Goal: Task Accomplishment & Management: Complete application form

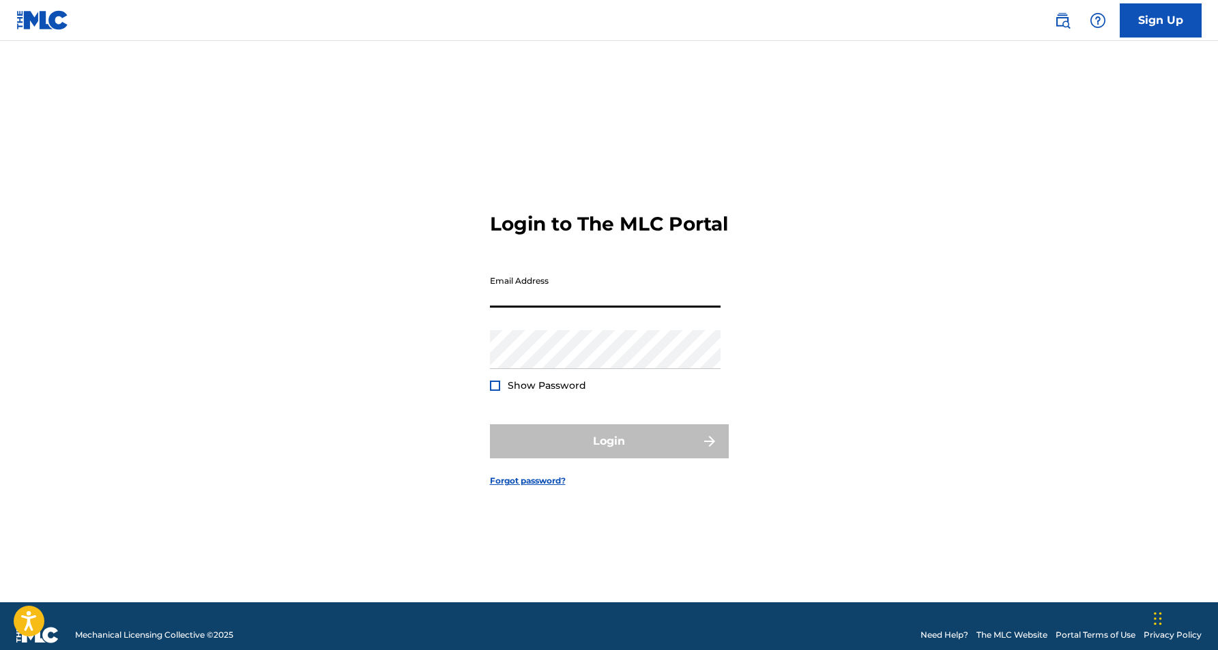
click at [517, 308] on input "Email Address" at bounding box center [605, 288] width 231 height 39
type input "[EMAIL_ADDRESS][DOMAIN_NAME]"
click at [609, 453] on button "Login" at bounding box center [609, 441] width 239 height 34
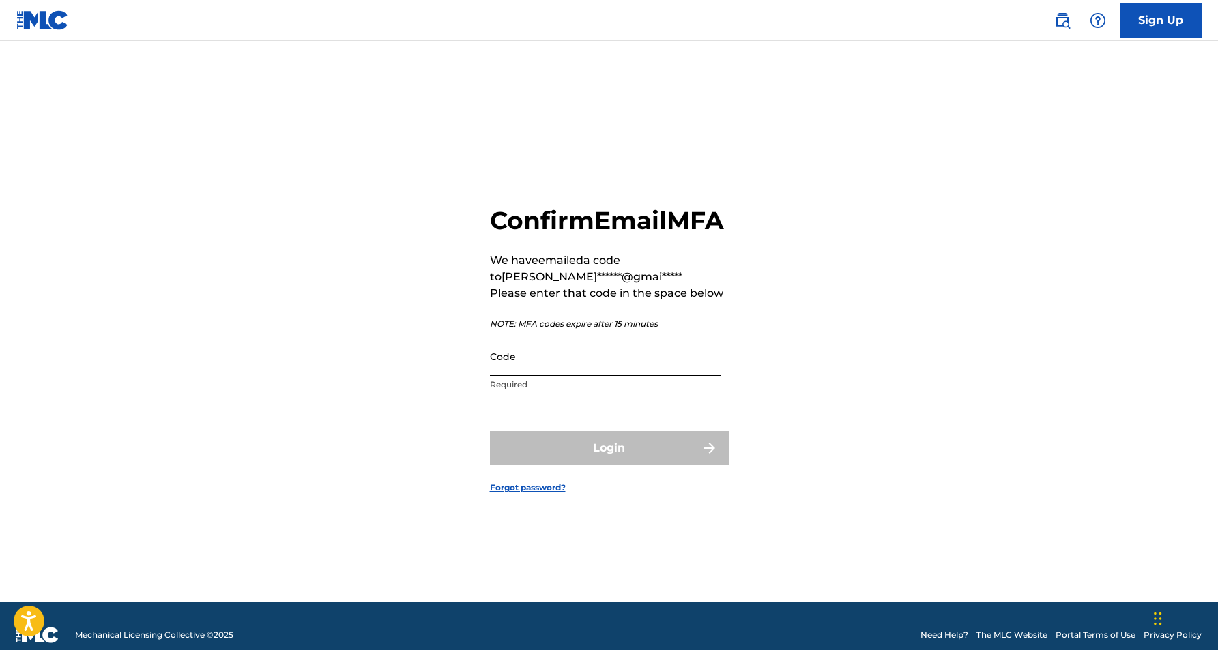
click at [582, 373] on input "Code" at bounding box center [605, 356] width 231 height 39
paste input "323863"
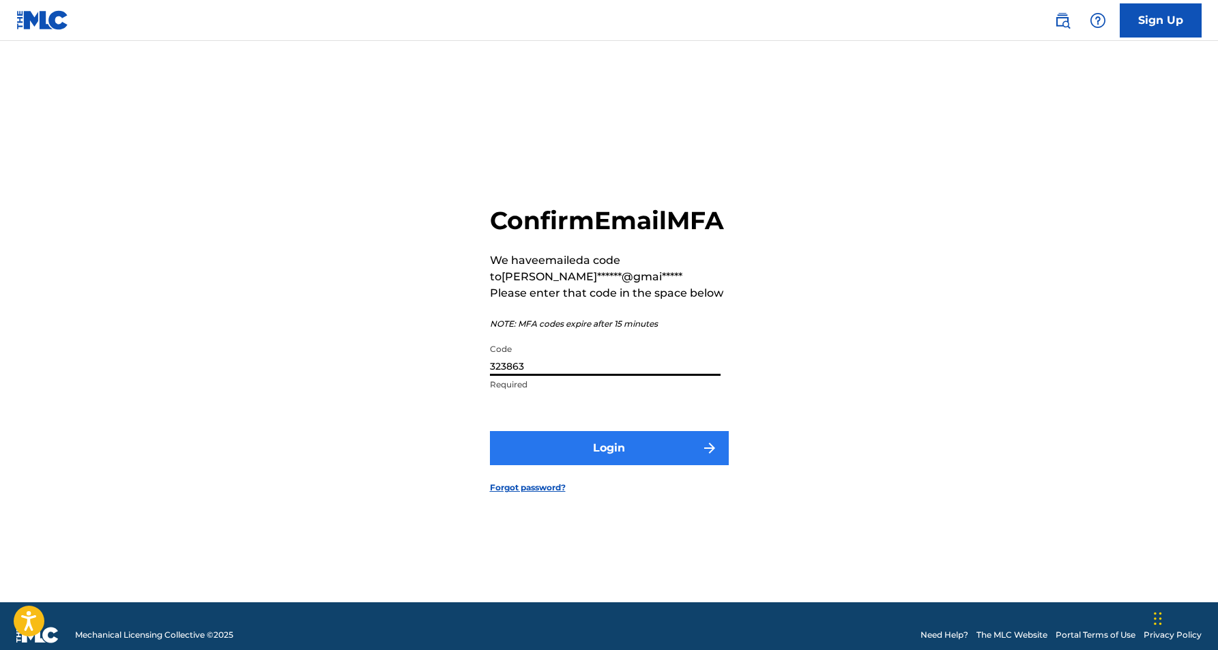
type input "323863"
click at [624, 465] on button "Login" at bounding box center [609, 448] width 239 height 34
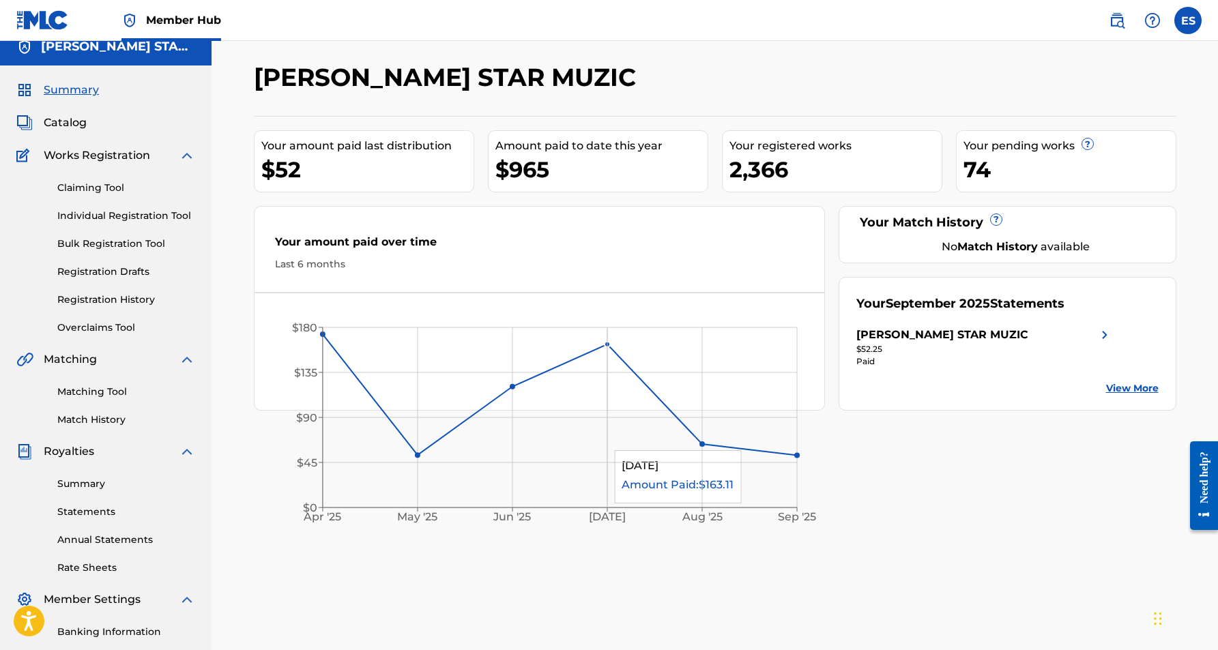
scroll to position [14, 0]
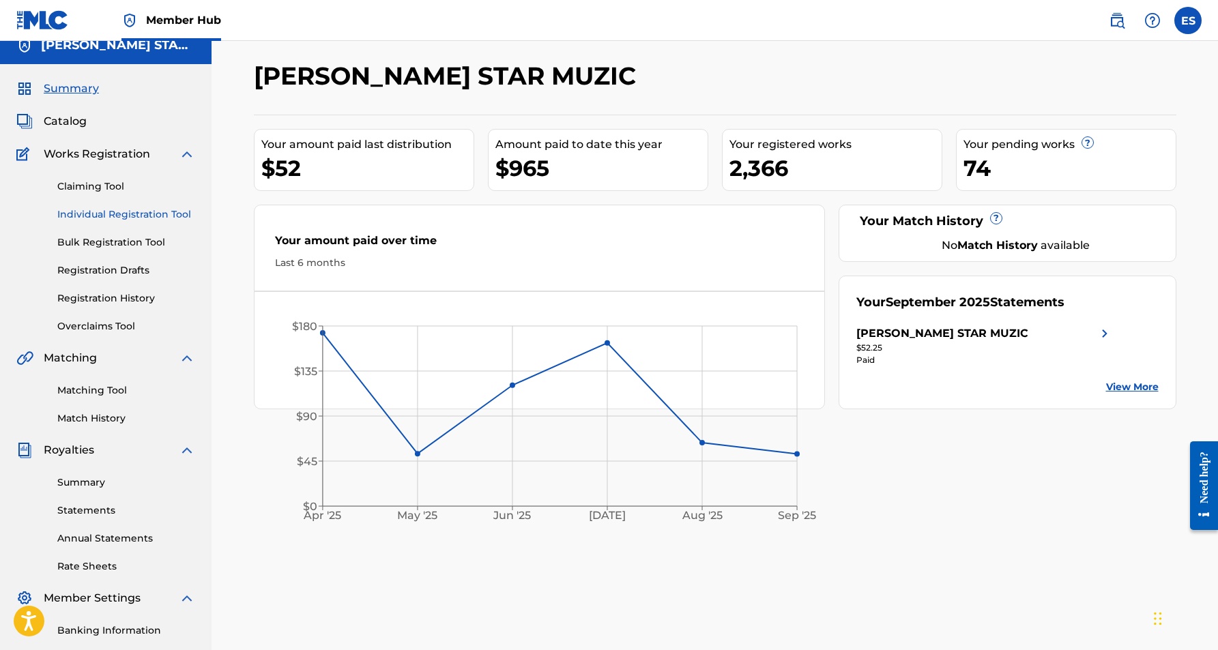
click at [130, 211] on link "Individual Registration Tool" at bounding box center [126, 214] width 138 height 14
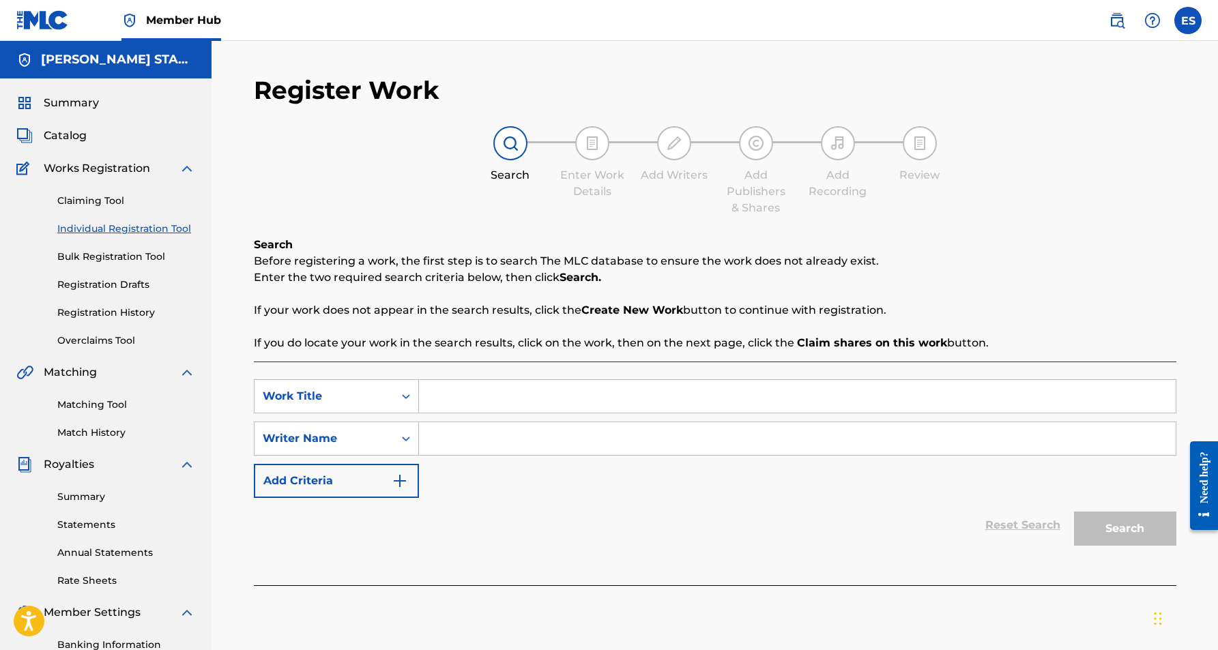
click at [477, 405] on input "Search Form" at bounding box center [797, 396] width 757 height 33
click at [469, 445] on input "Search Form" at bounding box center [797, 438] width 757 height 33
paste input "[PERSON_NAME] [PERSON_NAME]"
type input "[PERSON_NAME] [PERSON_NAME]"
click at [454, 397] on input "Search Form" at bounding box center [797, 396] width 757 height 33
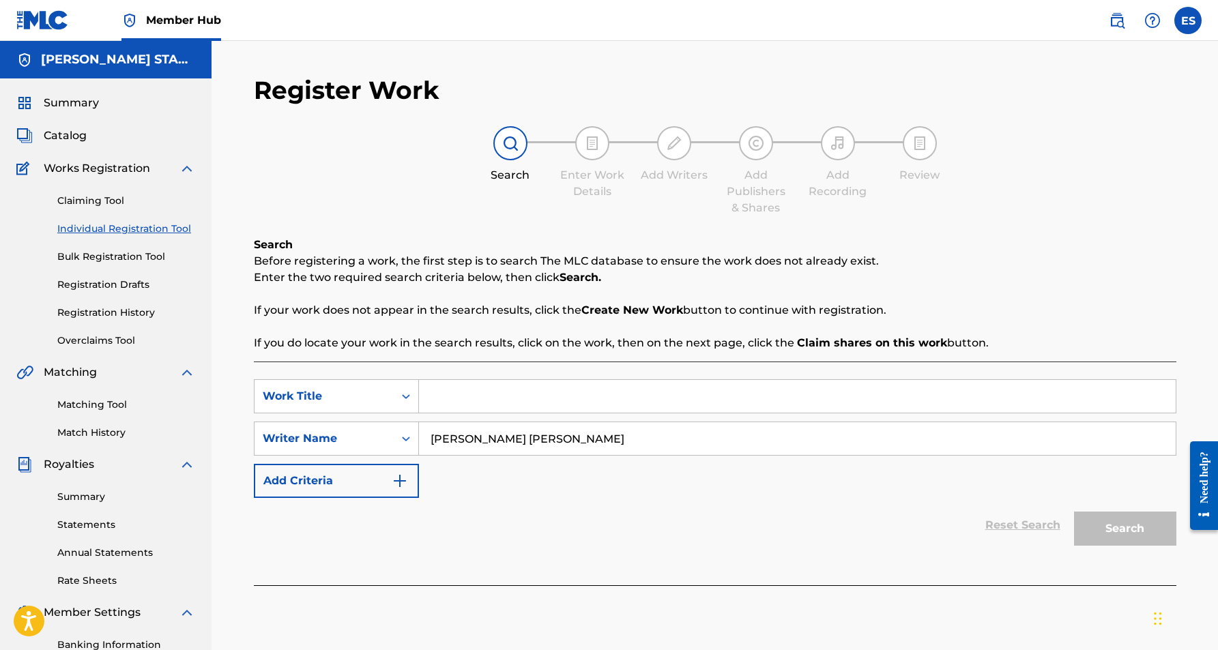
paste input "SOY DE BARRIO"
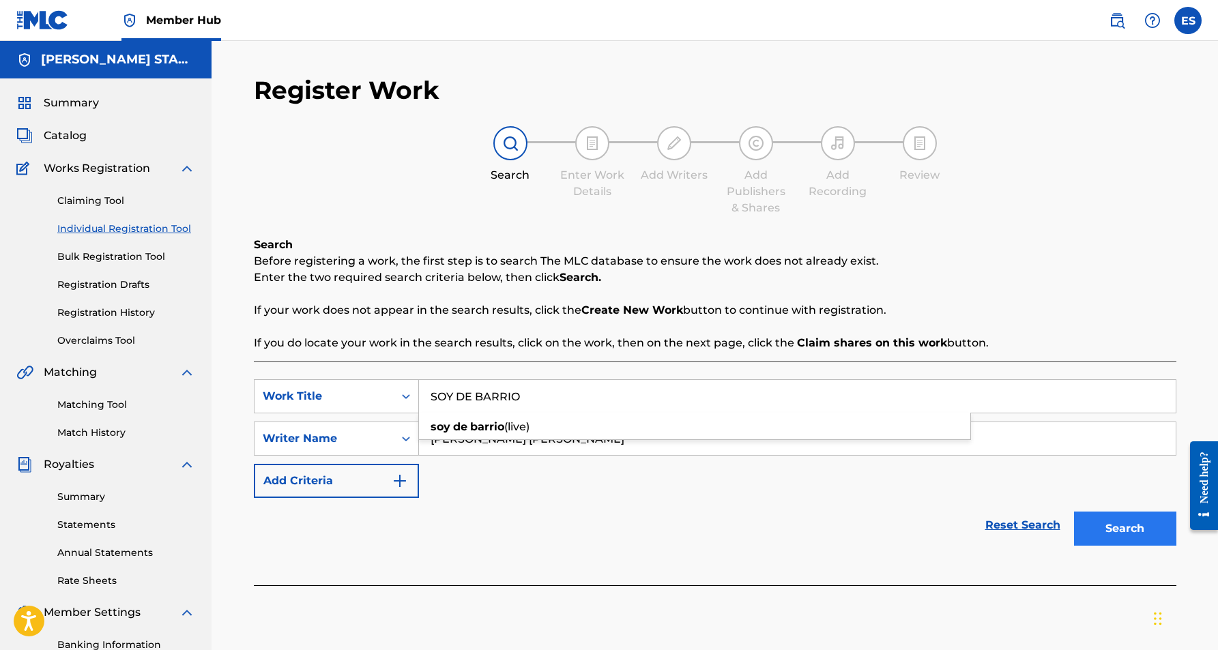
type input "SOY DE BARRIO"
click at [1144, 521] on button "Search" at bounding box center [1125, 529] width 102 height 34
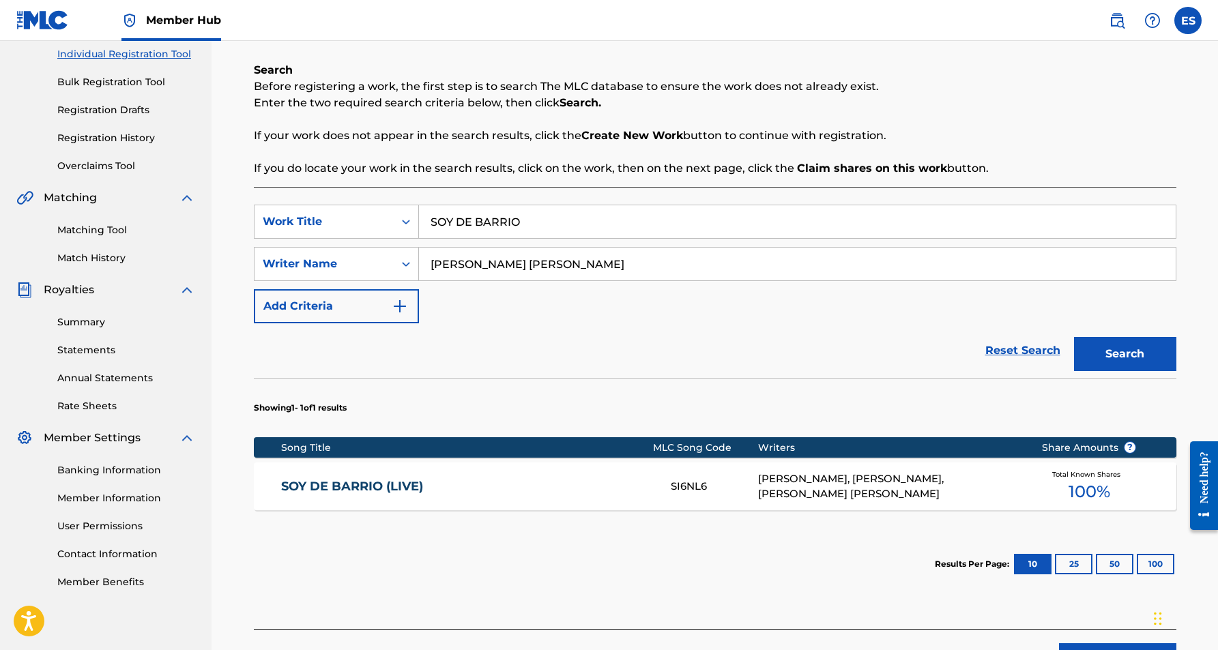
scroll to position [182, 0]
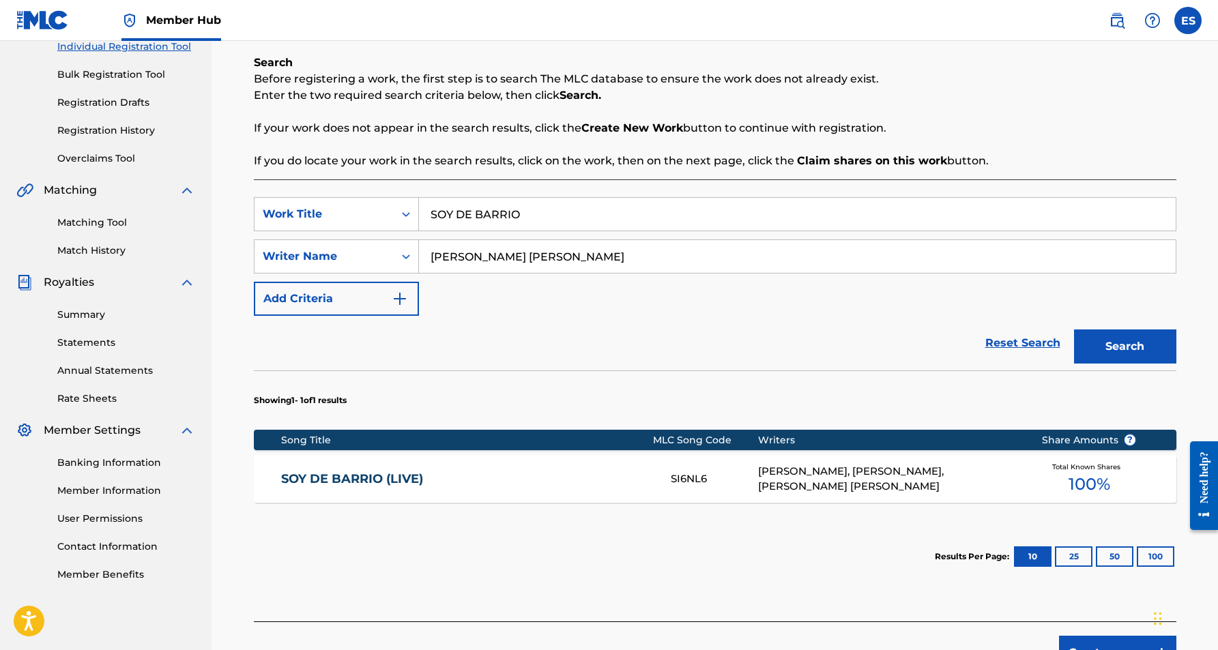
click at [555, 480] on link "SOY DE BARRIO (LIVE)" at bounding box center [466, 480] width 371 height 16
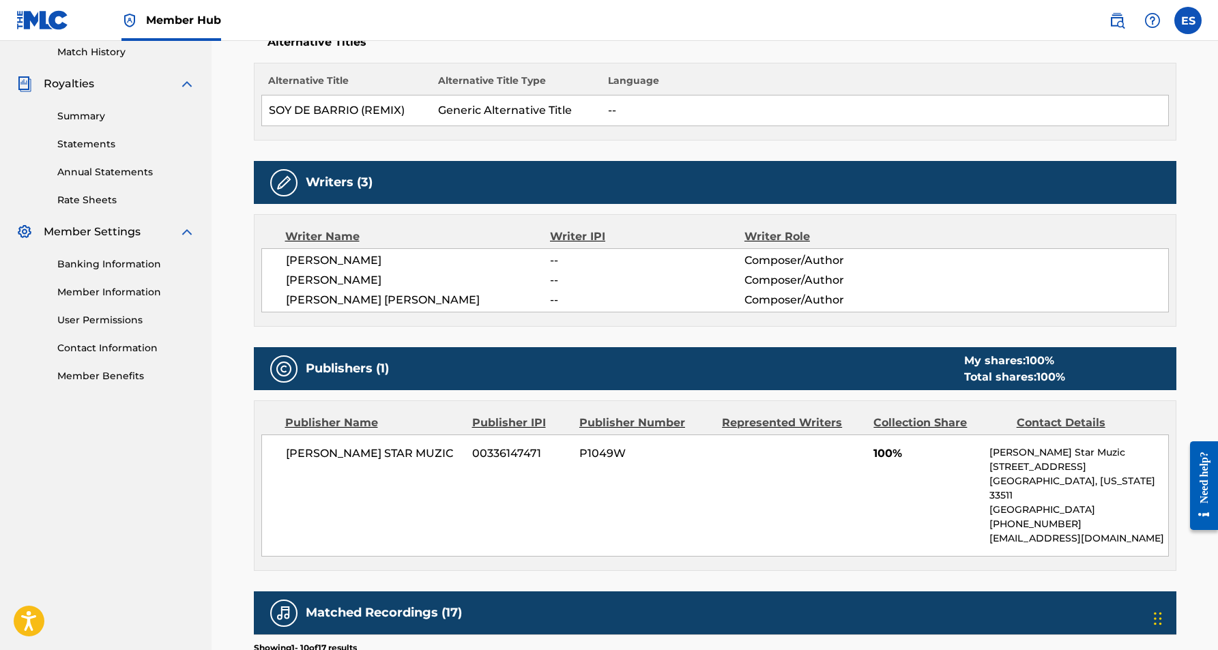
scroll to position [377, 0]
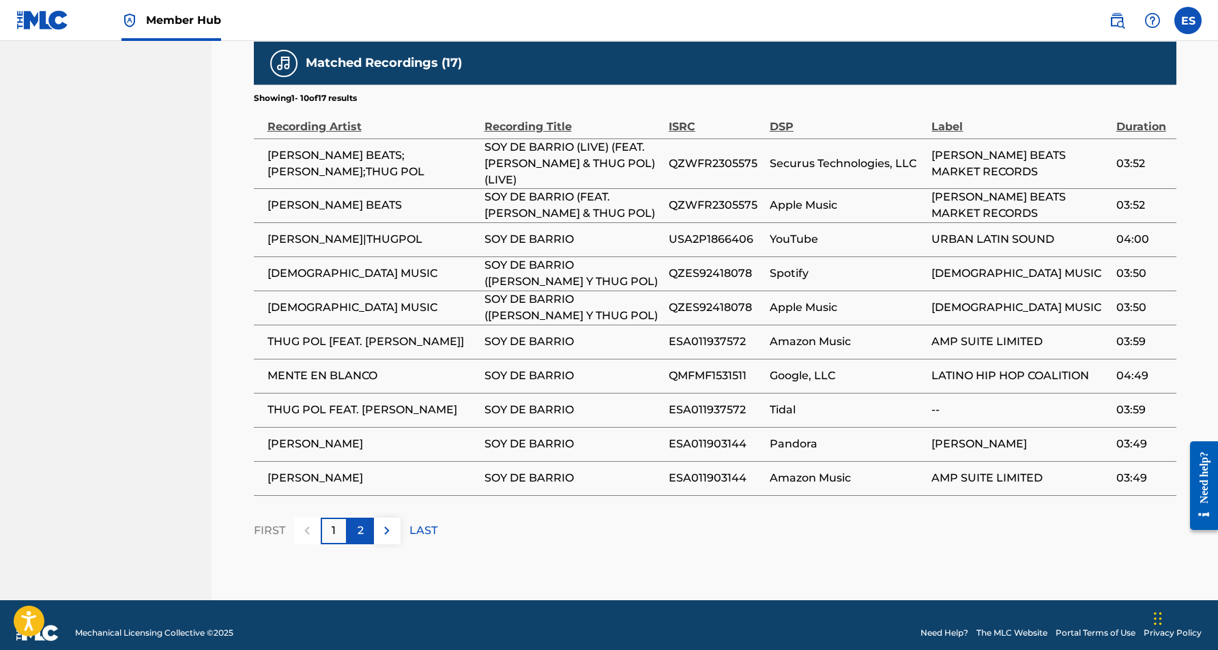
click at [367, 518] on div "2" at bounding box center [360, 531] width 27 height 27
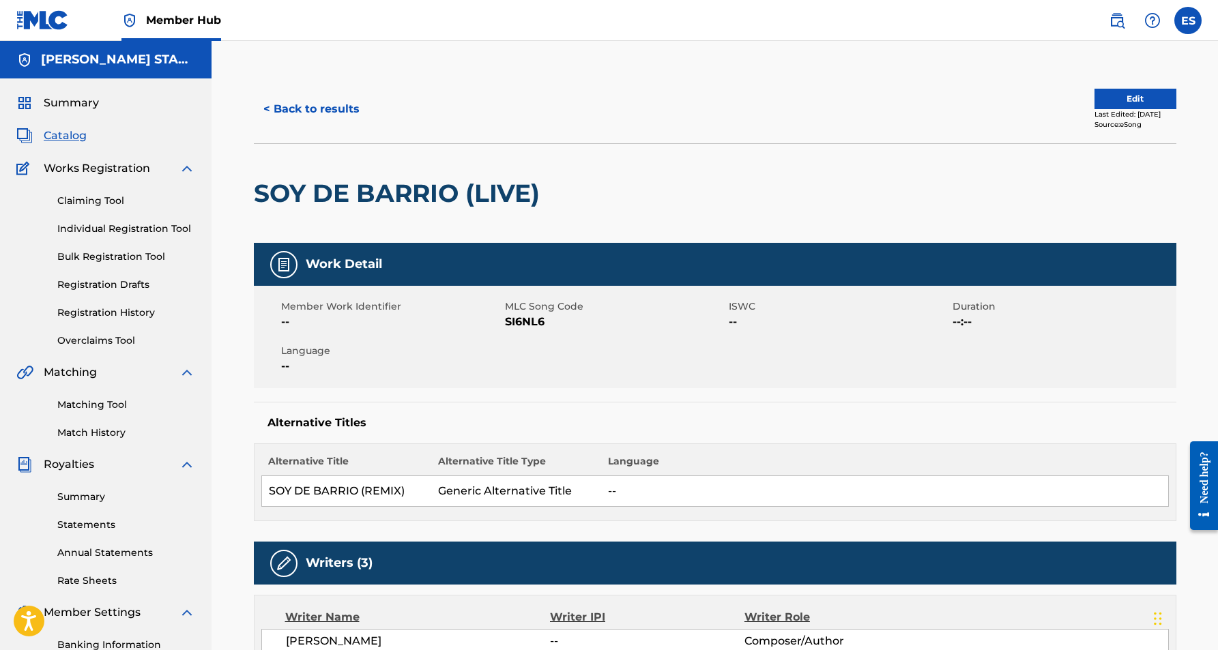
scroll to position [0, 0]
click at [1100, 98] on button "Edit" at bounding box center [1136, 99] width 82 height 20
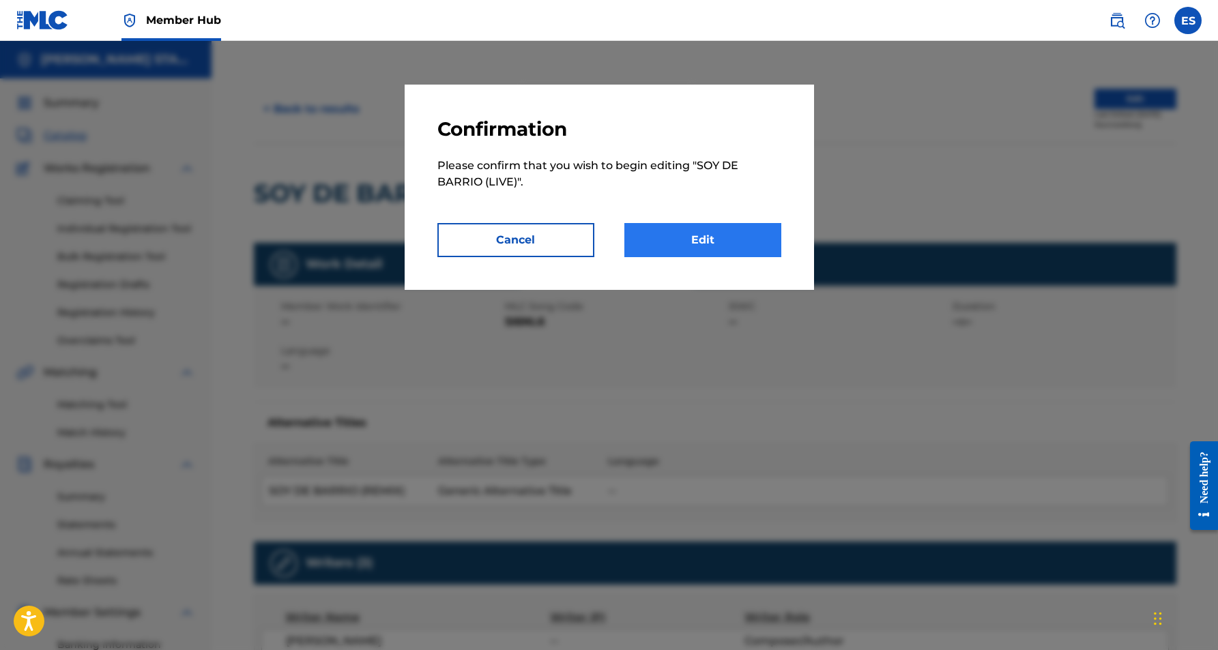
click at [712, 244] on link "Edit" at bounding box center [702, 240] width 157 height 34
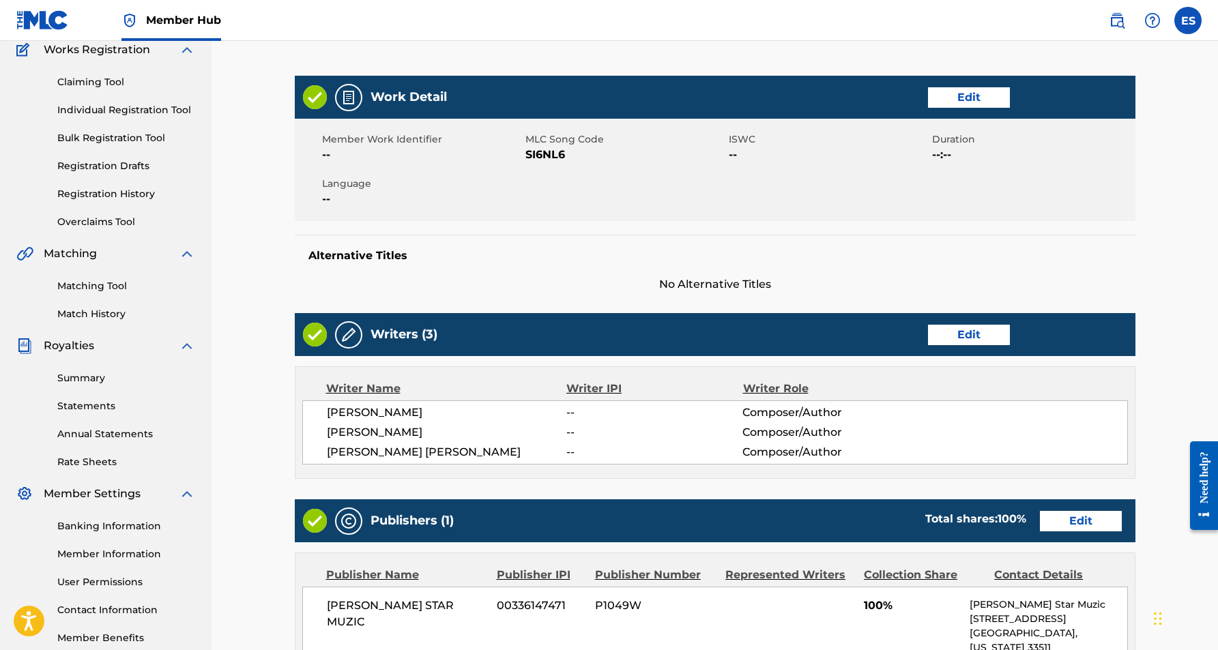
scroll to position [122, 0]
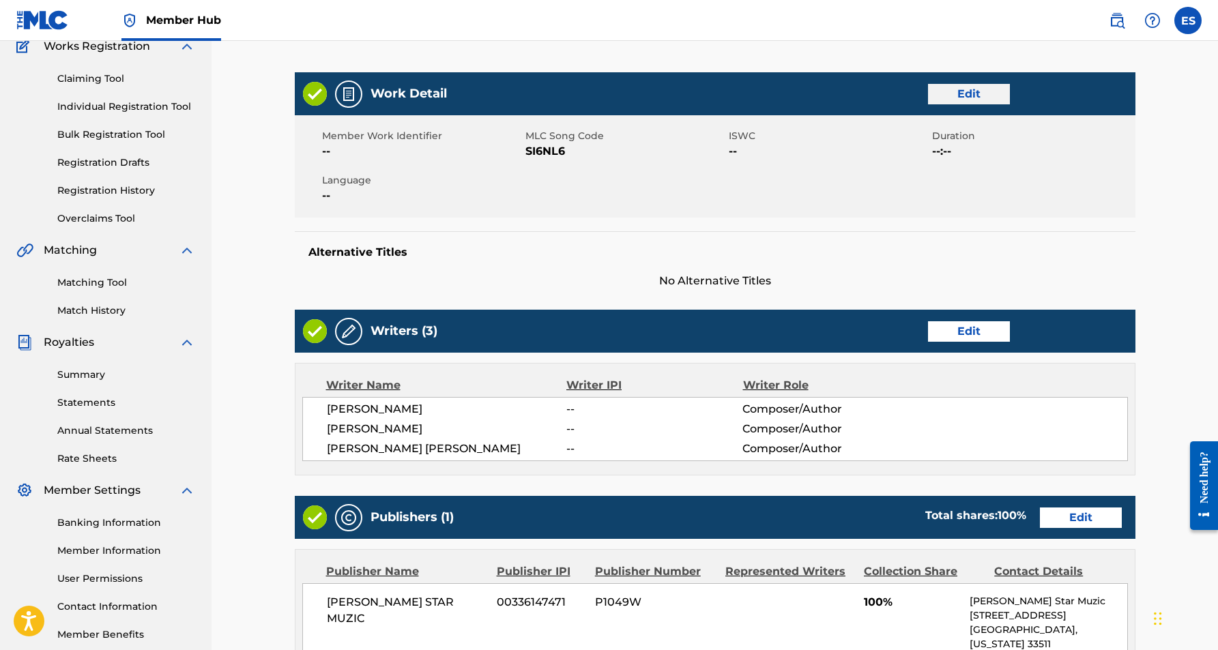
click at [944, 89] on link "Edit" at bounding box center [969, 94] width 82 height 20
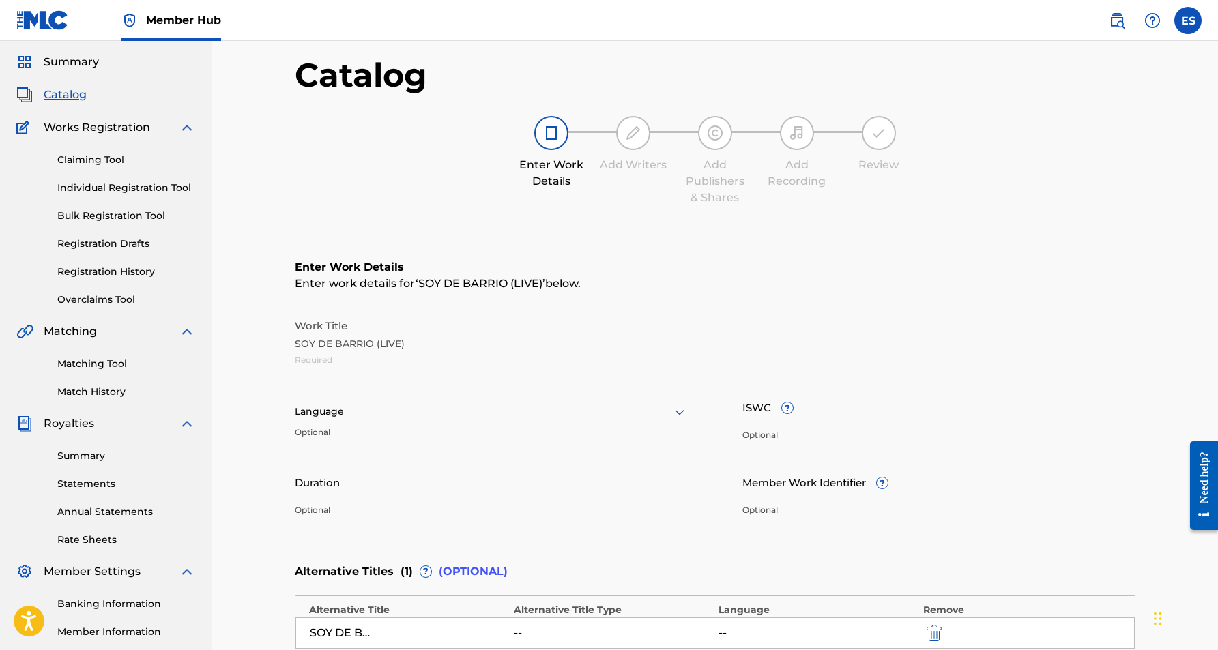
scroll to position [56, 0]
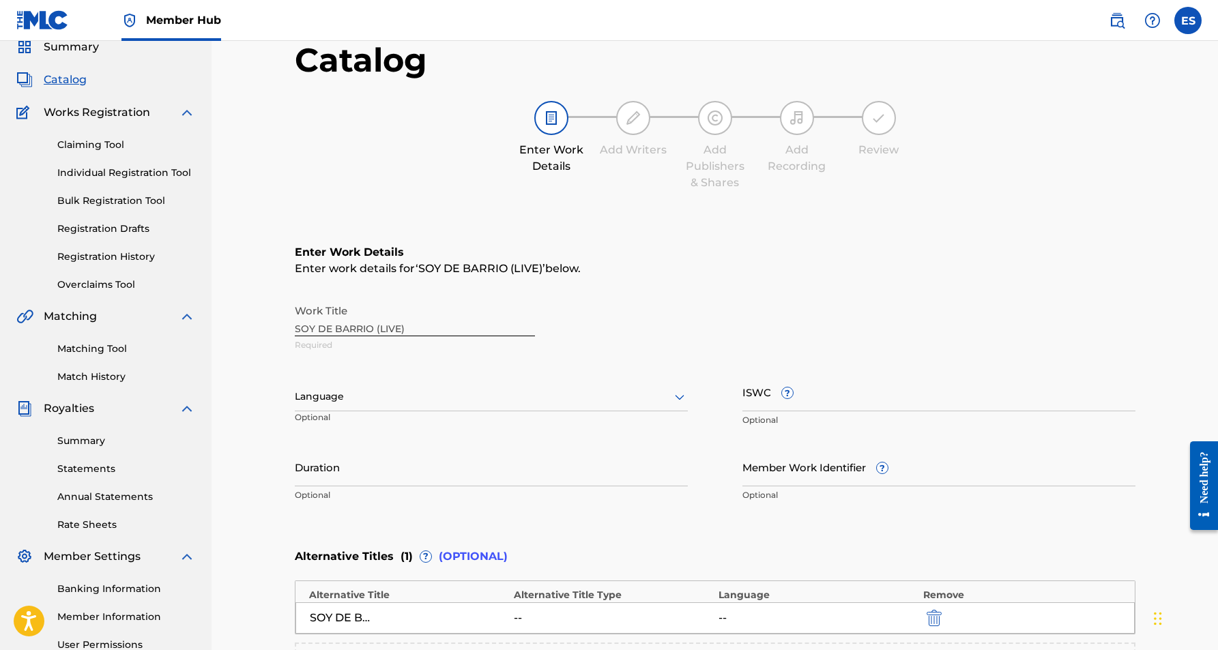
click at [679, 393] on icon at bounding box center [679, 397] width 16 height 16
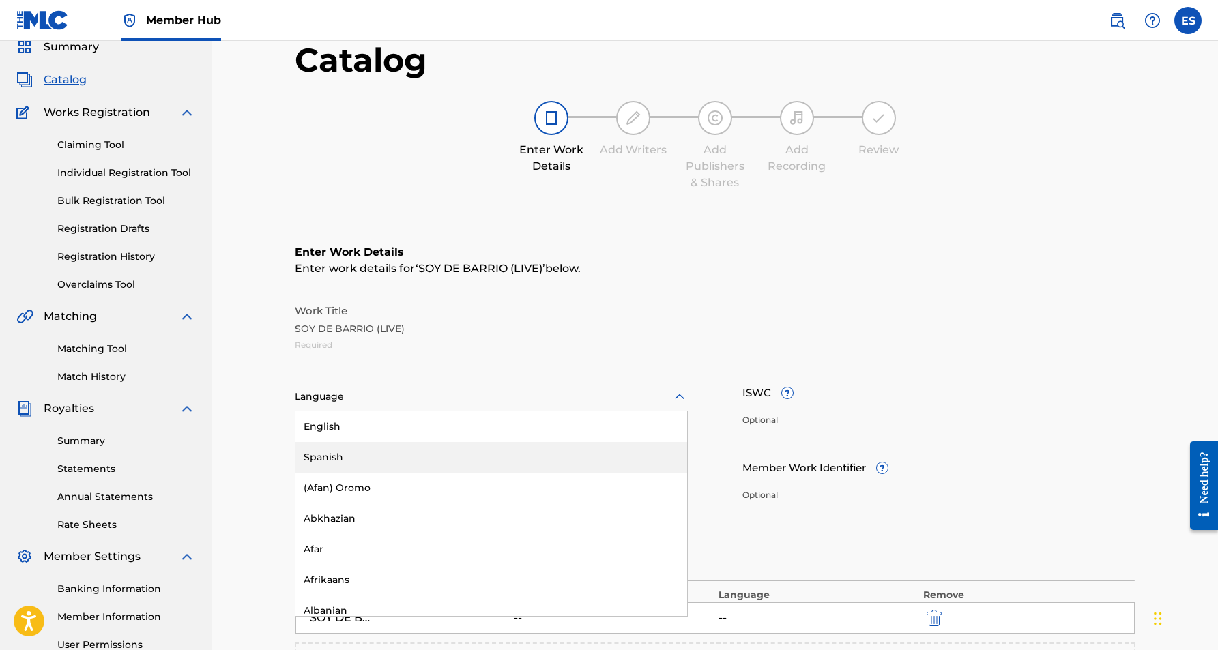
click at [519, 458] on div "Spanish" at bounding box center [491, 457] width 392 height 31
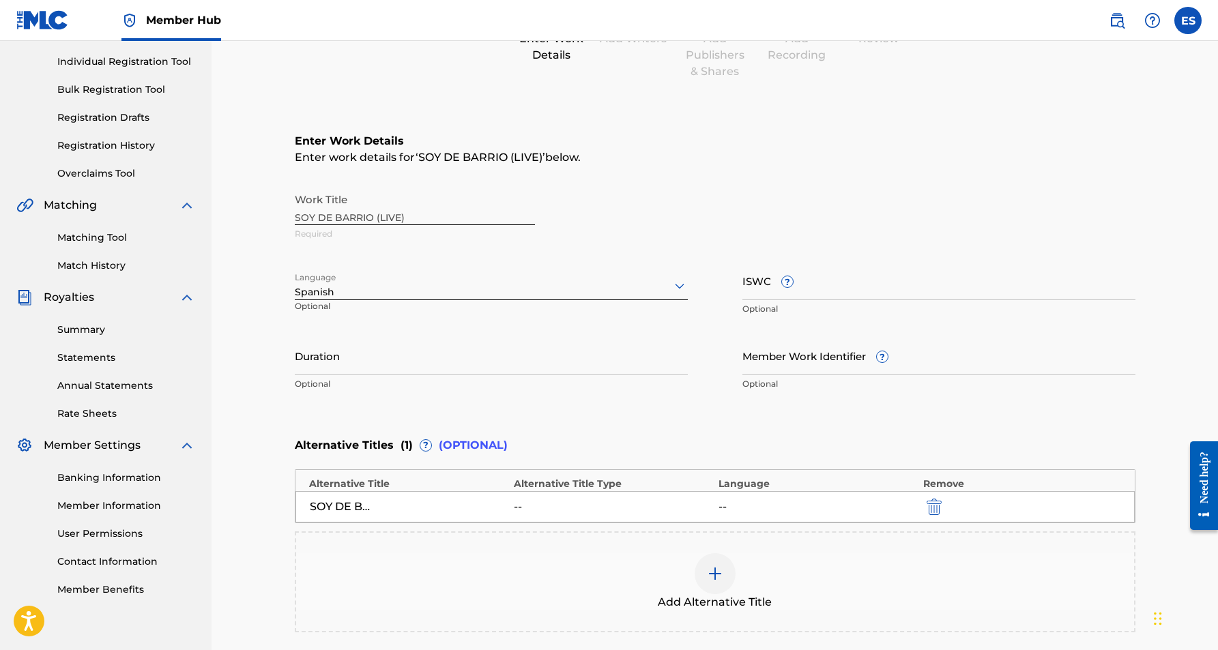
scroll to position [171, 0]
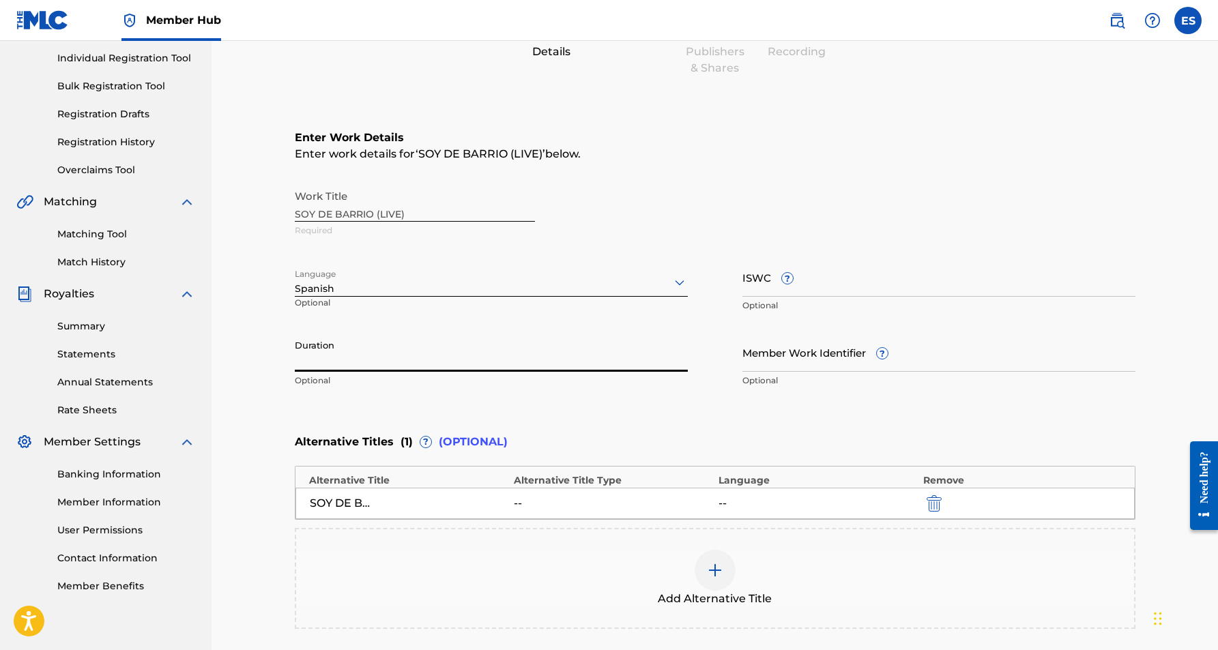
click at [427, 358] on input "Duration" at bounding box center [491, 352] width 393 height 39
paste input "03:52"
type input "03:52"
click at [282, 409] on main "Catalog Enter Work Details Add Writers Add Publishers & Shares Add Recording Re…" at bounding box center [715, 317] width 923 height 827
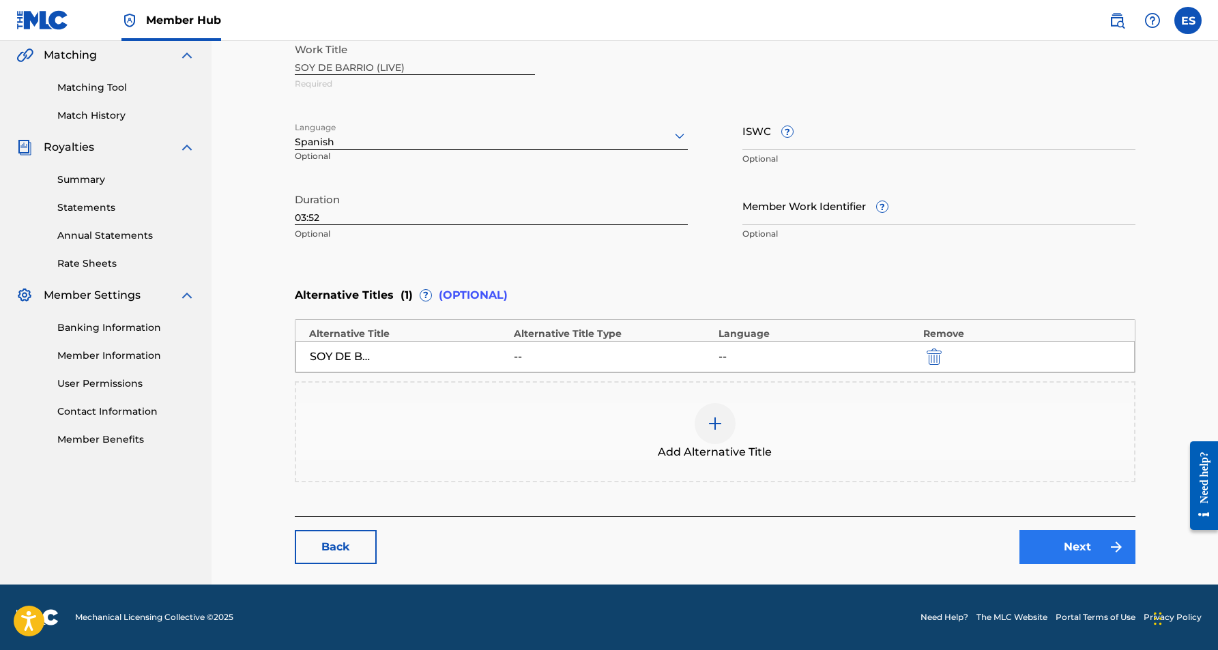
scroll to position [317, 0]
click at [1045, 553] on link "Next" at bounding box center [1077, 548] width 116 height 34
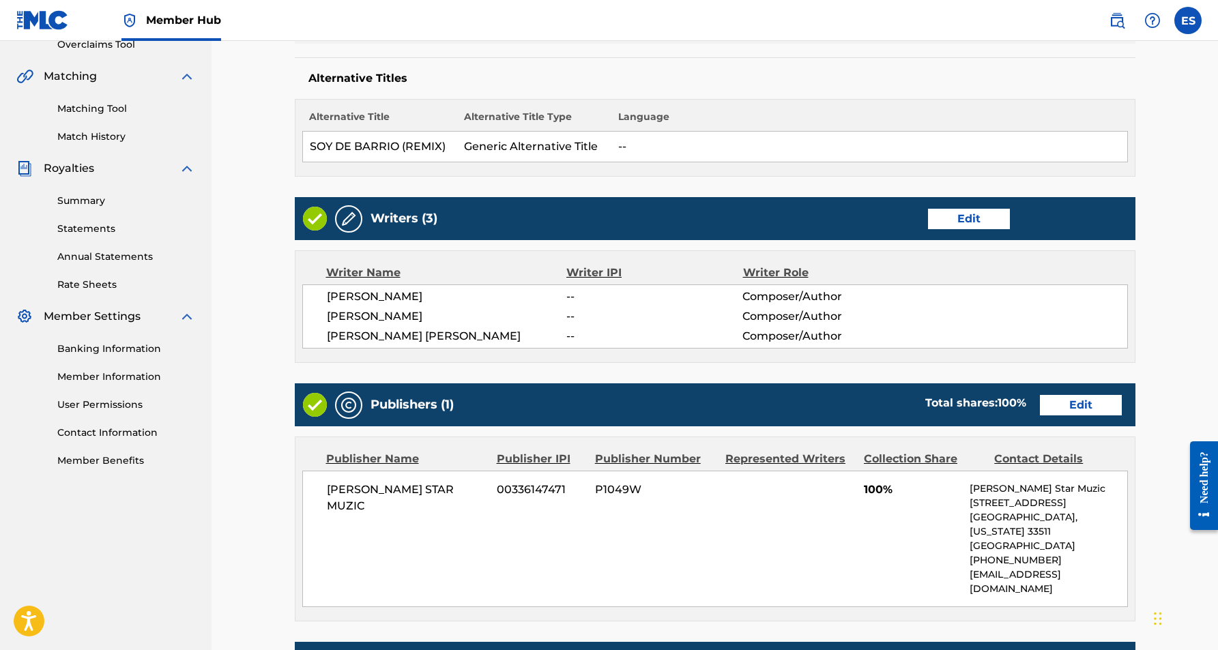
scroll to position [298, 0]
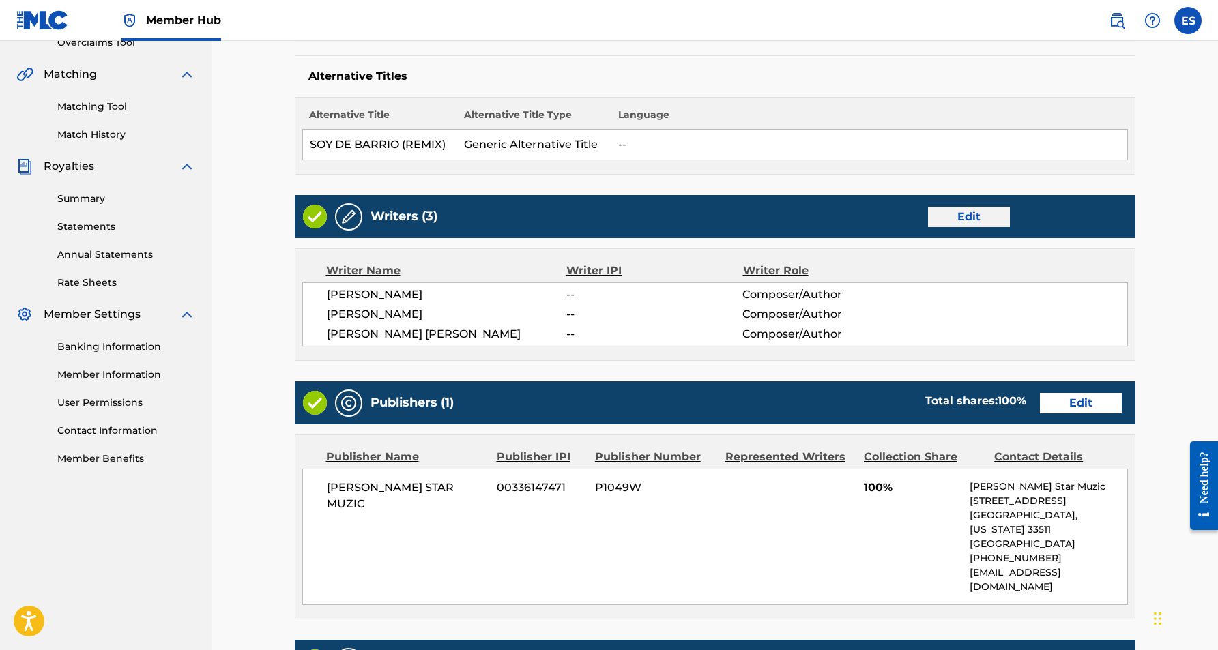
click at [962, 220] on link "Edit" at bounding box center [969, 217] width 82 height 20
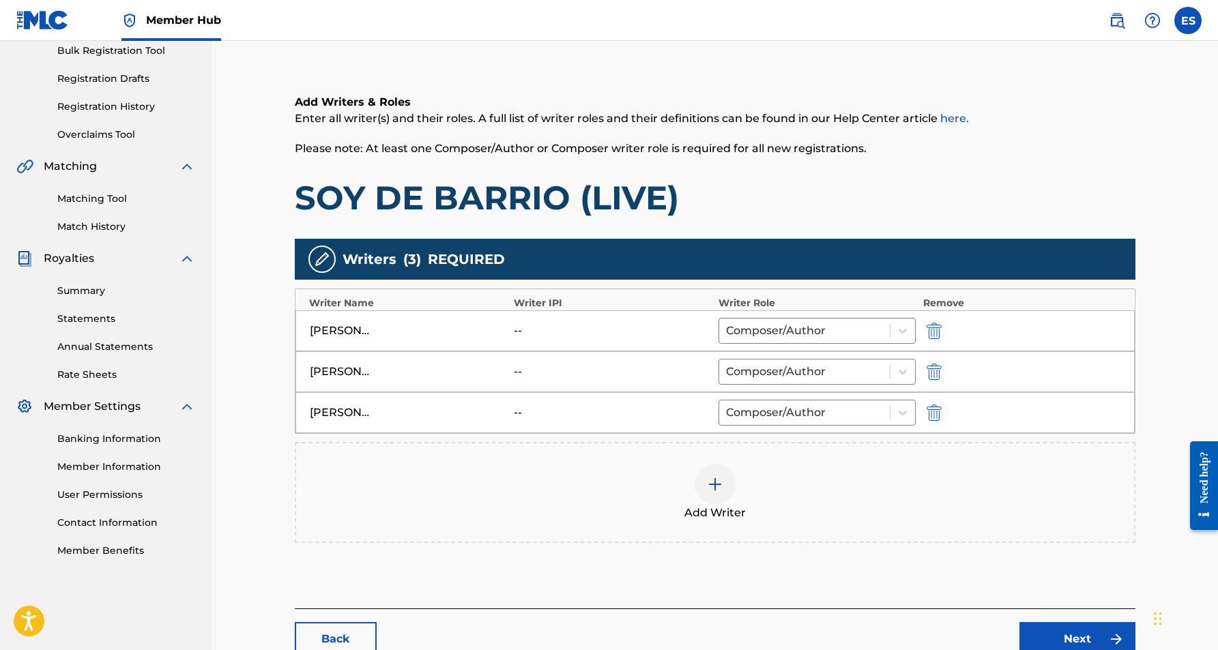
scroll to position [226, 0]
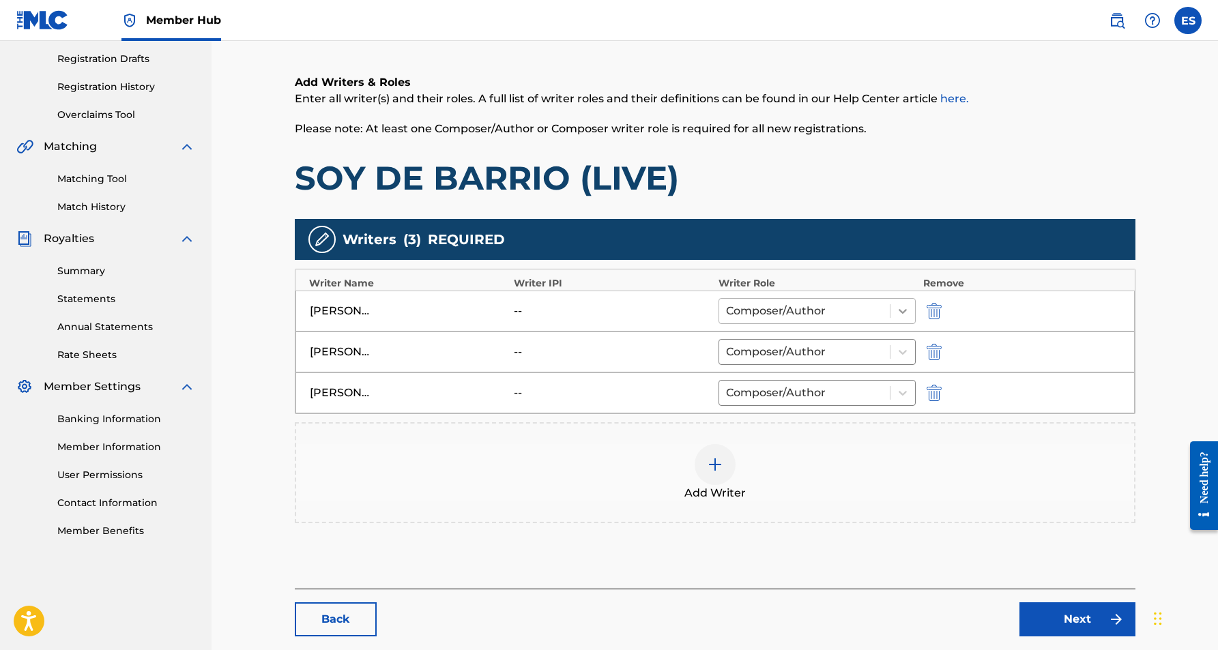
click at [900, 312] on icon at bounding box center [903, 311] width 14 height 14
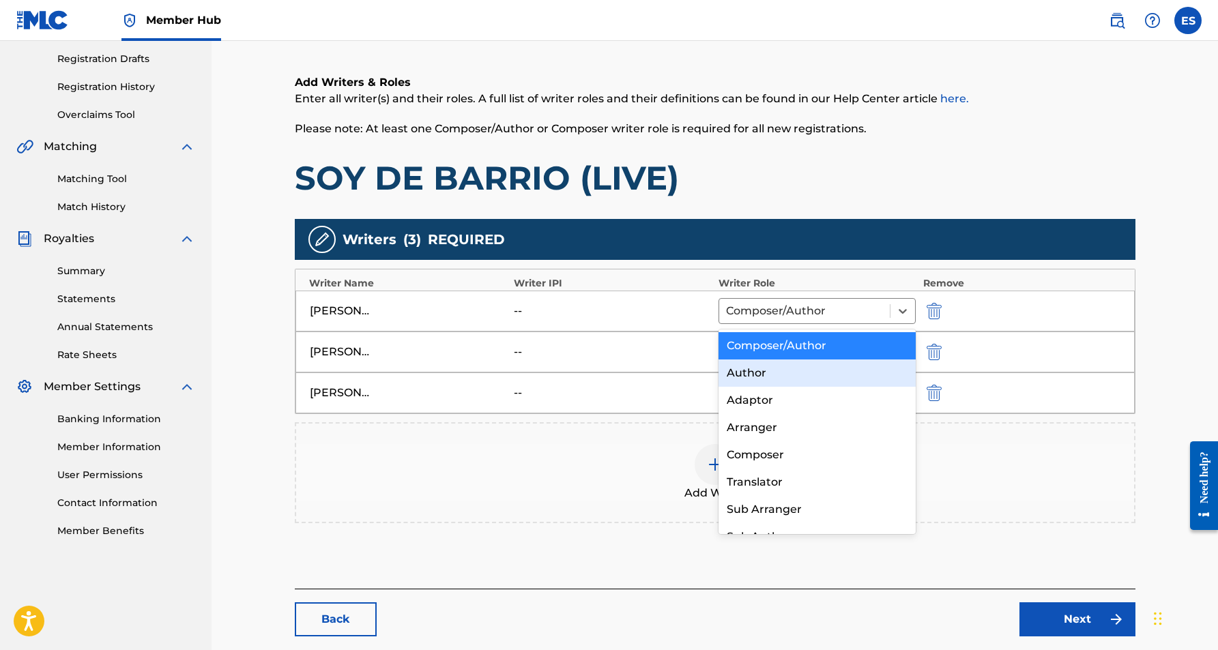
click at [833, 368] on div "Author" at bounding box center [818, 373] width 198 height 27
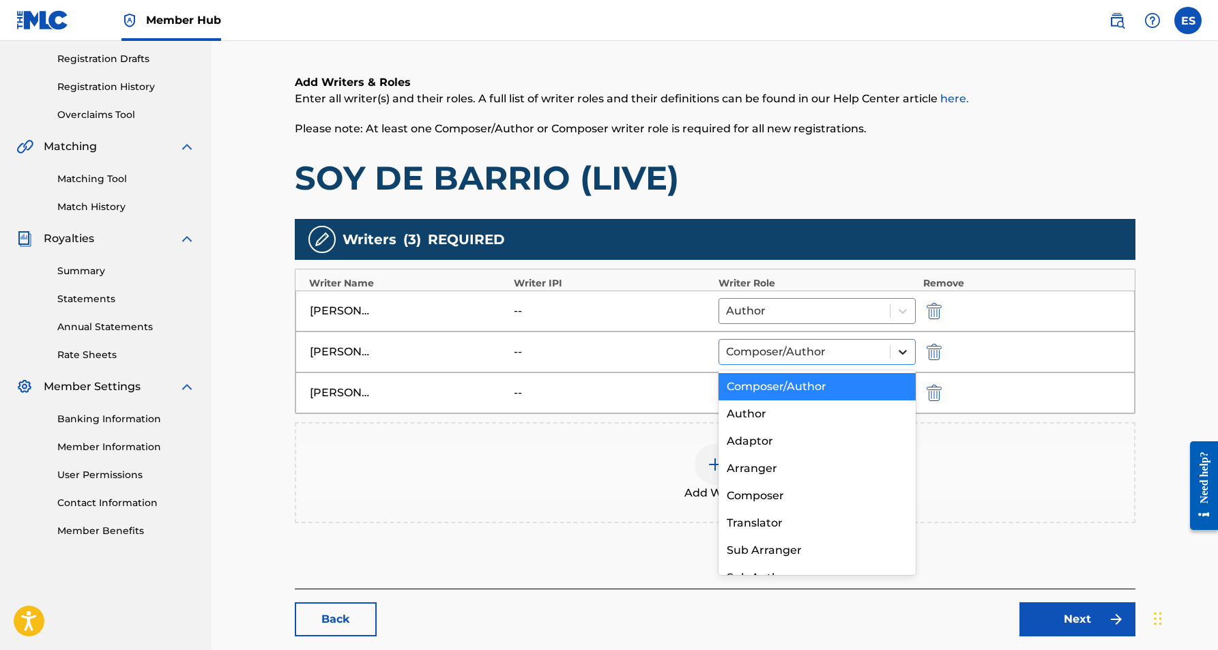
click at [899, 356] on icon at bounding box center [903, 352] width 14 height 14
click at [852, 408] on div "Author" at bounding box center [818, 414] width 198 height 27
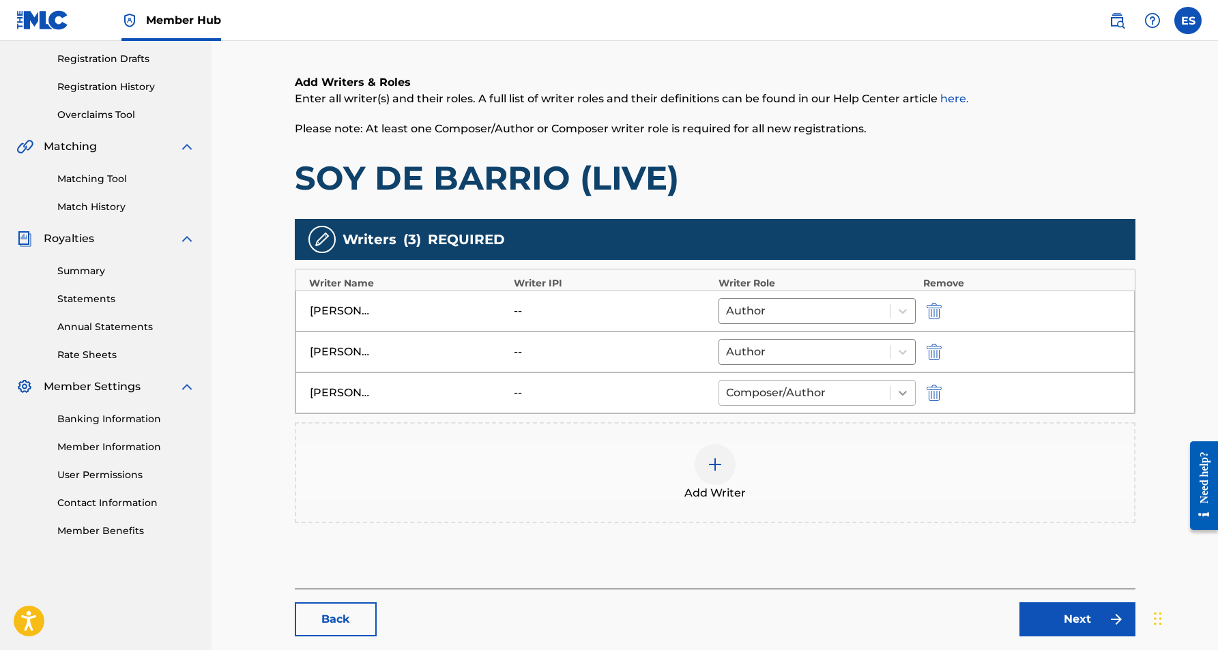
click at [899, 390] on icon at bounding box center [903, 393] width 14 height 14
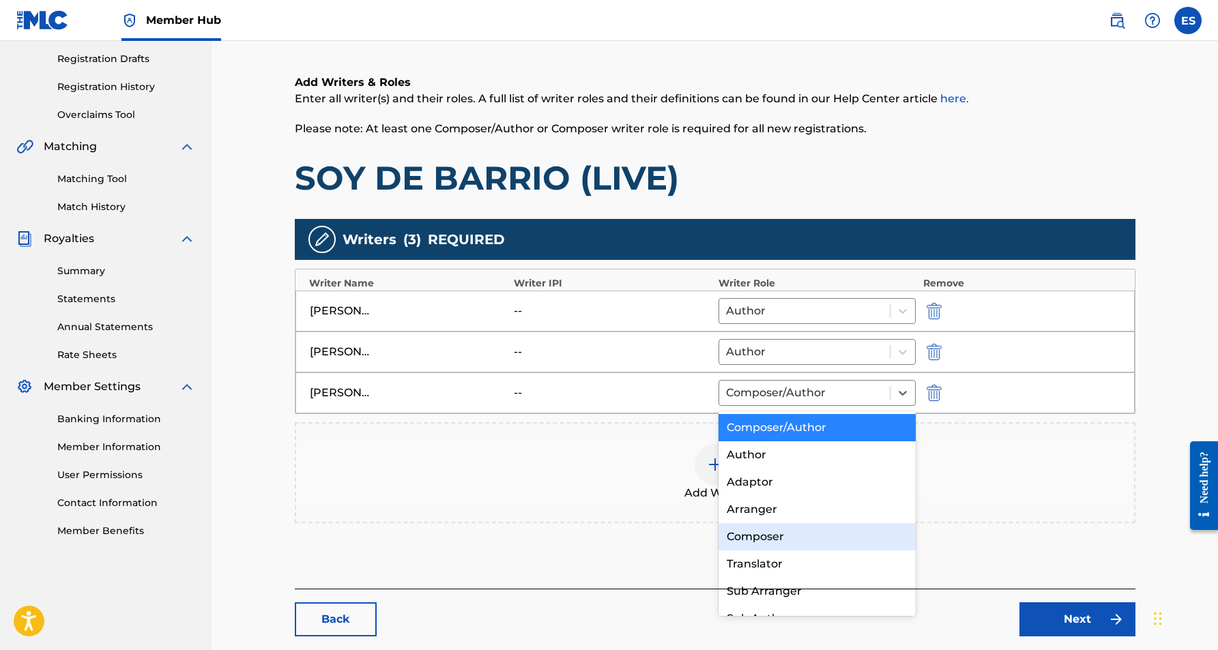
click at [798, 533] on div "Composer" at bounding box center [818, 536] width 198 height 27
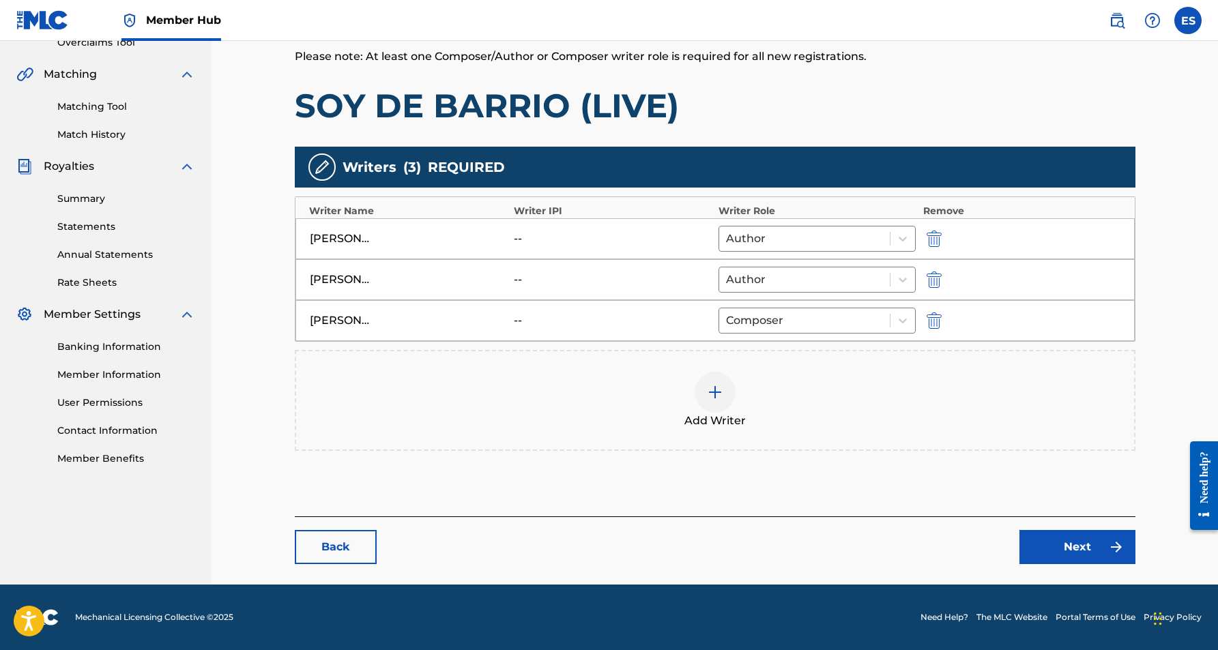
scroll to position [298, 0]
click at [1061, 546] on link "Next" at bounding box center [1077, 547] width 116 height 34
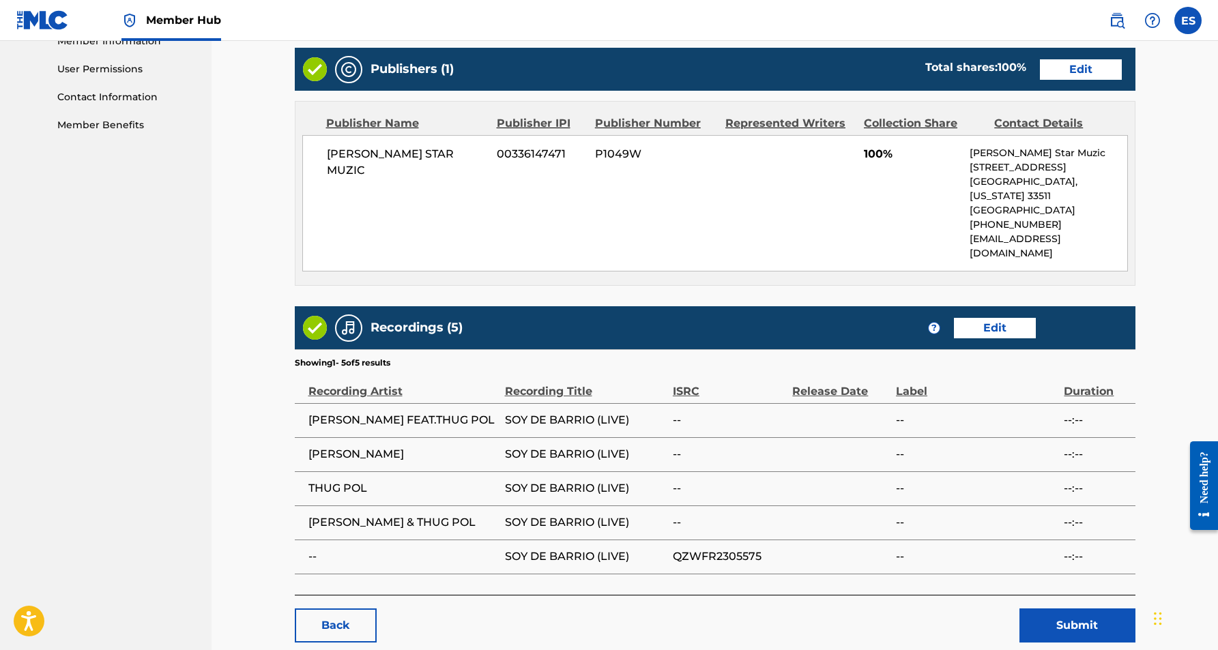
scroll to position [655, 0]
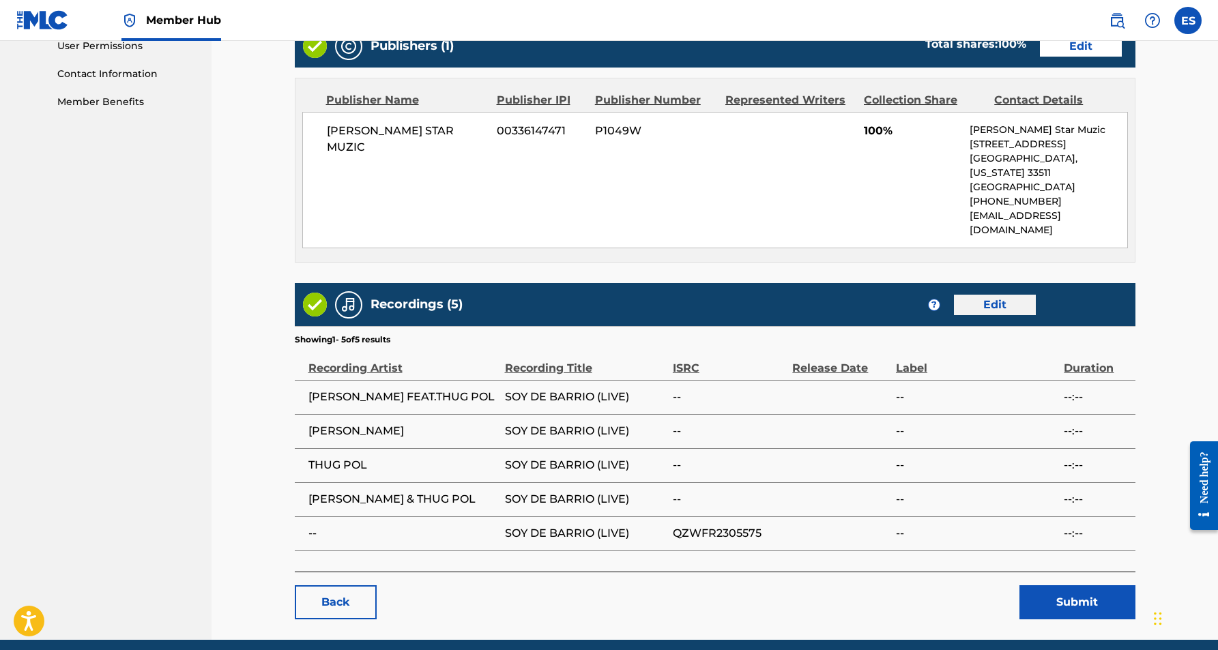
click at [999, 295] on link "Edit" at bounding box center [995, 305] width 82 height 20
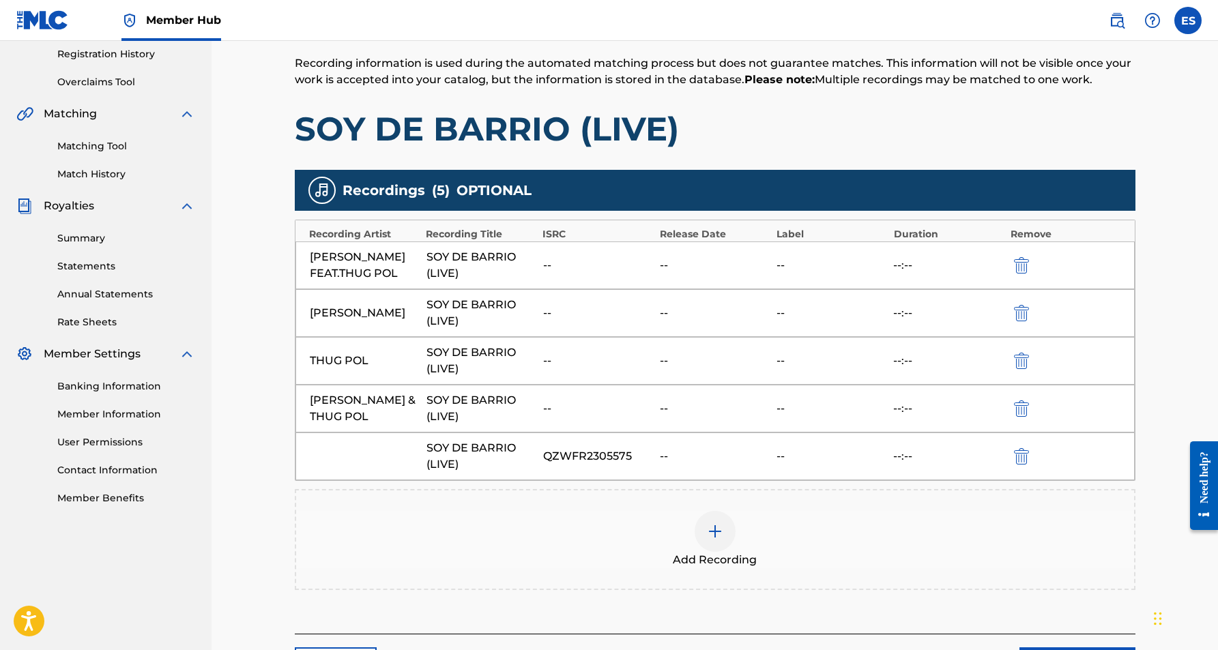
scroll to position [257, 0]
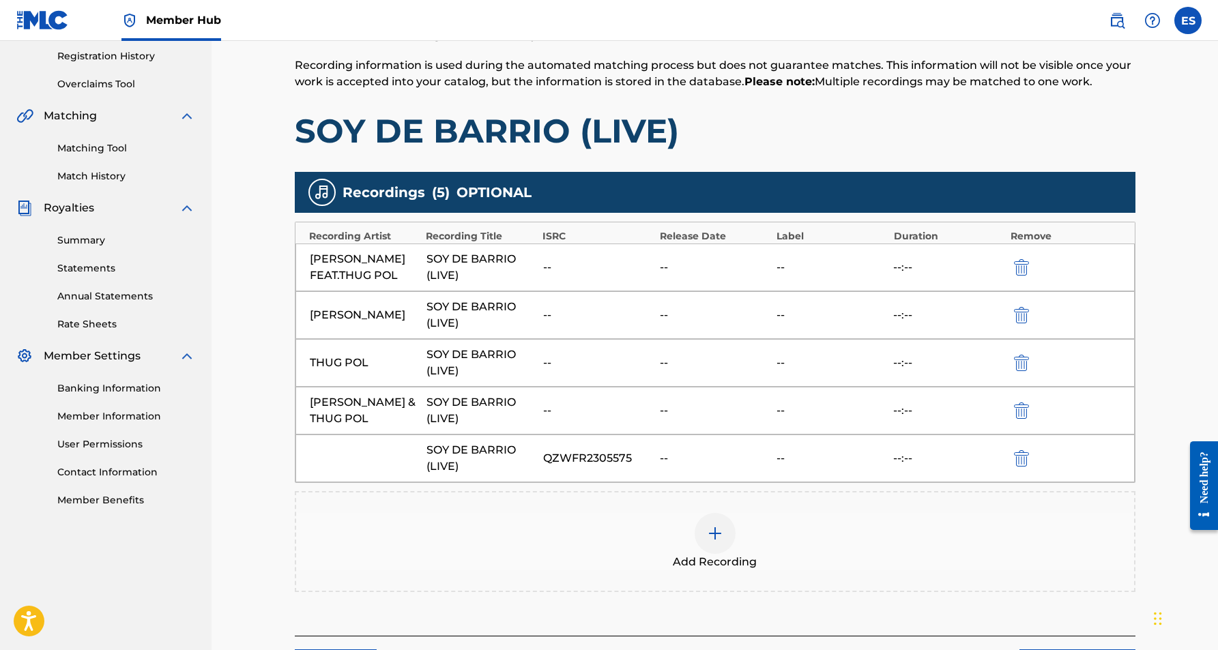
click at [712, 532] on img at bounding box center [715, 533] width 16 height 16
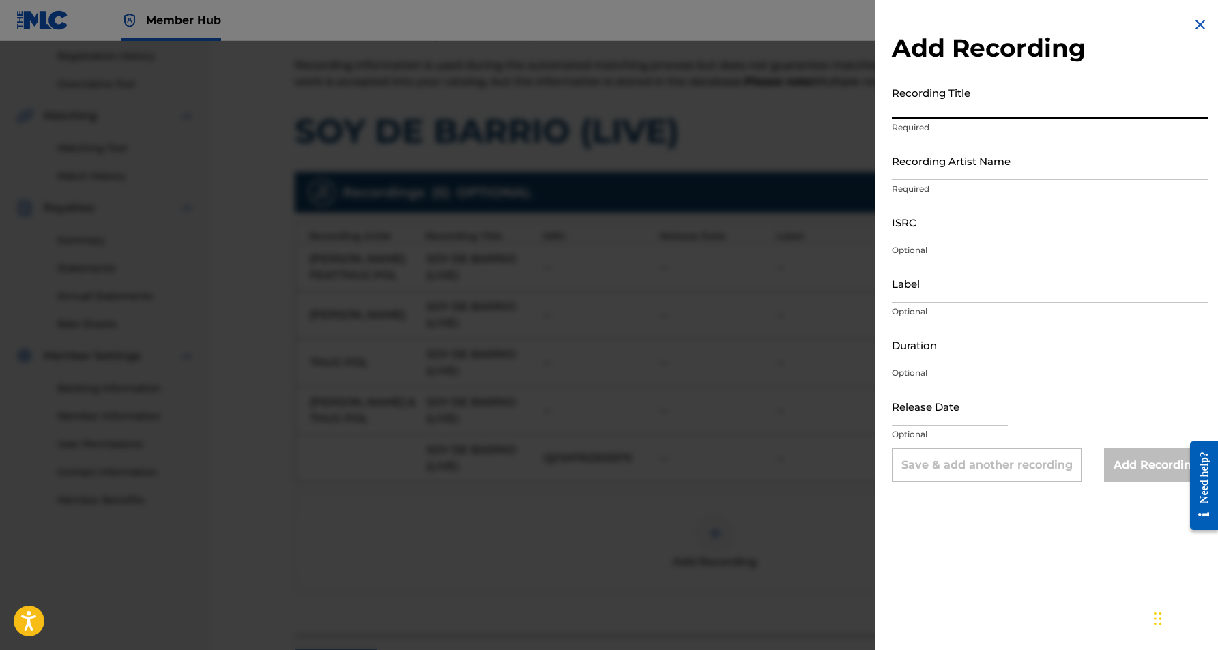
click at [926, 100] on input "Recording Title" at bounding box center [1050, 99] width 317 height 39
paste input "SOY DE BARRIO"
type input "SOY DE BARRIO"
click at [940, 166] on input "Recording Artist Name" at bounding box center [1050, 160] width 317 height 39
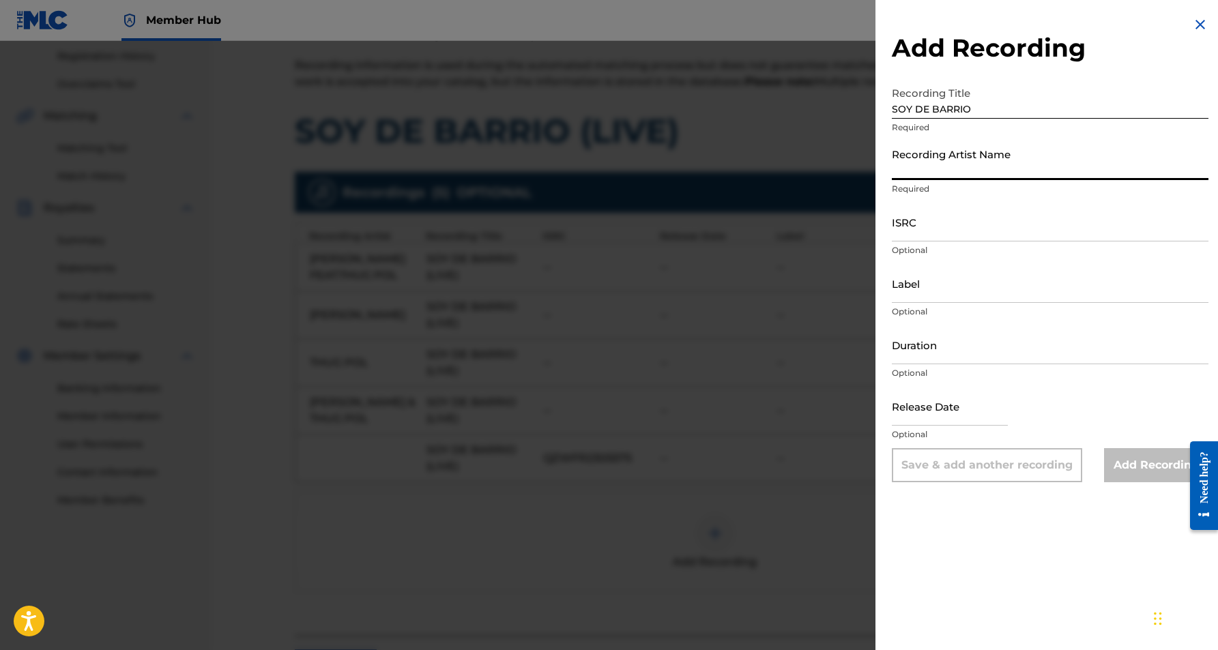
paste input "ADAN ZAPATA"
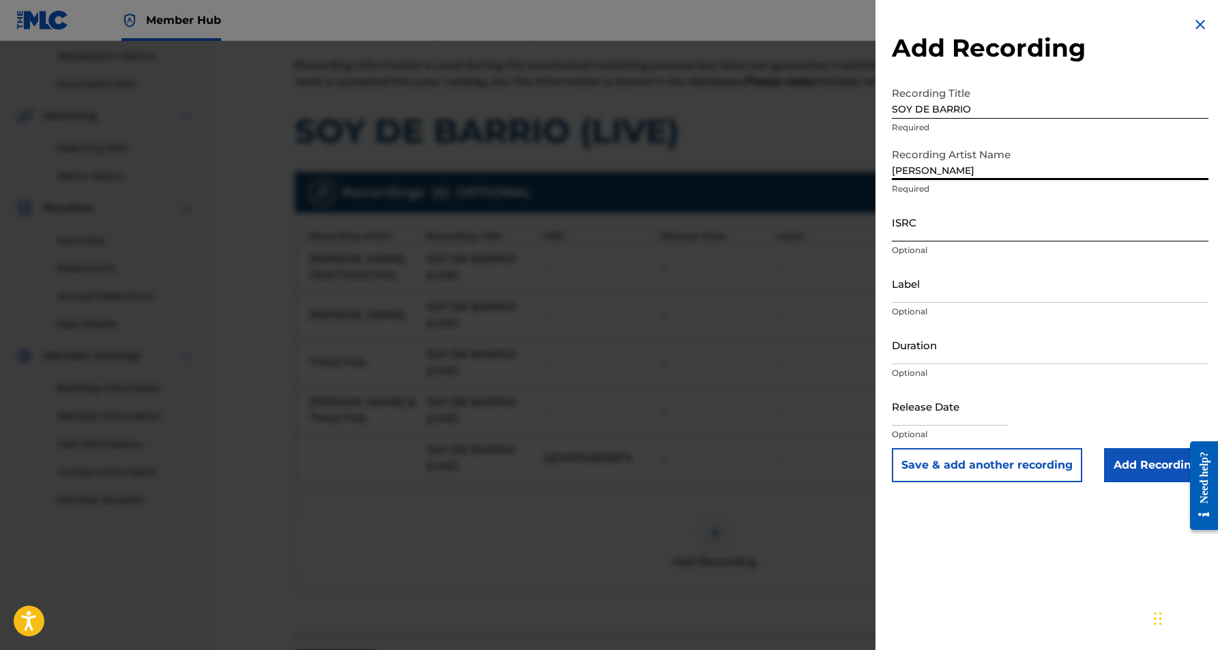
type input "ADAN ZAPATA"
click at [942, 218] on input "ISRC" at bounding box center [1050, 222] width 317 height 39
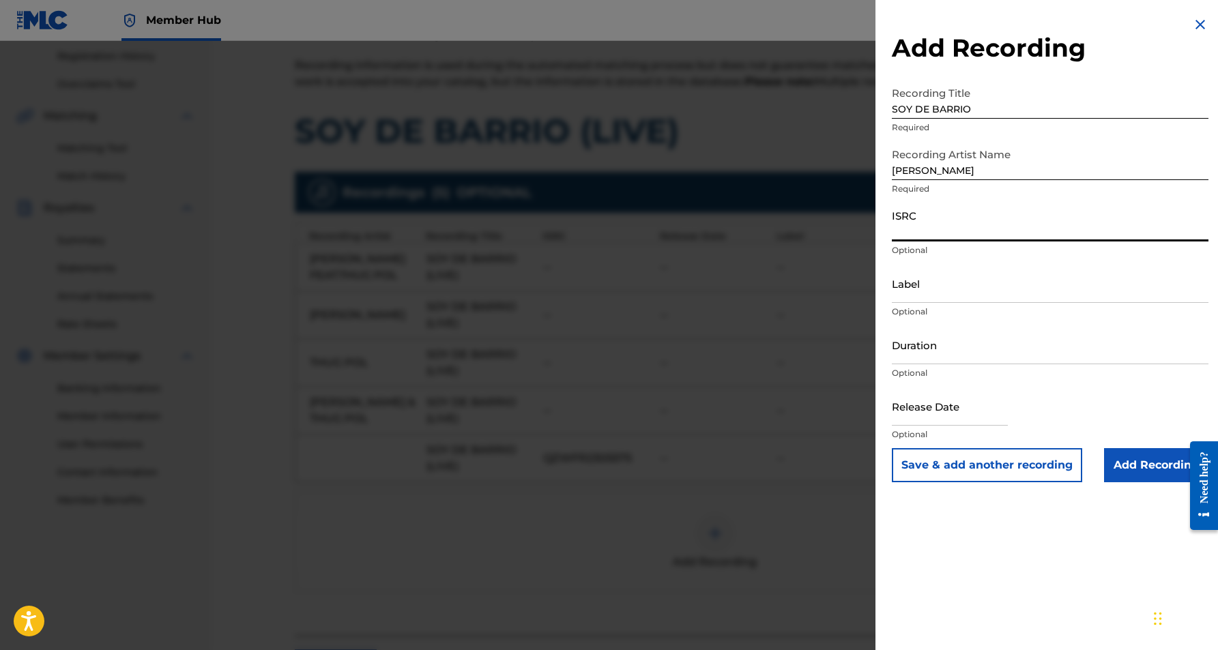
paste input "TCACZ1740144"
type input "TCACZ1740144"
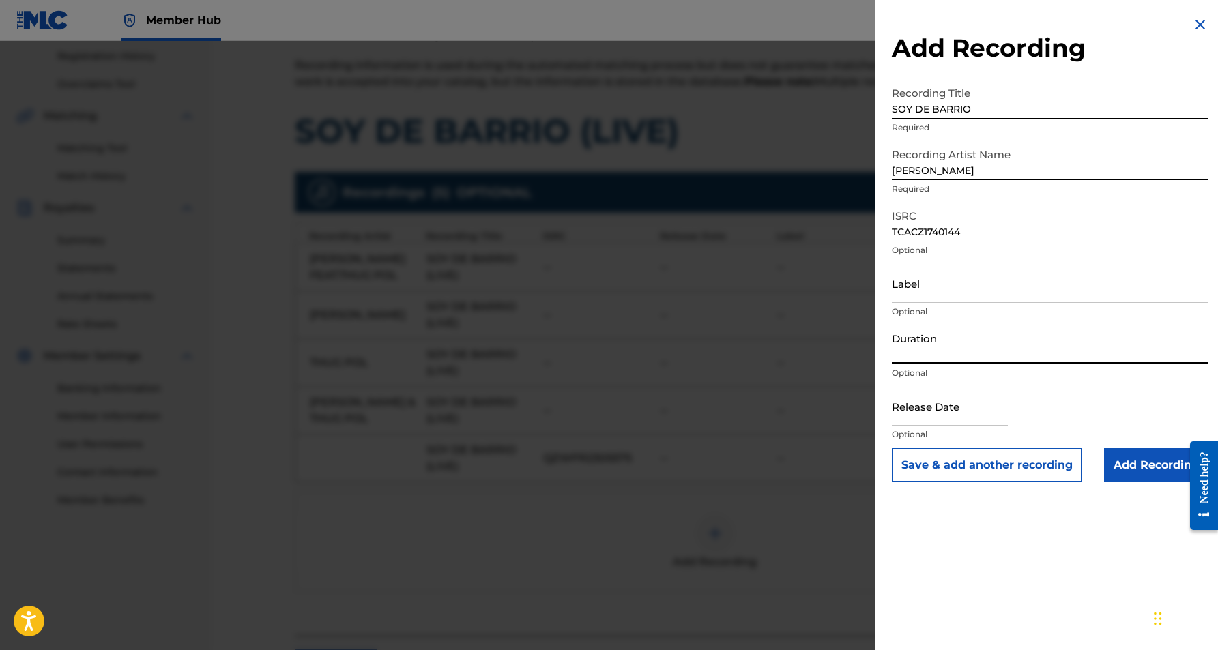
click at [974, 338] on input "Duration" at bounding box center [1050, 344] width 317 height 39
paste input "4:00"
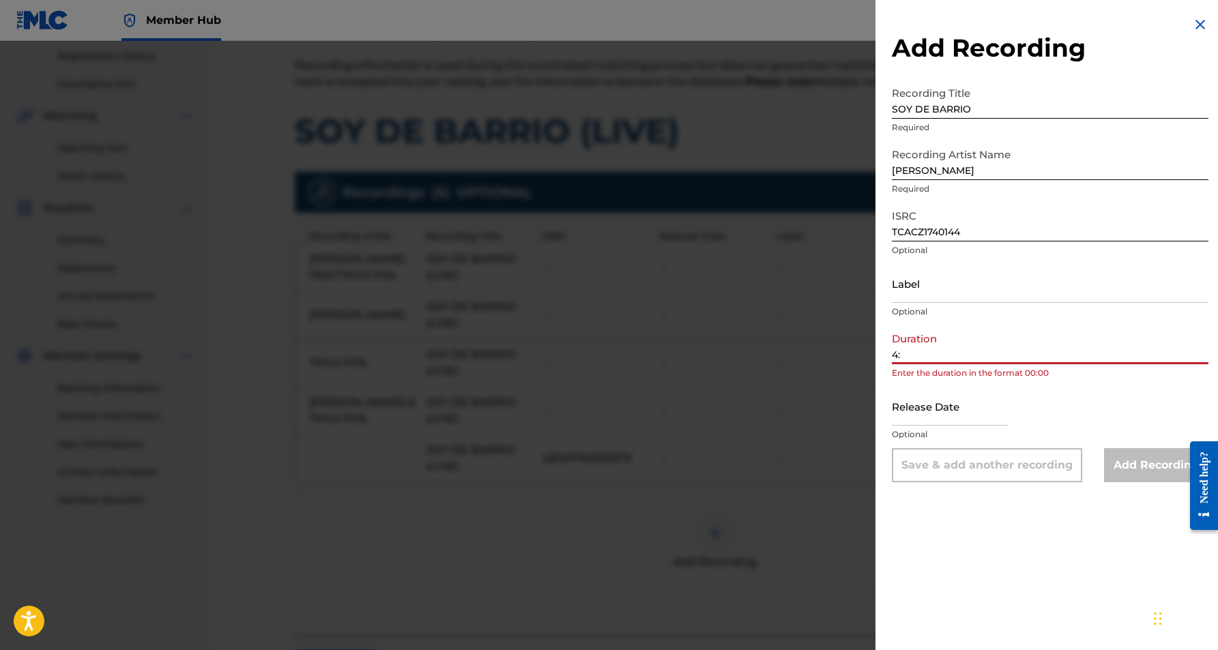
type input "4"
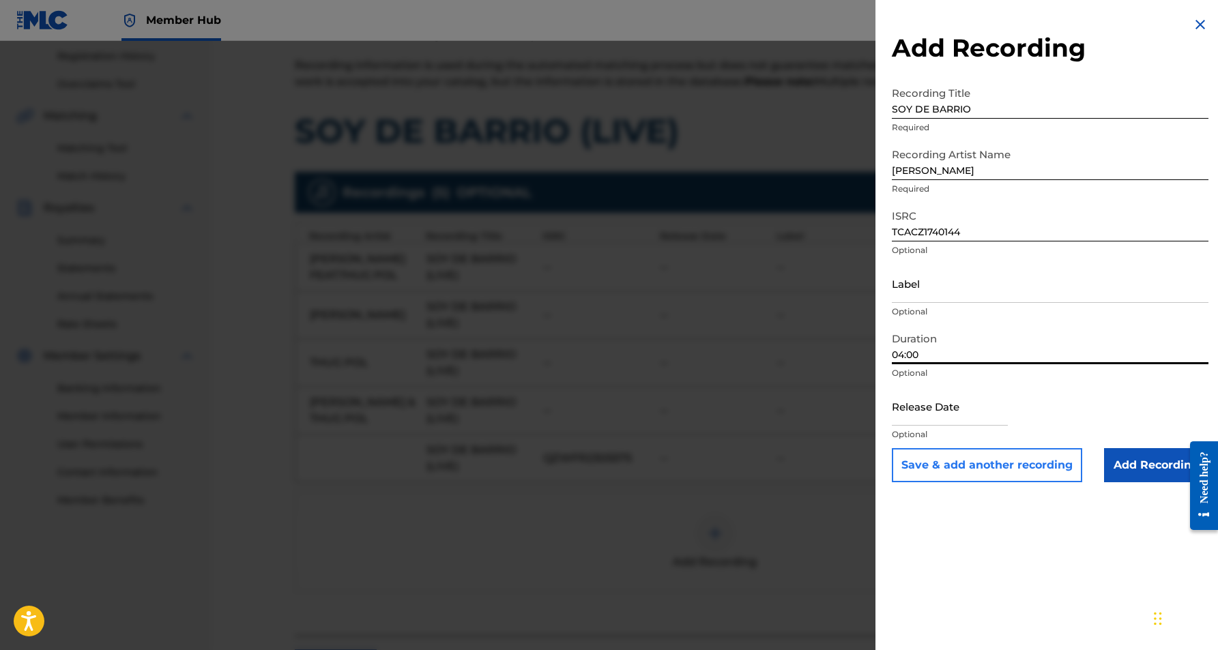
type input "04:00"
click at [1010, 462] on button "Save & add another recording" at bounding box center [987, 465] width 190 height 34
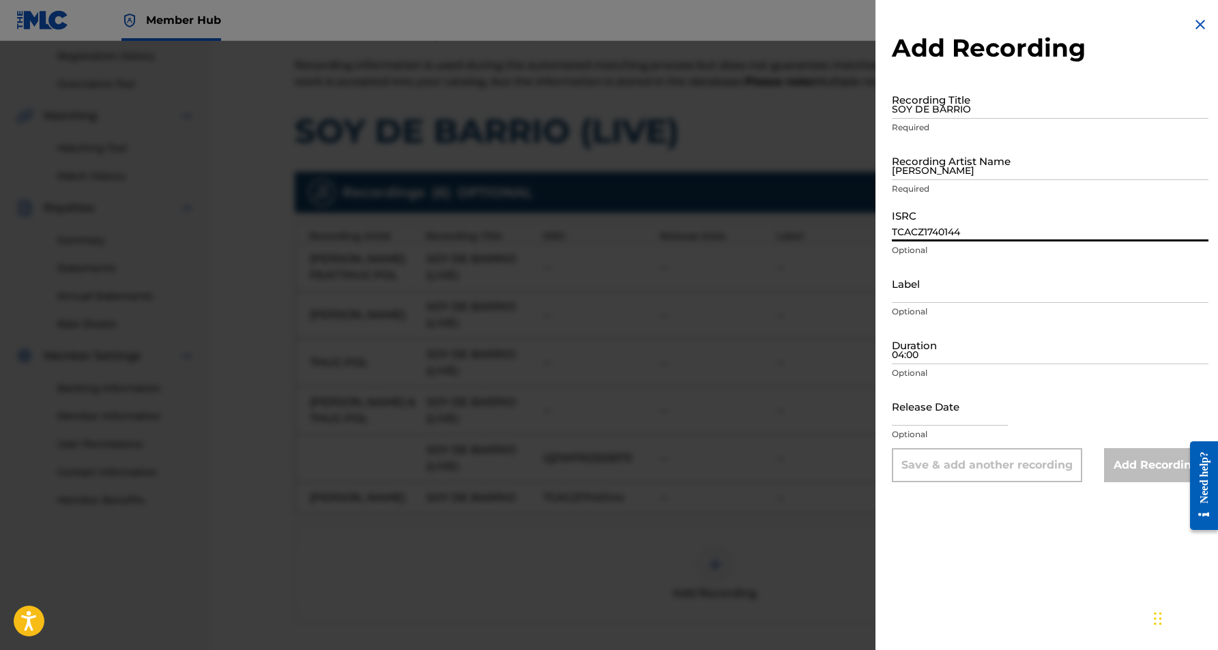
click at [918, 231] on input "TCACZ1740144" at bounding box center [1050, 222] width 317 height 39
paste input "QZK6L2376823"
type input "QZK6L2376823"
click at [961, 111] on input "SOY DE BARRIO" at bounding box center [1050, 99] width 317 height 39
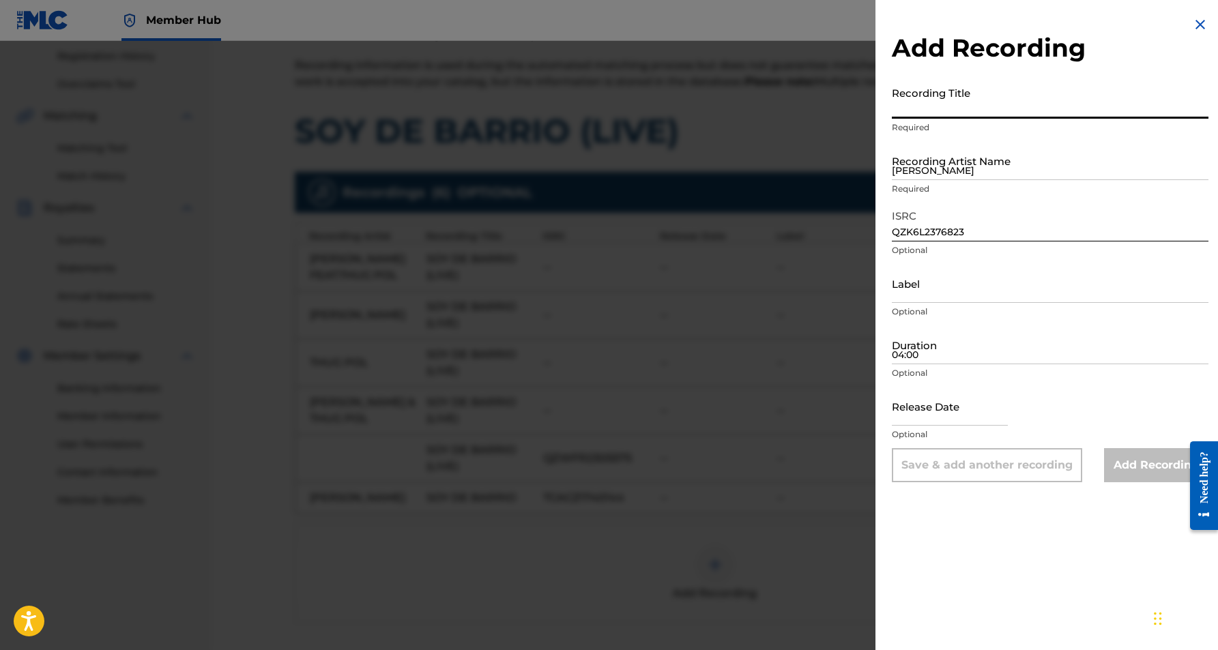
paste input "SOY DE BARRIO"
type input "SOY DE BARRIO"
click at [987, 158] on input "ADAN ZAPATA" at bounding box center [1050, 160] width 317 height 39
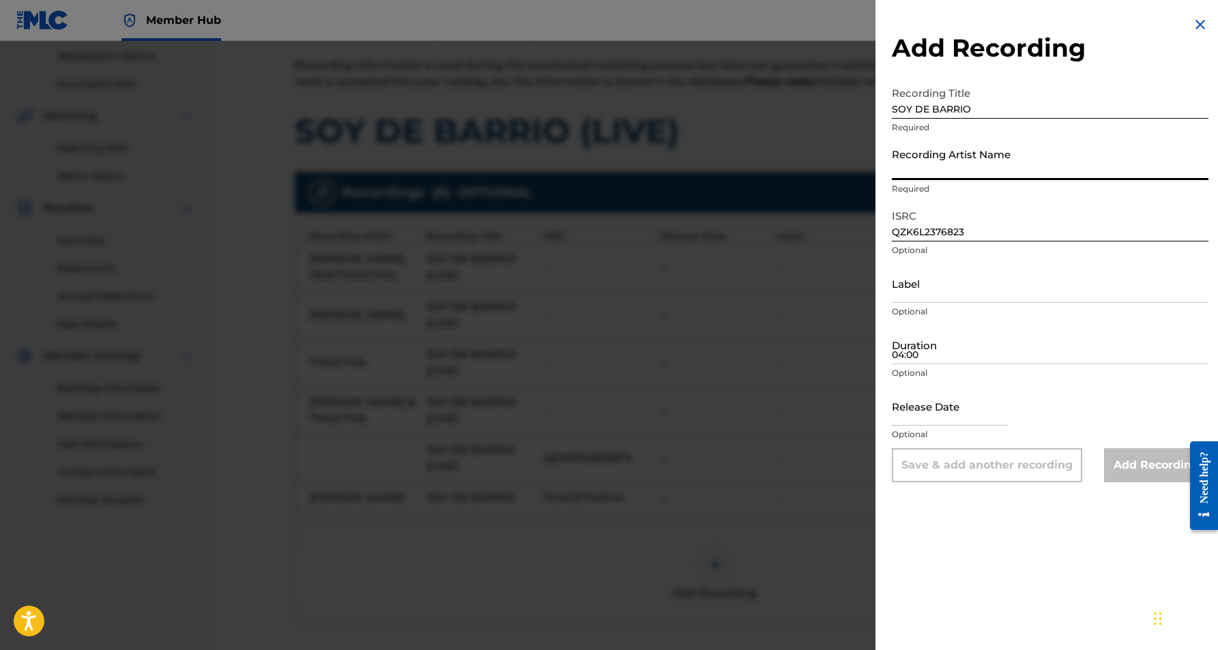
paste input "Adán Zapata"
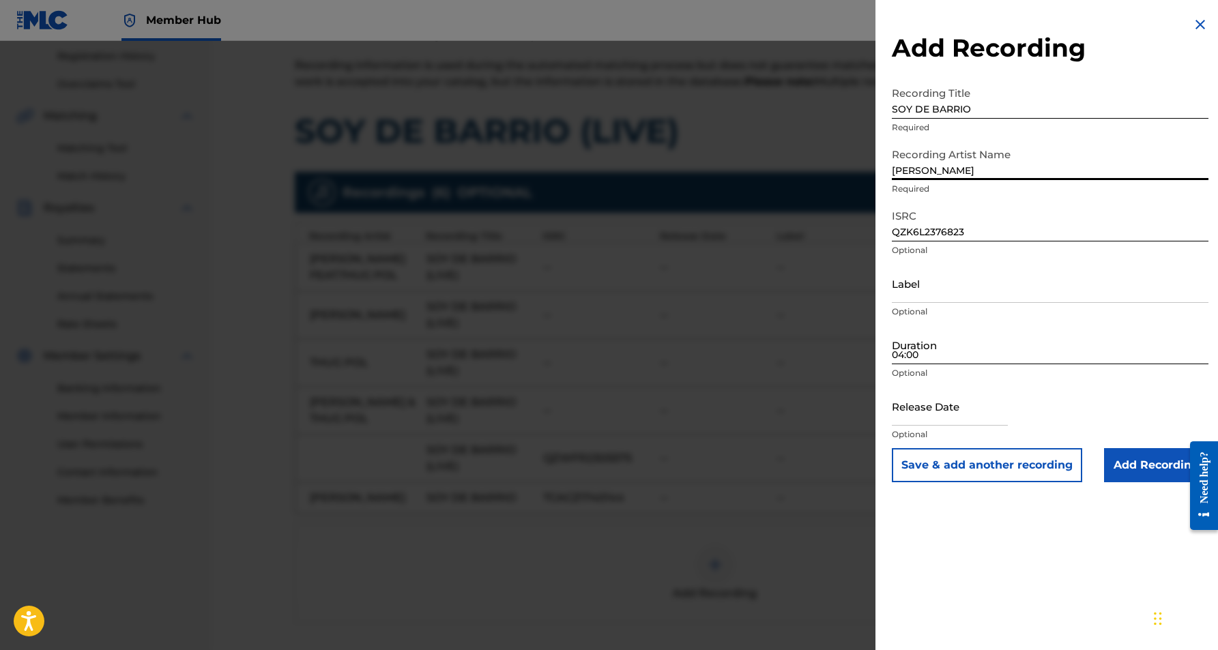
type input "Adán Zapata"
click at [955, 343] on input "04:00" at bounding box center [1050, 344] width 317 height 39
type input "03:49"
click at [991, 547] on div "Add Recording Recording Title SOY DE BARRIO Required Recording Artist Name Adán…" at bounding box center [1050, 325] width 349 height 650
click at [1017, 467] on button "Save & add another recording" at bounding box center [987, 465] width 190 height 34
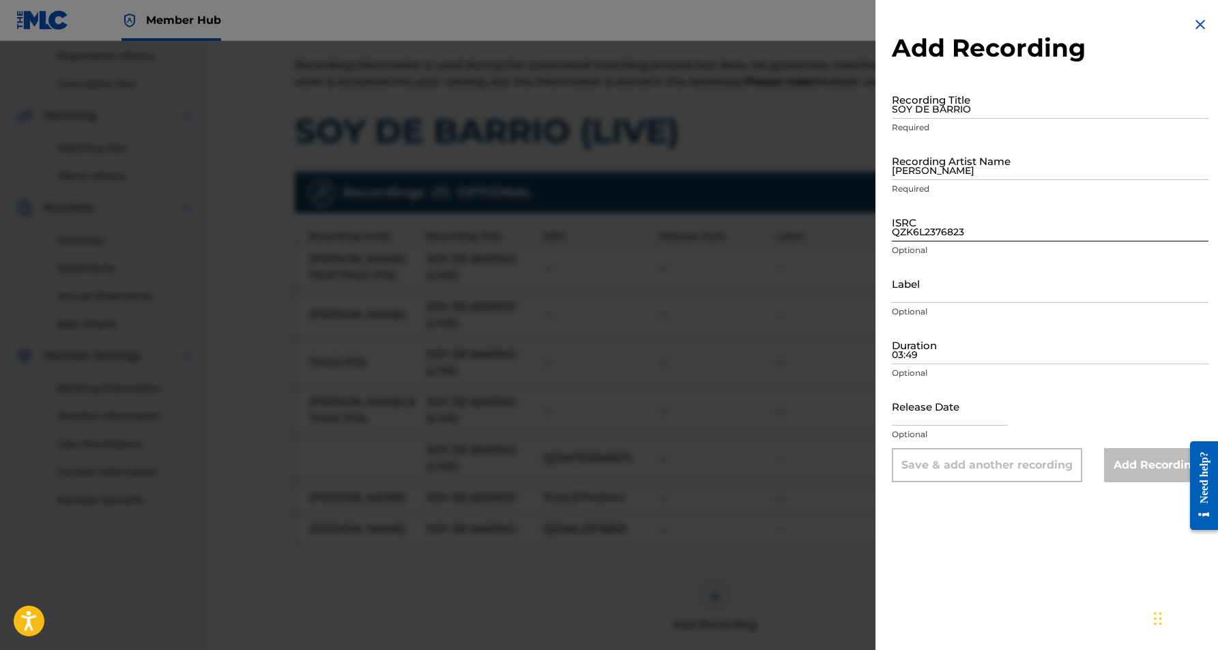
click at [936, 222] on input "QZK6L2376823" at bounding box center [1050, 222] width 317 height 39
paste input "ESA011903130"
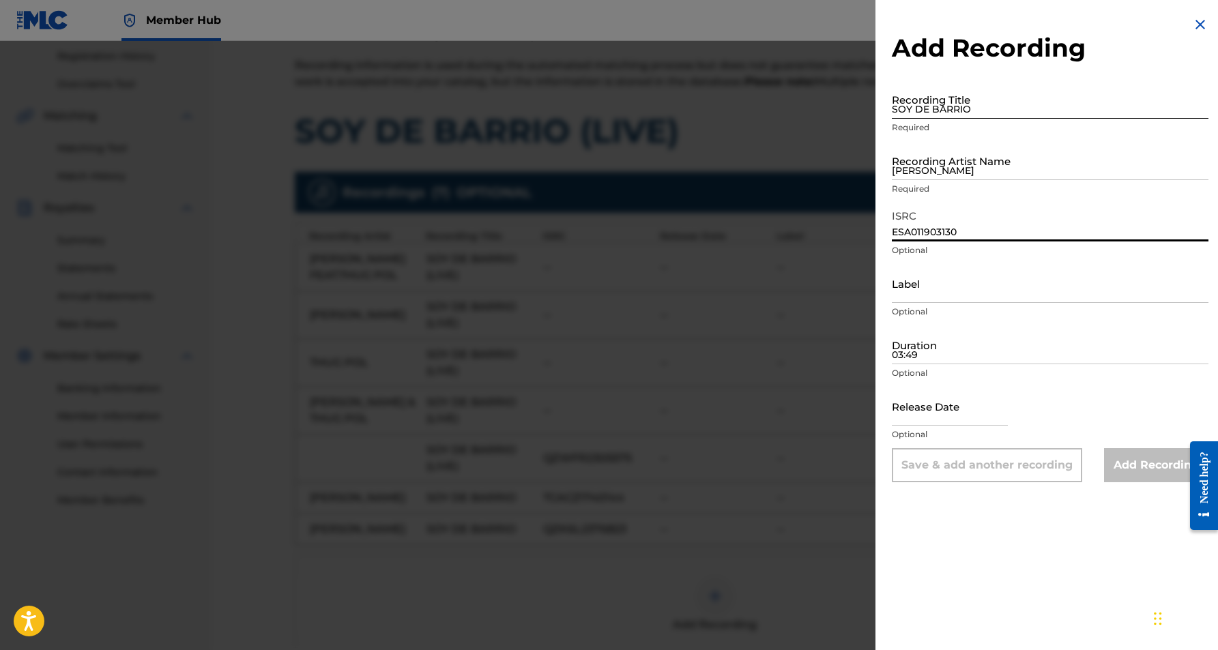
type input "ESA011903130"
click at [955, 107] on input "SOY DE BARRIO" at bounding box center [1050, 99] width 317 height 39
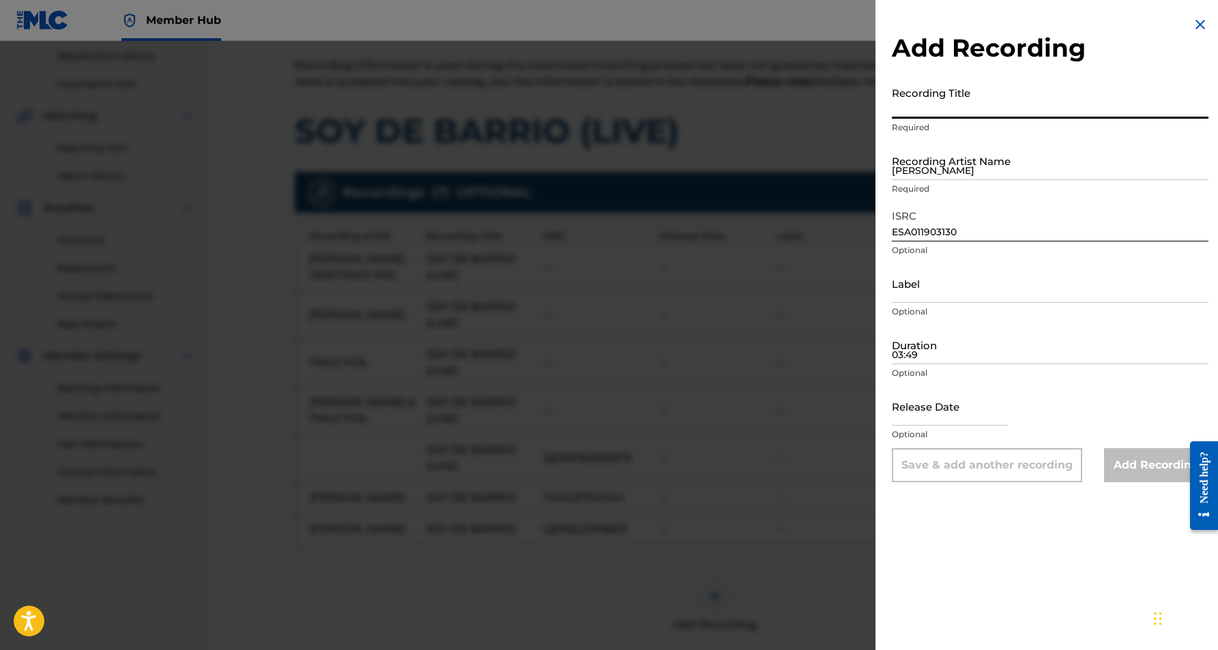
paste input "Adán Zapata"
type input "Adán Zapata"
click at [974, 167] on input "Adán Zapata" at bounding box center [1050, 160] width 317 height 39
drag, startPoint x: 957, startPoint y: 109, endPoint x: 890, endPoint y: 110, distance: 67.6
click at [890, 110] on div "Add Recording Recording Title Adán Zapata Required Recording Artist Name Adán Z…" at bounding box center [1050, 249] width 349 height 499
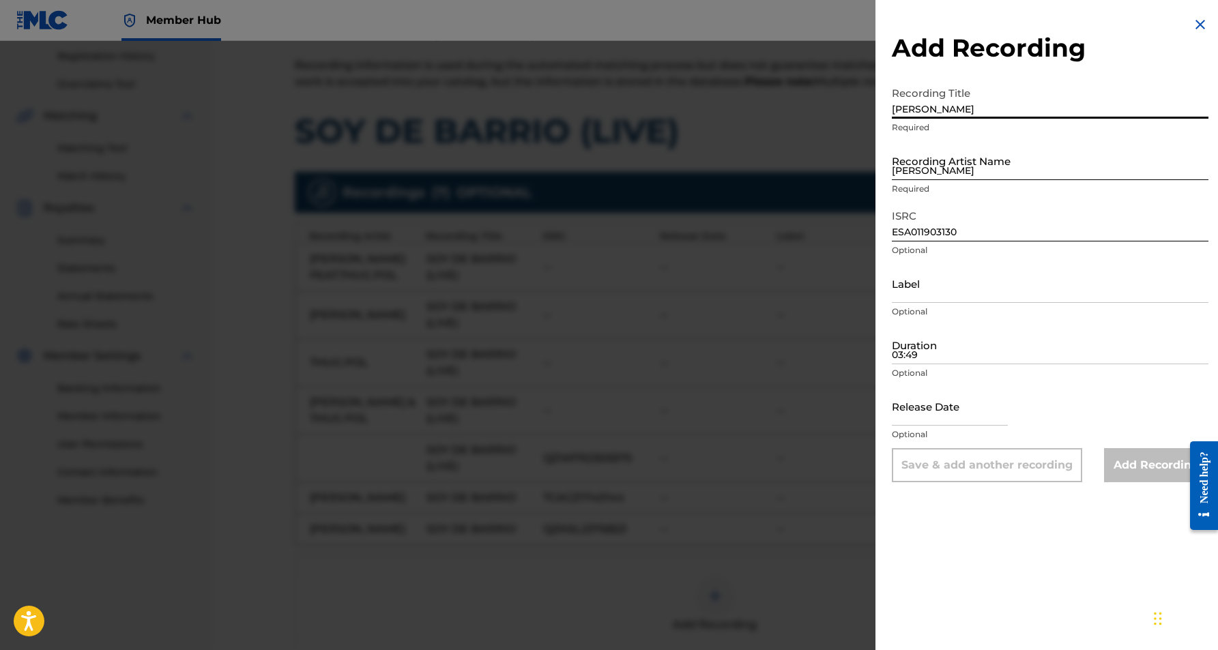
click at [919, 170] on input "Adán Zapata" at bounding box center [1050, 160] width 317 height 39
paste input "Adán Zapata"
type input "Adán Zapata"
click at [959, 112] on input "Adán Zapata" at bounding box center [1050, 99] width 317 height 39
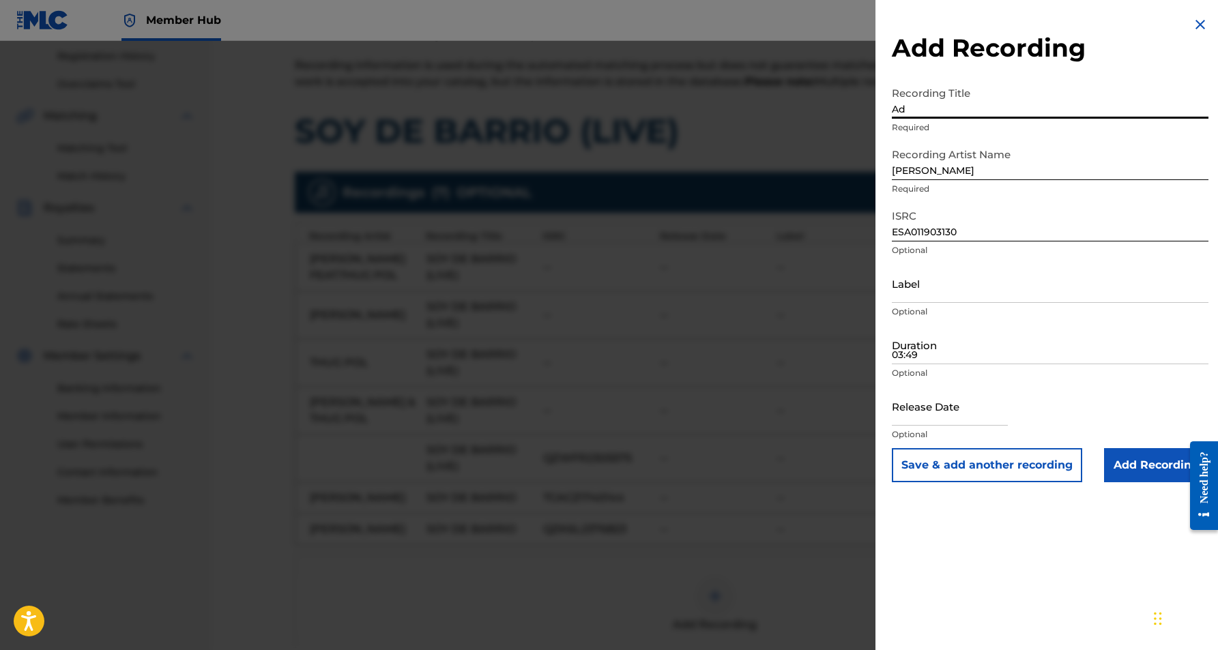
type input "A"
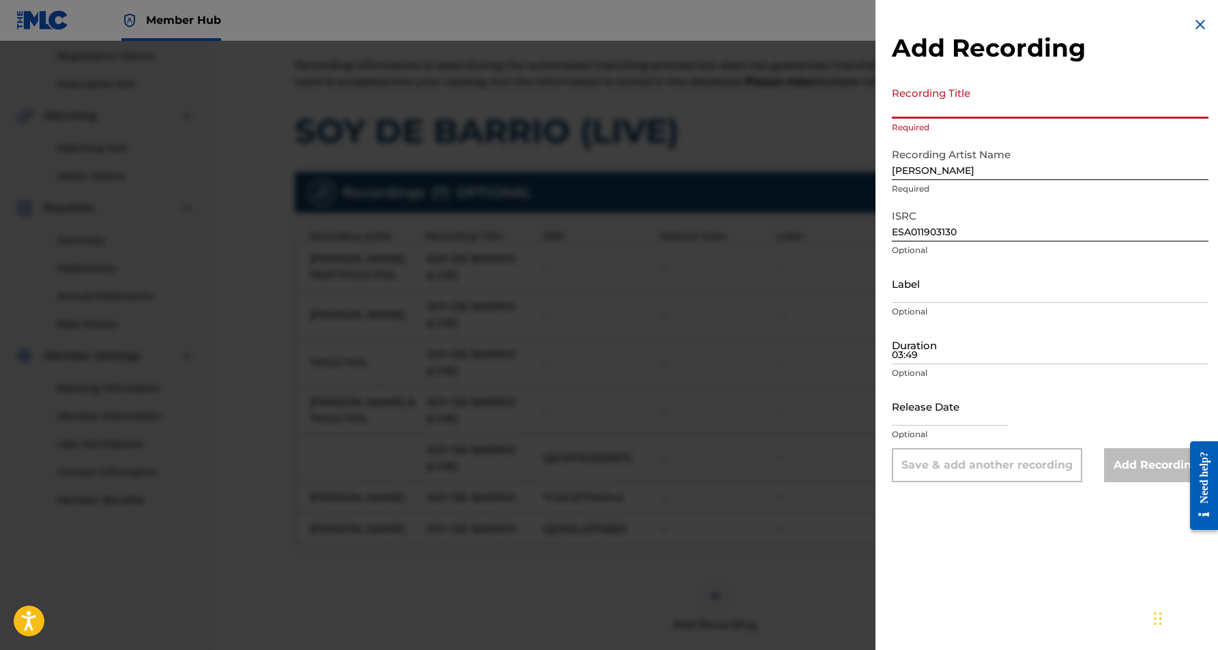
paste input "Soy De Barrio"
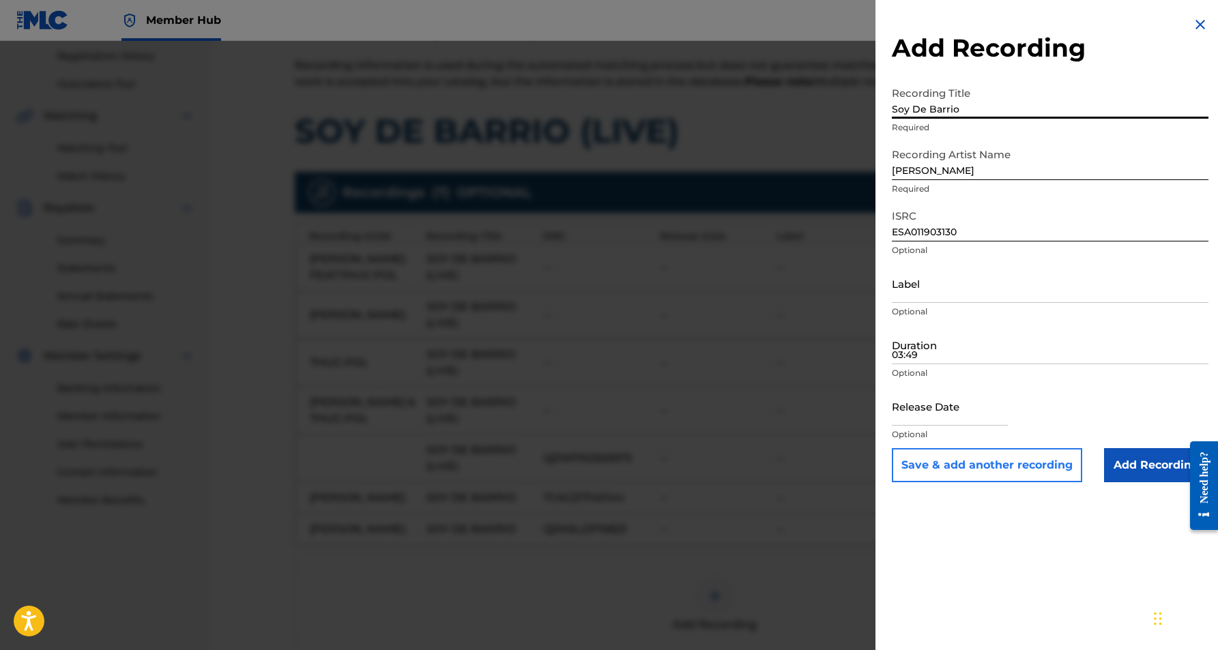
type input "Soy De Barrio"
click at [1006, 470] on button "Save & add another recording" at bounding box center [987, 465] width 190 height 34
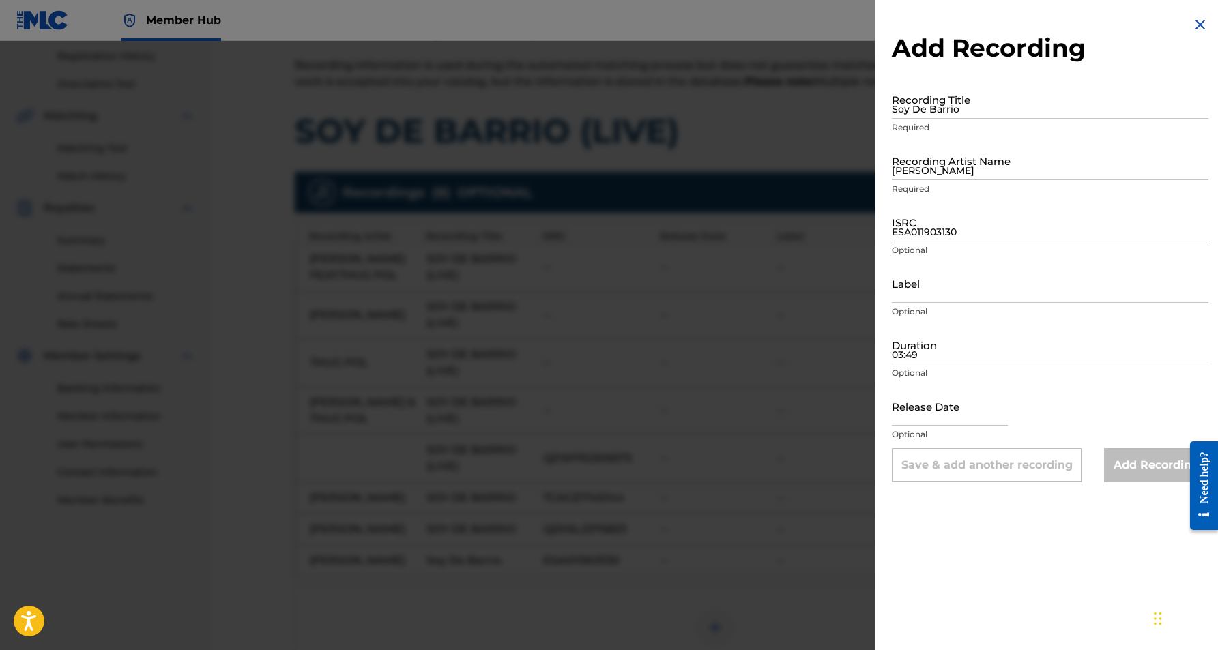
click at [934, 229] on input "ESA011903130" at bounding box center [1050, 222] width 317 height 39
paste input "QM4TW1664554"
type input "QM4TW1664554"
click at [923, 162] on input "Adán Zapata" at bounding box center [1050, 160] width 317 height 39
paste input "Adán Zapata"
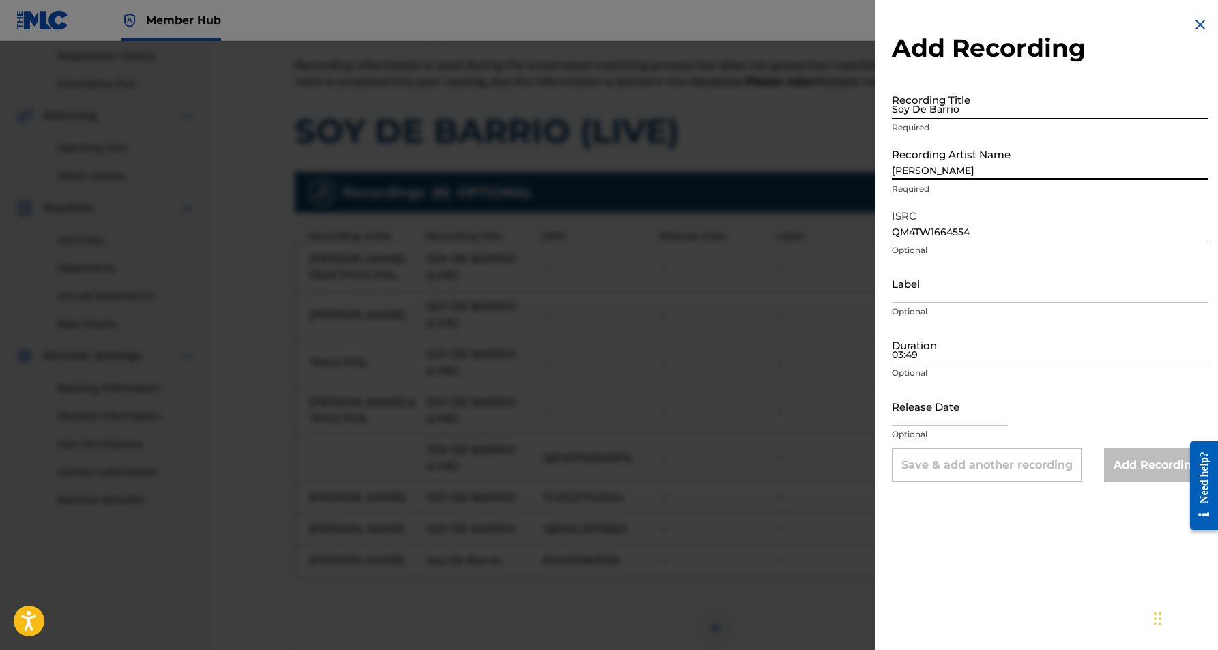
type input "Adán Zapata"
click at [919, 114] on input "Soy De Barrio" at bounding box center [1050, 99] width 317 height 39
paste input "Soy de Barrio"
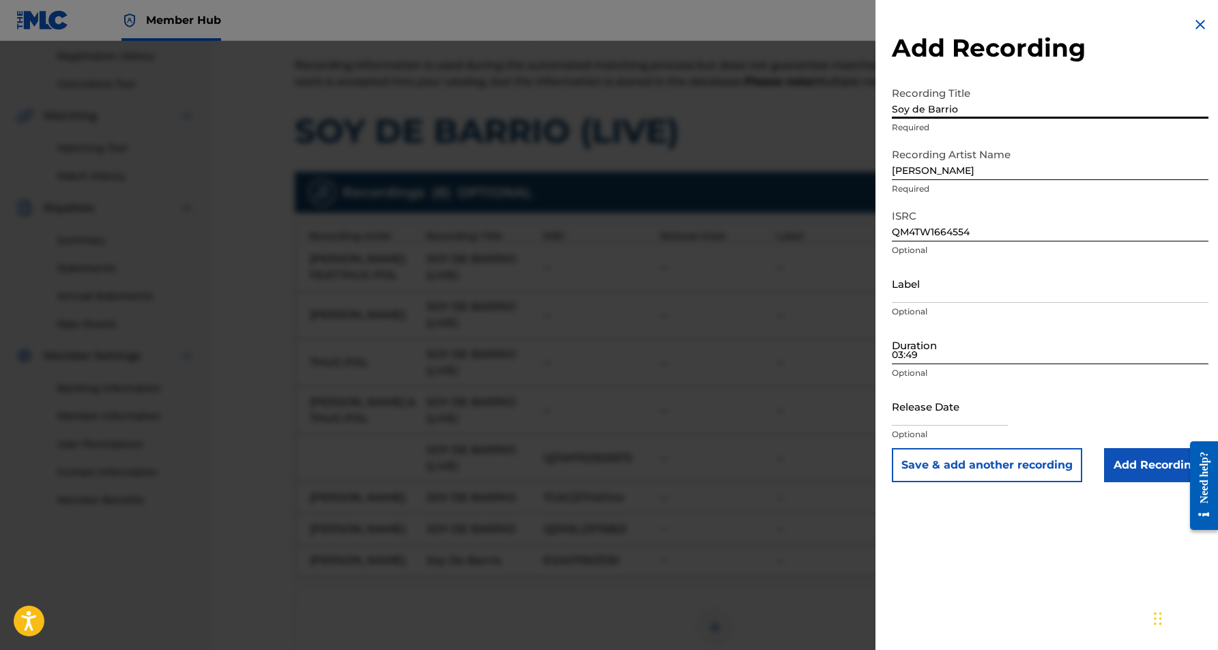
type input "Soy de Barrio"
click at [974, 343] on input "03:49" at bounding box center [1050, 344] width 317 height 39
type input "03:59"
click at [994, 534] on div "Add Recording Recording Title Soy de Barrio Required Recording Artist Name Adán…" at bounding box center [1050, 325] width 349 height 650
click at [1015, 469] on button "Save & add another recording" at bounding box center [987, 465] width 190 height 34
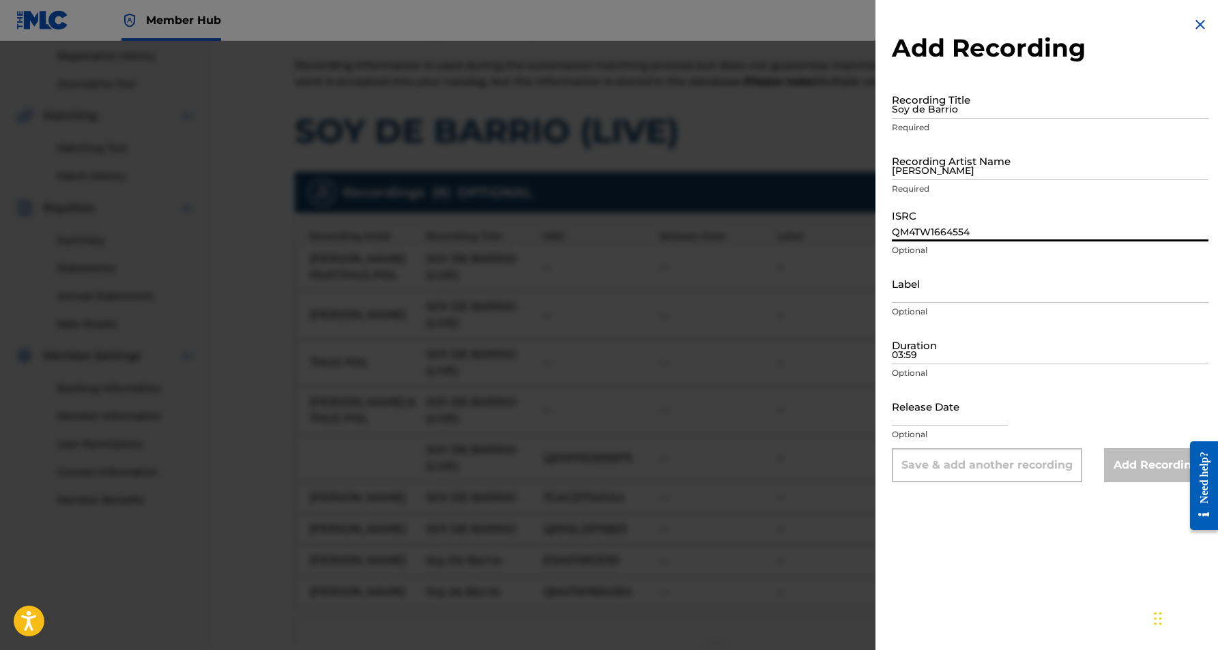
click at [924, 222] on input "QM4TW1664554" at bounding box center [1050, 222] width 317 height 39
paste input "TCACZ1799988"
type input "TCACZ1799988"
click at [918, 106] on input "Soy de Barrio" at bounding box center [1050, 99] width 317 height 39
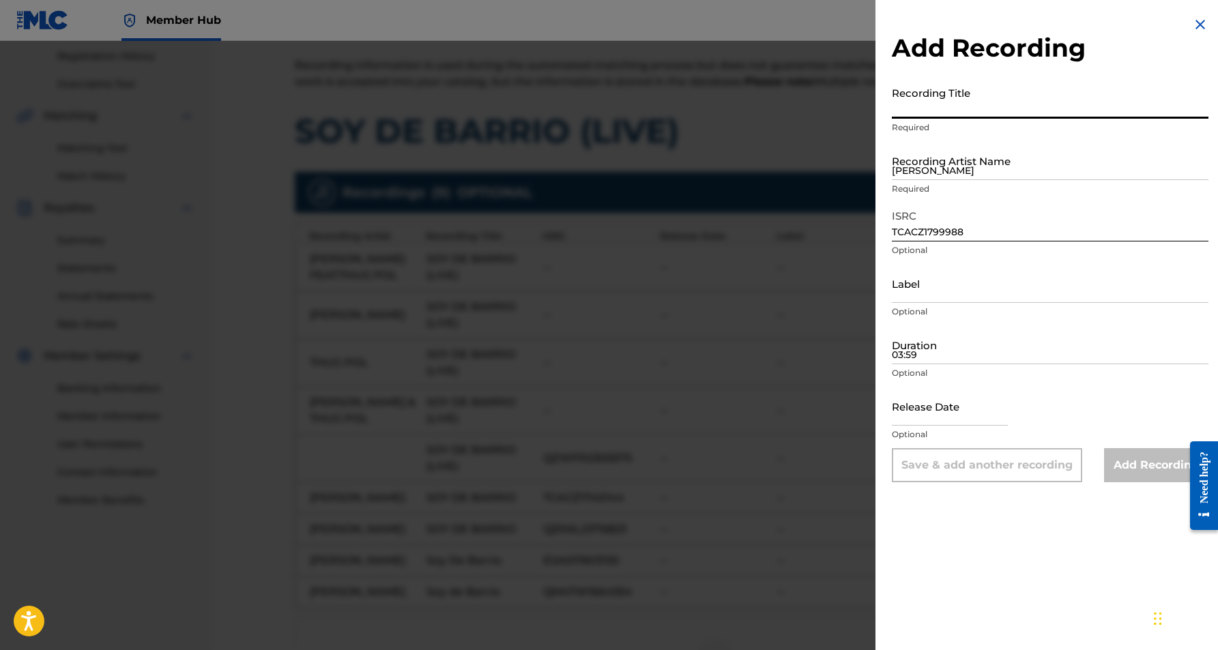
paste input "Soy De Barrio"
type input "Soy De Barrio"
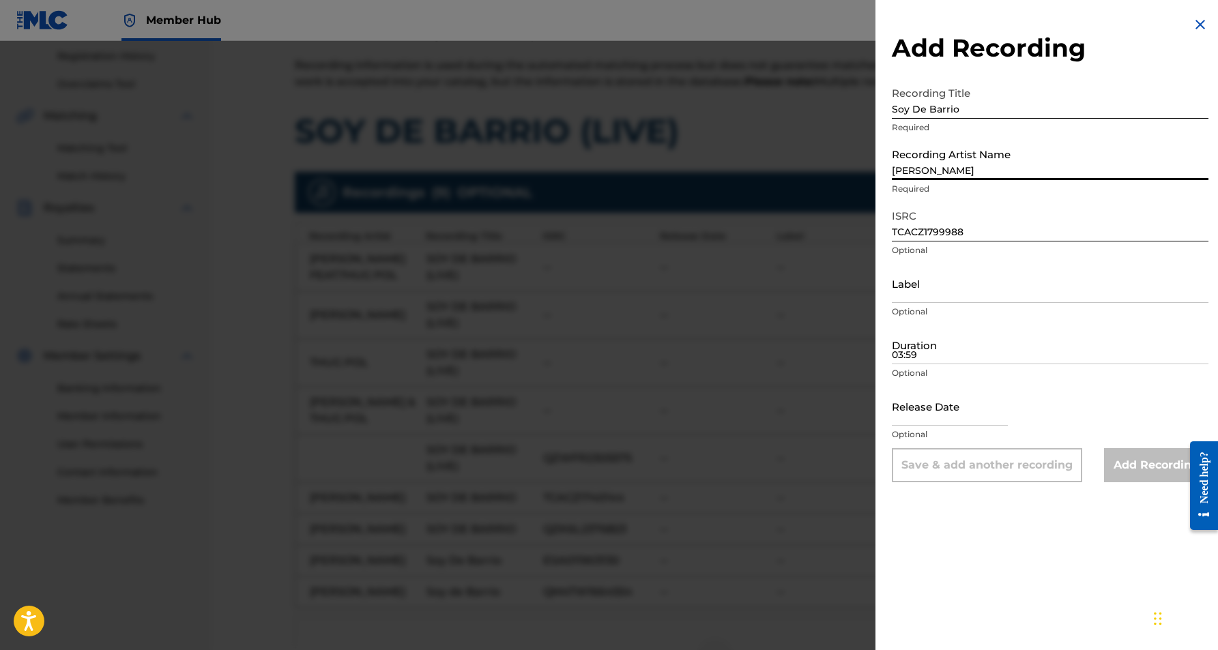
click at [927, 164] on input "Adán Zapata" at bounding box center [1050, 160] width 317 height 39
paste input "Adan Zapata"
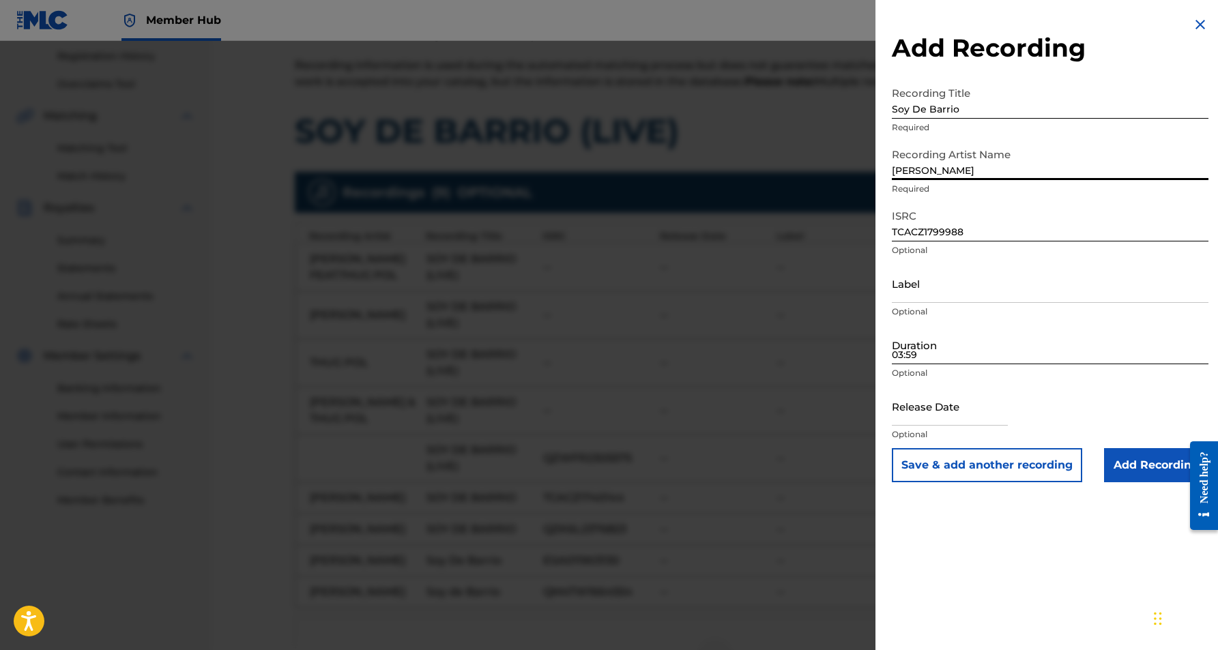
type input "Adan Zapata"
click at [950, 331] on input "03:59" at bounding box center [1050, 344] width 317 height 39
type input "03:53"
click at [1017, 465] on button "Save & add another recording" at bounding box center [987, 465] width 190 height 34
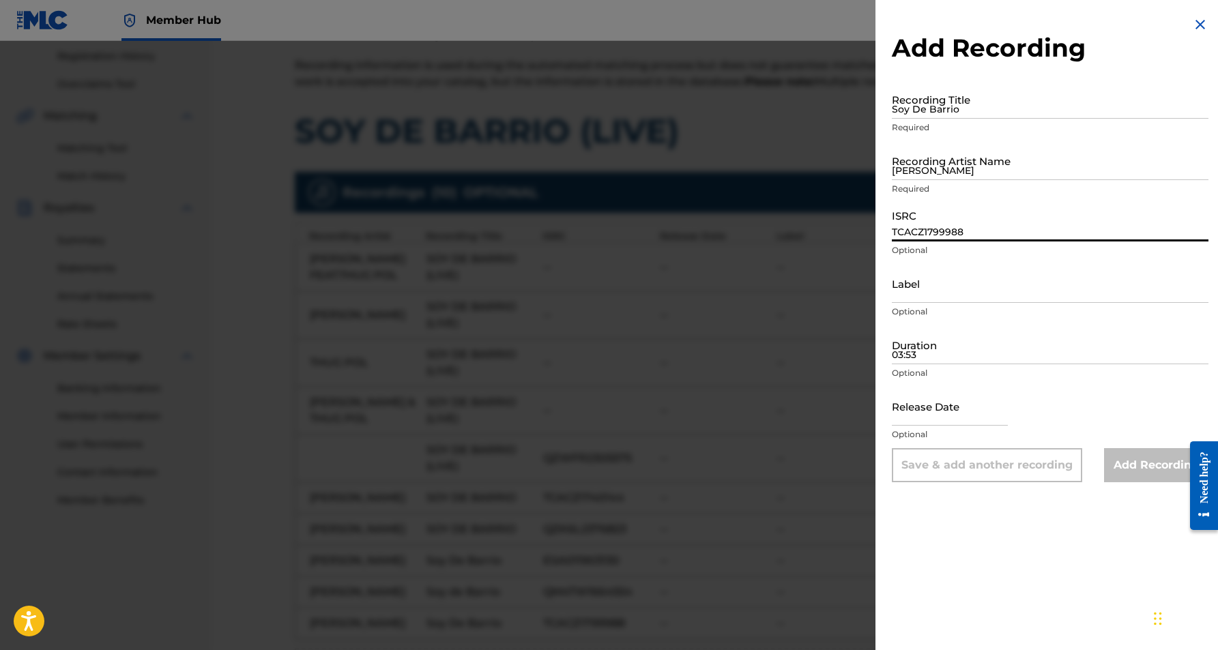
click at [947, 232] on input "TCACZ1799988" at bounding box center [1050, 222] width 317 height 39
paste input "QZ5FN2114413"
type input "QZ5FN2114413"
click at [897, 108] on input "Soy De Barrio" at bounding box center [1050, 99] width 317 height 39
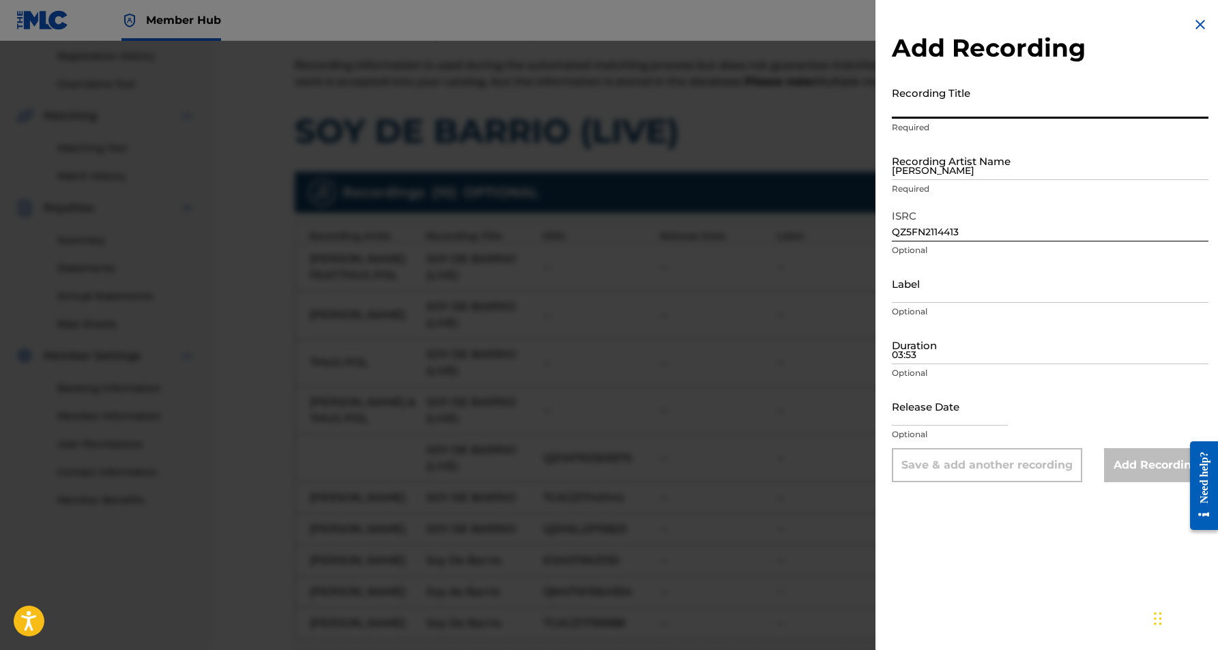
paste input "SOY DE BARRIO"
type input "SOY DE BARRIO"
click at [942, 153] on input "Adan Zapata" at bounding box center [1050, 160] width 317 height 39
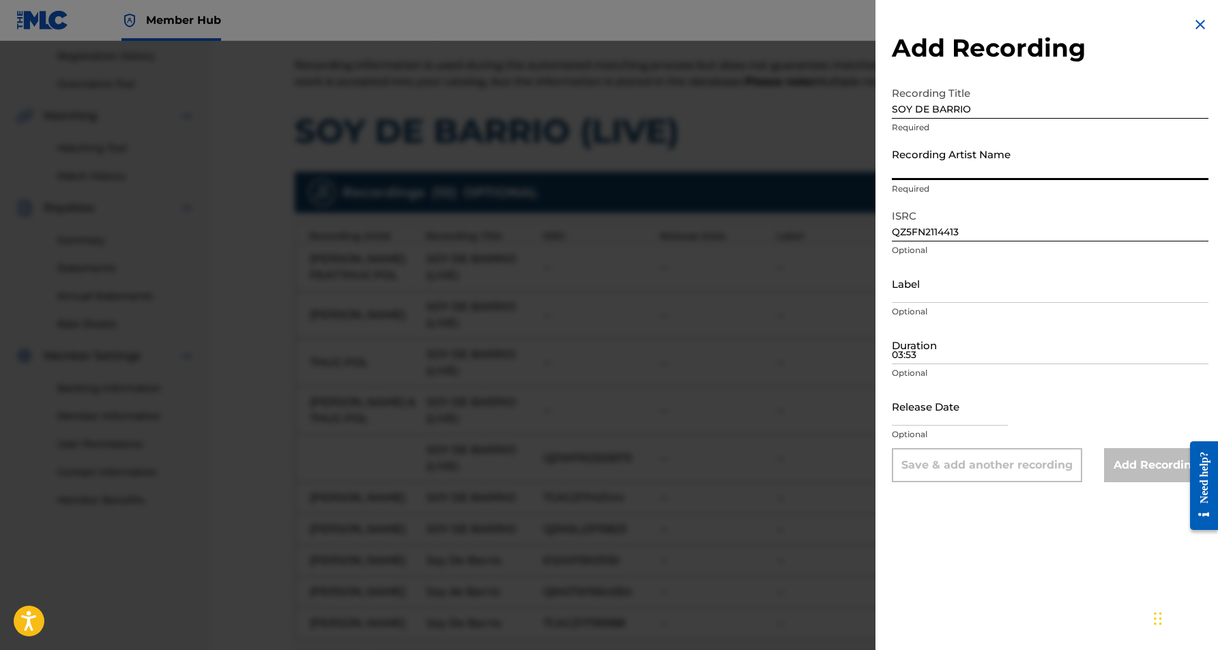
paste input "Adan Zapata"
type input "Adan Zapata"
click at [911, 349] on input "03:53" at bounding box center [1050, 344] width 317 height 39
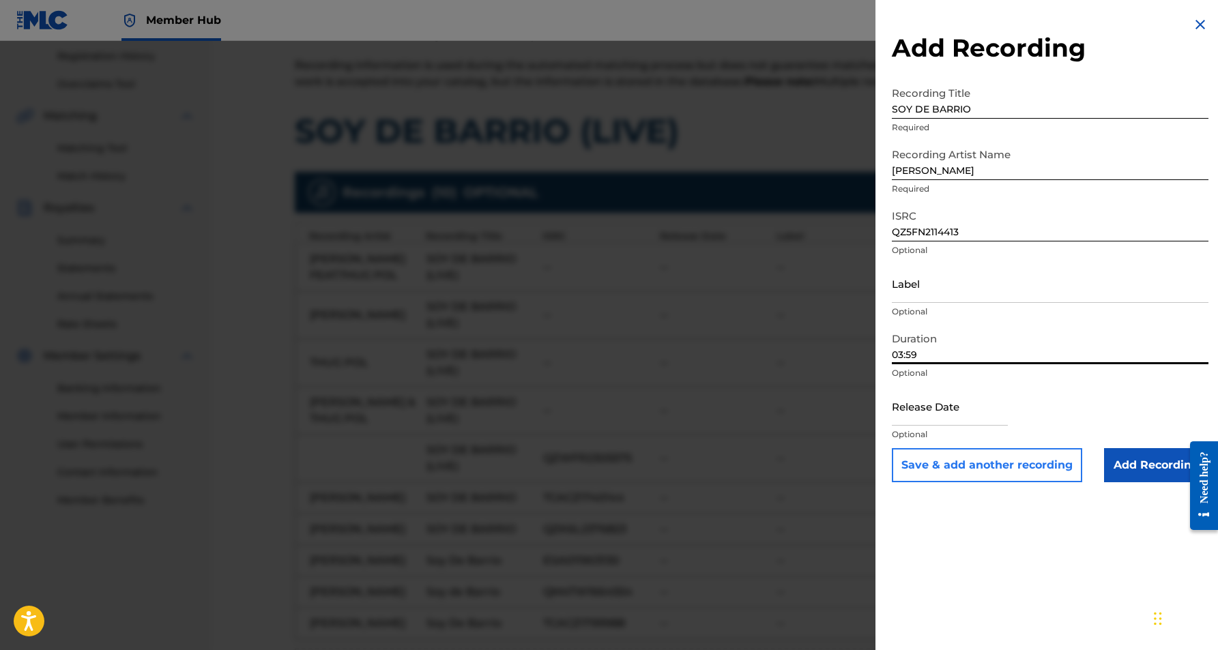
type input "03:59"
click at [1009, 471] on button "Save & add another recording" at bounding box center [987, 465] width 190 height 34
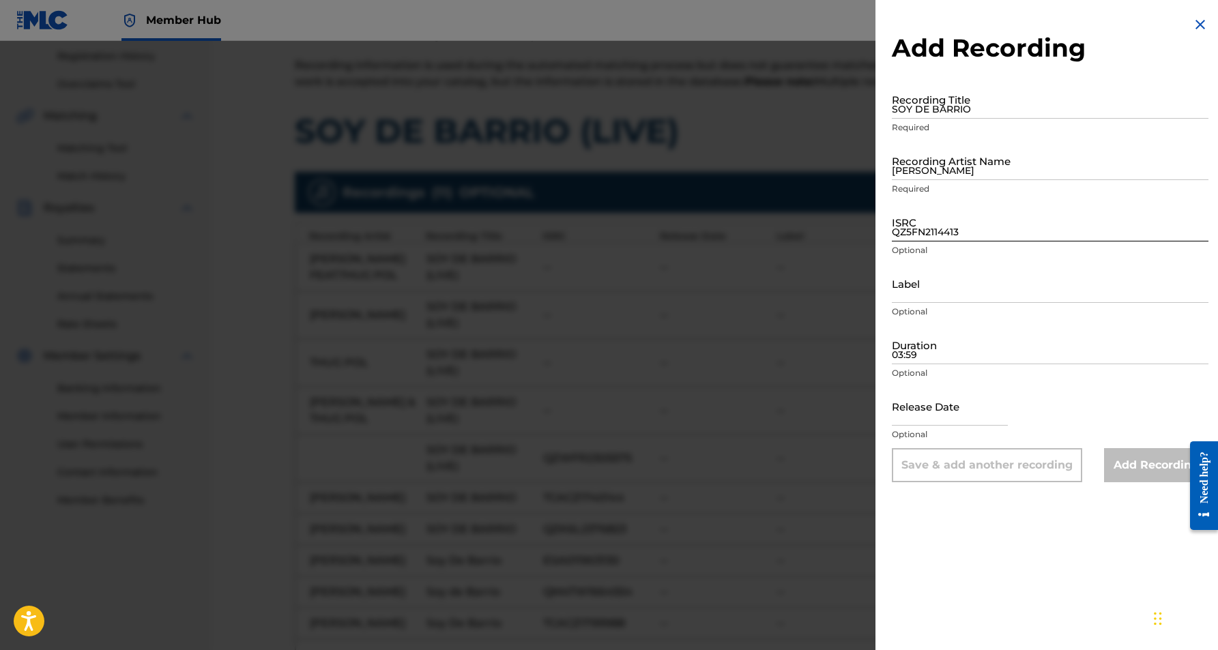
click at [964, 221] on input "QZ5FN2114413" at bounding box center [1050, 222] width 317 height 39
paste input "USLZJ2018274"
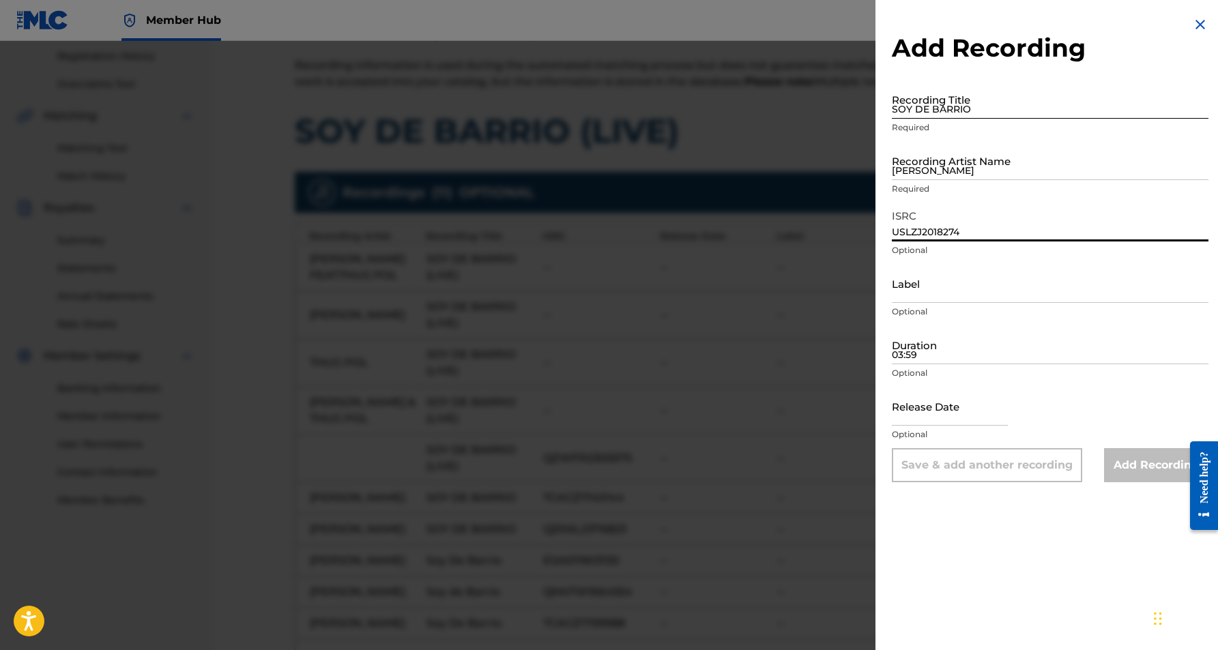
type input "USLZJ2018274"
click at [927, 98] on input "SOY DE BARRIO" at bounding box center [1050, 99] width 317 height 39
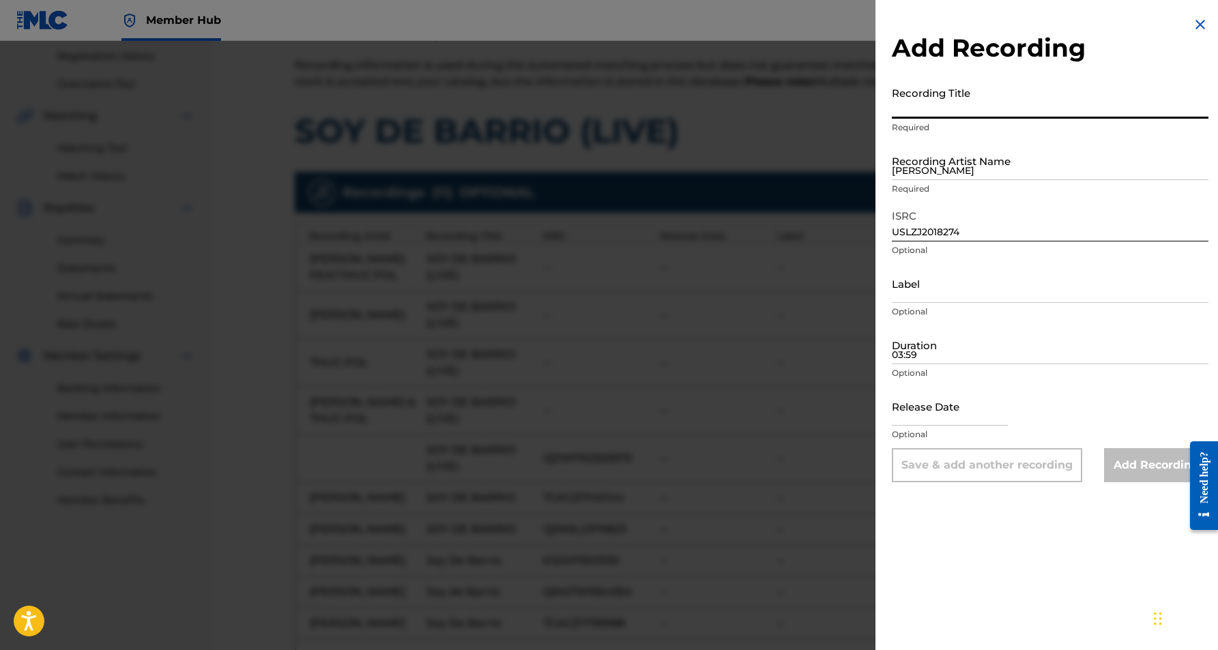
paste input "Soy de Barrio"
type input "Soy de Barrio"
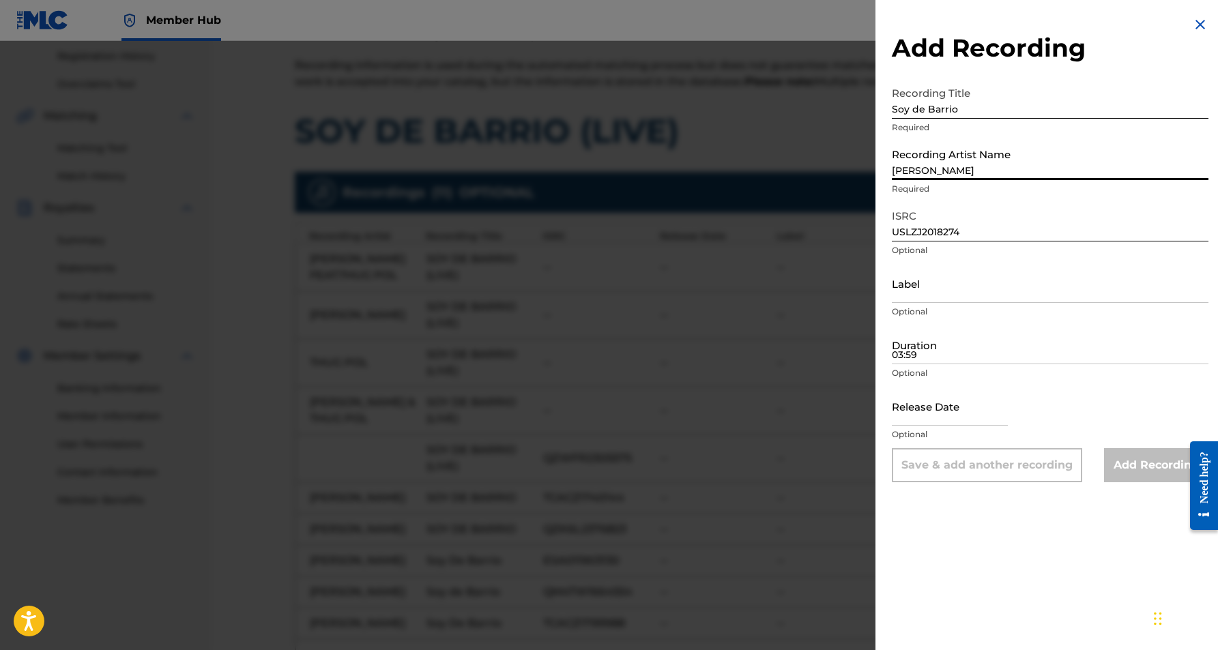
click at [955, 151] on input "Adan Zapata" at bounding box center [1050, 160] width 317 height 39
paste input "Adan Zapata"
type input "Adan Zapata"
click at [949, 337] on input "03:59" at bounding box center [1050, 344] width 317 height 39
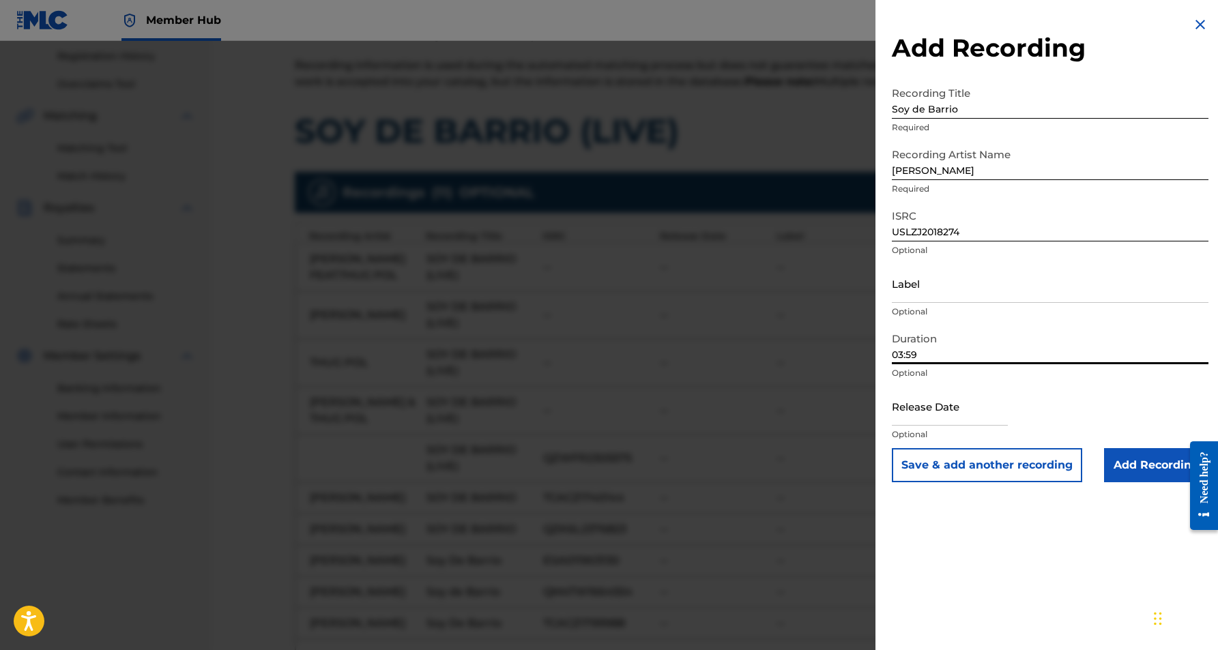
type input "03:59"
click at [1006, 501] on div "Add Recording Recording Title Soy de Barrio Required Recording Artist Name Adan…" at bounding box center [1050, 325] width 349 height 650
click at [1004, 469] on button "Save & add another recording" at bounding box center [987, 465] width 190 height 34
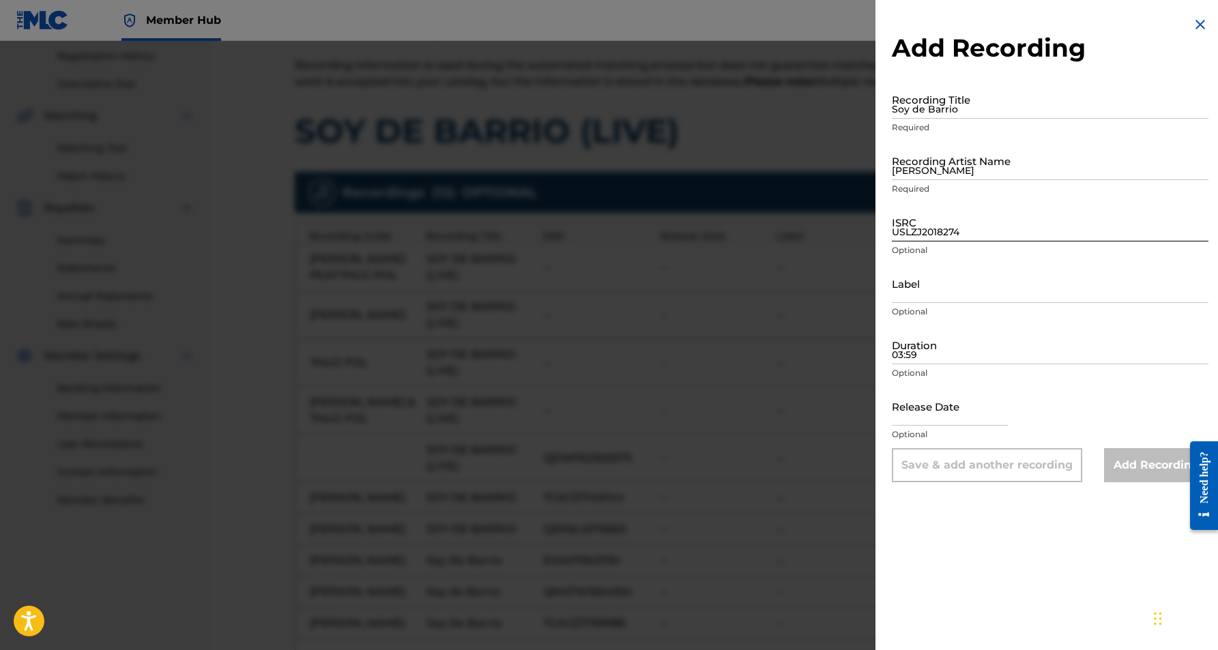
click at [914, 227] on input "USLZJ2018274" at bounding box center [1050, 222] width 317 height 39
paste input "ESA011903104"
type input "ESA011903104"
click at [941, 164] on input "Adan Zapata" at bounding box center [1050, 160] width 317 height 39
paste input "Soy De Barrio"
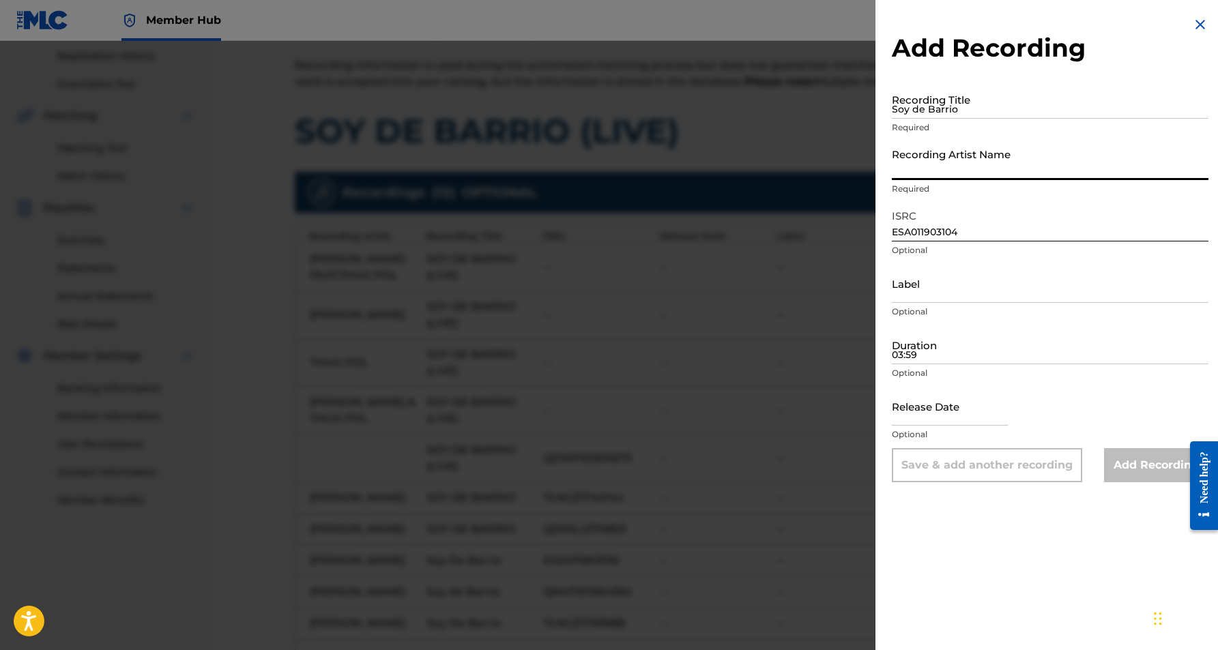
type input "Soy De Barrio"
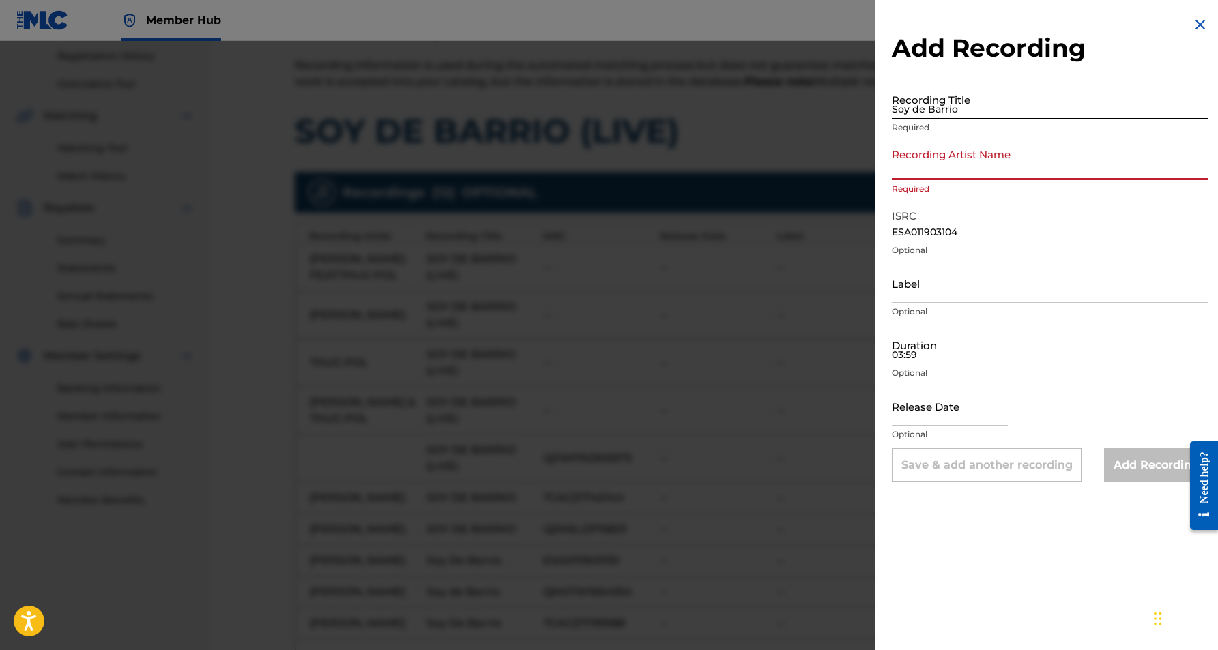
click at [937, 106] on input "Soy de Barrio" at bounding box center [1050, 99] width 317 height 39
paste input "Soy De Barrio"
type input "Soy De Barrio"
click at [1009, 156] on input "Recording Artist Name" at bounding box center [1050, 160] width 317 height 39
paste input "Adán Zapata"
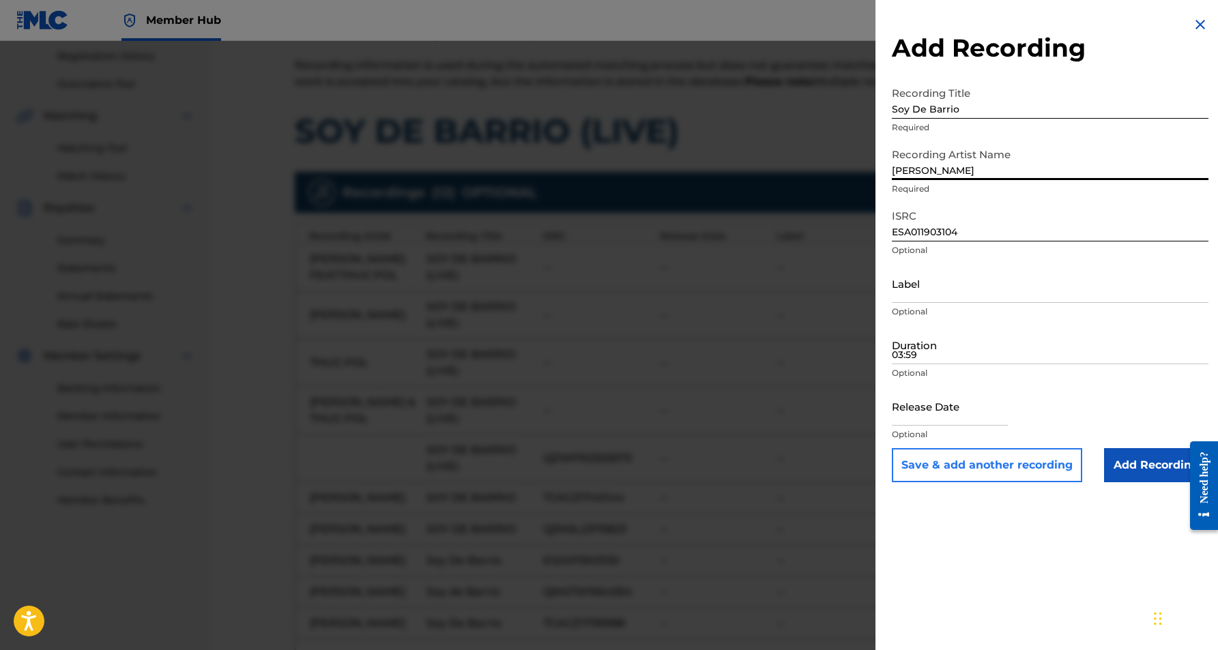
type input "Adán Zapata"
click at [1009, 472] on button "Save & add another recording" at bounding box center [987, 465] width 190 height 34
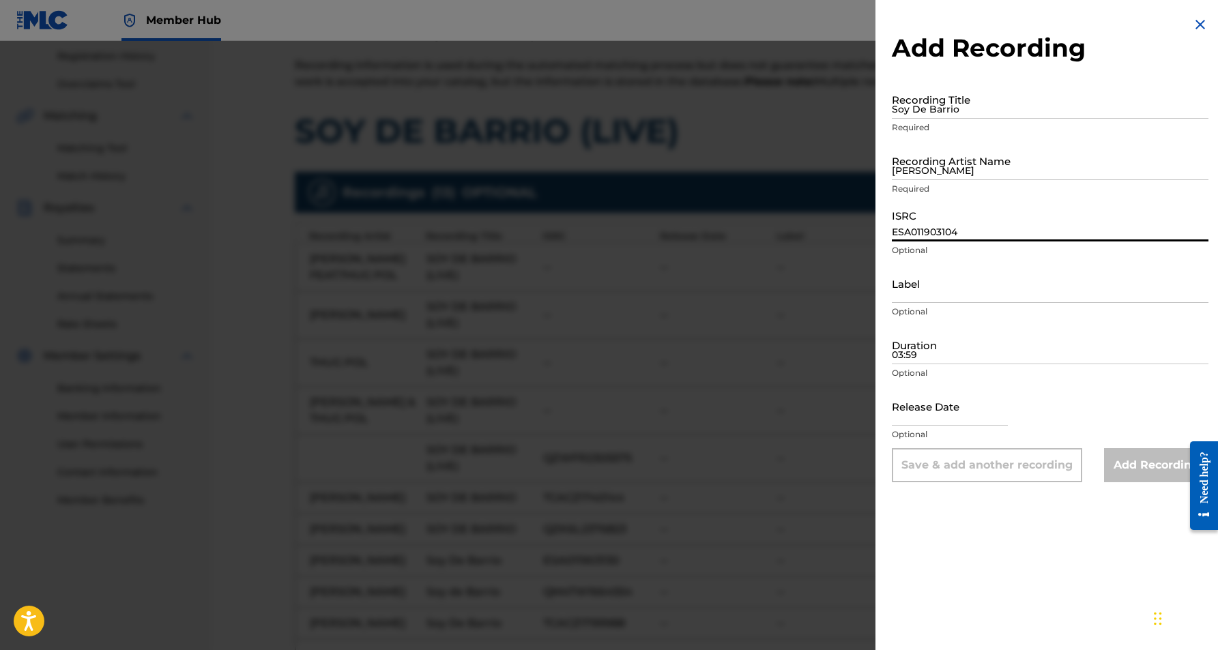
click at [935, 220] on input "ESA011903104" at bounding box center [1050, 222] width 317 height 39
paste input "ESA011903144"
type input "ESA011903144"
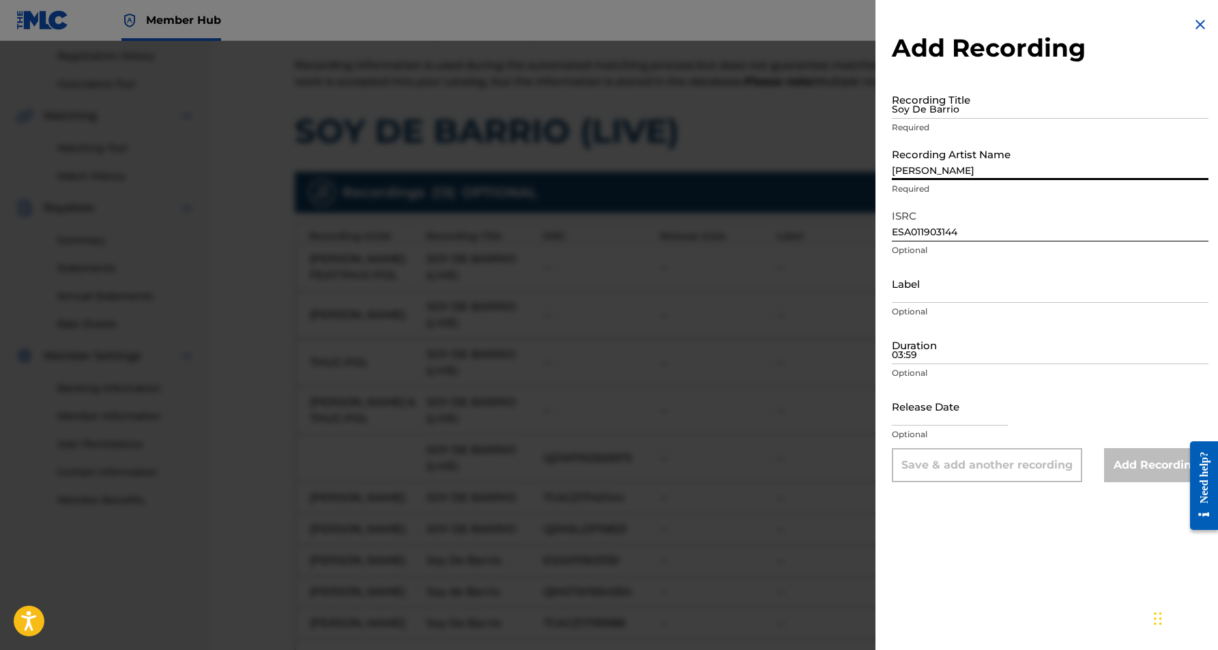
click at [913, 163] on input "Adán Zapata" at bounding box center [1050, 160] width 317 height 39
paste input "Soy De Barrio"
type input "Soy De Barrio"
click at [904, 112] on input "Soy De Barrio" at bounding box center [1050, 99] width 317 height 39
paste input "Soy De Barrio"
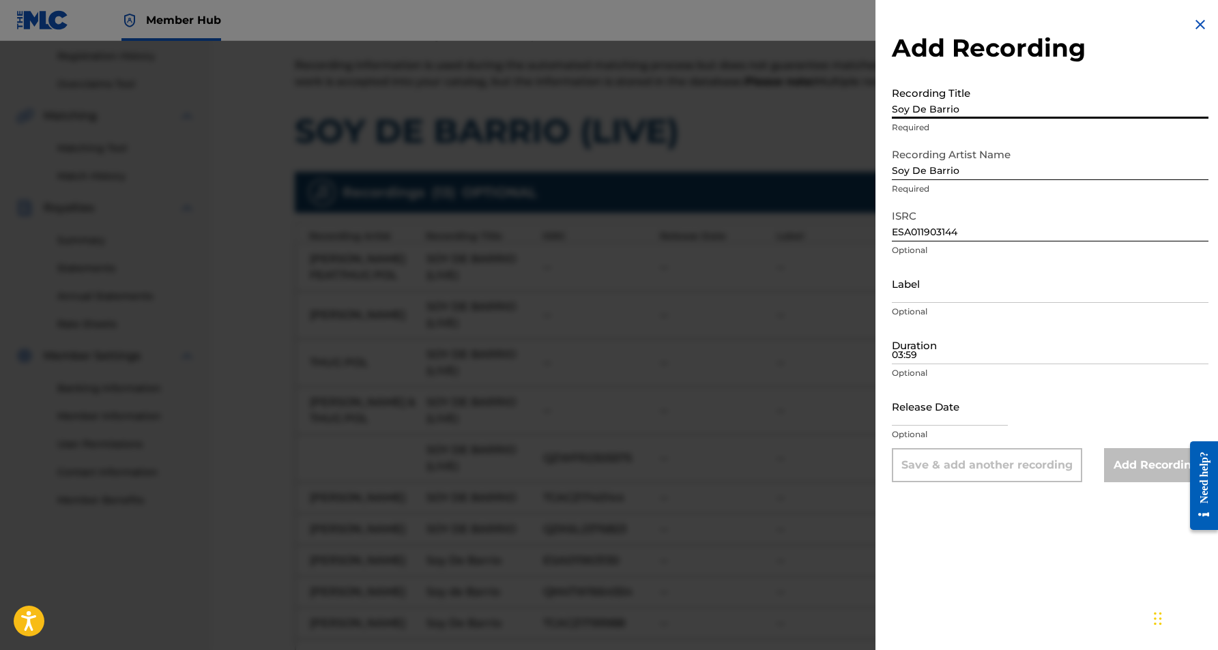
type input "Soy De Barrio"
click at [963, 169] on input "Soy De Barrio" at bounding box center [1050, 160] width 317 height 39
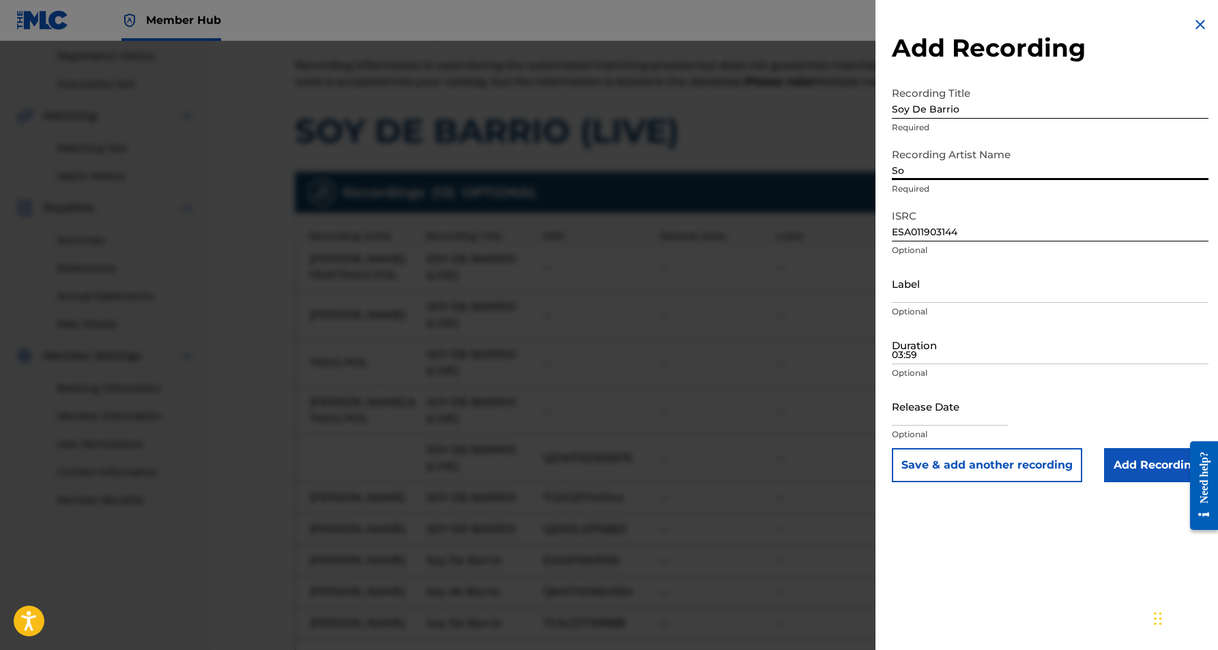
type input "S"
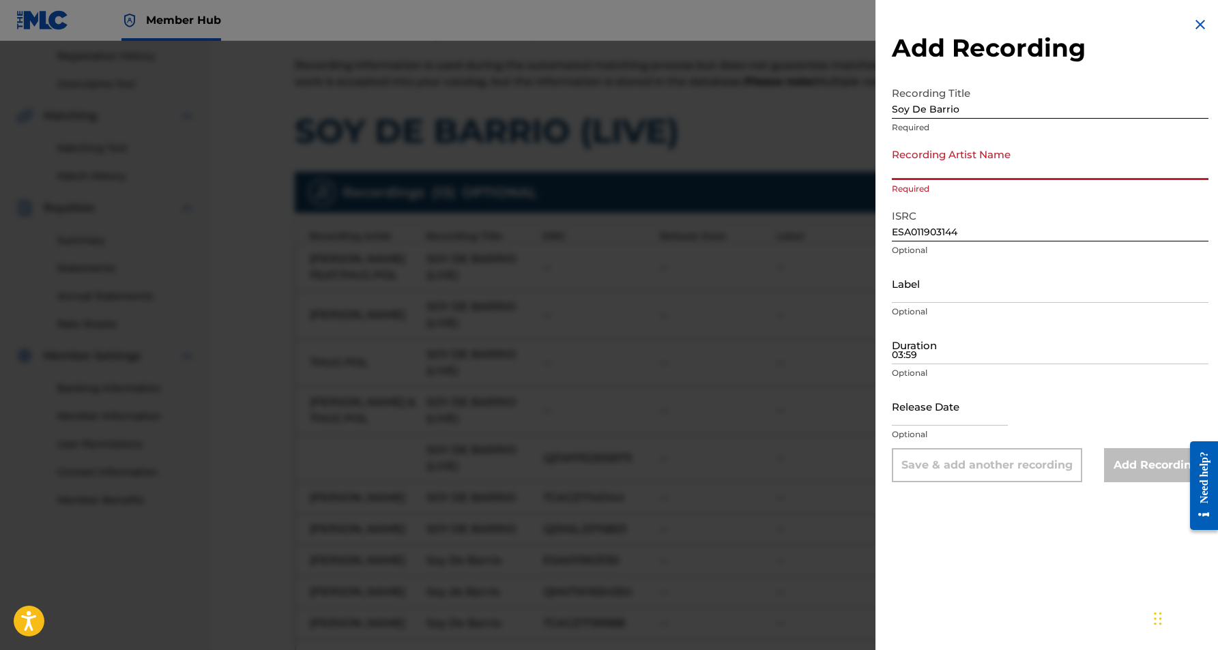
paste input "Adán Zapata"
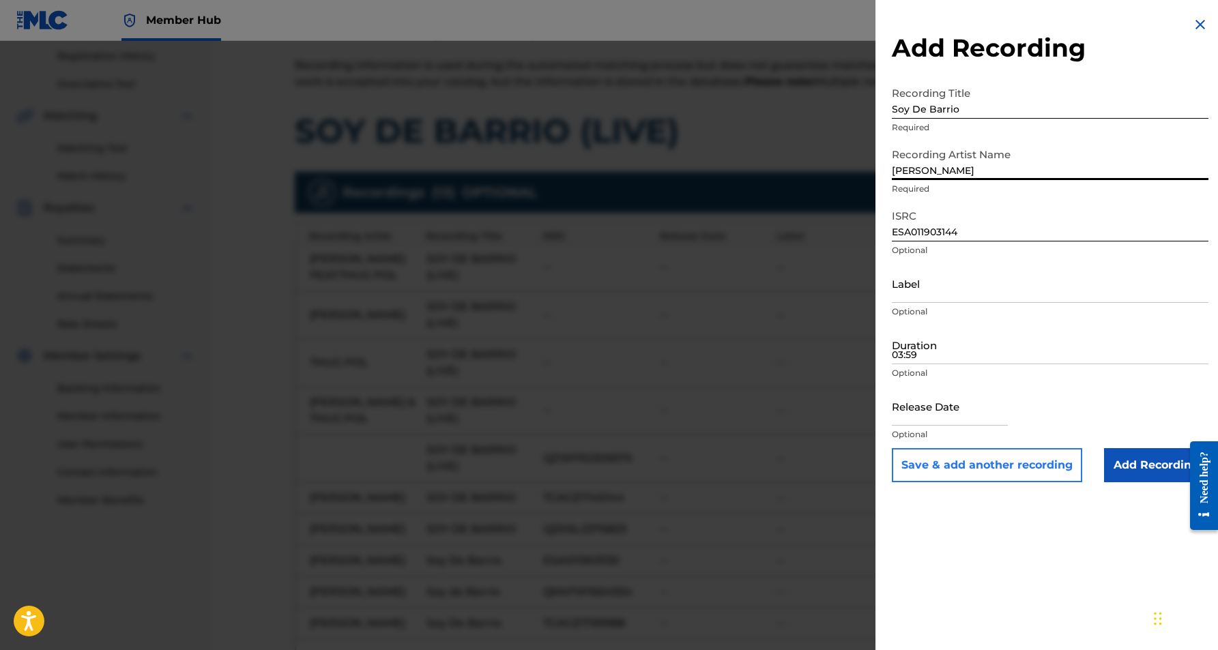
type input "Adán Zapata"
click at [984, 469] on button "Save & add another recording" at bounding box center [987, 465] width 190 height 34
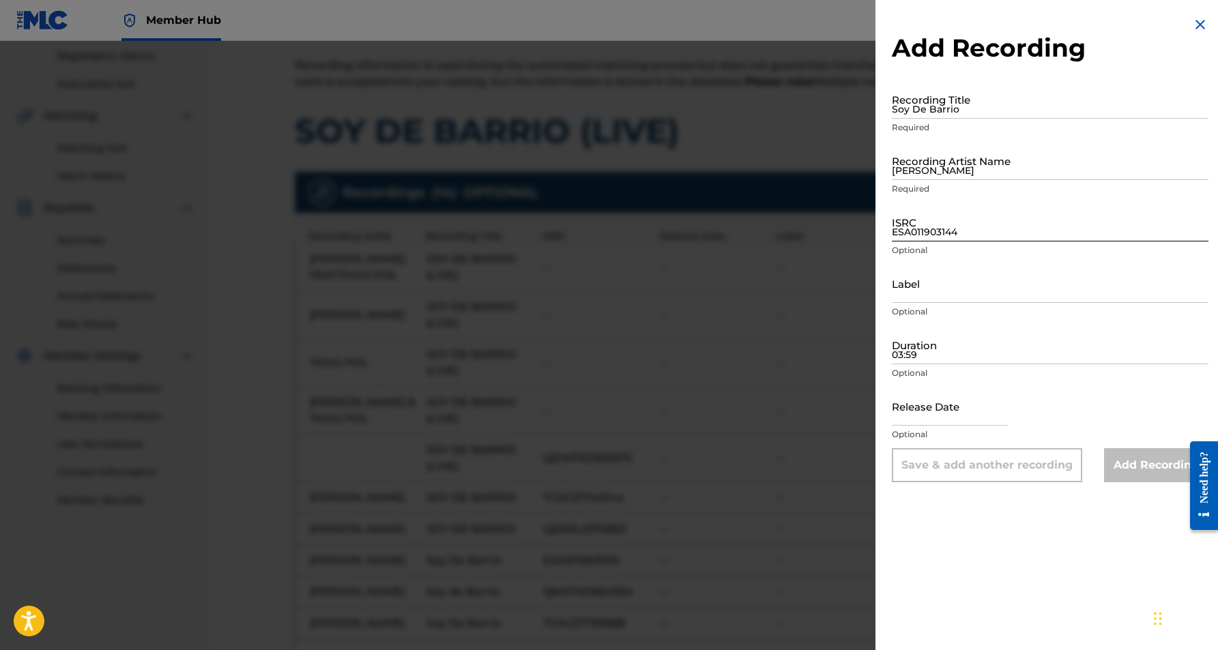
click at [909, 216] on input "ESA011903144" at bounding box center [1050, 222] width 317 height 39
paste input "UKU932300447"
type input "UKU932300447"
click at [943, 174] on input "Adán Zapata" at bounding box center [1050, 160] width 317 height 39
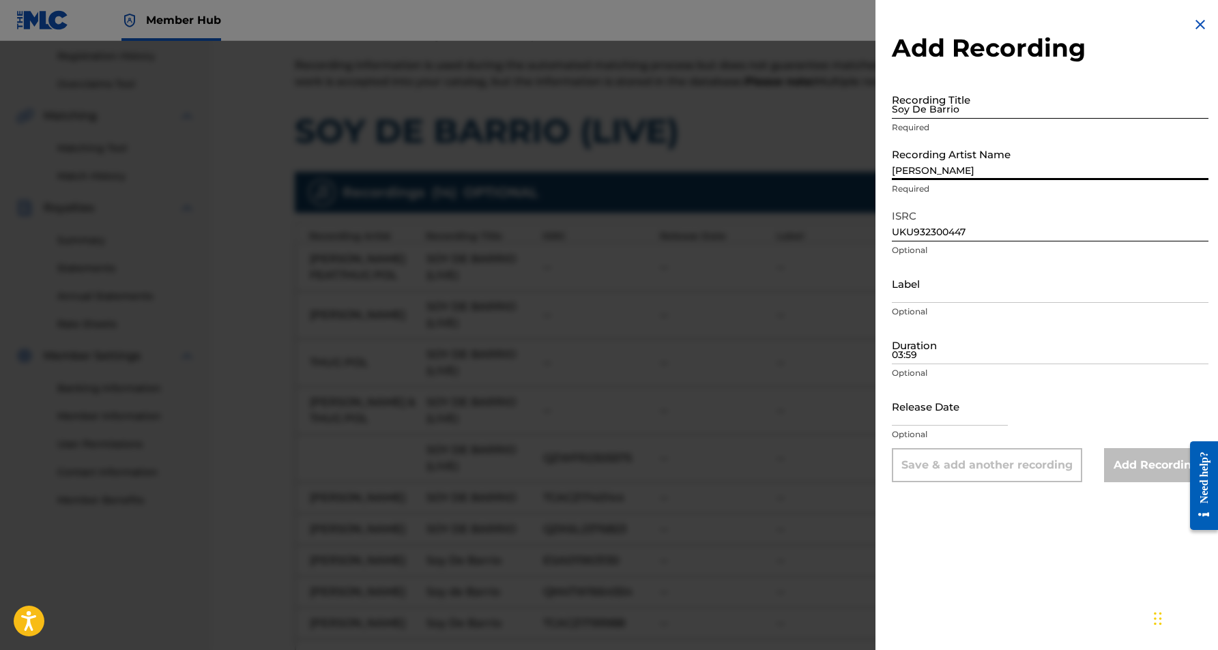
click at [903, 101] on input "Soy De Barrio" at bounding box center [1050, 99] width 317 height 39
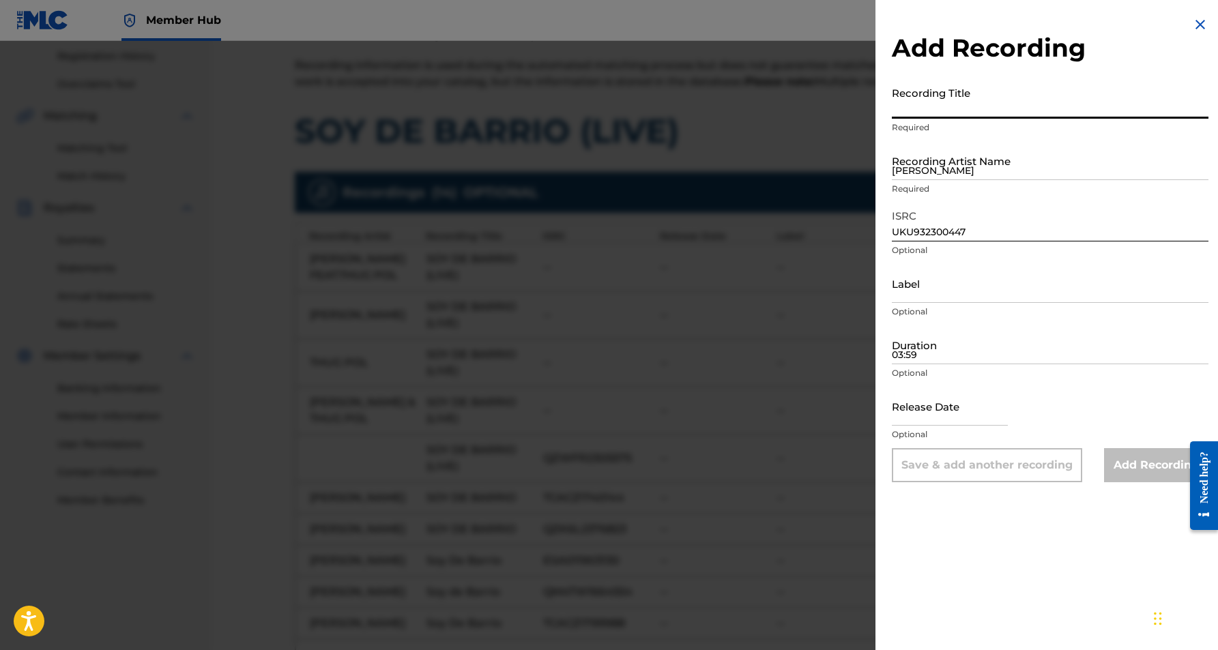
paste input "Soy de Barrio"
type input "Soy de Barrio"
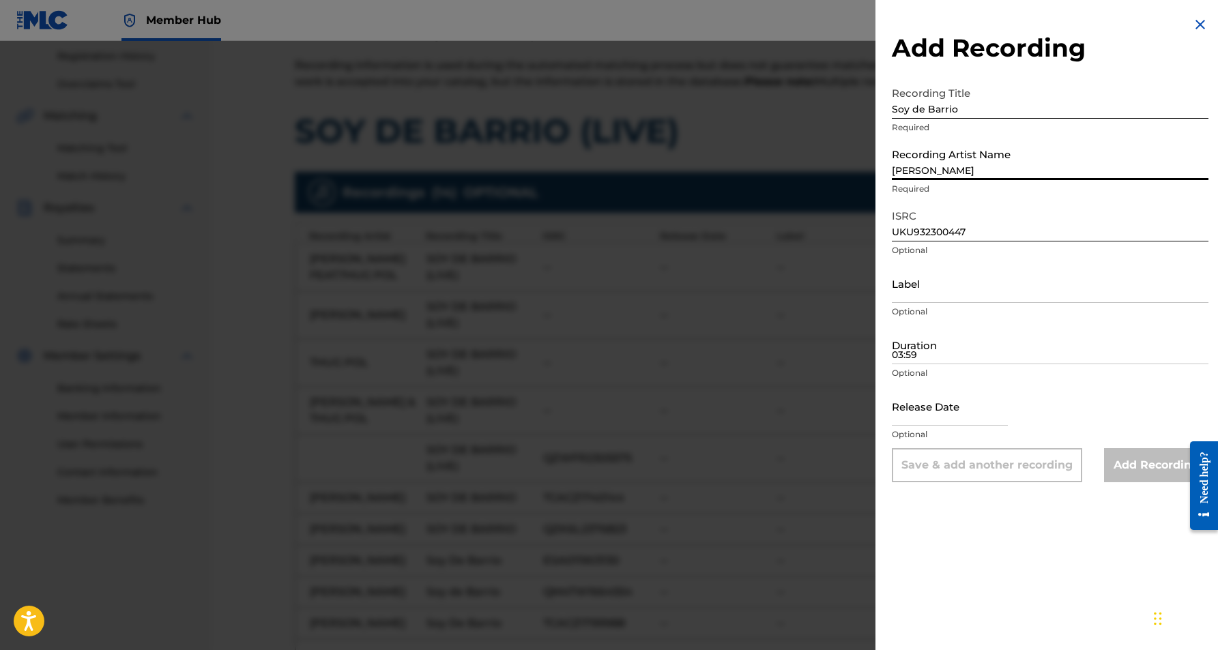
click at [926, 160] on input "Adán Zapata" at bounding box center [1050, 160] width 317 height 39
paste input "Adán Zapata"
type input "Adán Zapata"
click at [979, 506] on div "Add Recording Recording Title Soy de Barrio Required Recording Artist Name Adán…" at bounding box center [1050, 325] width 349 height 650
click at [974, 231] on input "UKU932300447" at bounding box center [1050, 222] width 317 height 39
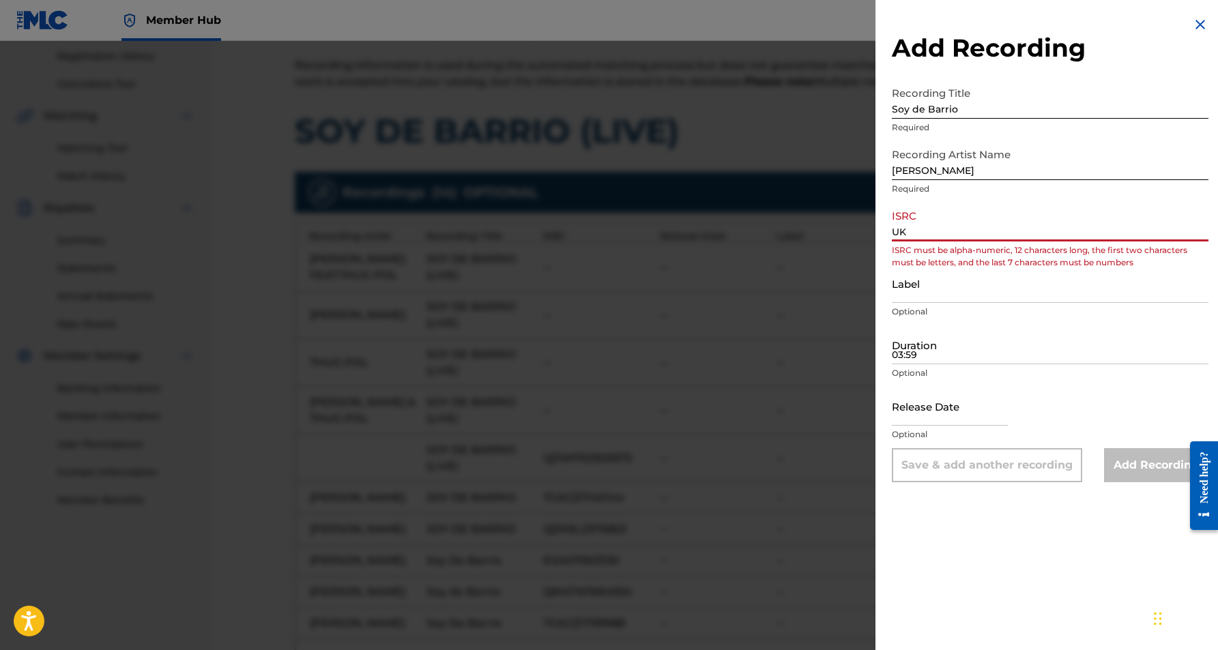
type input "U"
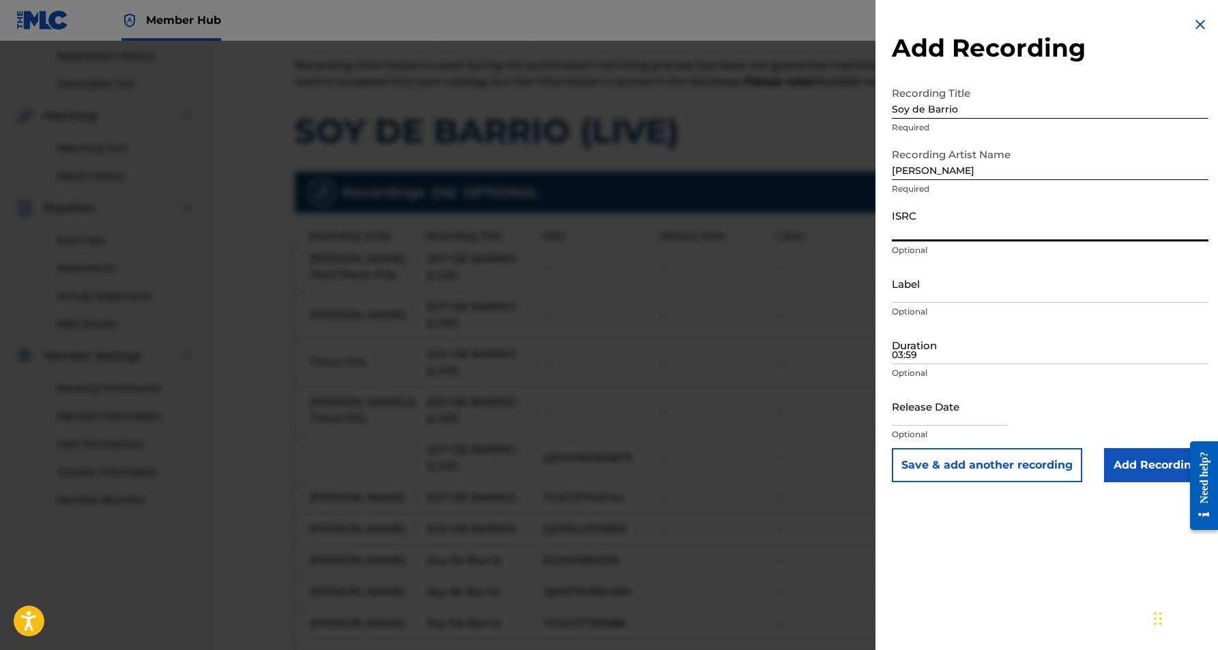
paste input "UKU932300447"
type input "UKU932300447"
click at [1013, 544] on div "Add Recording Recording Title Soy de Barrio Required Recording Artist Name Adán…" at bounding box center [1050, 325] width 349 height 650
click at [990, 469] on button "Save & add another recording" at bounding box center [987, 465] width 190 height 34
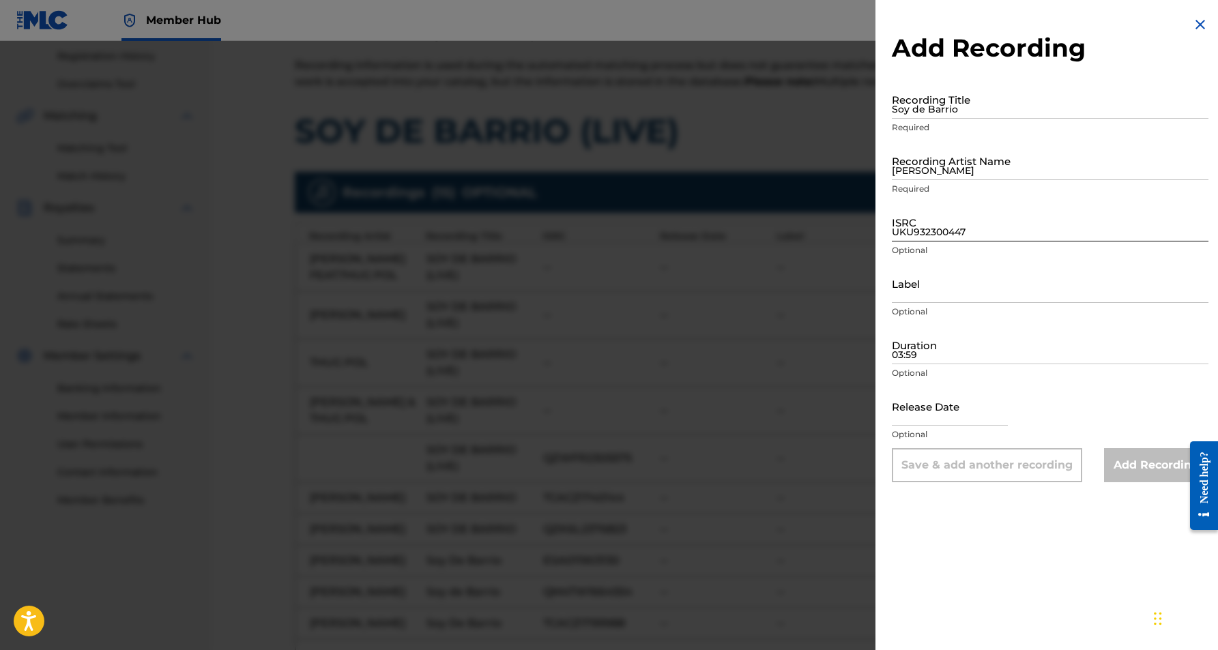
click at [917, 222] on input "UKU932300447" at bounding box center [1050, 222] width 317 height 39
paste input "USDY41612287"
type input "USDY41612287"
click at [1038, 295] on input "Label" at bounding box center [1050, 283] width 317 height 39
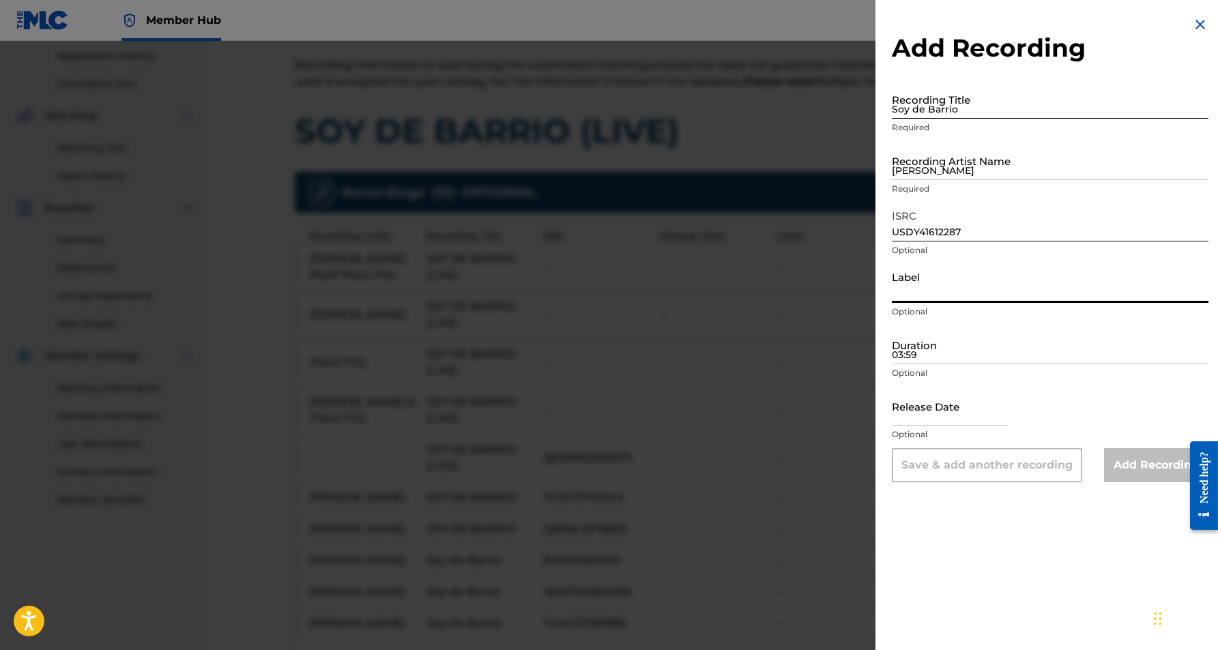
click at [906, 111] on input "Soy de Barrio" at bounding box center [1050, 99] width 317 height 39
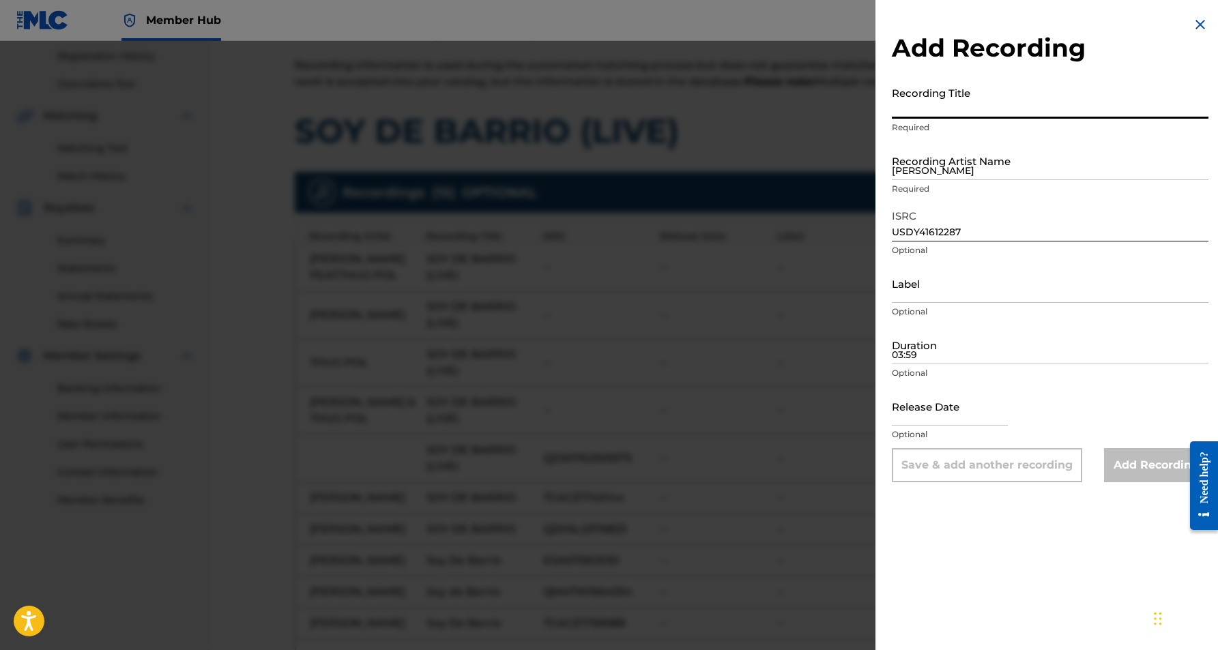
paste input "Soy de Barrio"
type input "Soy de Barrio"
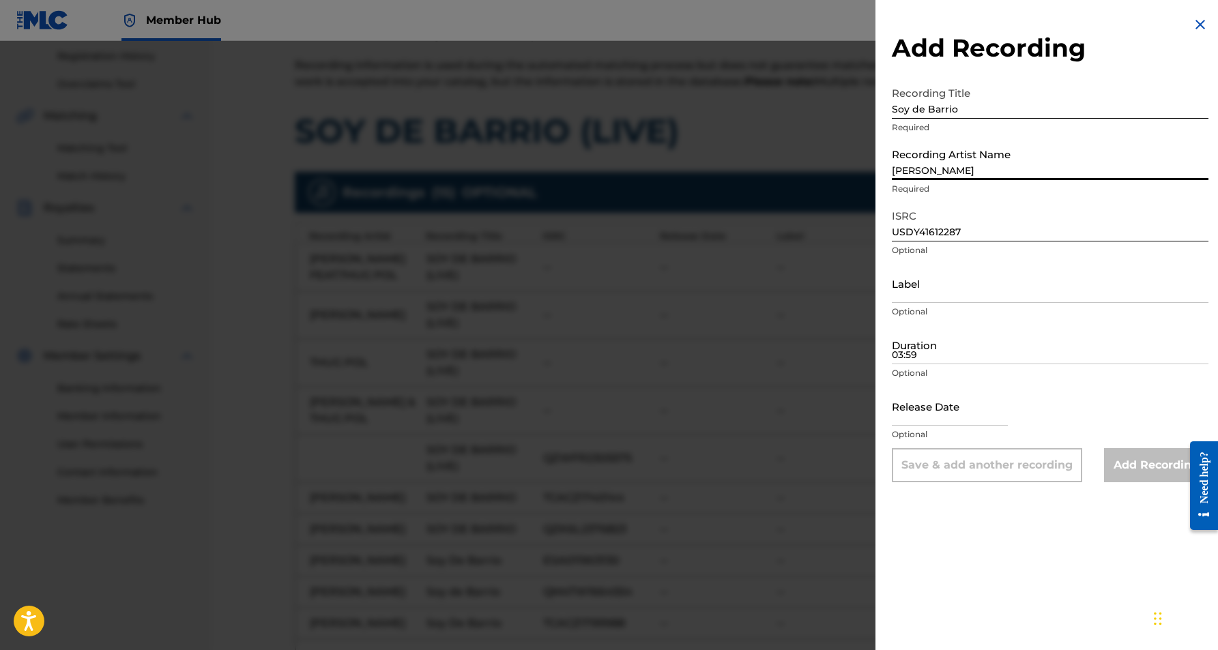
click at [929, 171] on input "Adán Zapata" at bounding box center [1050, 160] width 317 height 39
paste input "Adan Zapata"
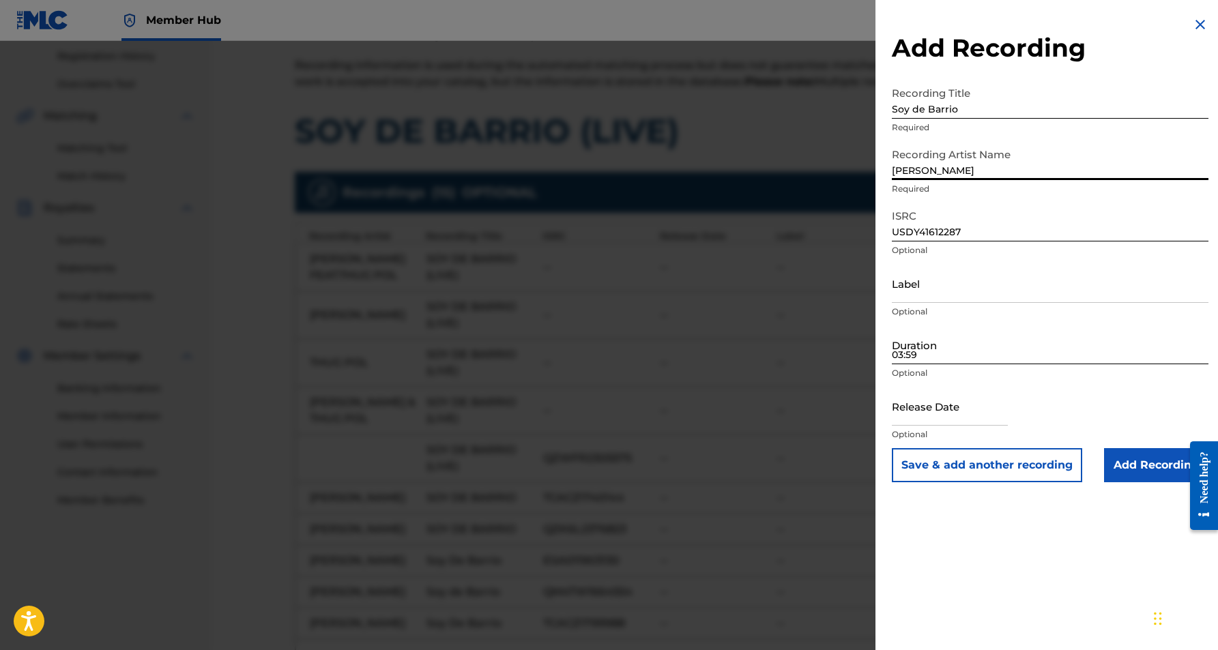
type input "Adan Zapata"
click at [928, 349] on input "03:59" at bounding box center [1050, 344] width 317 height 39
type input "03:52"
click at [992, 466] on button "Save & add another recording" at bounding box center [987, 465] width 190 height 34
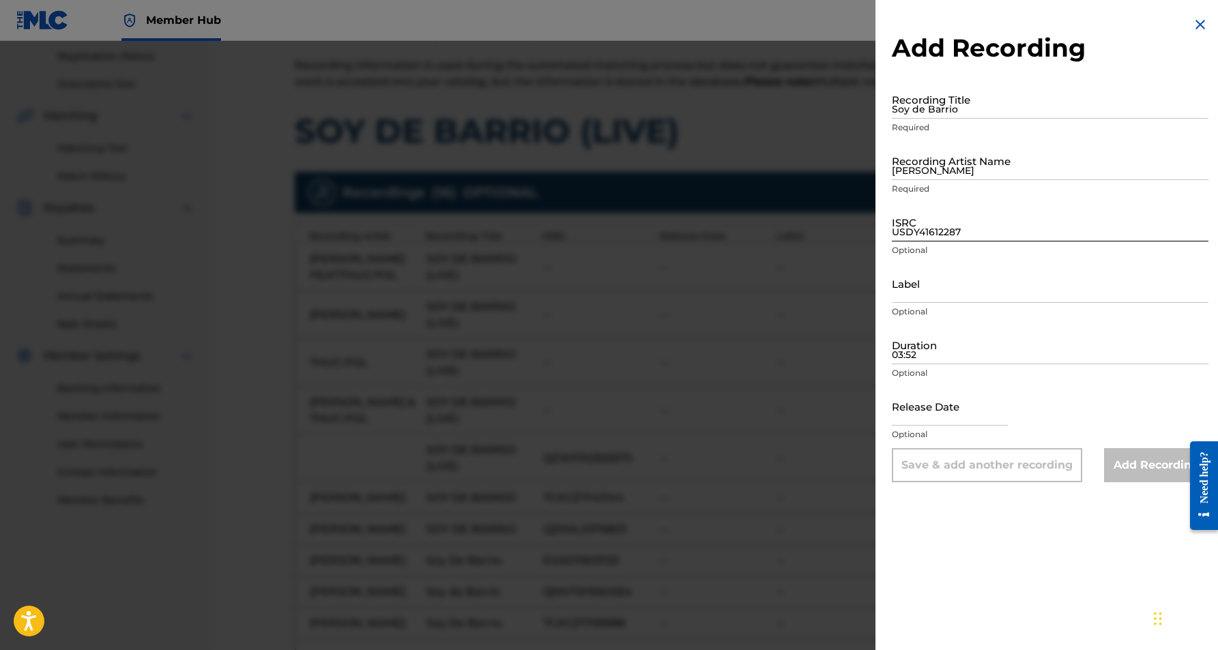
click at [920, 225] on input "USDY41612287" at bounding box center [1050, 222] width 317 height 39
paste input "USA2P1866406"
type input "USA2P1866406"
click at [931, 173] on input "Adan Zapata" at bounding box center [1050, 160] width 317 height 39
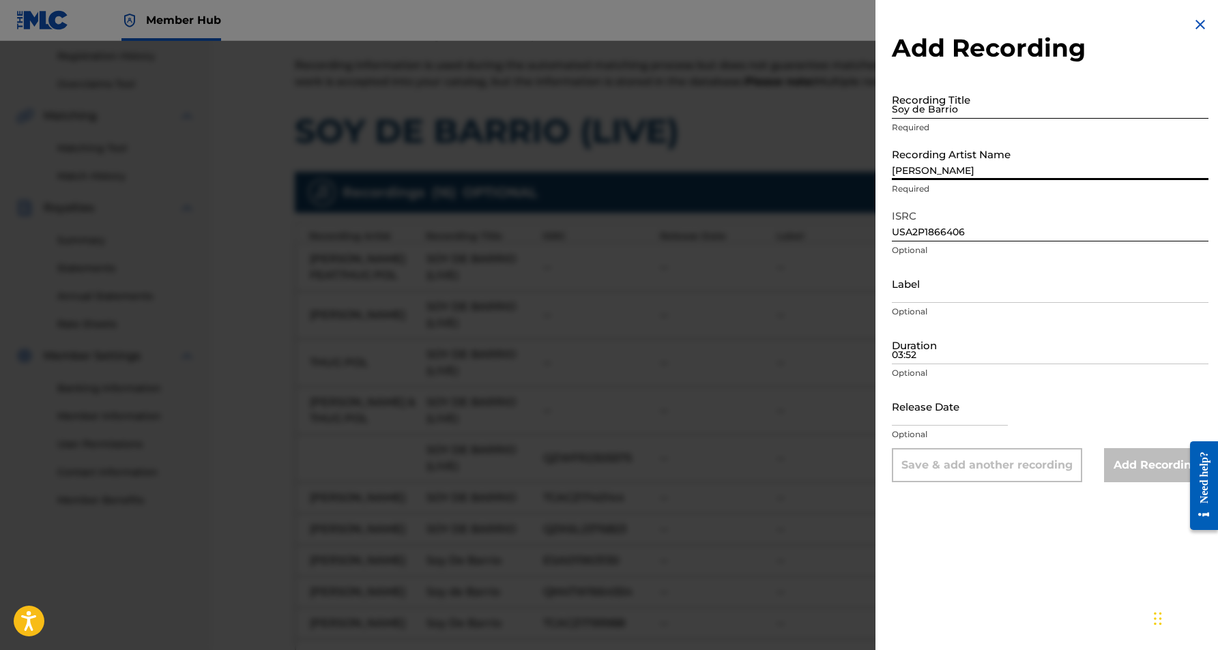
click at [897, 102] on input "Soy de Barrio" at bounding box center [1050, 99] width 317 height 39
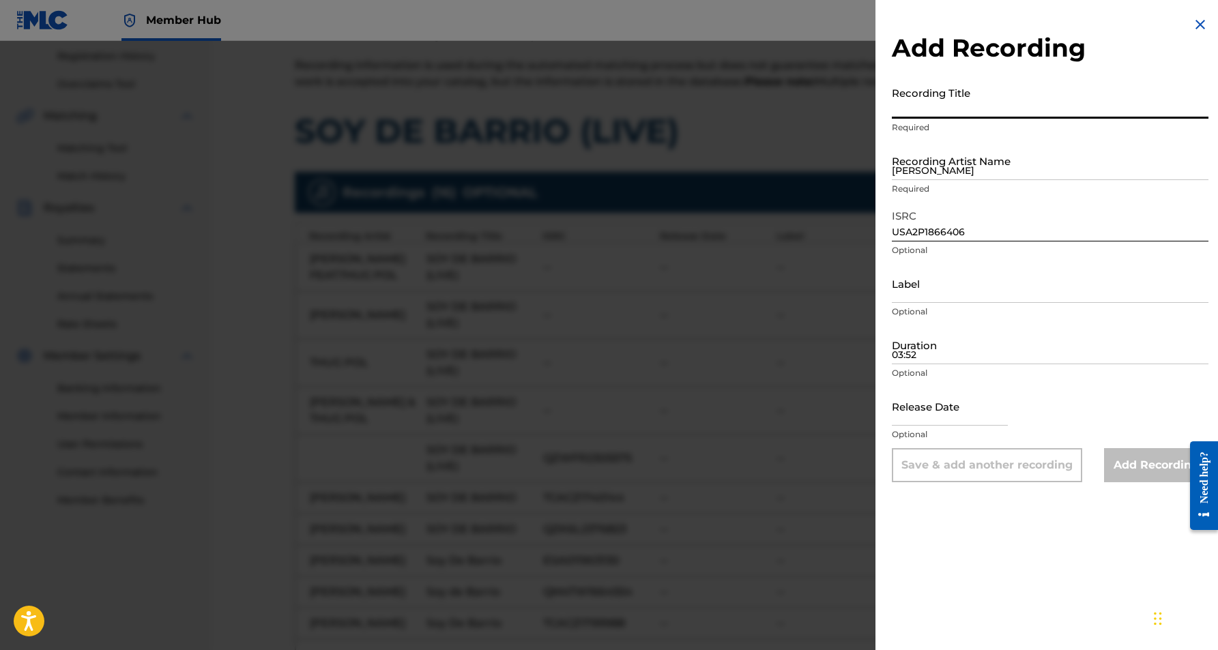
paste input "Soy de Barrio"
type input "Soy de Barrio"
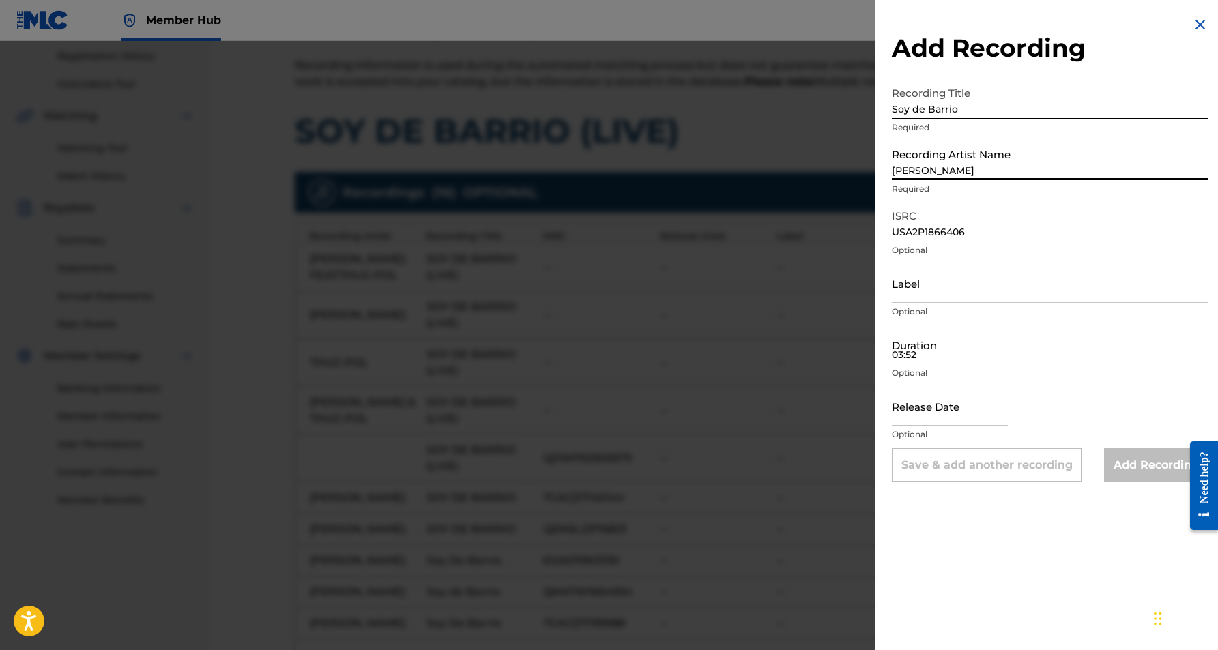
click at [914, 154] on input "Adan Zapata" at bounding box center [1050, 160] width 317 height 39
paste input "Adan Zapata ♦ Thugpol"
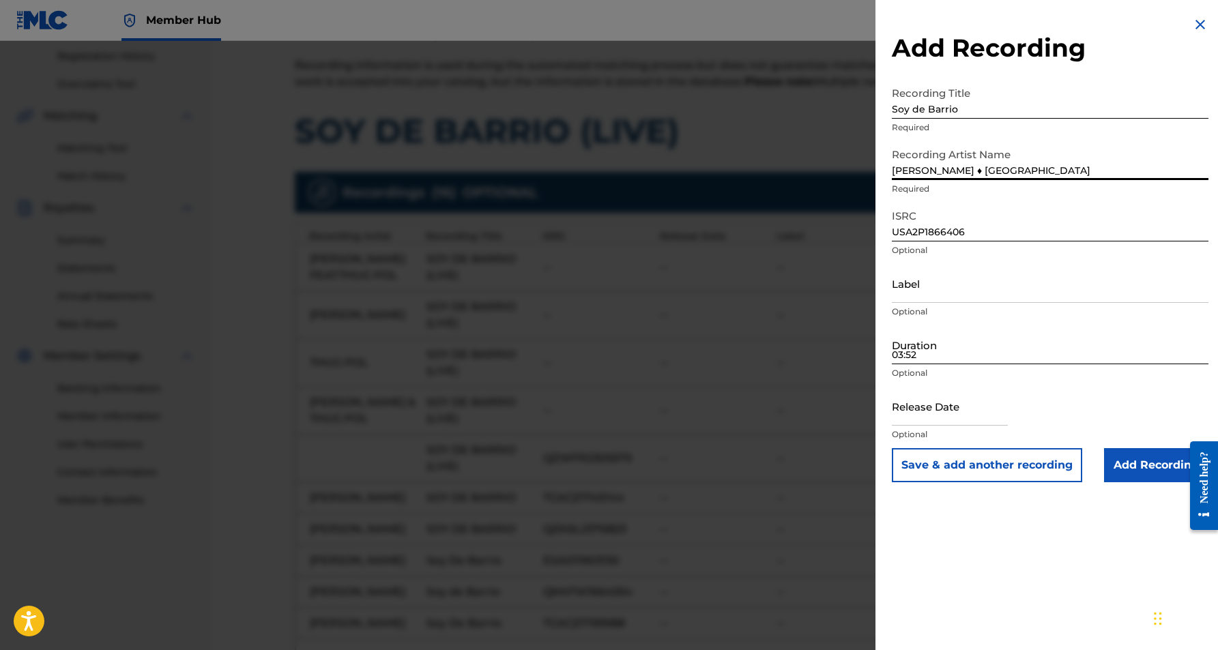
type input "Adan Zapata ♦ Thugpol"
click at [965, 337] on input "03:52" at bounding box center [1050, 344] width 317 height 39
type input "03:59"
click at [1017, 512] on div "Add Recording Recording Title Soy de Barrio Required Recording Artist Name Adan…" at bounding box center [1050, 325] width 349 height 650
click at [1010, 470] on button "Save & add another recording" at bounding box center [987, 465] width 190 height 34
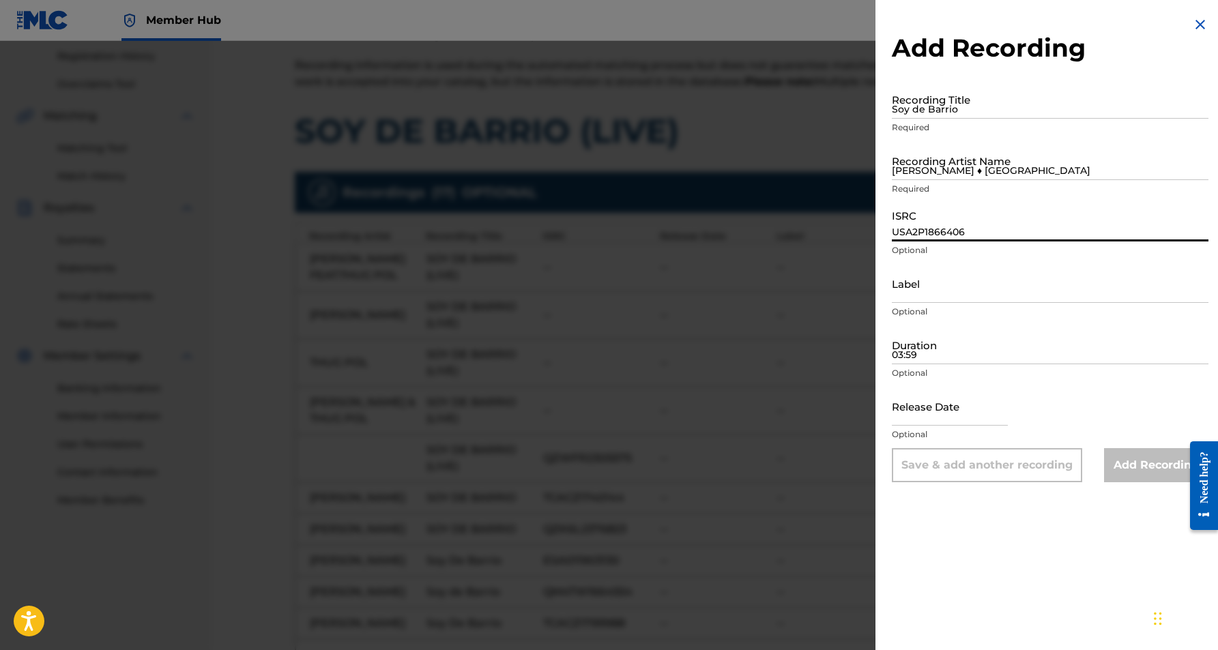
click at [935, 229] on input "USA2P1866406" at bounding box center [1050, 222] width 317 height 39
paste input "ESA011813362"
click at [959, 162] on input "Adan Zapata ♦ Thugpol" at bounding box center [1050, 160] width 317 height 39
click at [969, 235] on input "ESA011813362" at bounding box center [1050, 222] width 317 height 39
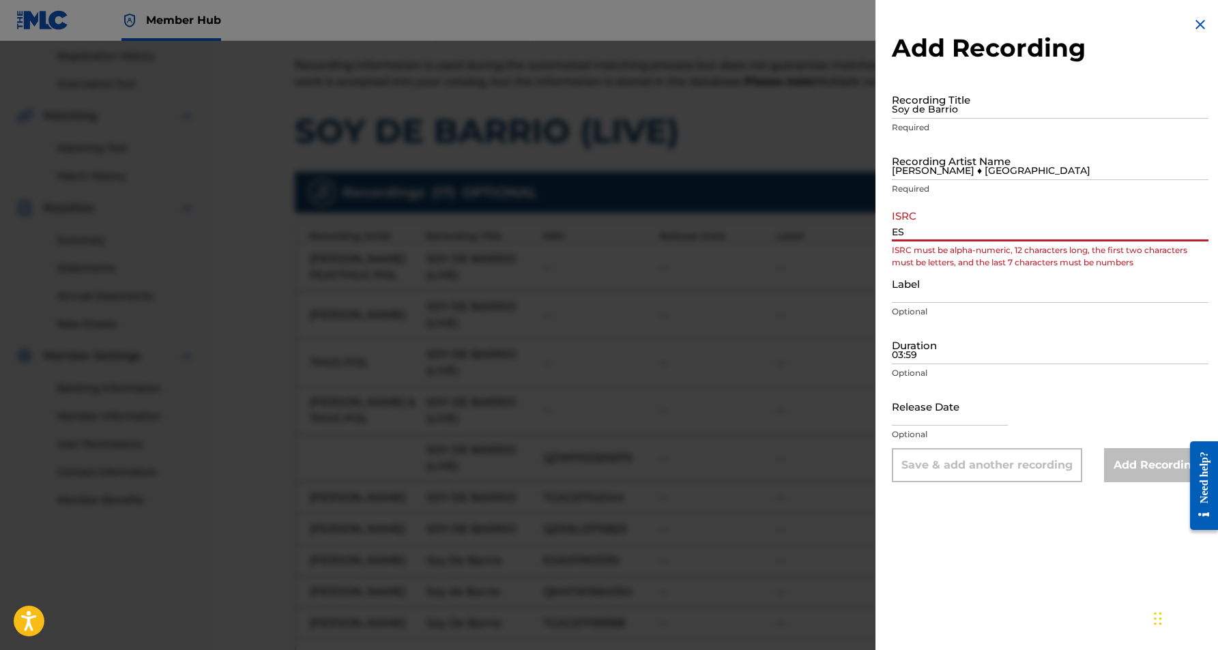
type input "E"
click at [1195, 26] on img at bounding box center [1200, 24] width 16 height 16
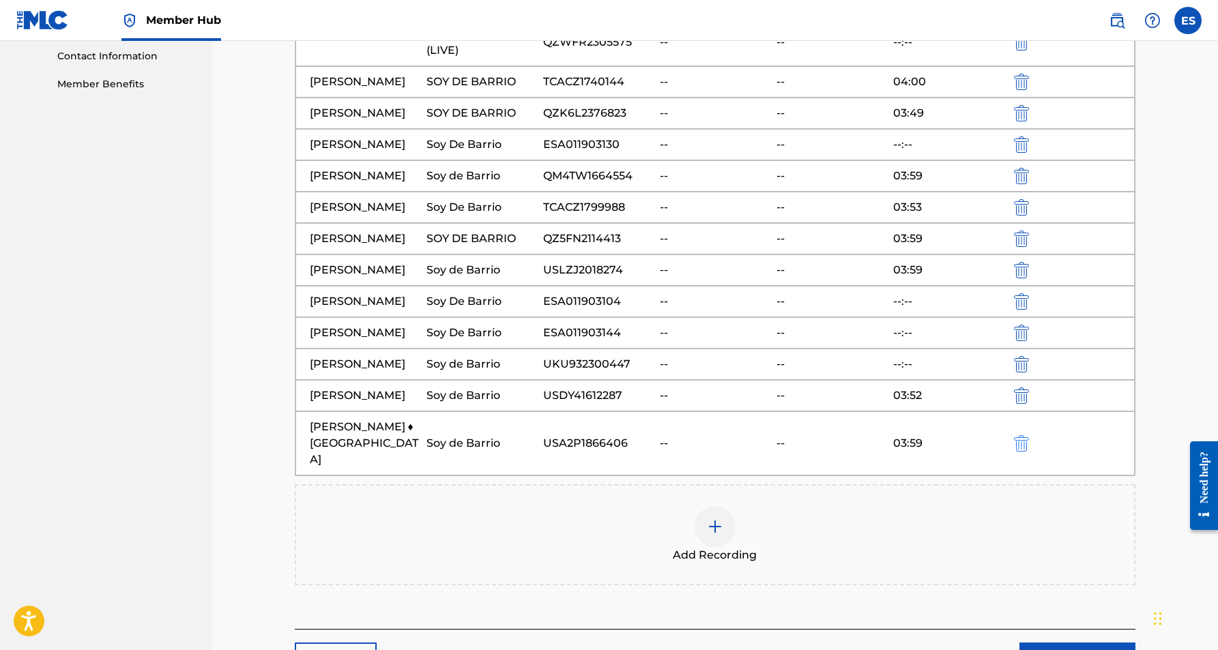
scroll to position [698, 0]
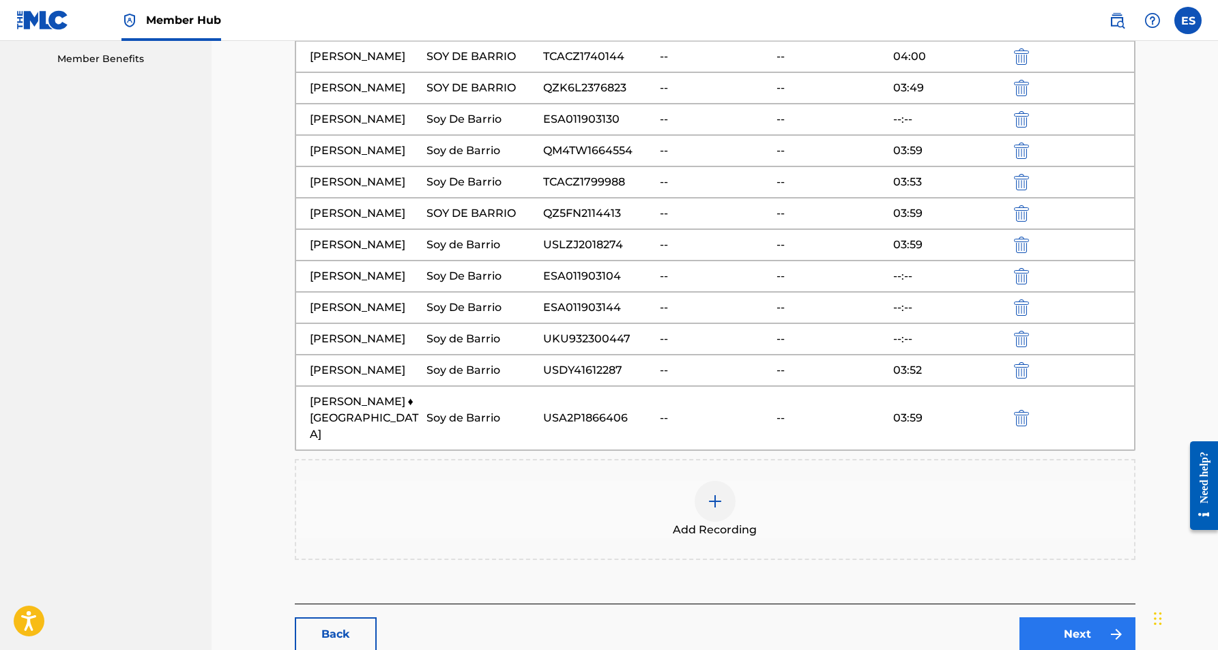
click at [1071, 620] on link "Next" at bounding box center [1077, 635] width 116 height 34
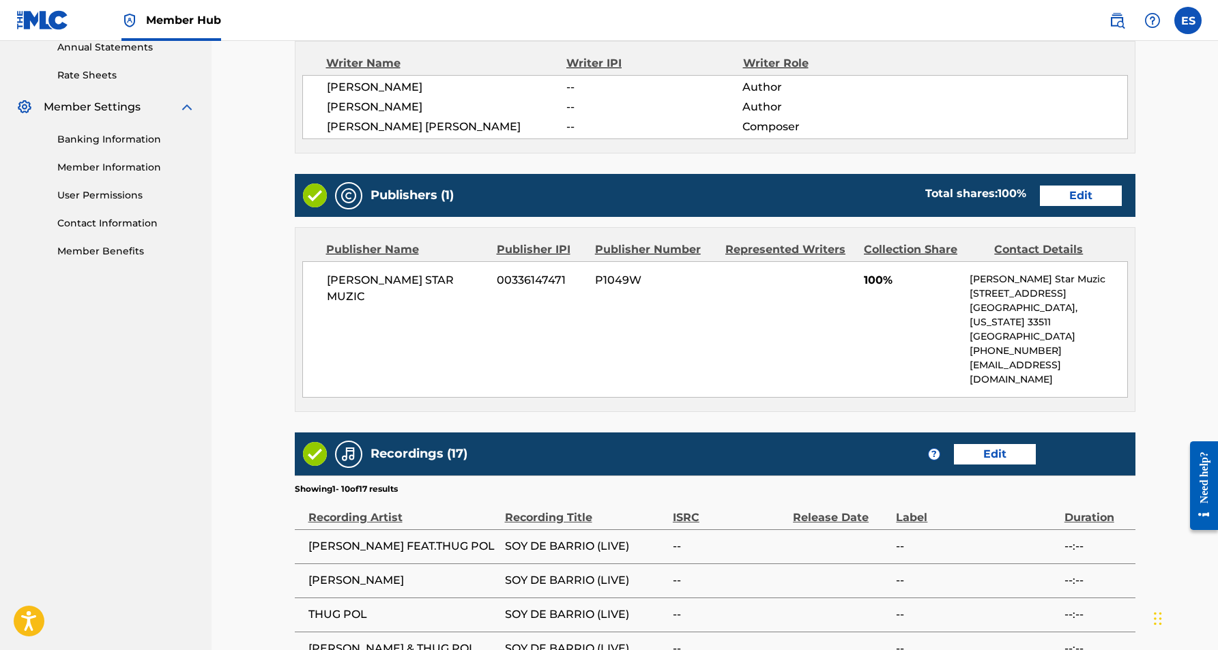
scroll to position [504, 0]
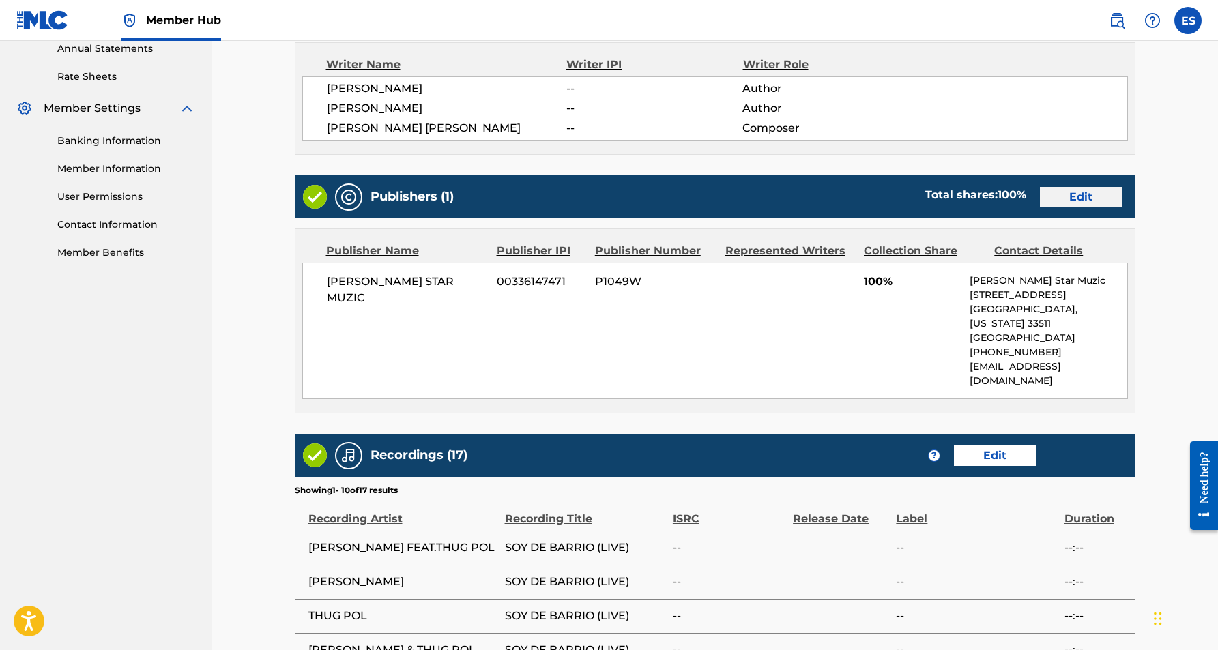
click at [1067, 192] on link "Edit" at bounding box center [1081, 197] width 82 height 20
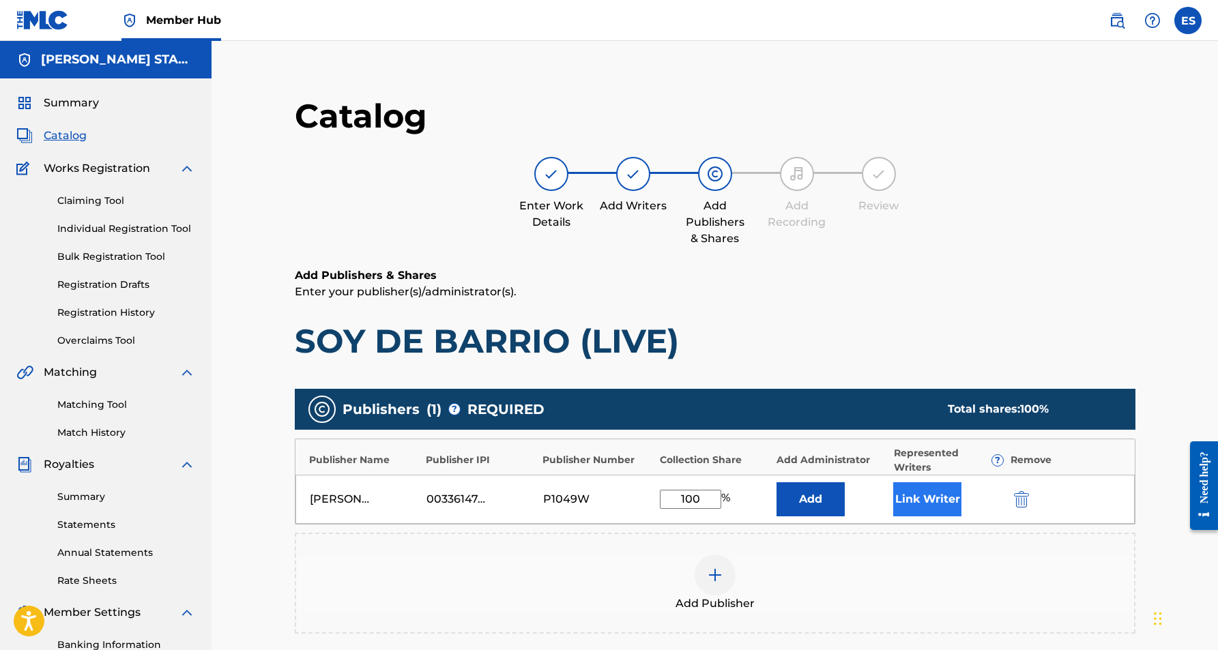
click at [925, 503] on button "Link Writer" at bounding box center [927, 499] width 68 height 34
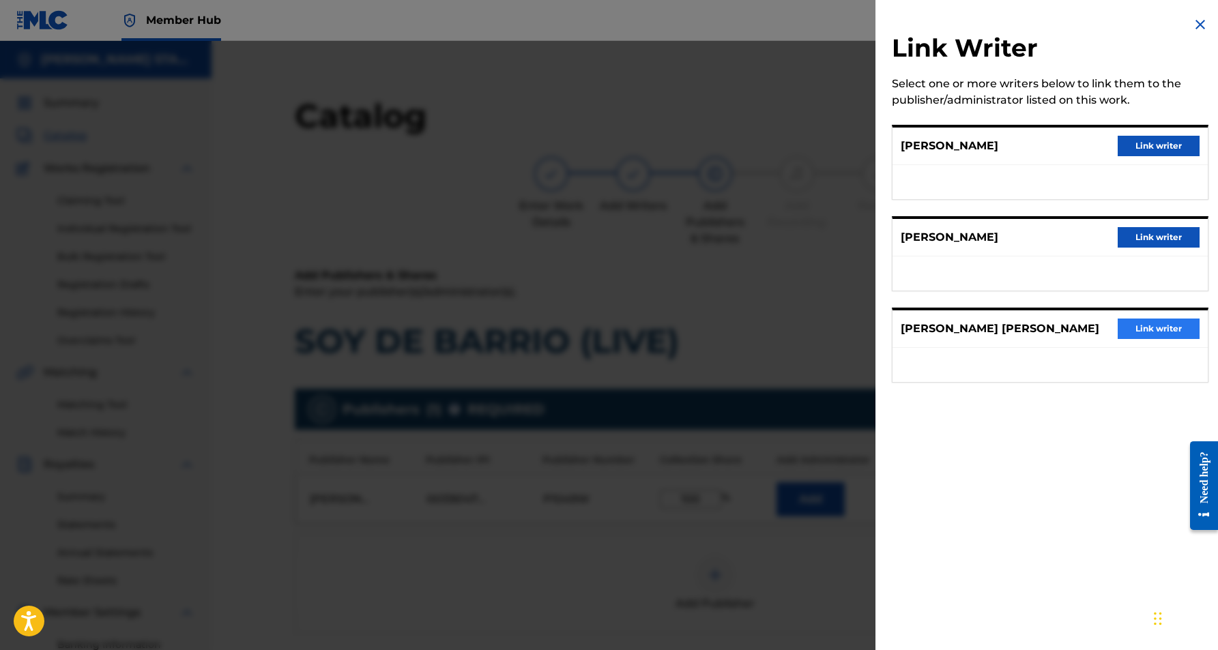
click at [1147, 328] on button "Link writer" at bounding box center [1159, 329] width 82 height 20
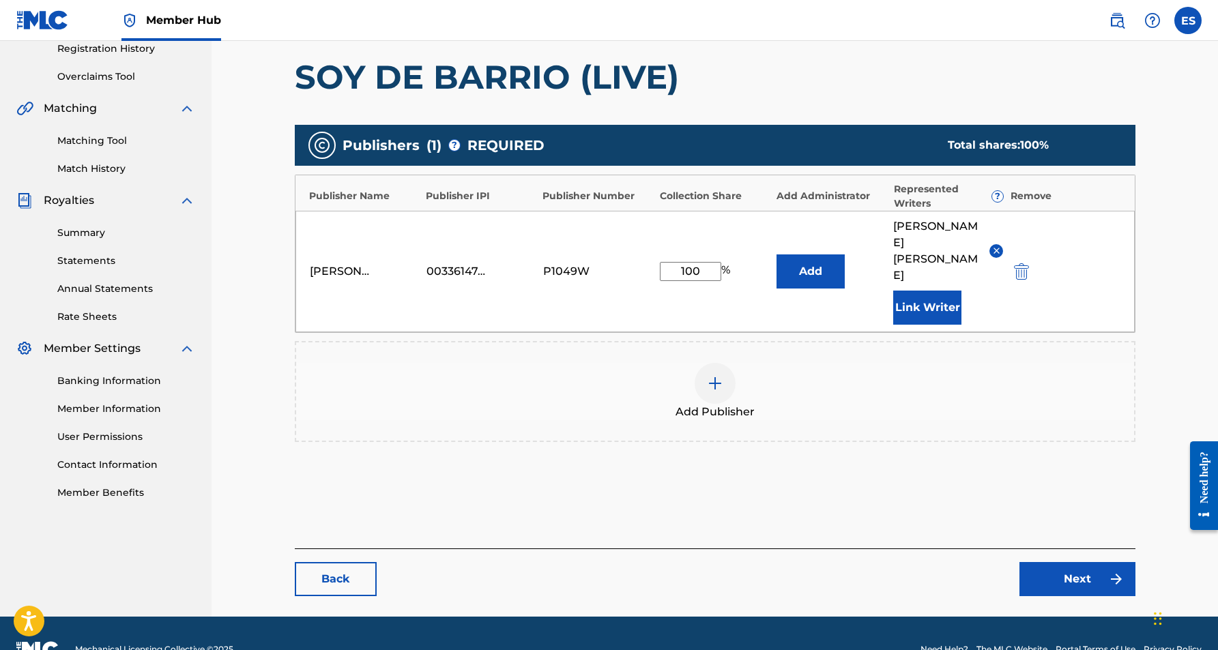
scroll to position [263, 0]
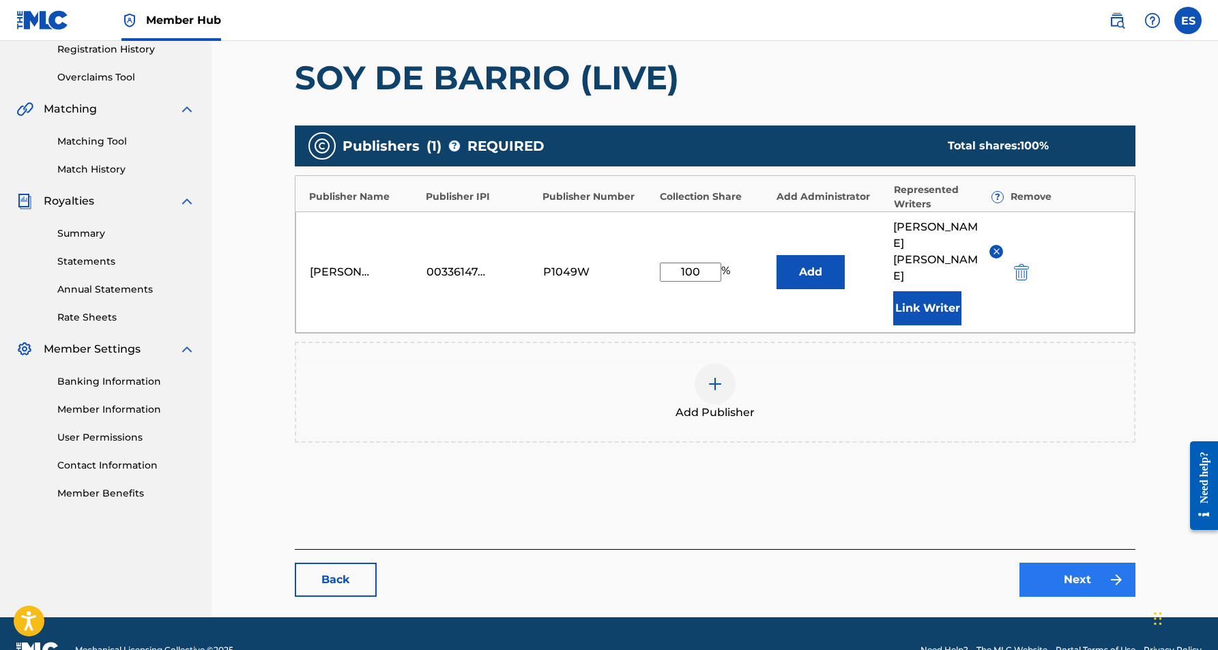
click at [1067, 563] on link "Next" at bounding box center [1077, 580] width 116 height 34
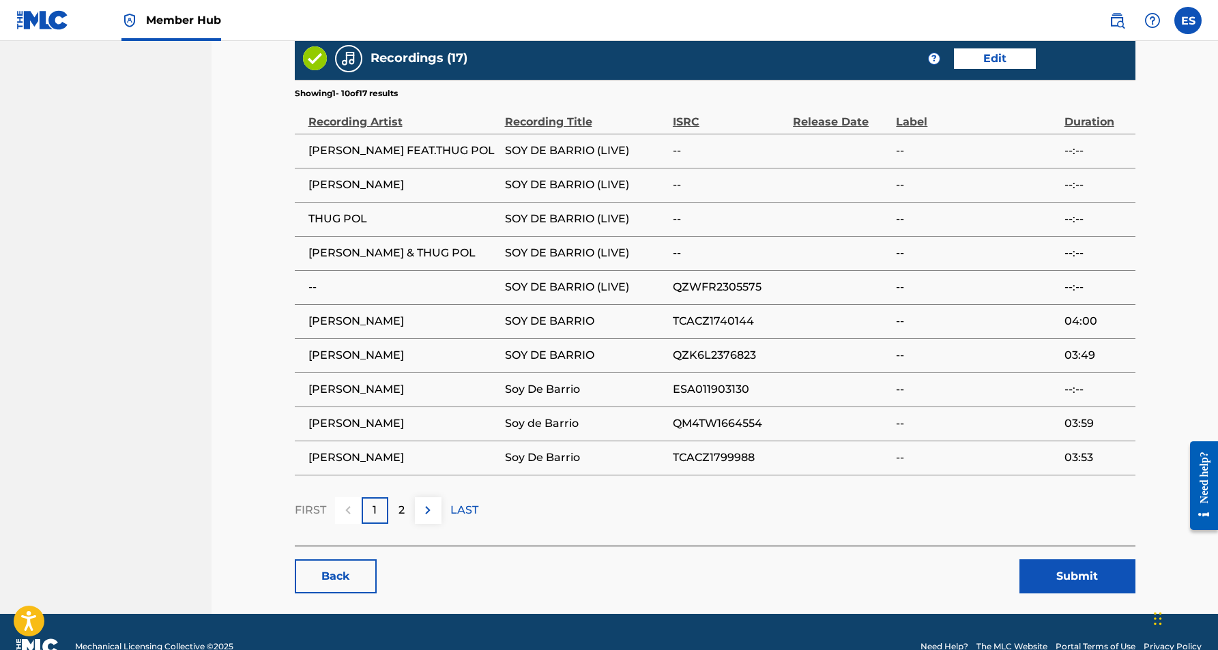
scroll to position [901, 0]
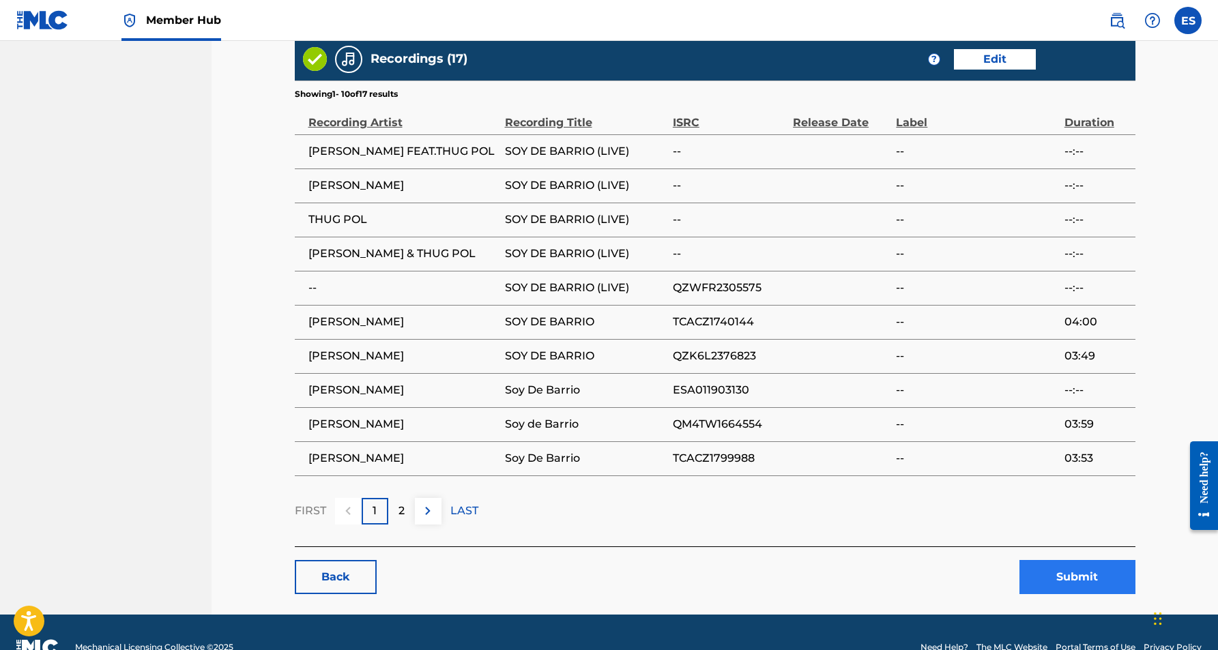
click at [1061, 560] on button "Submit" at bounding box center [1077, 577] width 116 height 34
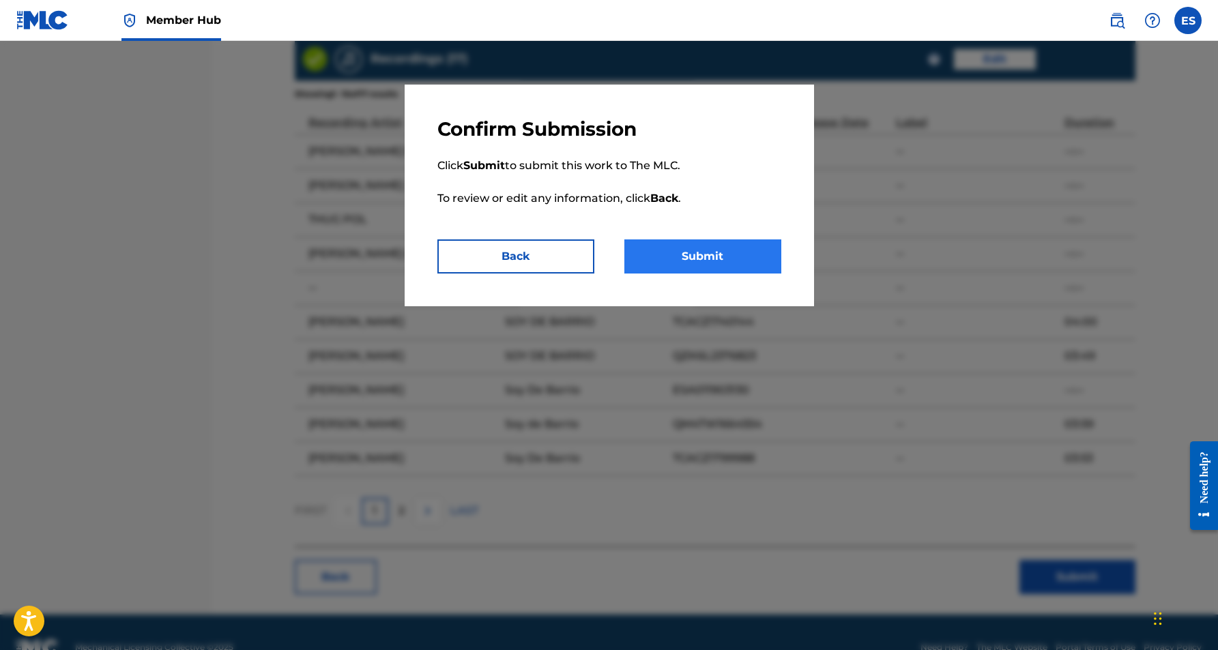
click at [702, 255] on button "Submit" at bounding box center [702, 257] width 157 height 34
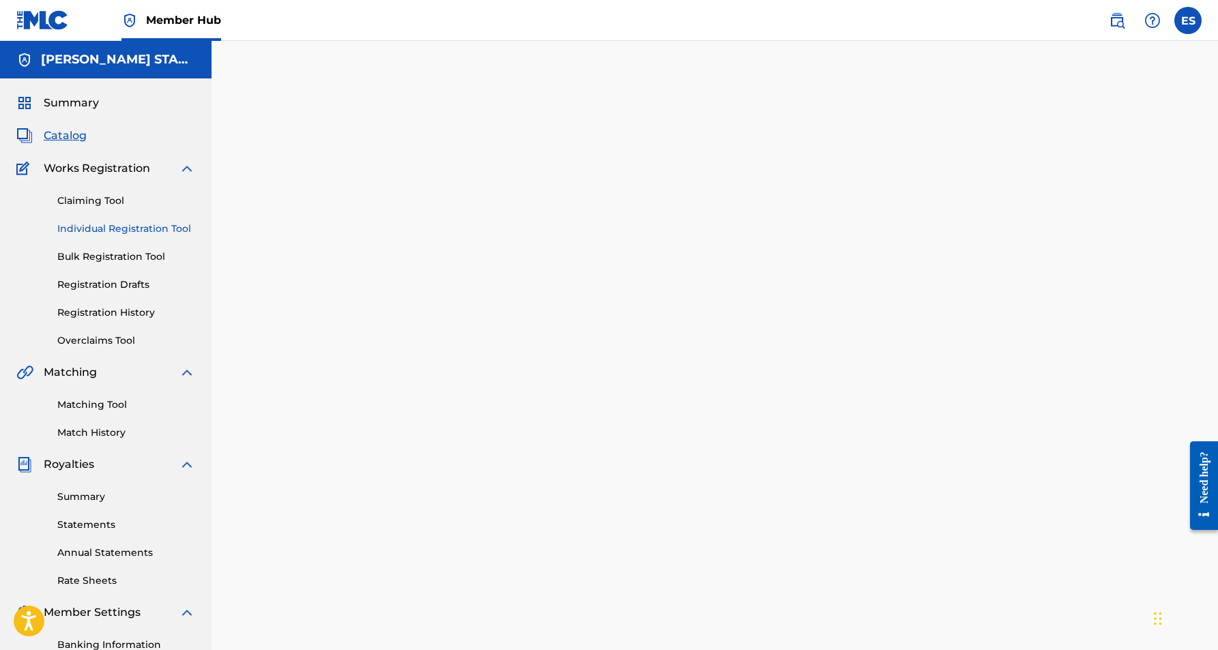
click at [144, 224] on link "Individual Registration Tool" at bounding box center [126, 229] width 138 height 14
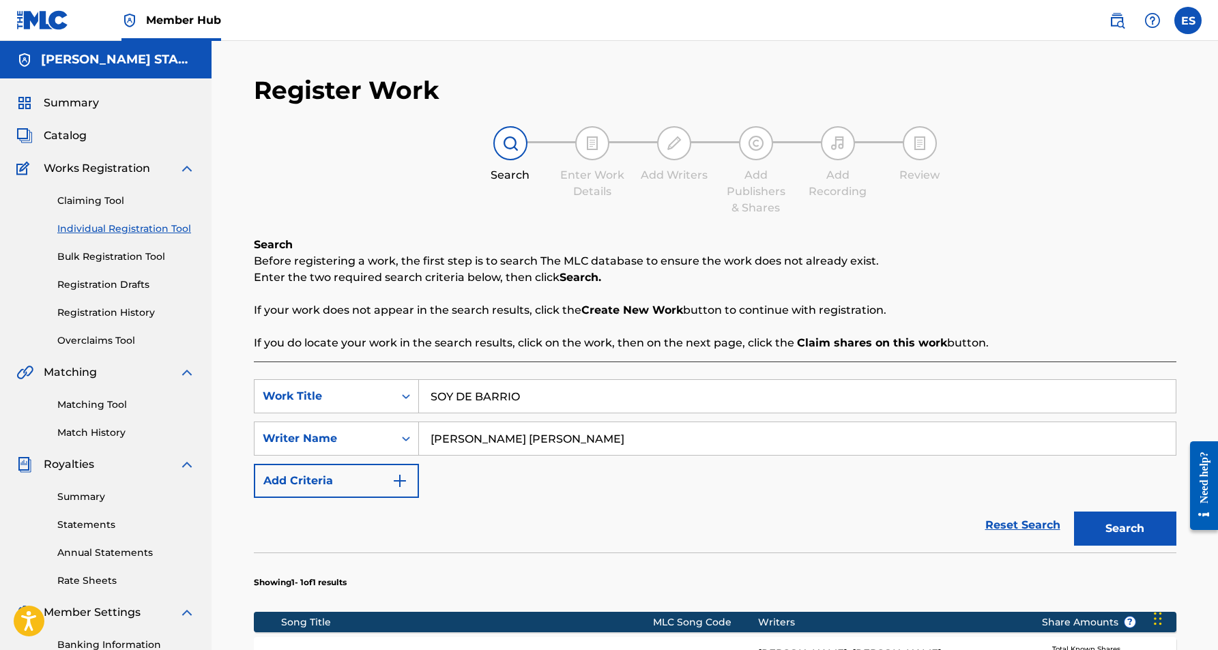
click at [550, 401] on input "SOY DE BARRIO" at bounding box center [797, 396] width 757 height 33
type input "S"
click at [549, 469] on div "SearchWithCriteriaa7814c87-6af9-41e0-808a-798f3953a0f6 Work Title SearchWithCri…" at bounding box center [715, 438] width 923 height 119
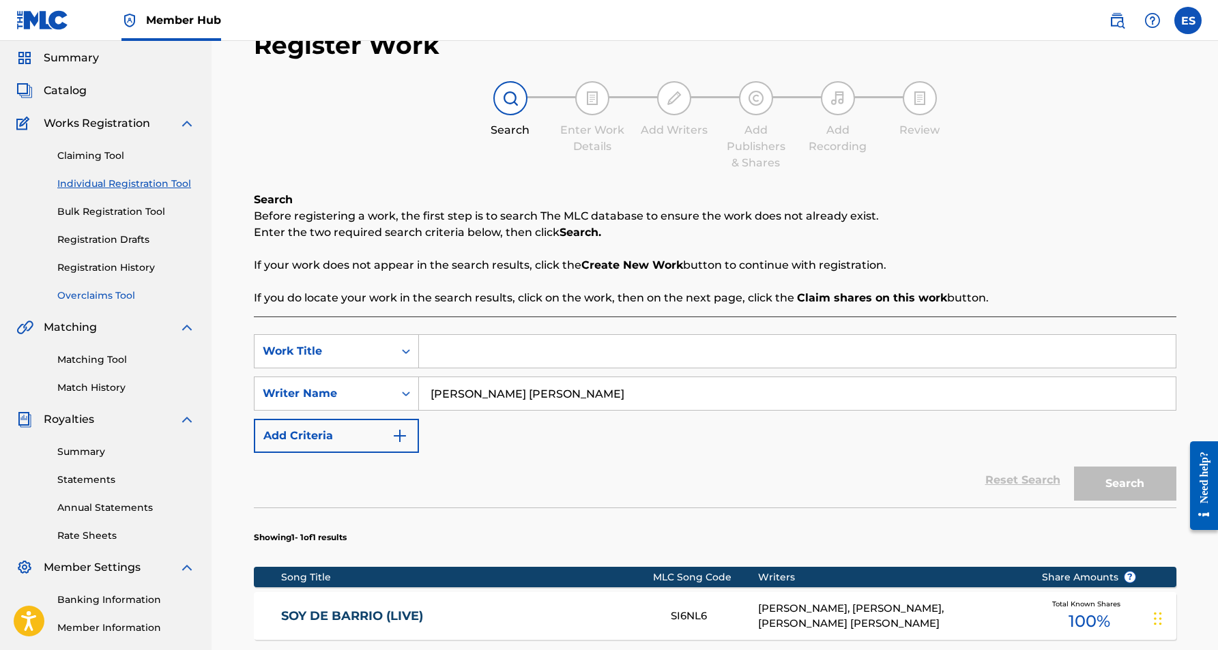
scroll to position [23, 0]
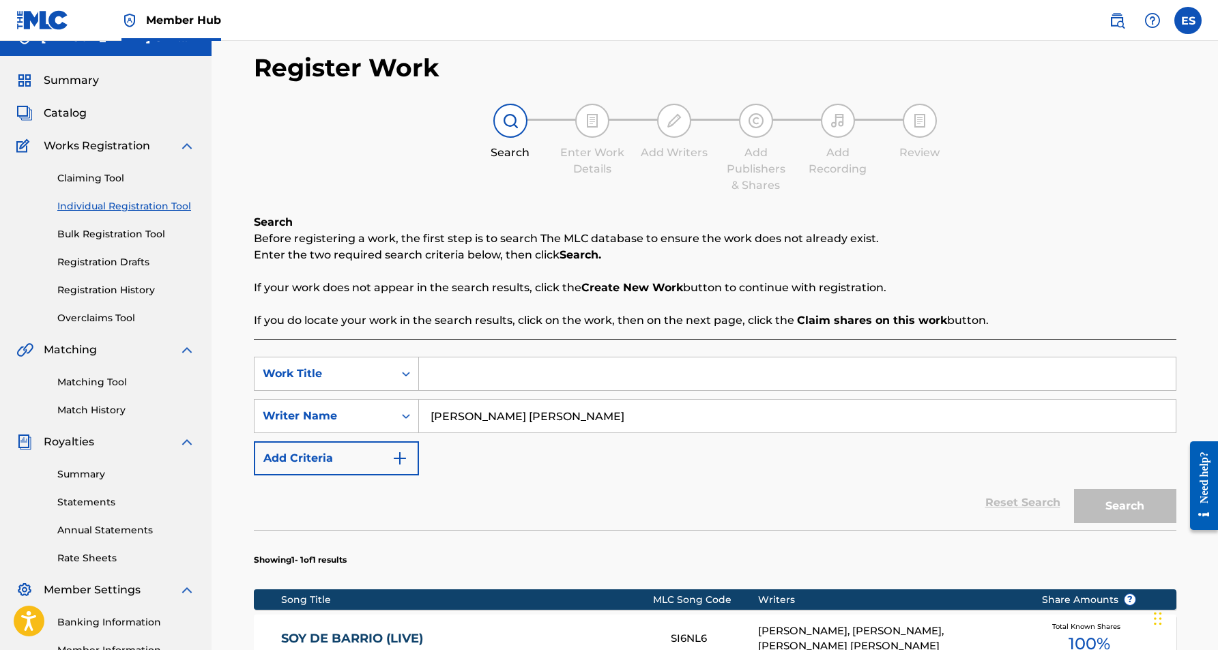
click at [114, 202] on link "Individual Registration Tool" at bounding box center [126, 206] width 138 height 14
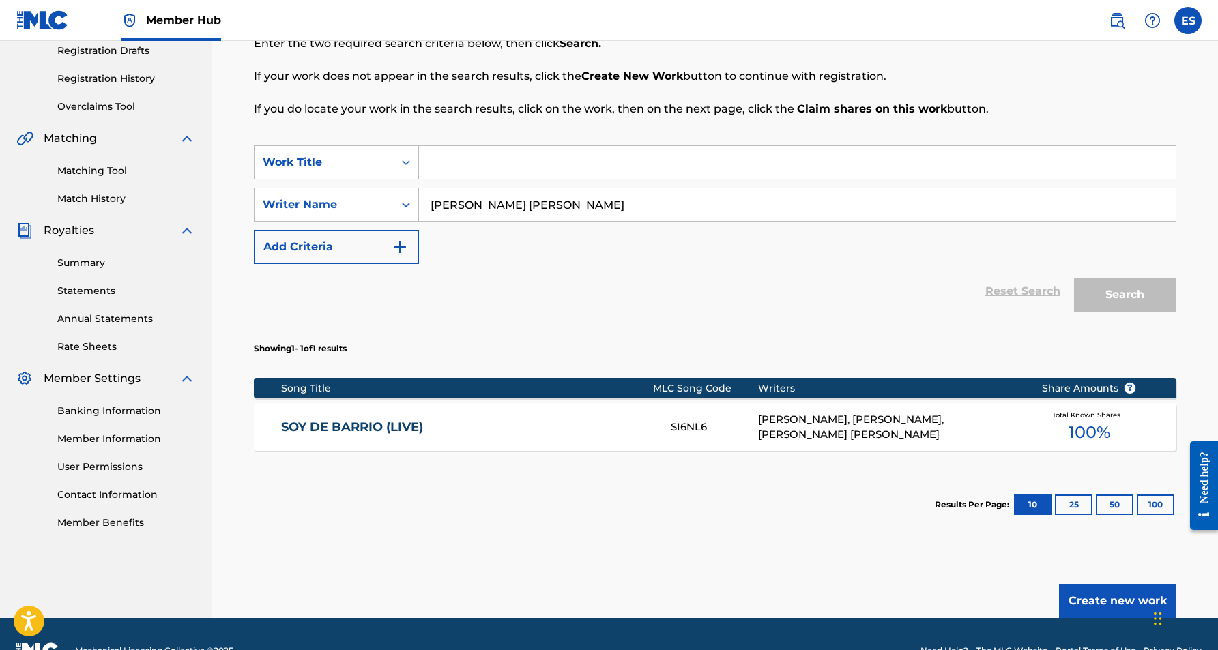
scroll to position [236, 0]
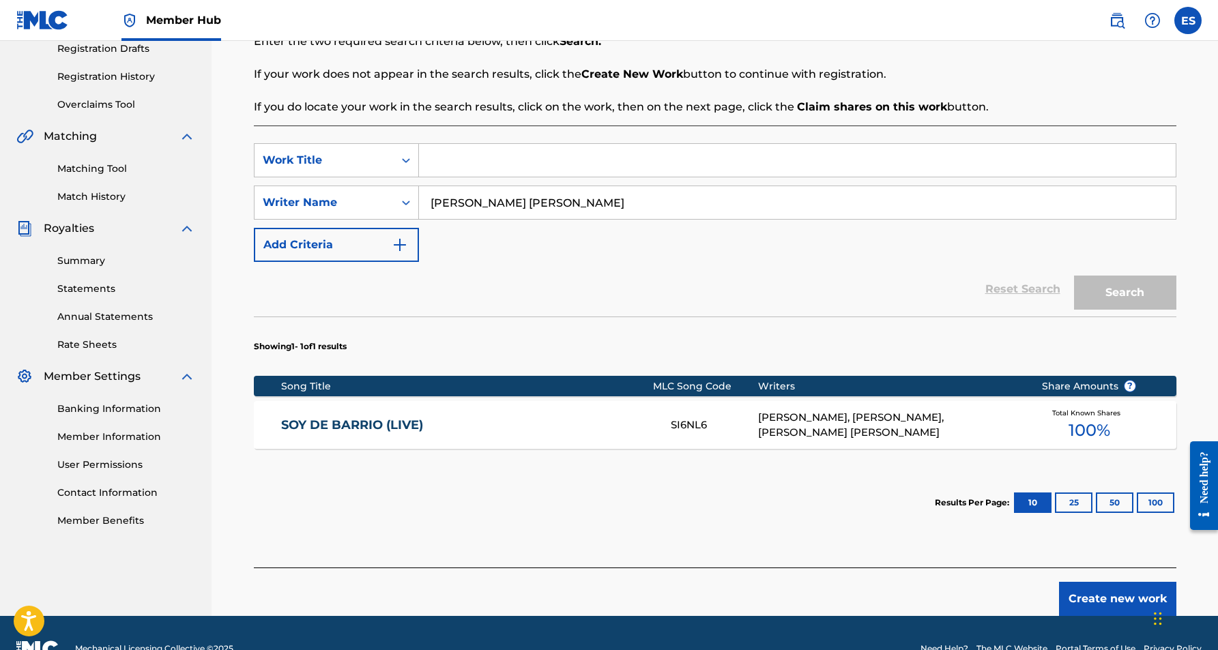
click at [540, 209] on input "[PERSON_NAME] [PERSON_NAME]" at bounding box center [797, 202] width 757 height 33
type input "E"
click at [549, 267] on div "Reset Search Search" at bounding box center [715, 289] width 923 height 55
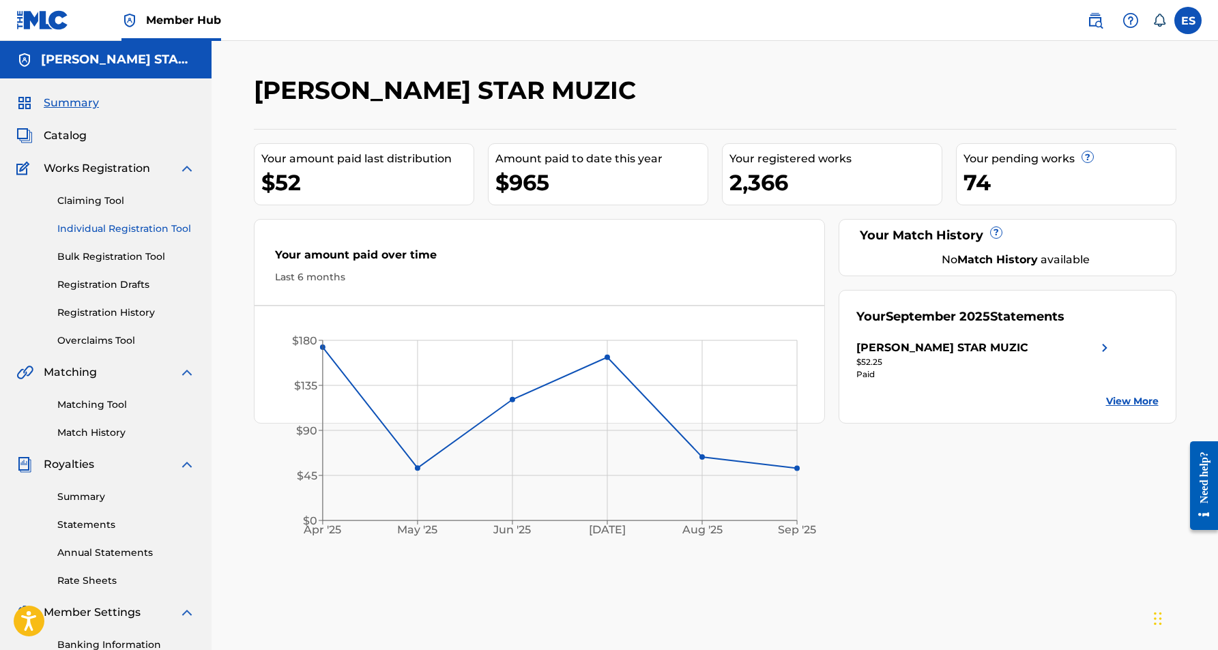
click at [115, 227] on link "Individual Registration Tool" at bounding box center [126, 229] width 138 height 14
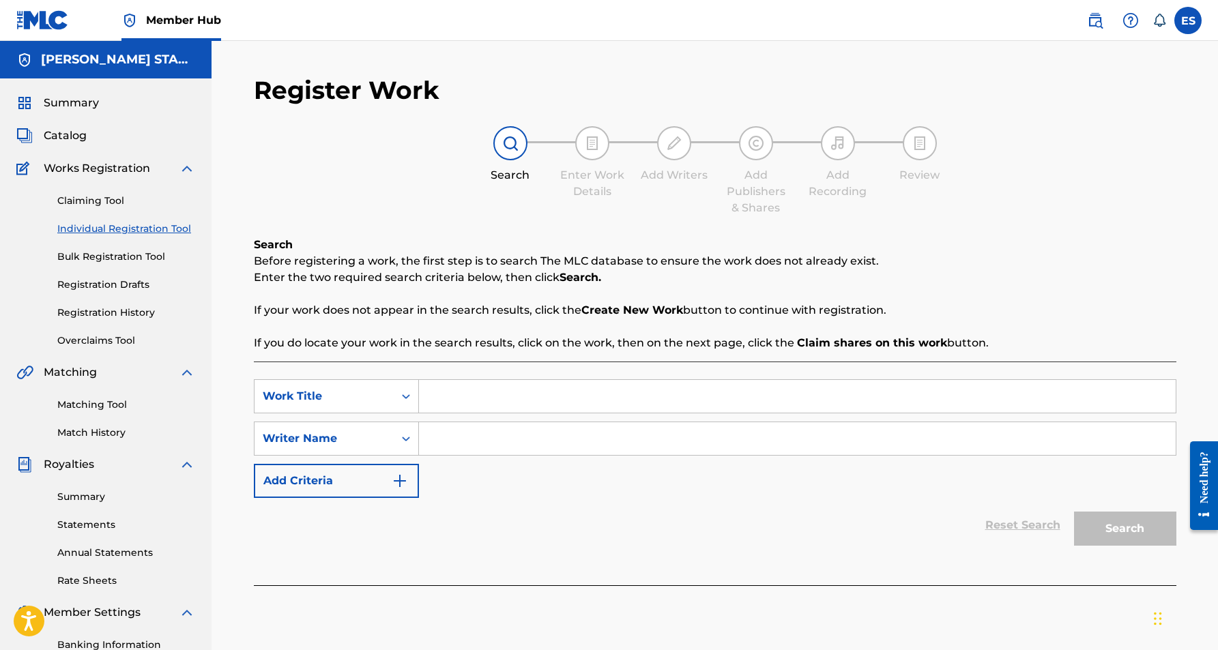
click at [448, 395] on input "Search Form" at bounding box center [797, 396] width 757 height 33
paste input "ALL THAT YOU NEED"
type input "ALL THAT YOU NEED"
click at [465, 469] on div "SearchWithCriteriaf321fb48-7b57-4cfe-b39f-b7373b6600df Work Title ALL THAT YOU …" at bounding box center [715, 438] width 923 height 119
click at [491, 439] on input "Search Form" at bounding box center [797, 438] width 757 height 33
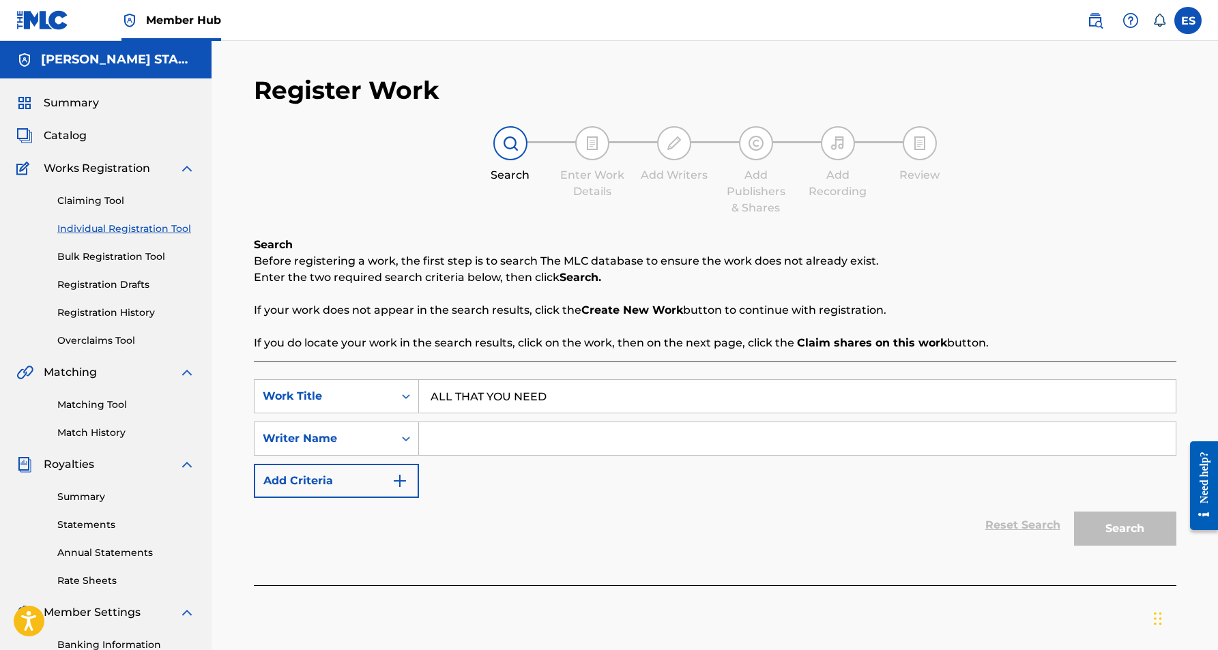
paste input "[PERSON_NAME] [PERSON_NAME]"
type input "[PERSON_NAME] [PERSON_NAME]"
click at [1112, 533] on button "Search" at bounding box center [1125, 529] width 102 height 34
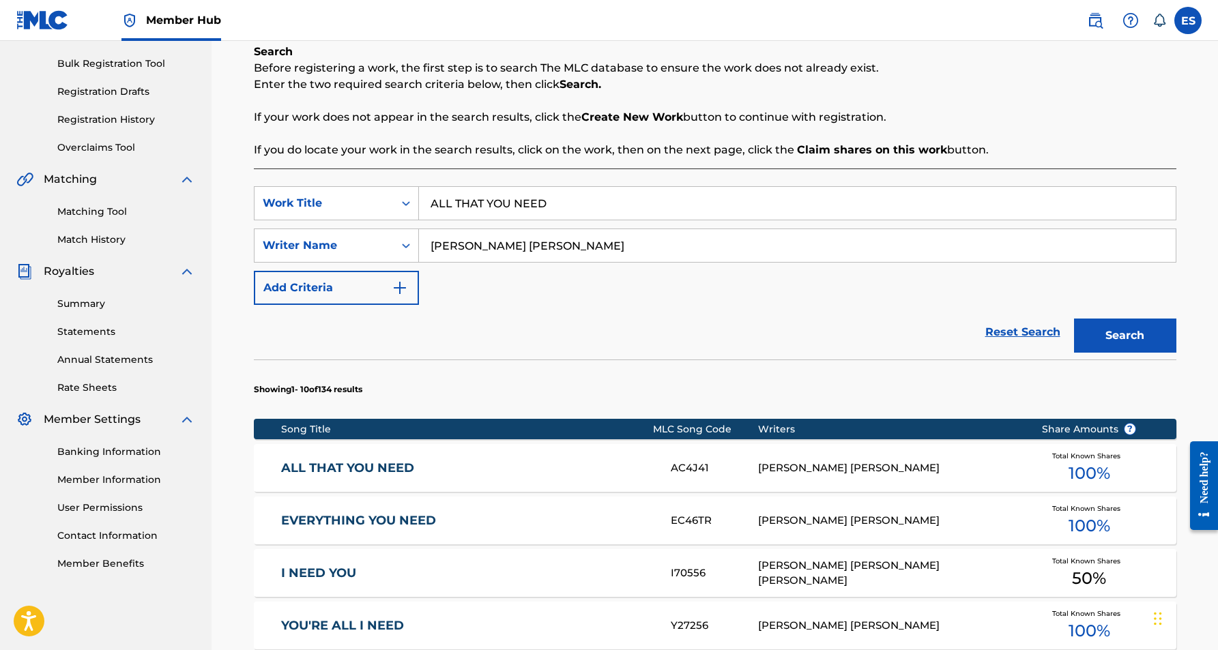
scroll to position [199, 0]
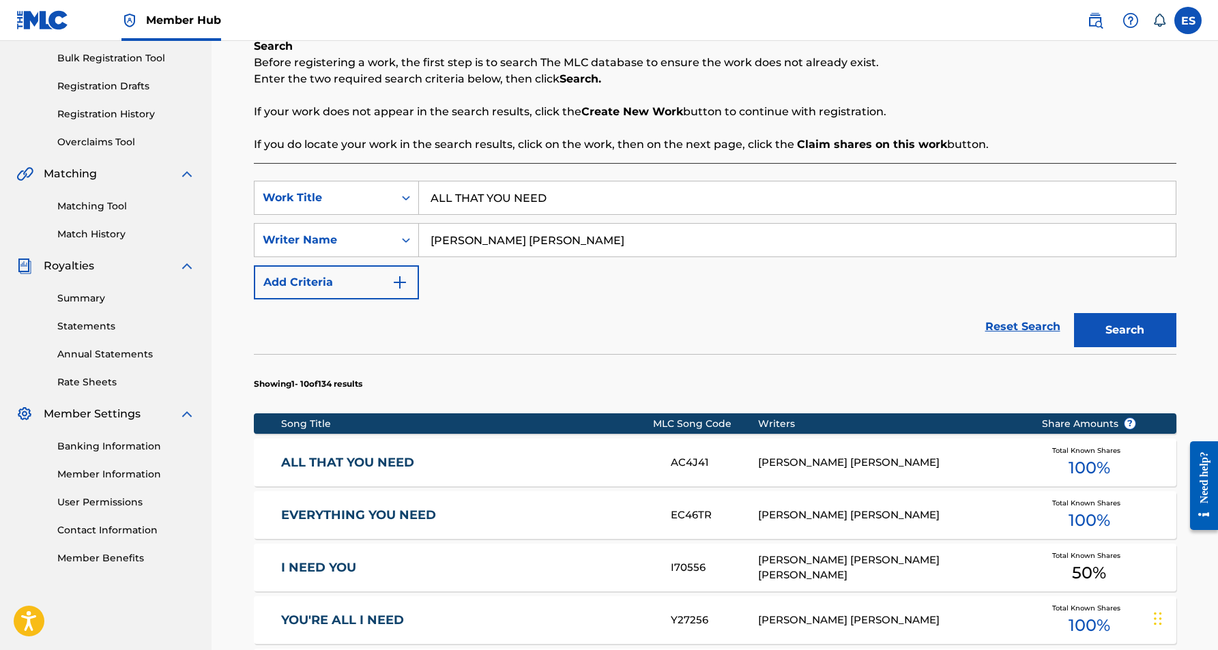
click at [849, 469] on div "[PERSON_NAME] [PERSON_NAME]" at bounding box center [889, 463] width 263 height 16
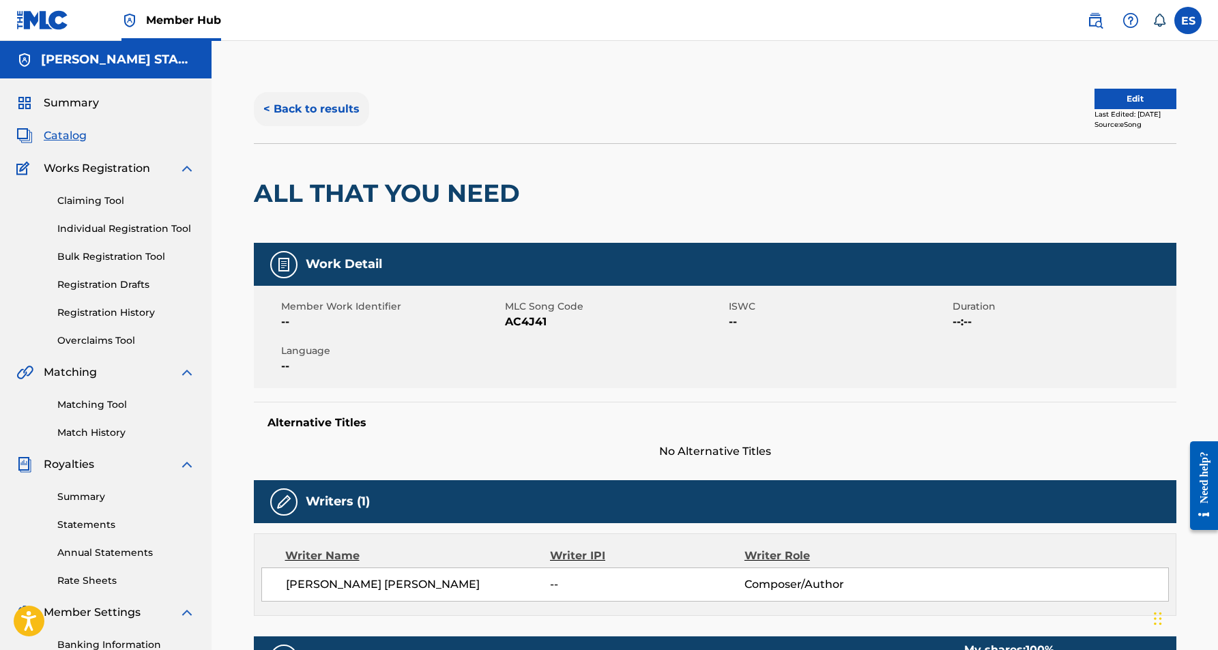
click at [307, 106] on button "< Back to results" at bounding box center [311, 109] width 115 height 34
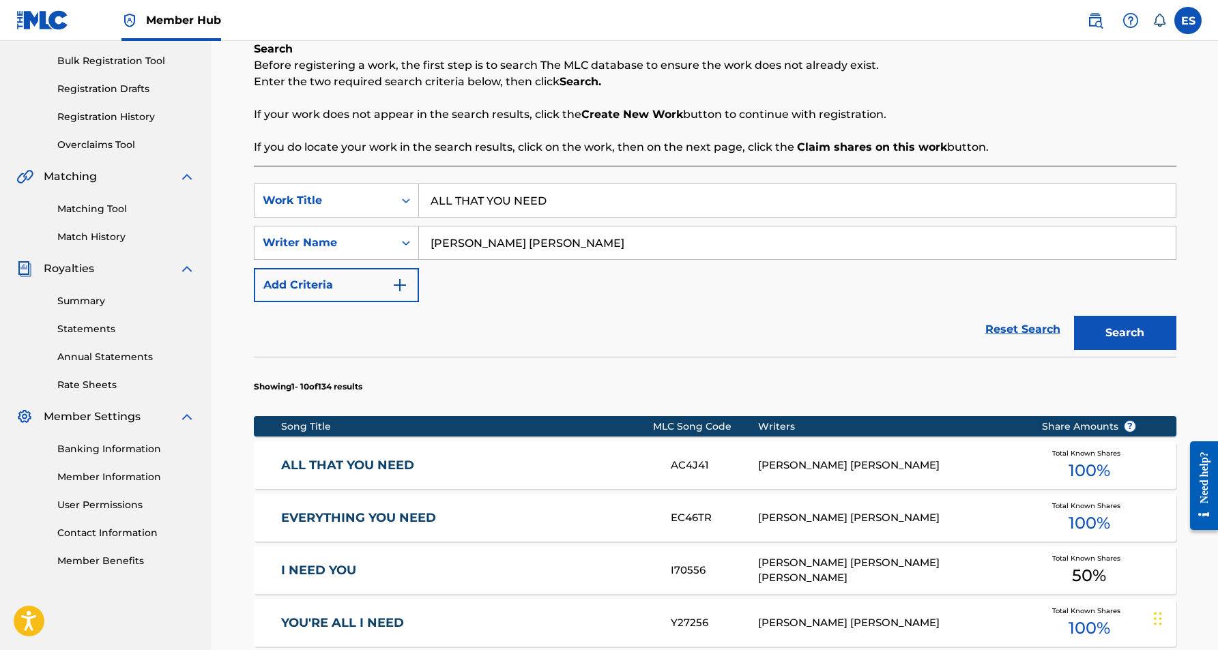
click at [549, 197] on input "ALL THAT YOU NEED" at bounding box center [797, 200] width 757 height 33
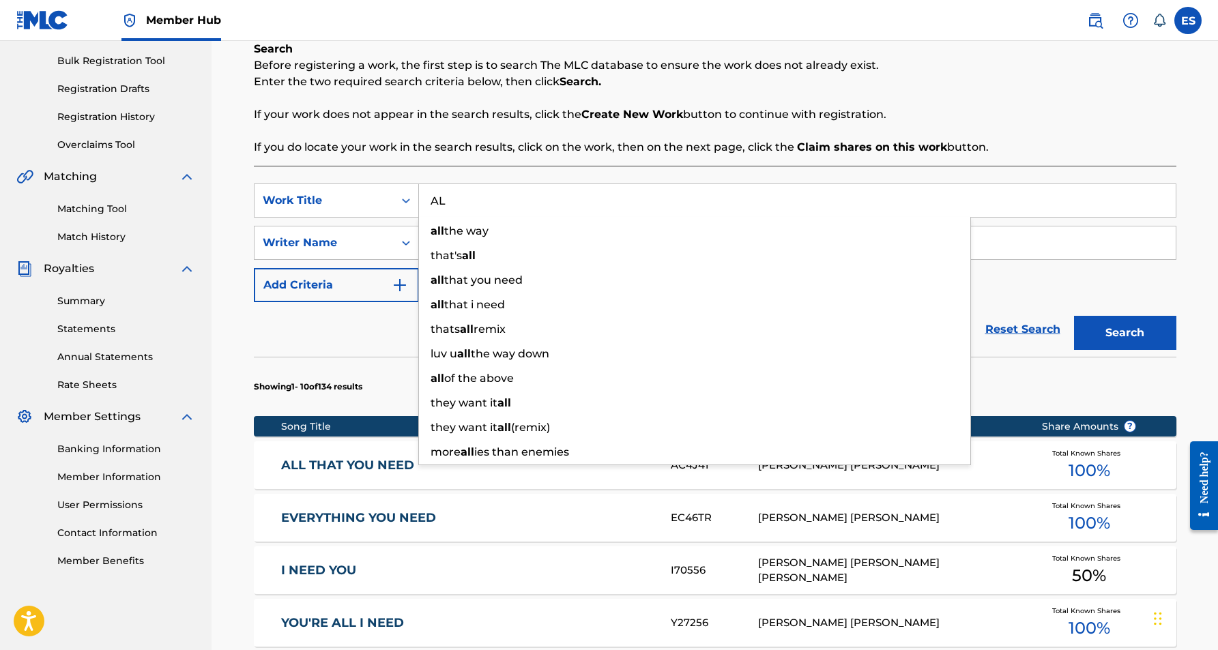
type input "A"
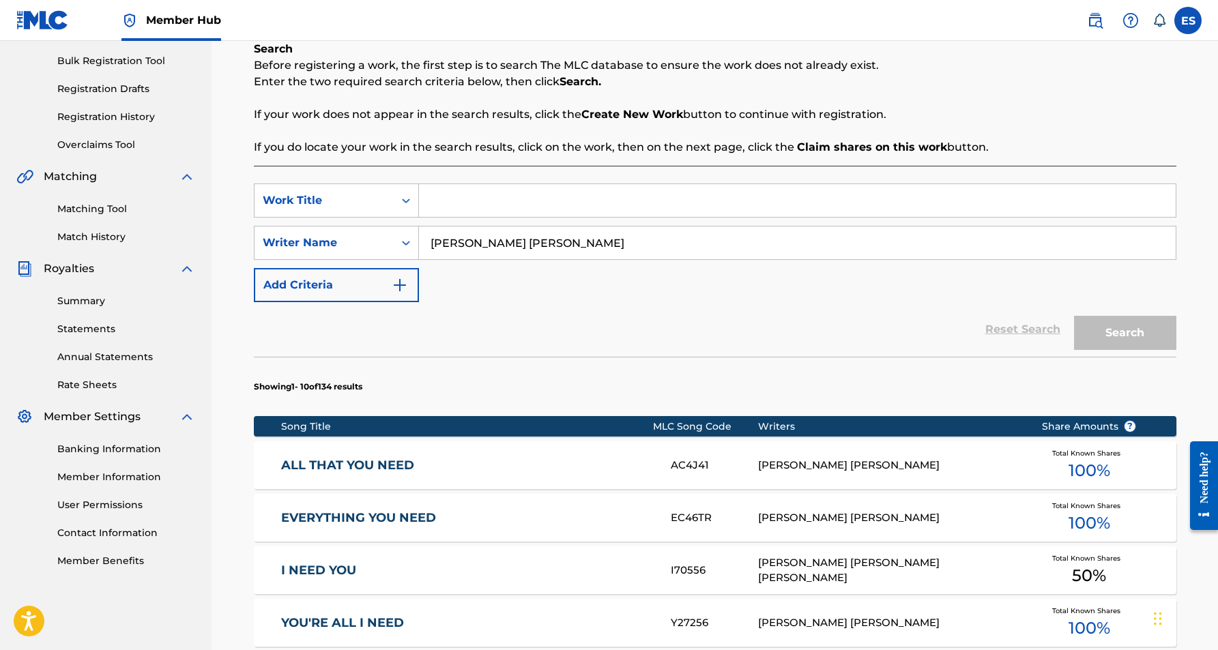
paste input "YOU TAKE MY BREATH AWAY"
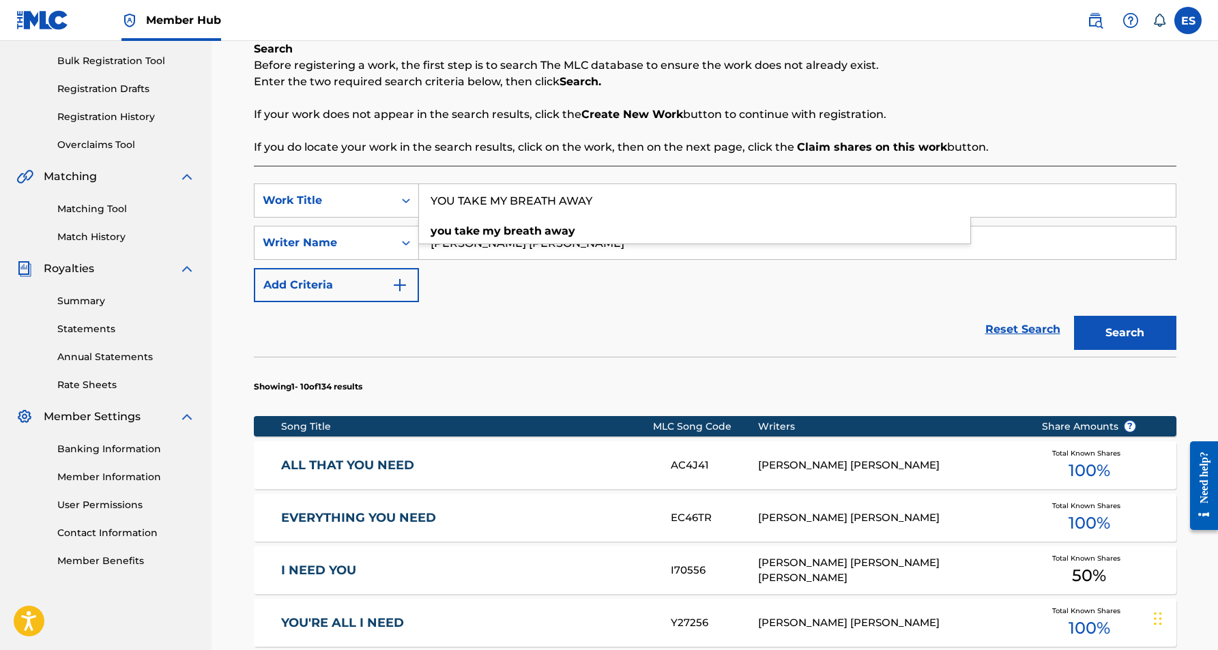
type input "YOU TAKE MY BREATH AWAY"
click at [679, 280] on div "SearchWithCriteriaf321fb48-7b57-4cfe-b39f-b7373b6600df Work Title YOU TAKE MY B…" at bounding box center [715, 243] width 923 height 119
click at [1090, 337] on button "Search" at bounding box center [1125, 333] width 102 height 34
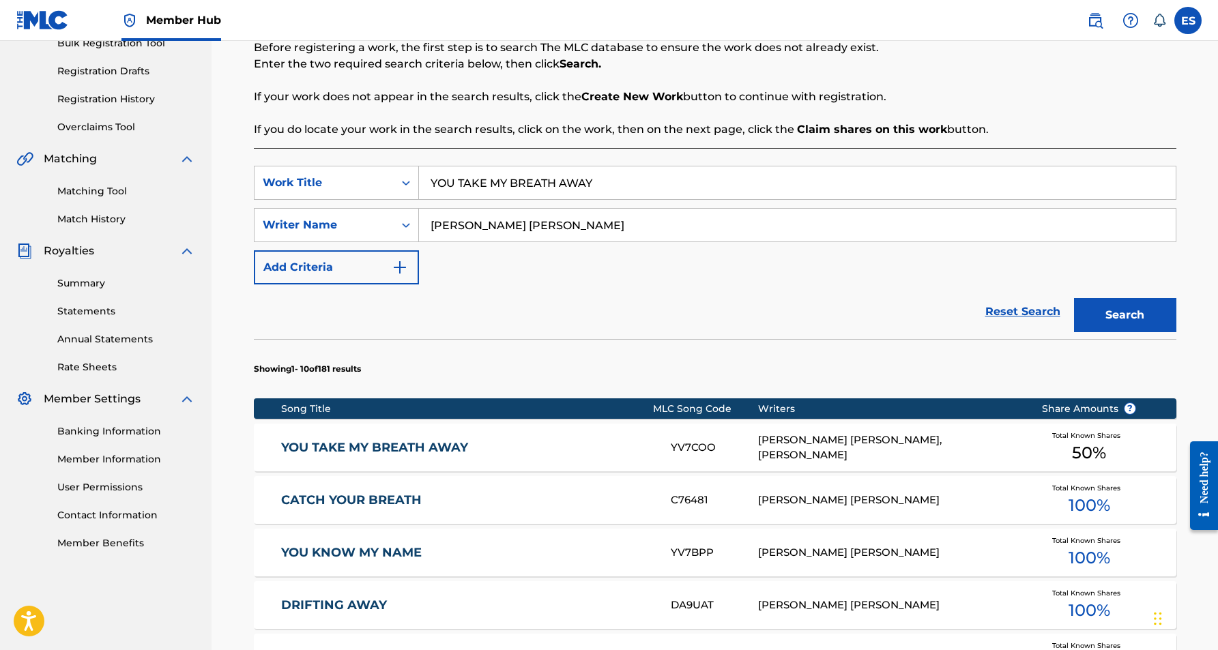
scroll to position [218, 0]
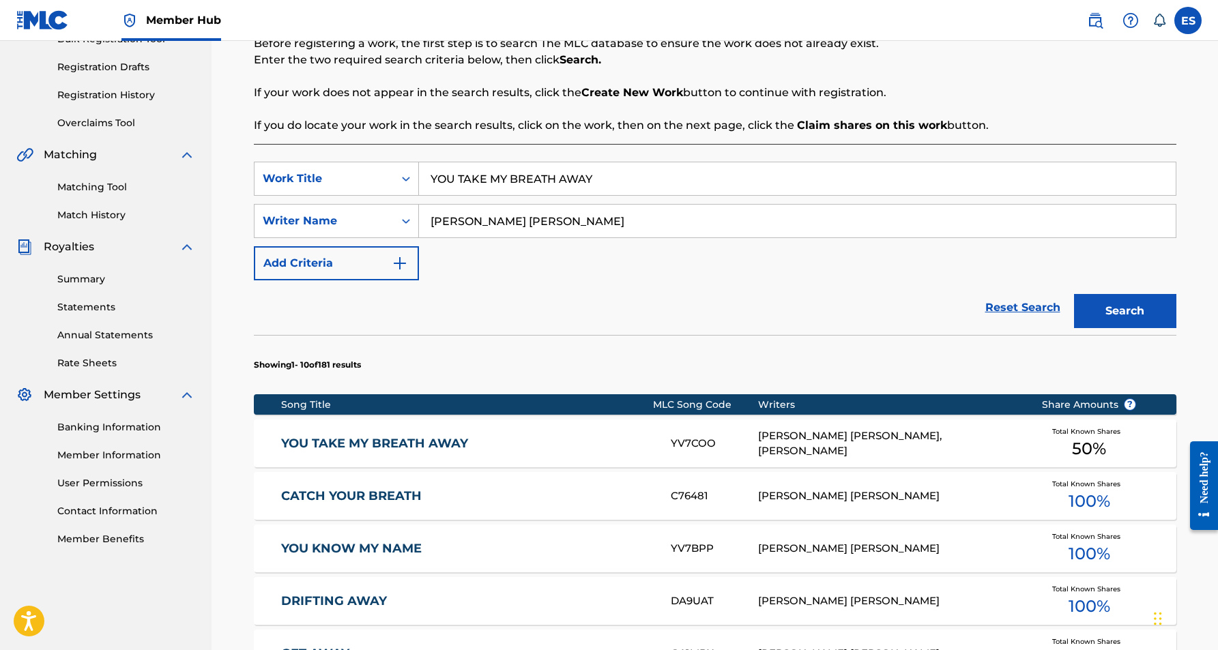
click at [768, 446] on div "[PERSON_NAME] [PERSON_NAME], [PERSON_NAME]" at bounding box center [889, 444] width 263 height 31
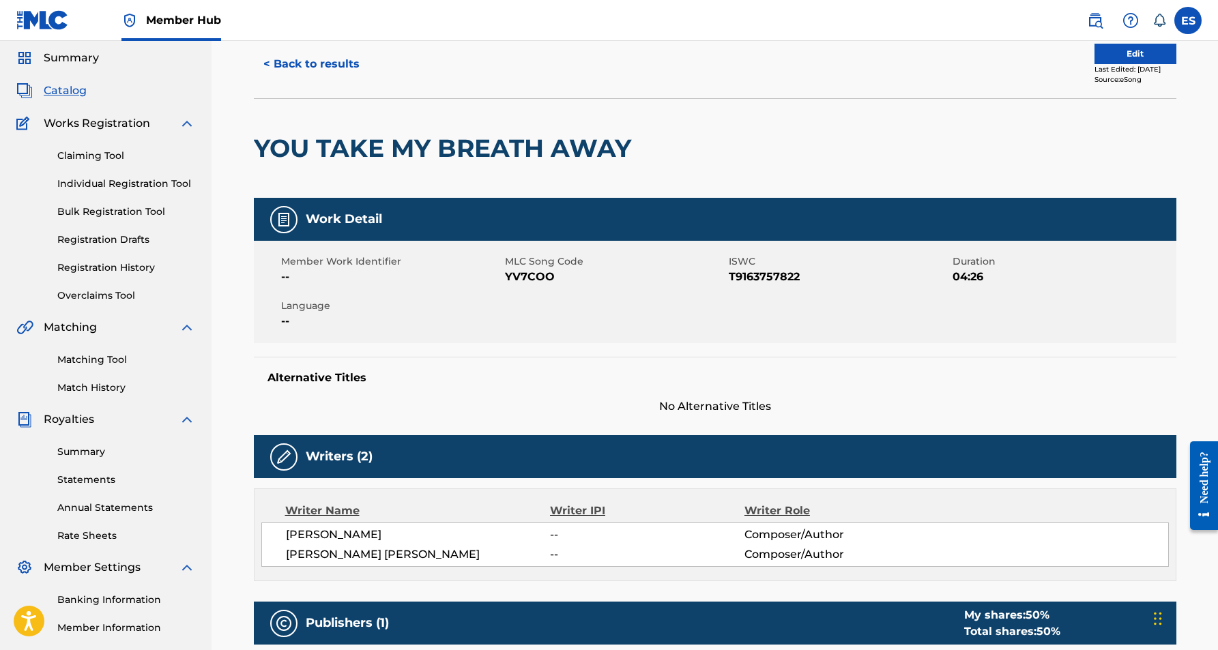
scroll to position [43, 0]
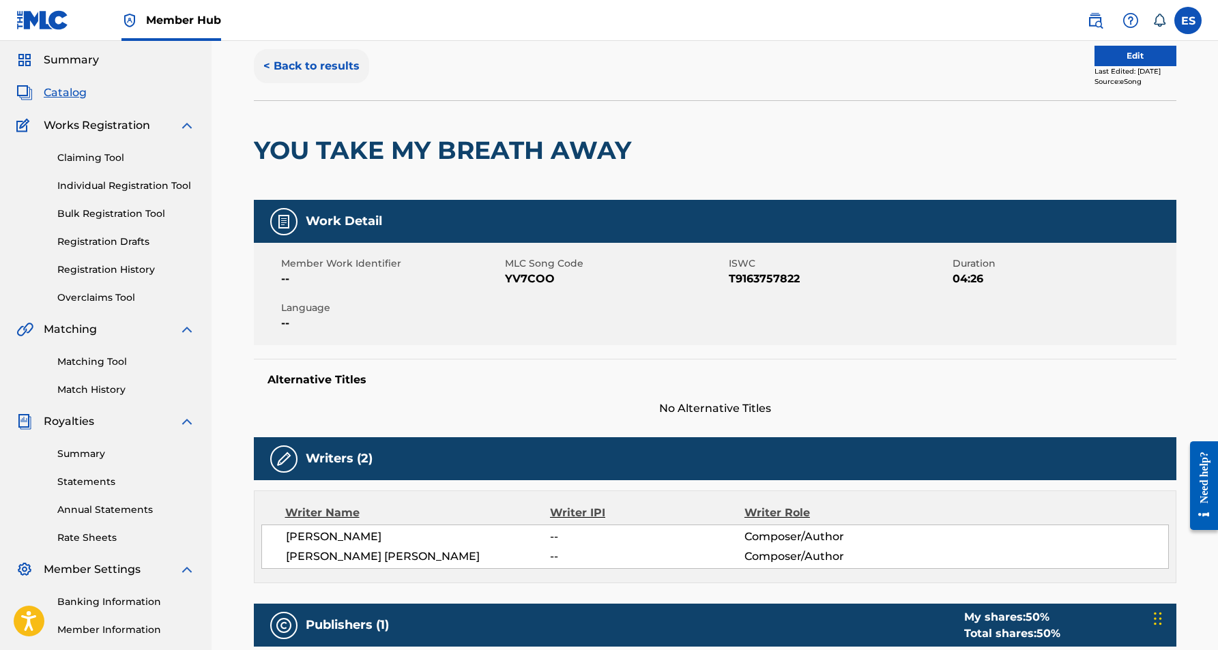
click at [316, 74] on button "< Back to results" at bounding box center [311, 66] width 115 height 34
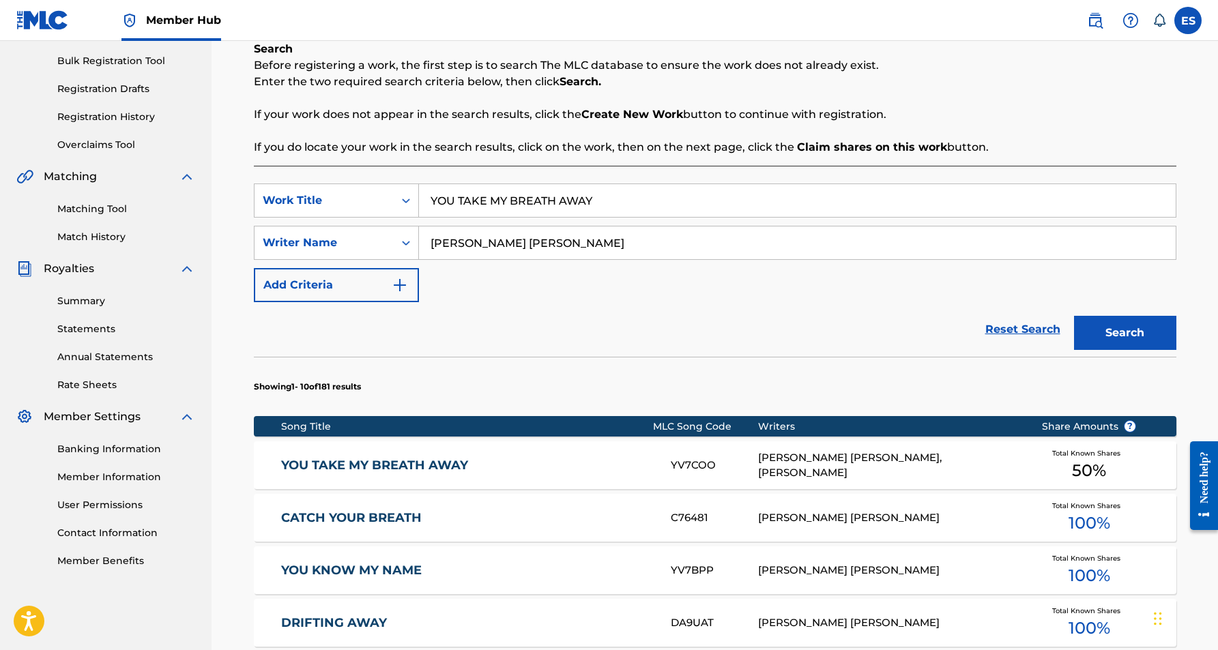
click at [599, 203] on input "YOU TAKE MY BREATH AWAY" at bounding box center [797, 200] width 757 height 33
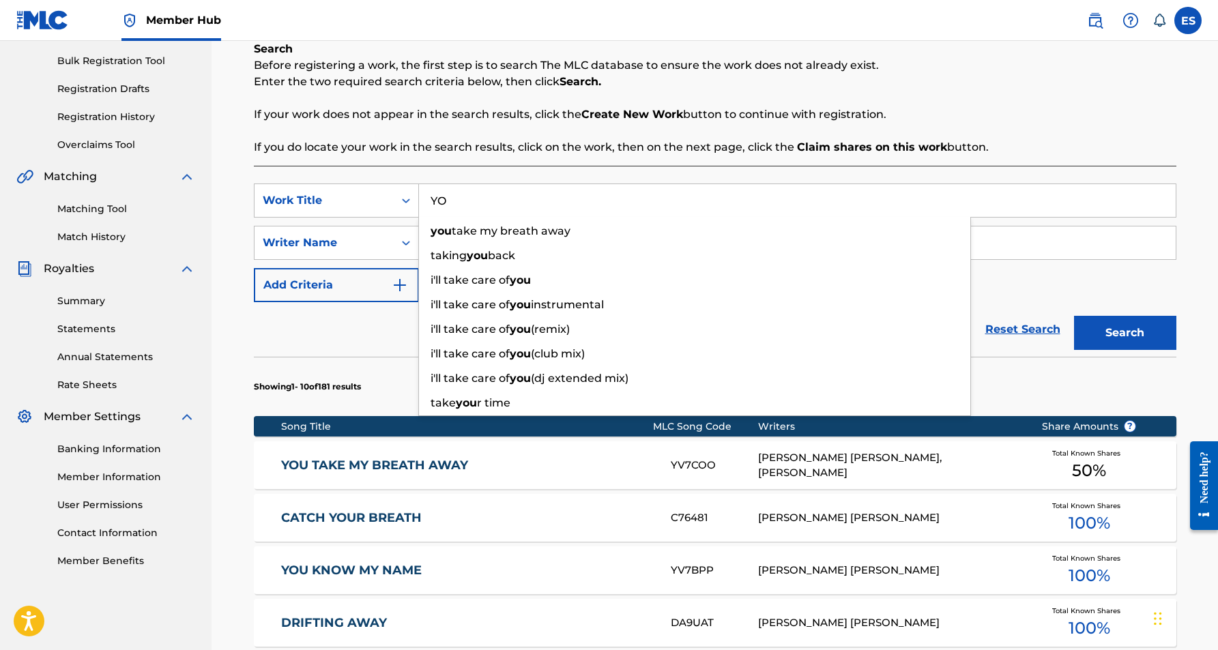
type input "Y"
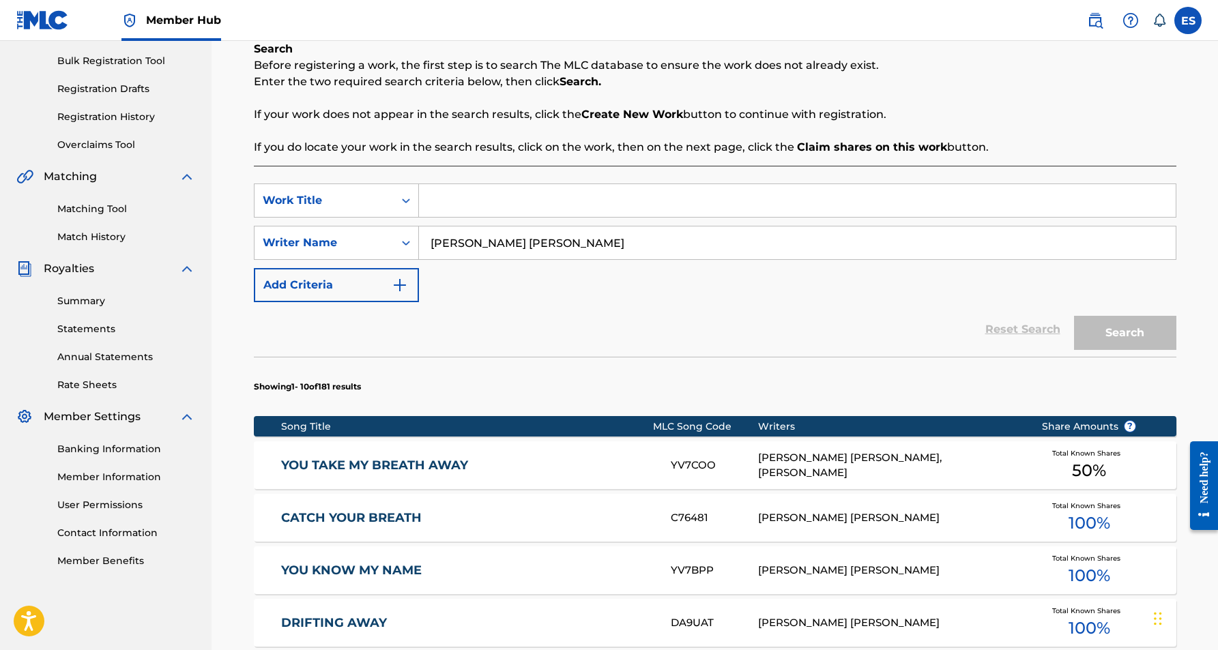
paste input "EVERY-TIME I SEE YOUR FACE"
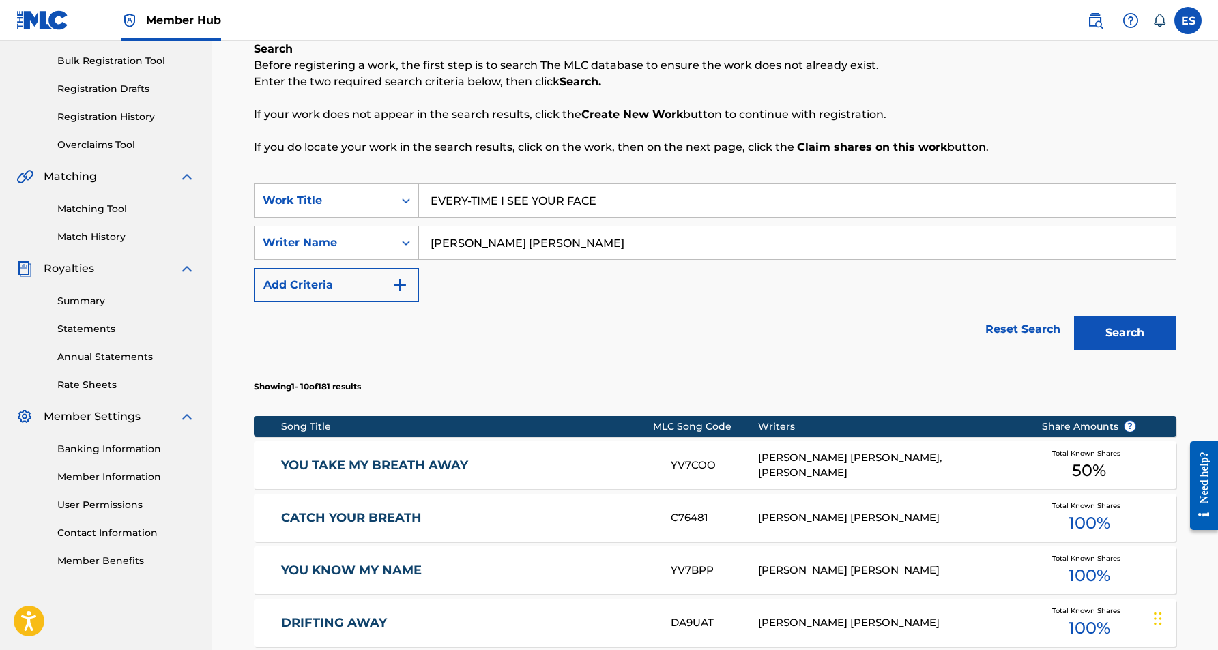
type input "EVERY-TIME I SEE YOUR FACE"
click at [686, 281] on div "SearchWithCriteriaf321fb48-7b57-4cfe-b39f-b7373b6600df Work Title EVERY-TIME I …" at bounding box center [715, 243] width 923 height 119
click at [1090, 325] on button "Search" at bounding box center [1125, 333] width 102 height 34
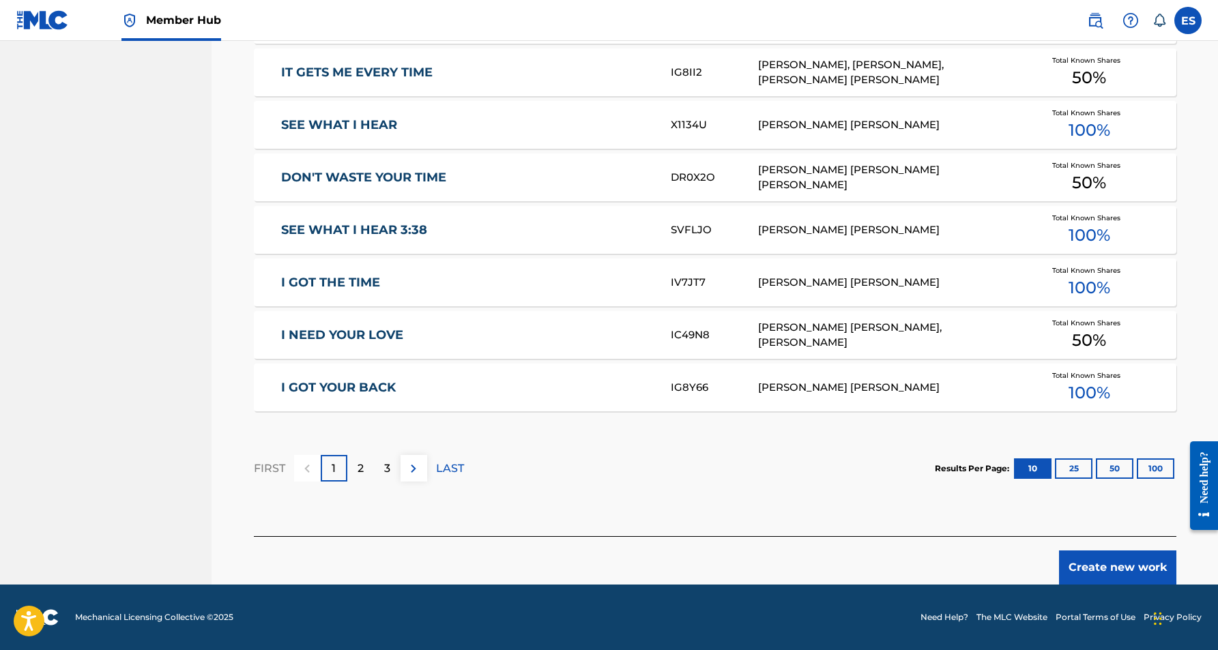
scroll to position [747, 0]
click at [1104, 555] on button "Create new work" at bounding box center [1117, 568] width 117 height 34
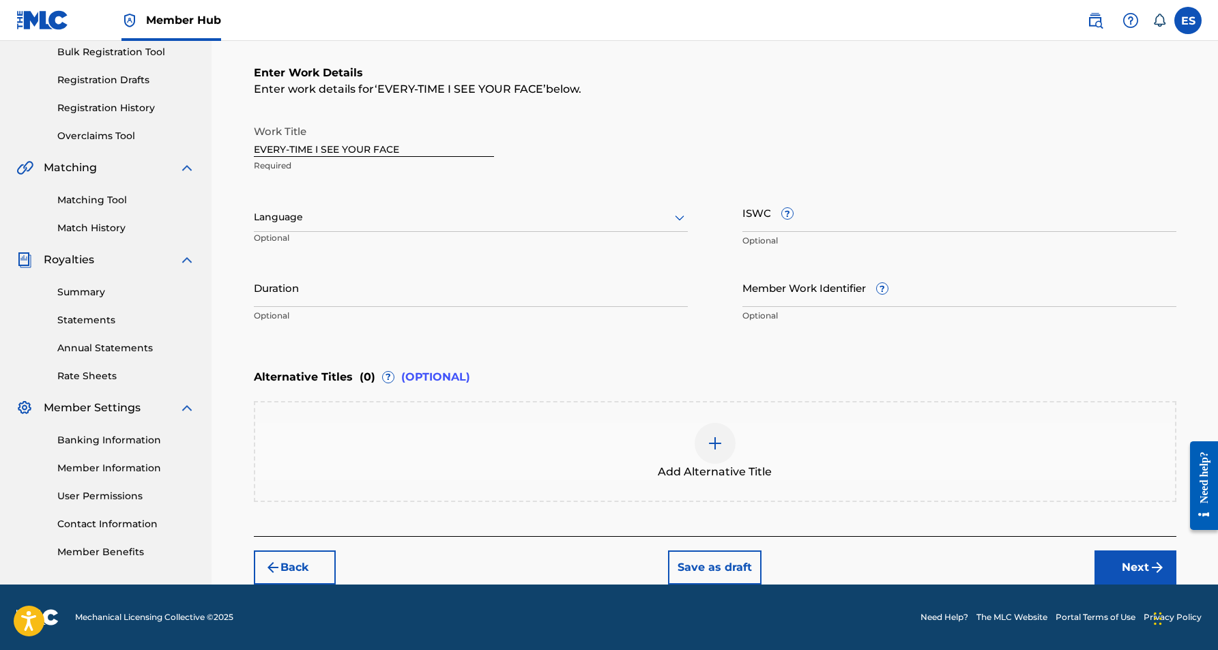
scroll to position [205, 0]
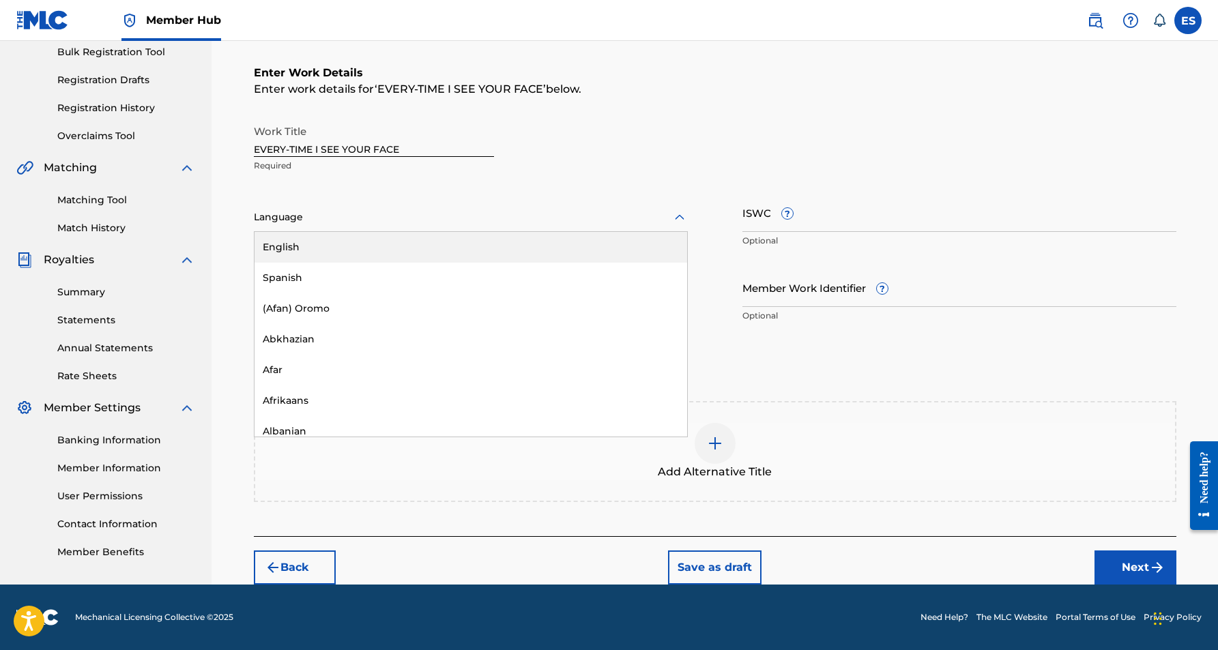
click at [678, 217] on icon at bounding box center [680, 216] width 10 height 5
click at [574, 252] on div "English" at bounding box center [471, 247] width 433 height 31
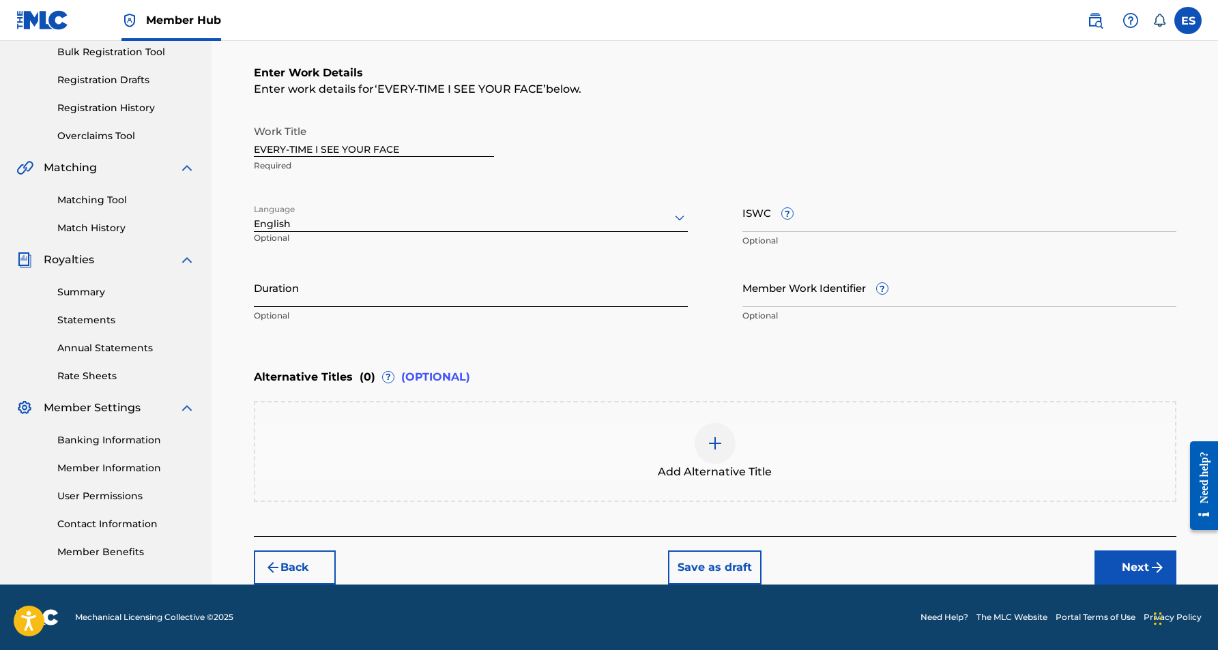
click at [530, 306] on input "Duration" at bounding box center [471, 287] width 434 height 39
click at [1131, 558] on button "Next" at bounding box center [1136, 568] width 82 height 34
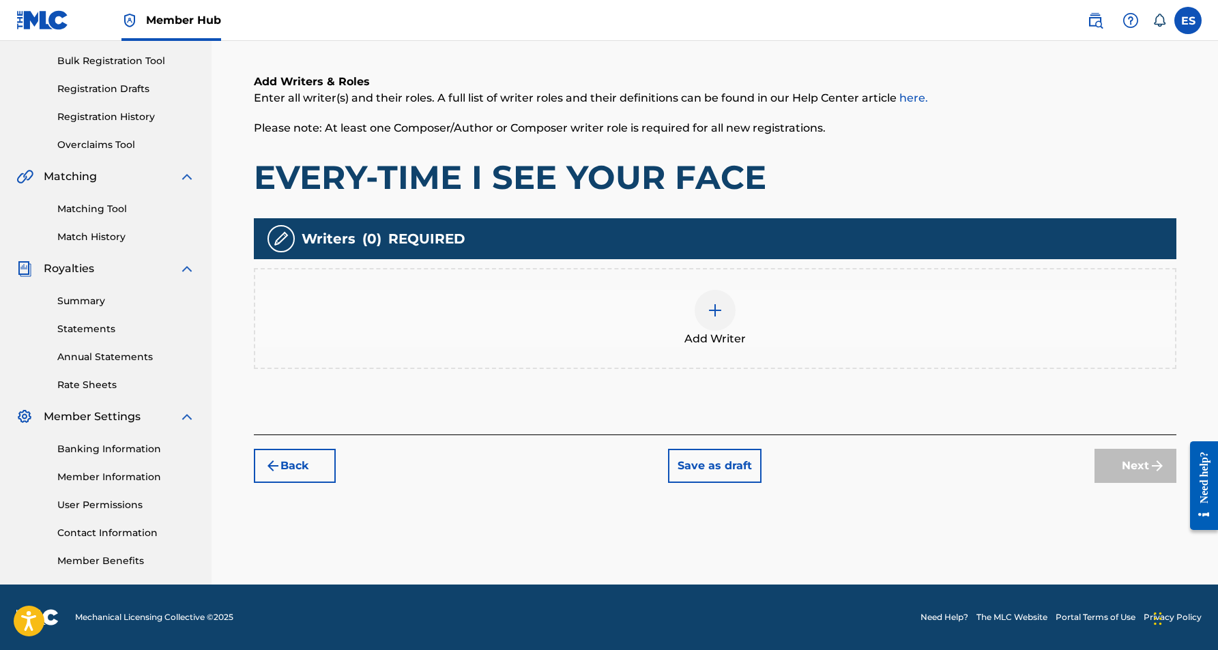
click at [714, 317] on img at bounding box center [715, 310] width 16 height 16
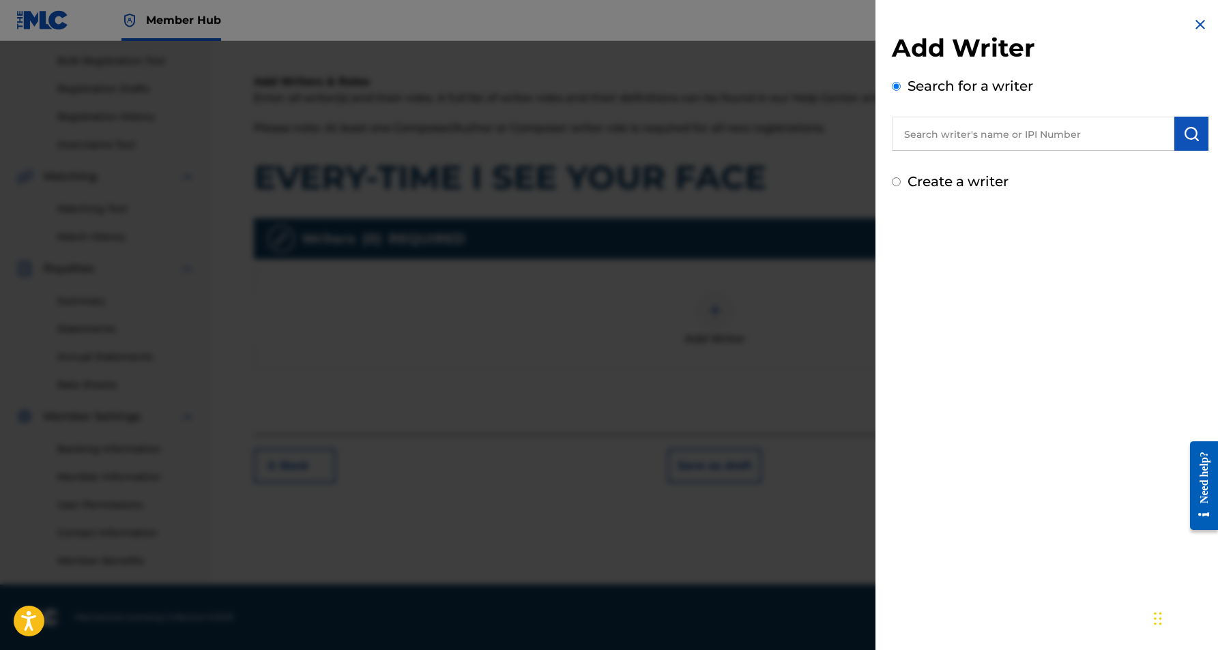
click at [921, 145] on input "text" at bounding box center [1033, 134] width 283 height 34
paste input "[PERSON_NAME] [PERSON_NAME]"
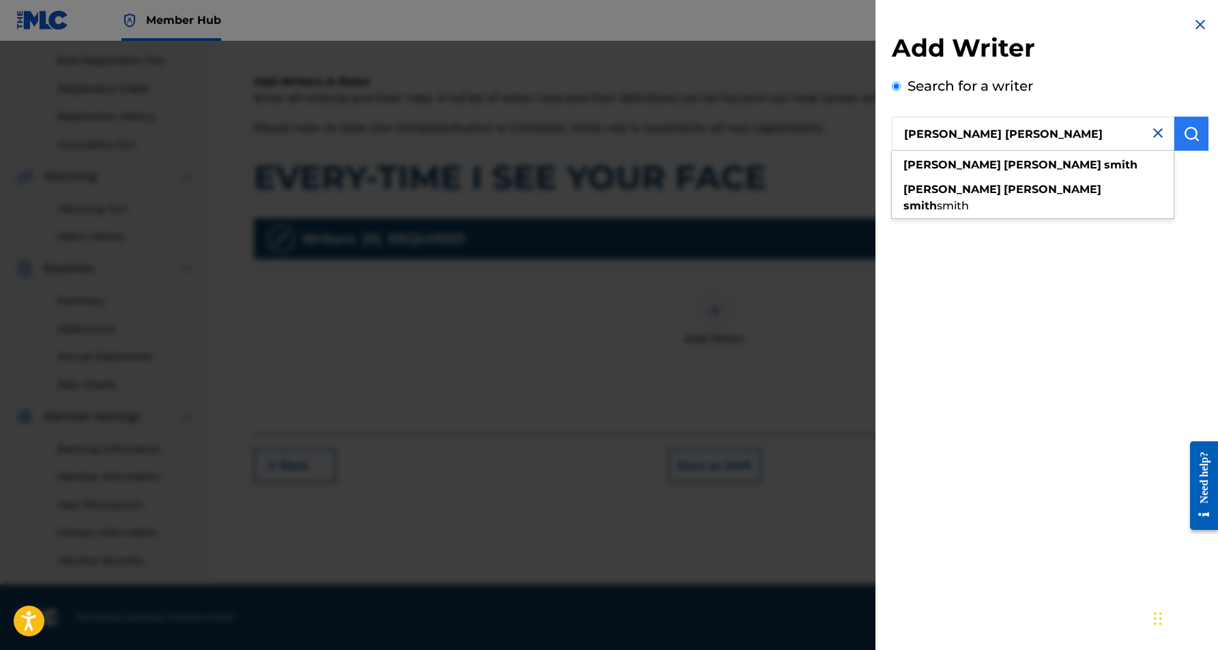
type input "[PERSON_NAME] [PERSON_NAME]"
click at [1183, 134] on img "submit" at bounding box center [1191, 134] width 16 height 16
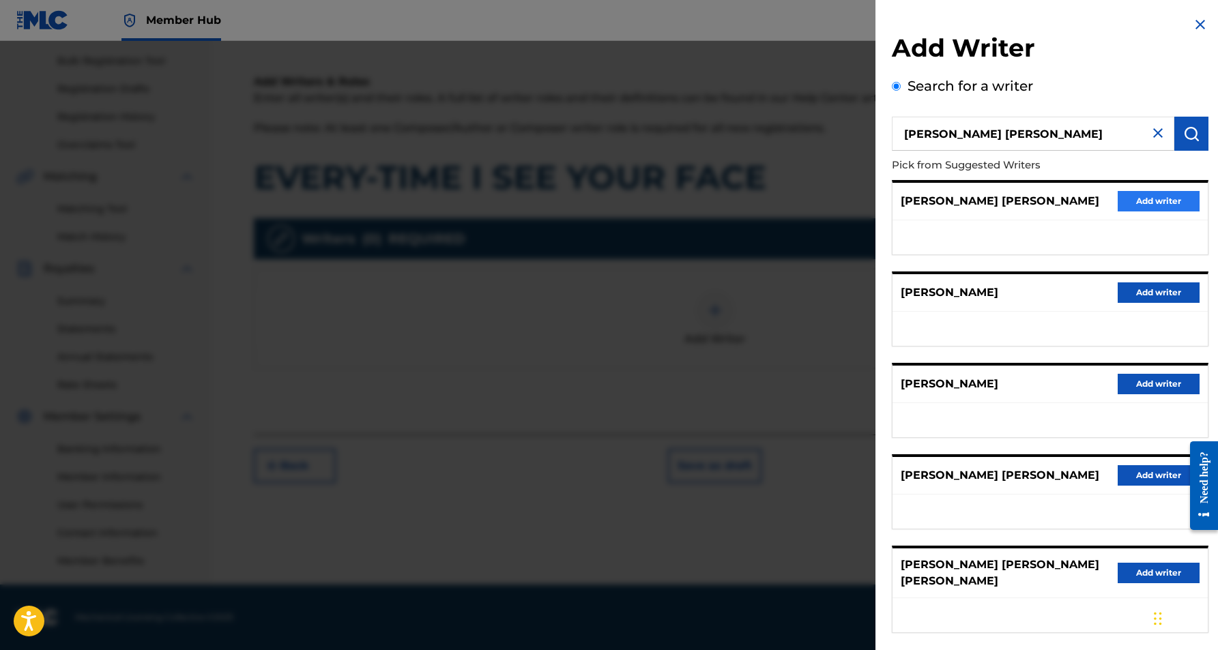
click at [1131, 203] on button "Add writer" at bounding box center [1159, 201] width 82 height 20
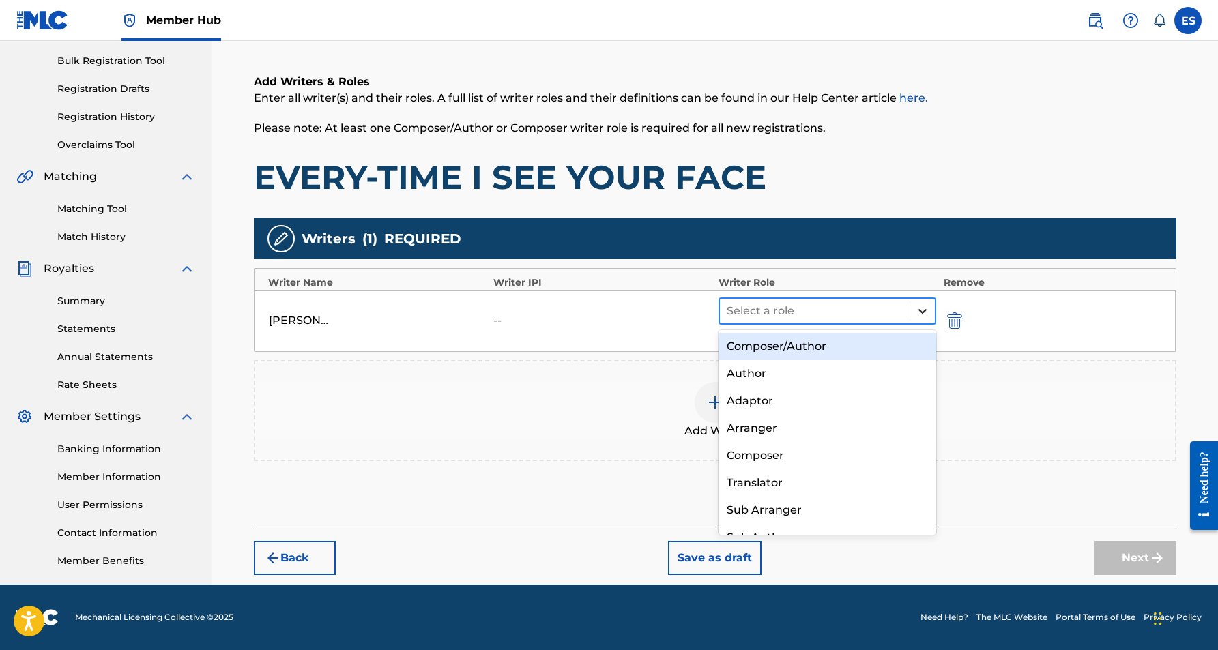
click at [912, 306] on div at bounding box center [922, 311] width 25 height 25
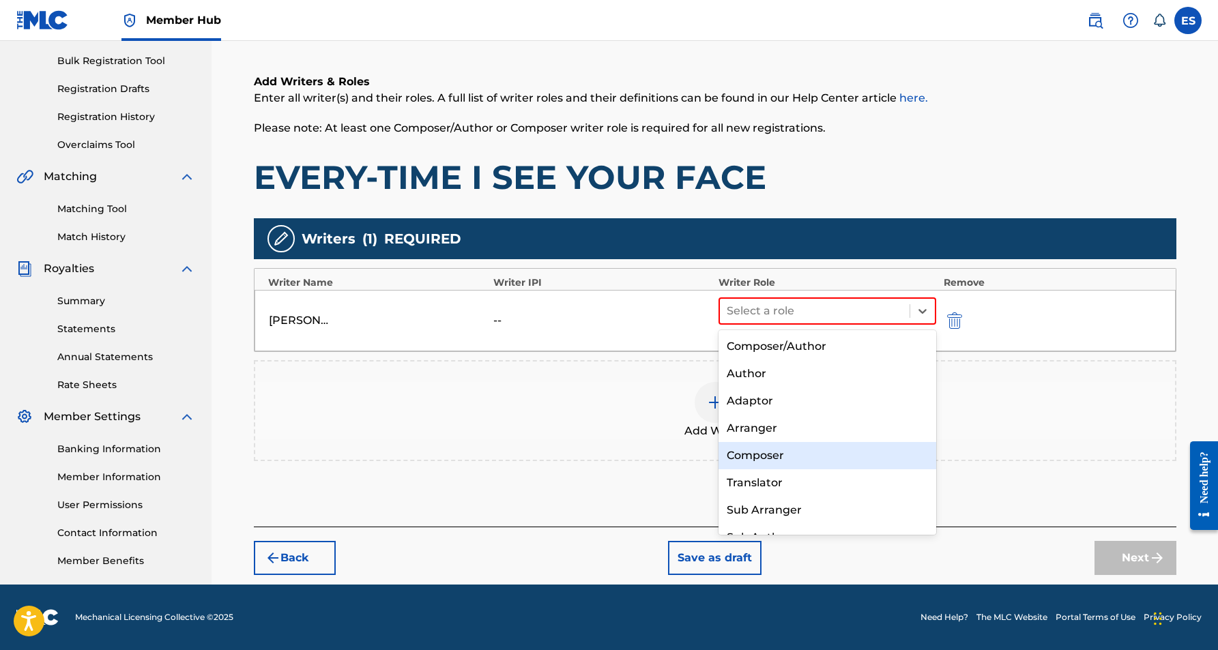
click at [817, 446] on div "Composer" at bounding box center [828, 455] width 218 height 27
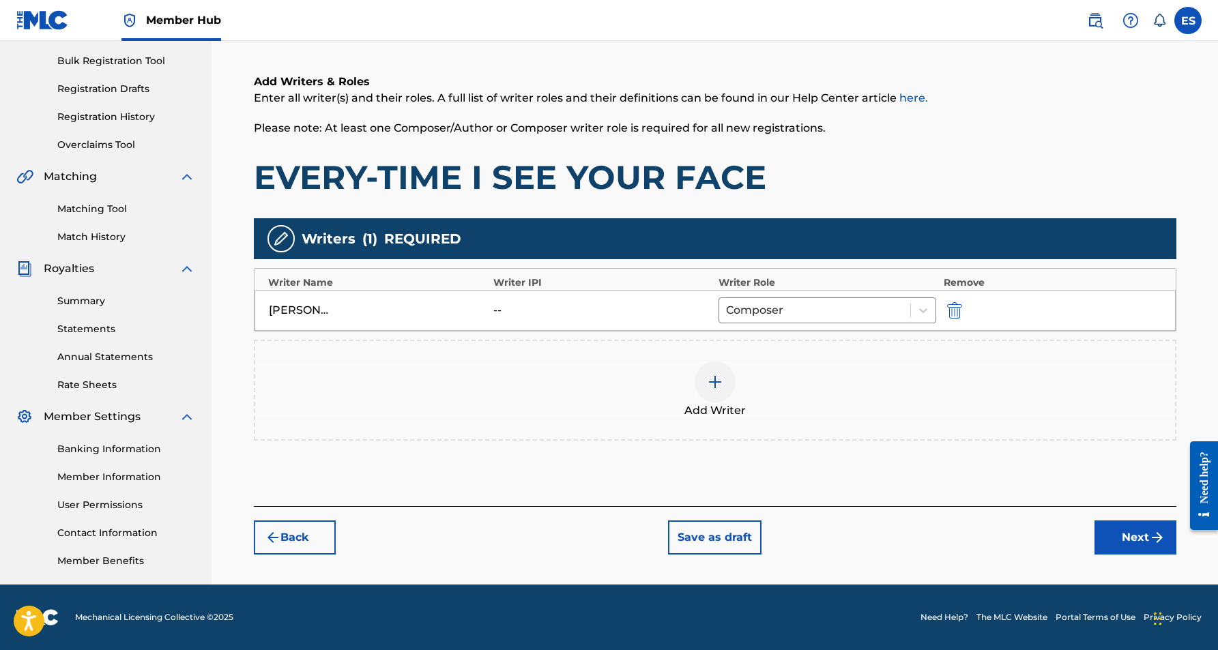
click at [716, 388] on img at bounding box center [715, 382] width 16 height 16
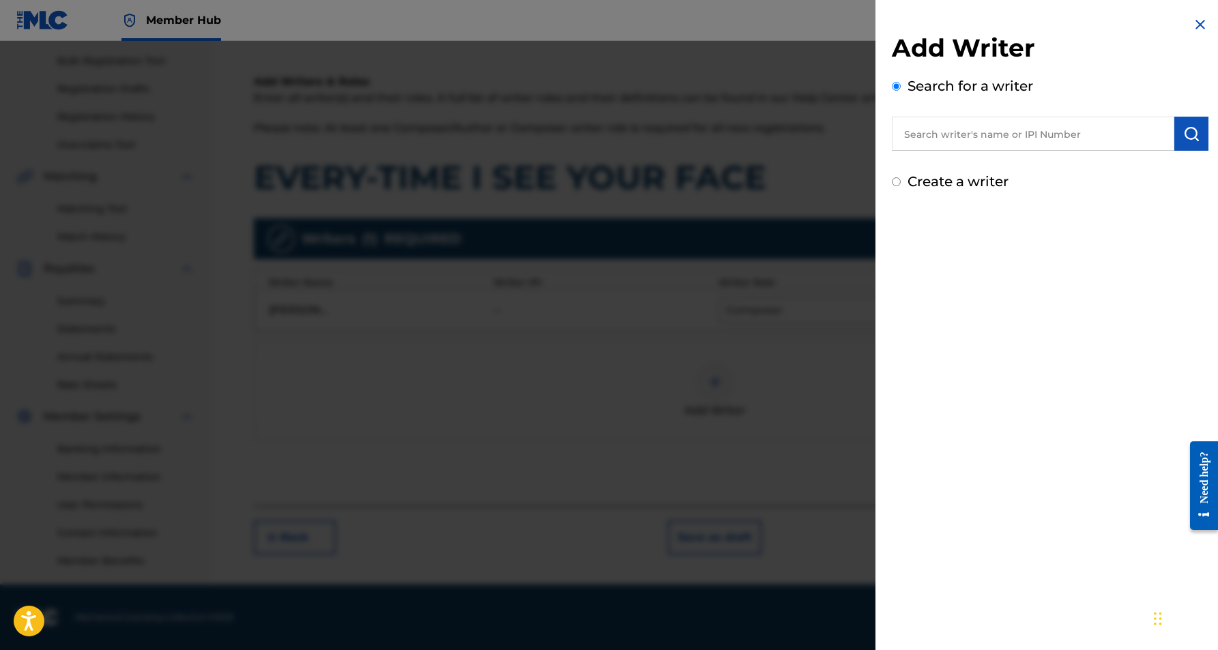
click at [896, 184] on input "Create a writer" at bounding box center [896, 181] width 9 height 9
radio input "false"
radio input "true"
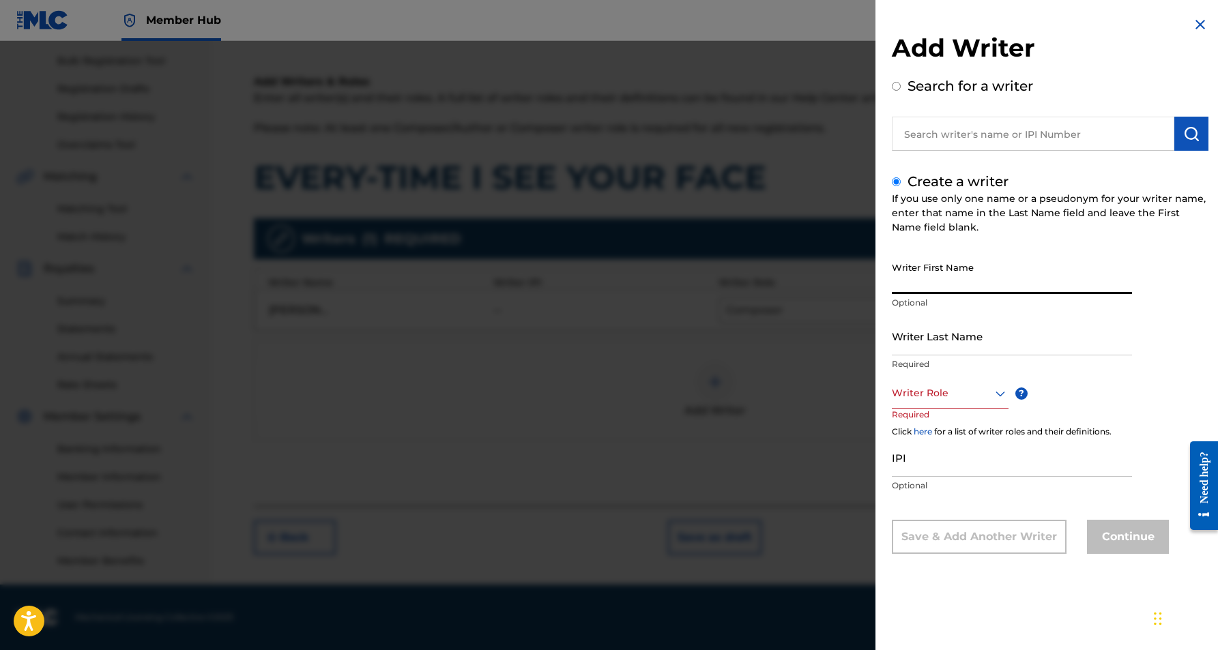
click at [927, 266] on input "Writer First Name" at bounding box center [1012, 274] width 240 height 39
paste input "[PERSON_NAME], [PERSON_NAME]"
type input "[PERSON_NAME], [PERSON_NAME]"
click at [940, 328] on input "Writer Last Name" at bounding box center [1012, 336] width 240 height 39
paste input "[PERSON_NAME], [PERSON_NAME]"
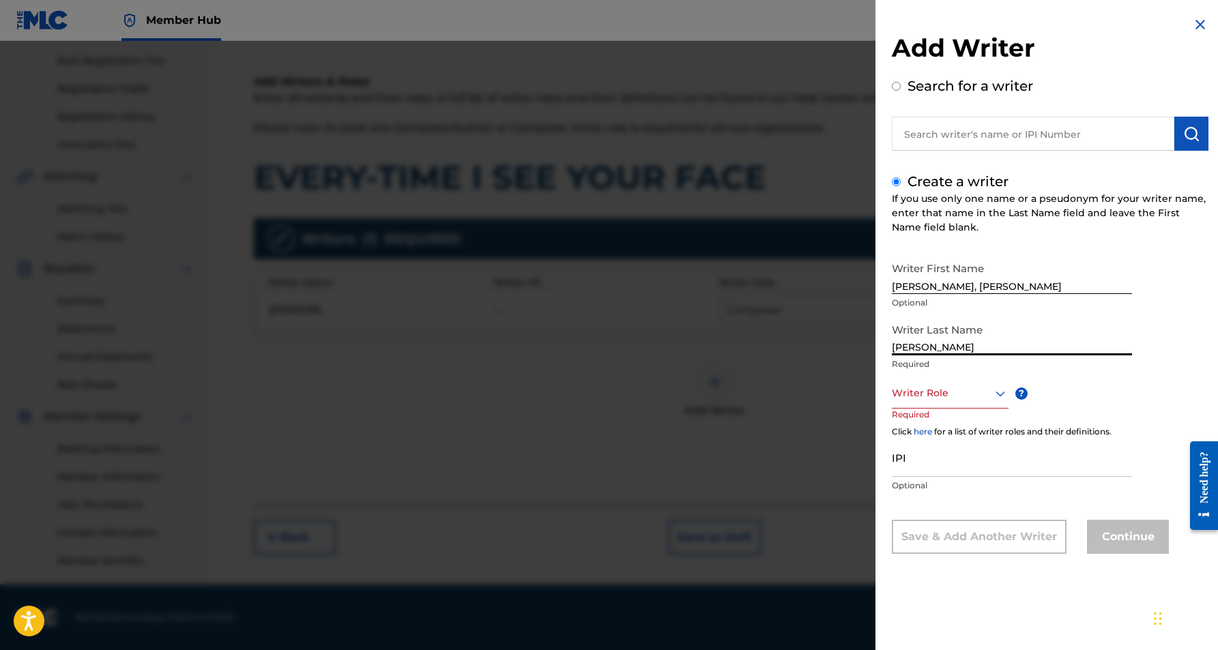
type input "[PERSON_NAME]"
click at [953, 286] on input "[PERSON_NAME], [PERSON_NAME]" at bounding box center [1012, 274] width 240 height 39
click at [1000, 284] on input "[PERSON_NAME]" at bounding box center [1012, 274] width 240 height 39
type input "[PERSON_NAME]"
click at [996, 391] on icon at bounding box center [1000, 394] width 16 height 16
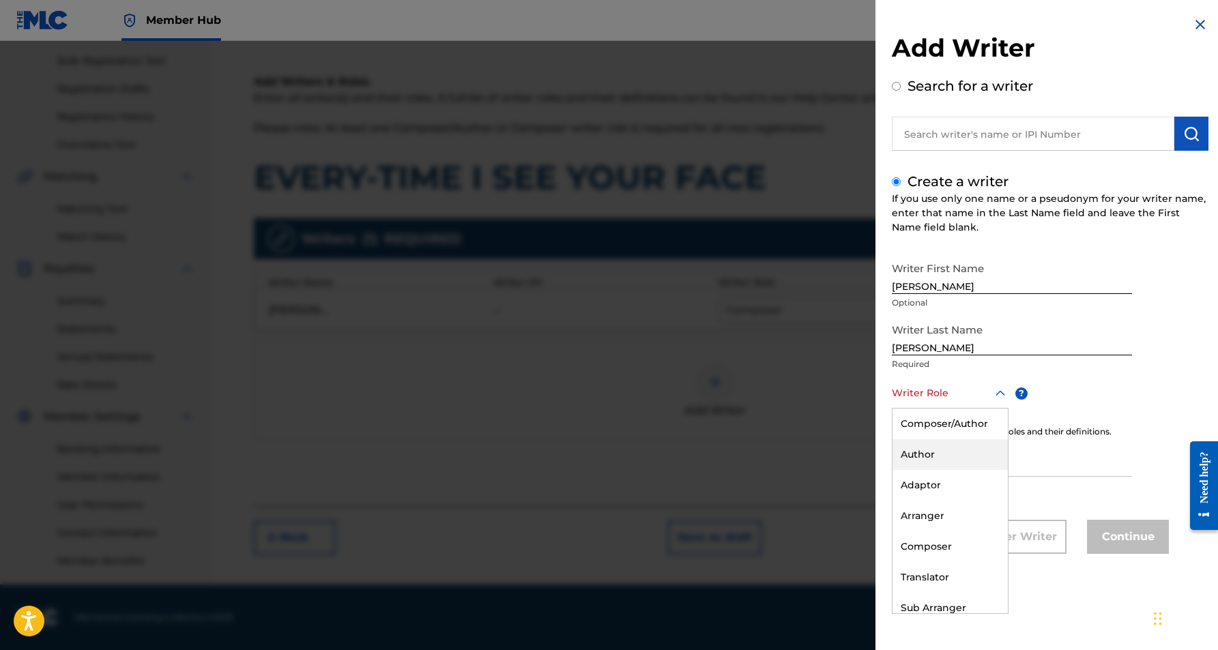
click at [934, 452] on div "Author" at bounding box center [950, 454] width 115 height 31
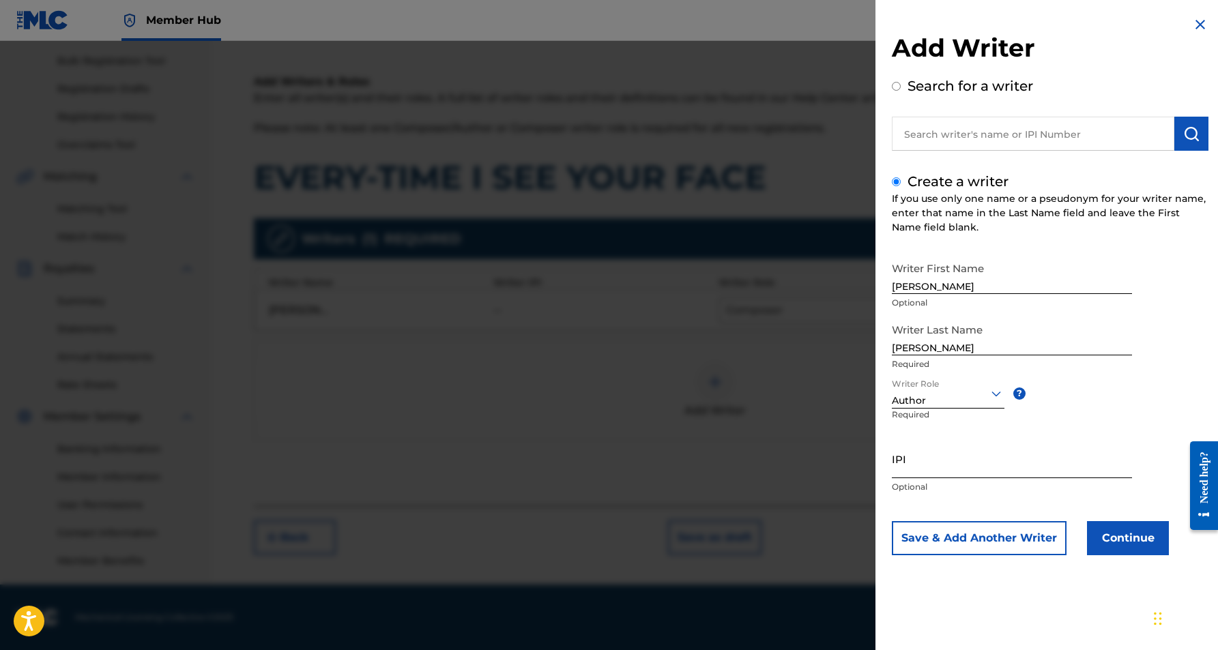
click at [946, 458] on input "IPI" at bounding box center [1012, 458] width 240 height 39
paste input "455541355"
type input "455541355"
click at [1123, 542] on button "Continue" at bounding box center [1128, 538] width 82 height 34
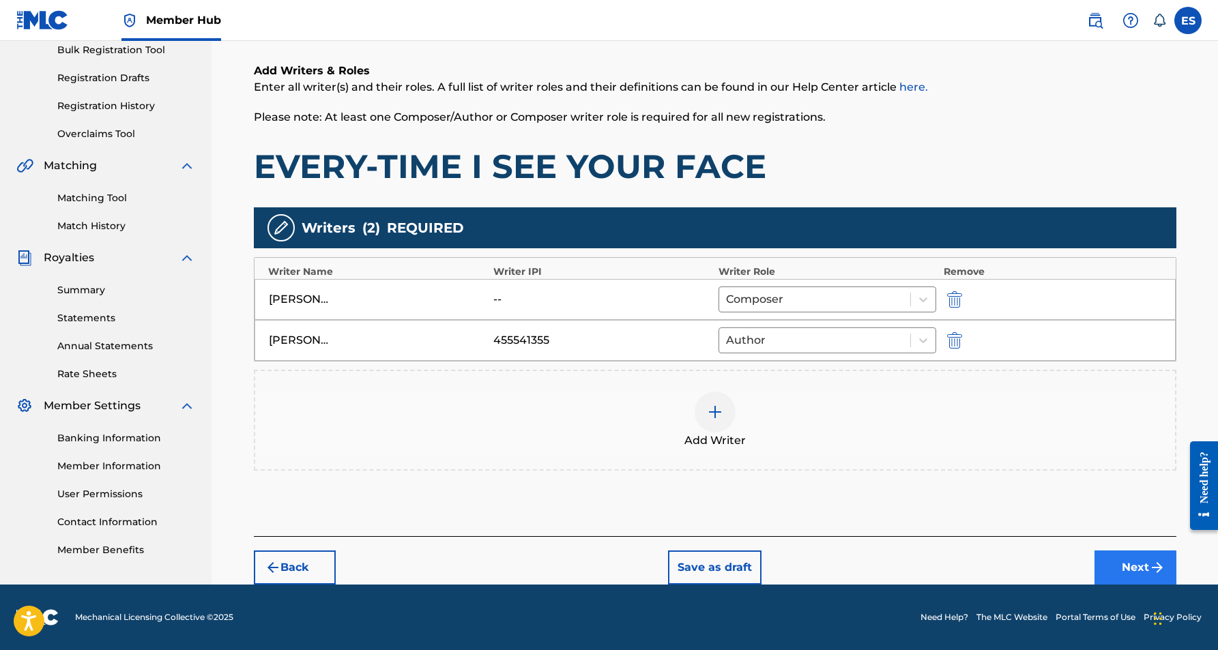
click at [1135, 564] on button "Next" at bounding box center [1136, 568] width 82 height 34
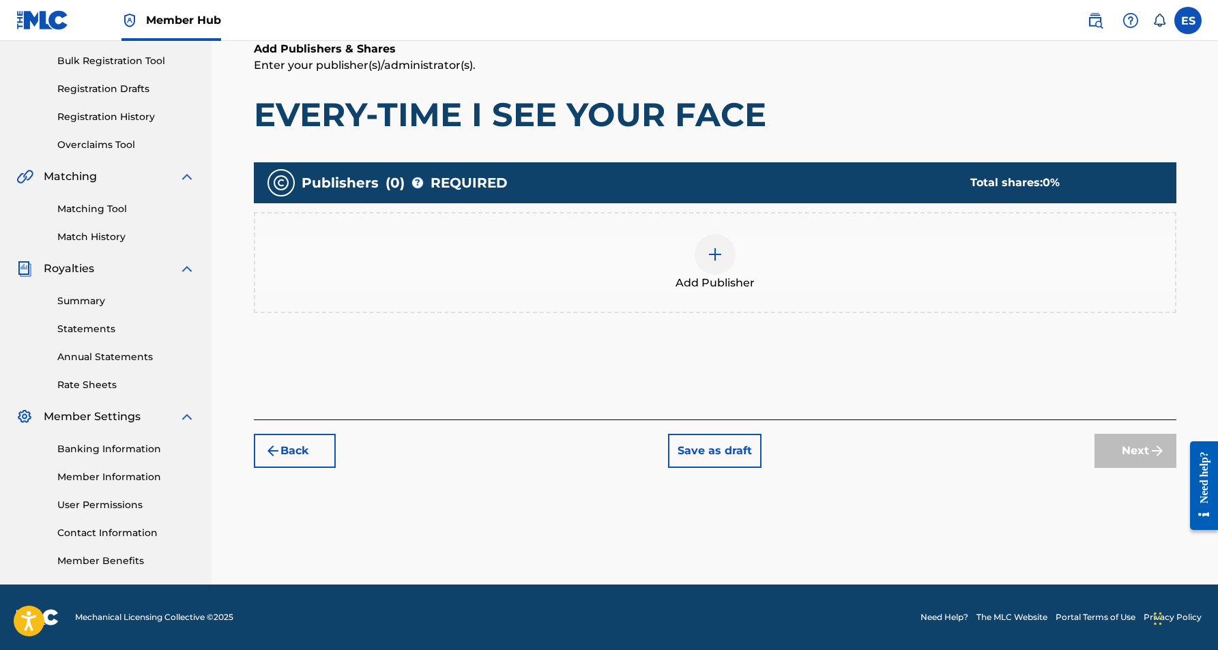
click at [718, 254] on img at bounding box center [715, 254] width 16 height 16
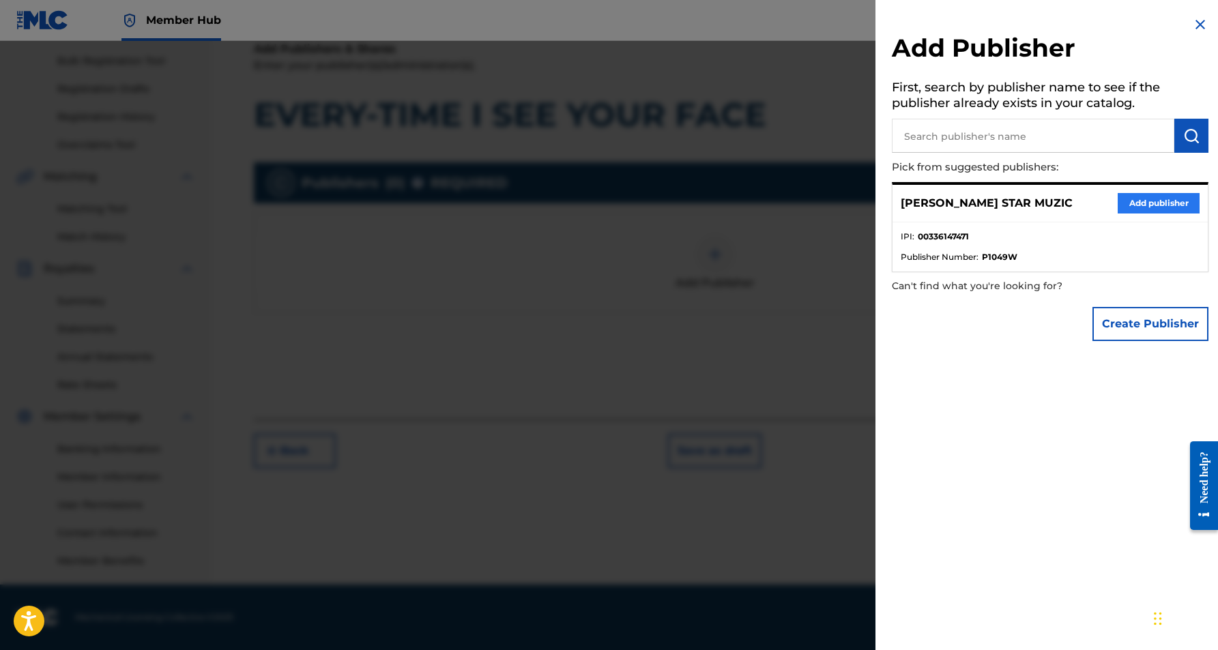
click at [1139, 196] on button "Add publisher" at bounding box center [1159, 203] width 82 height 20
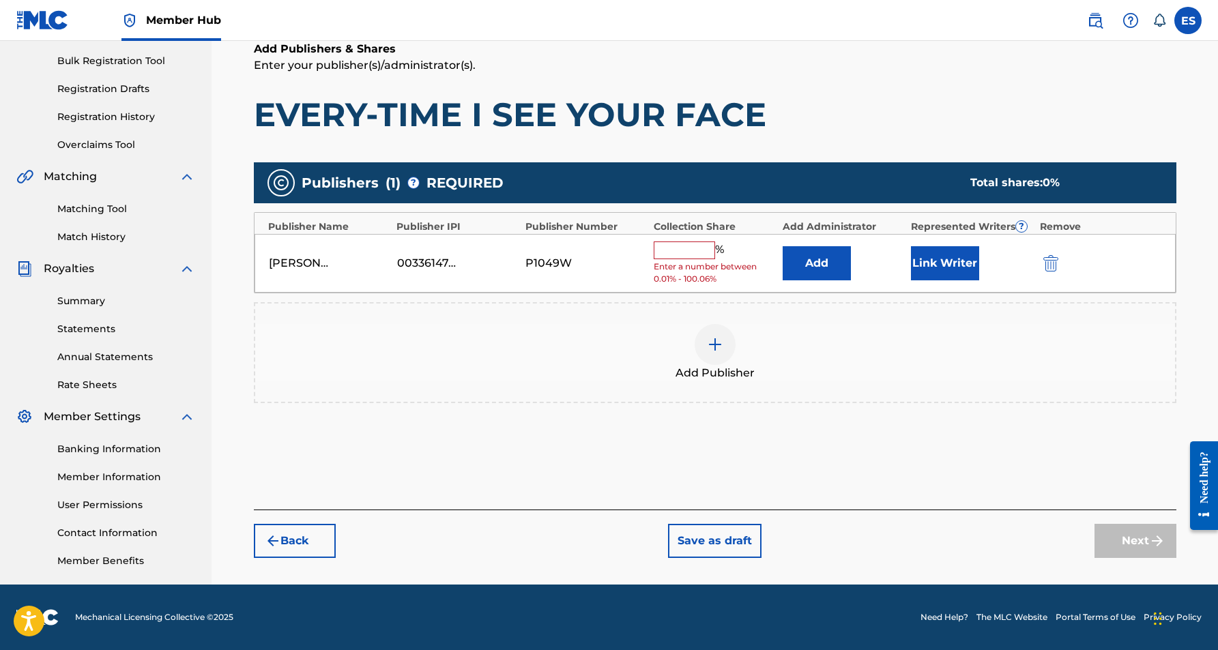
click at [688, 247] on input "text" at bounding box center [684, 251] width 61 height 18
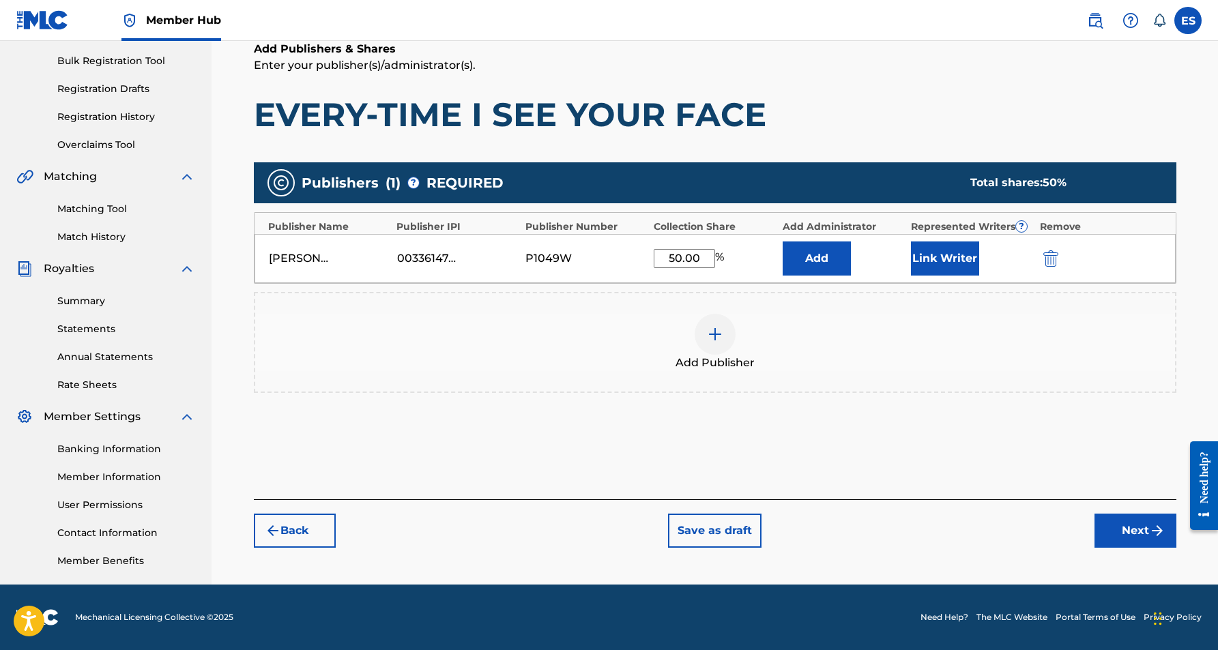
type input "50.00"
click at [901, 76] on div "Add Publishers & Shares Enter your publisher(s)/administrator(s). EVERY-TIME I …" at bounding box center [715, 88] width 923 height 94
click at [944, 255] on button "Link Writer" at bounding box center [945, 259] width 68 height 34
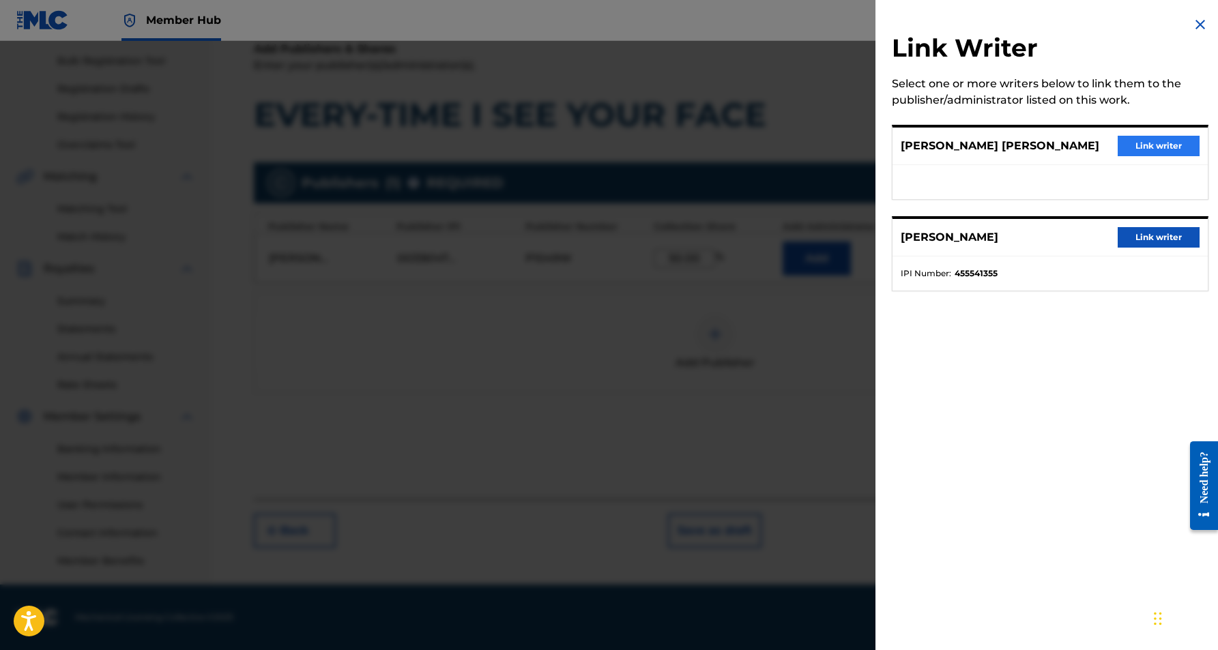
click at [1156, 141] on button "Link writer" at bounding box center [1159, 146] width 82 height 20
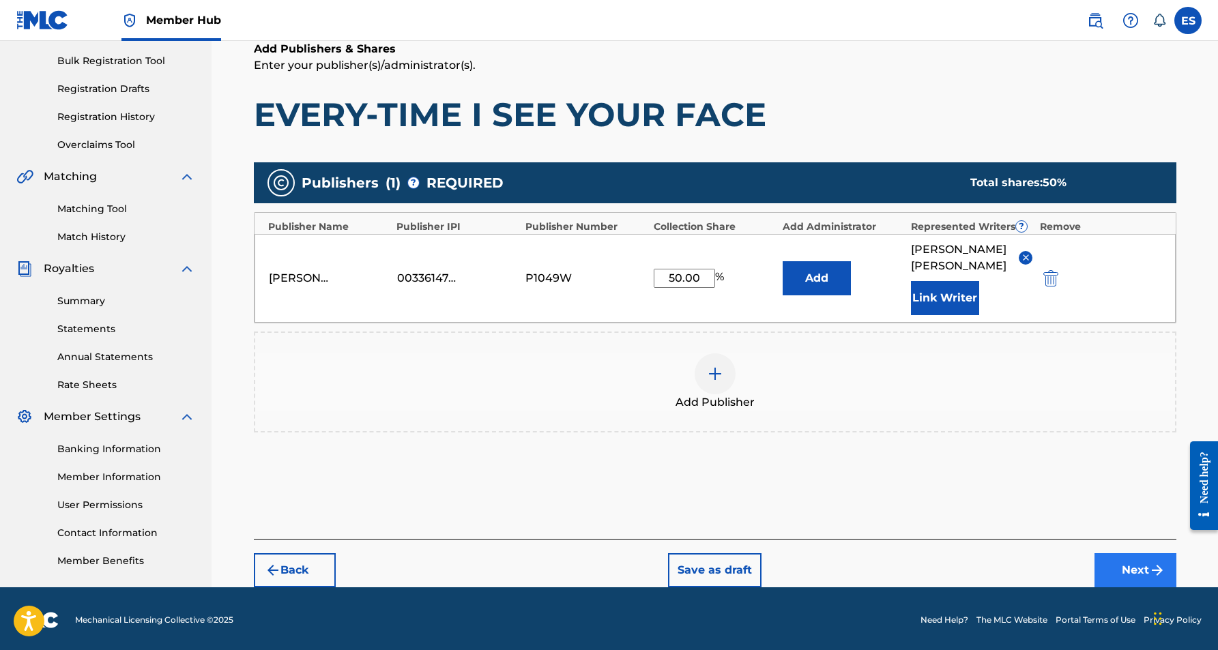
click at [1108, 562] on button "Next" at bounding box center [1136, 570] width 82 height 34
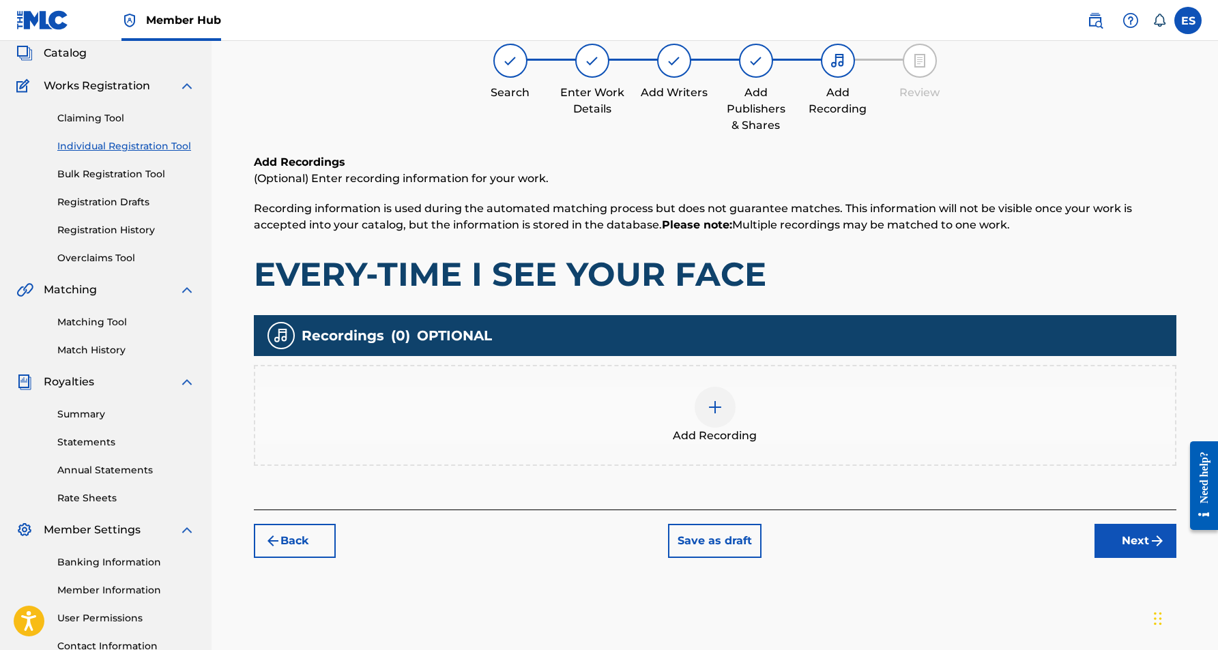
scroll to position [61, 0]
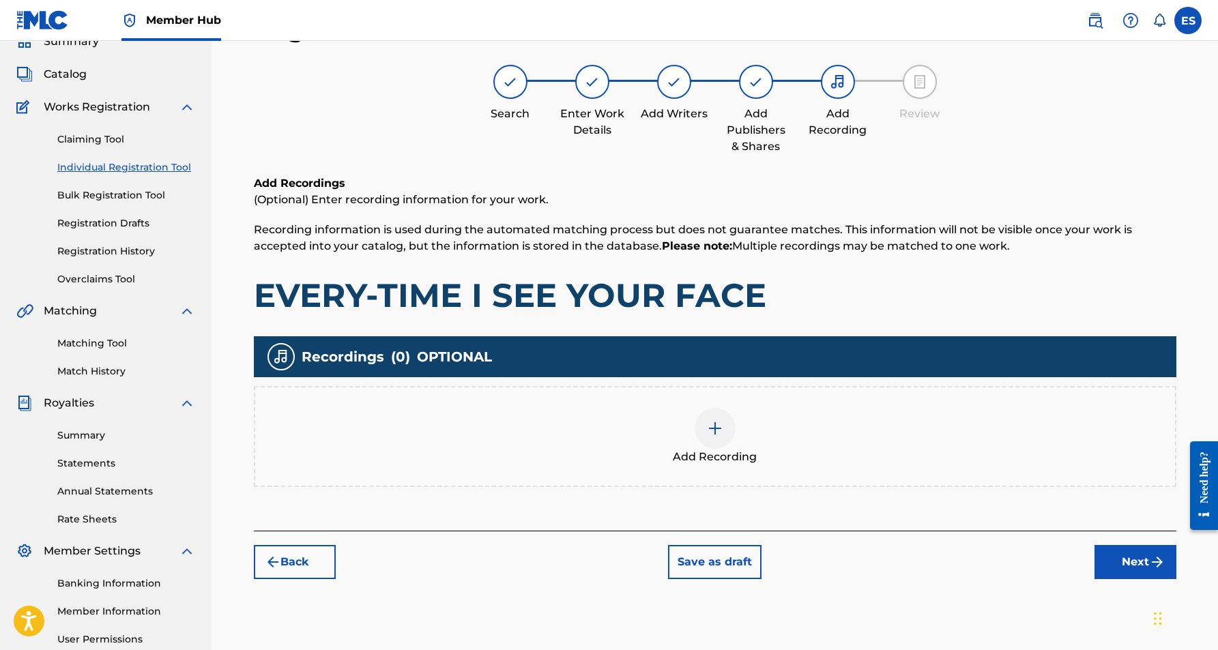
click at [723, 429] on div at bounding box center [715, 428] width 41 height 41
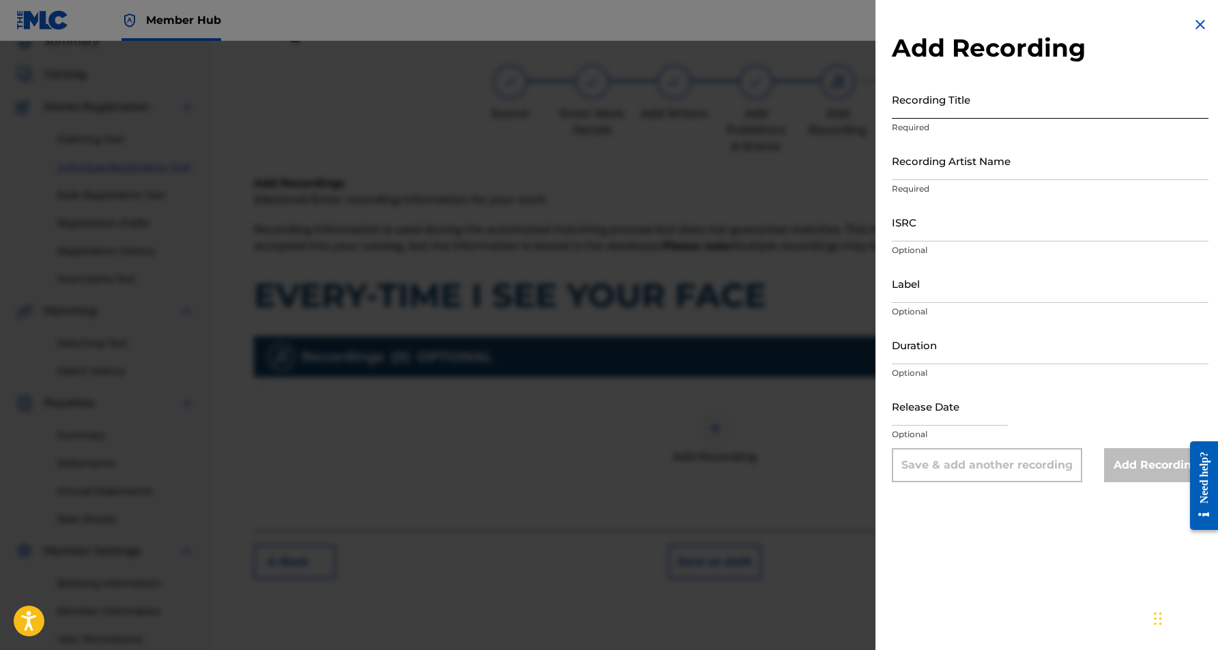
click at [983, 103] on input "Recording Title" at bounding box center [1050, 99] width 317 height 39
paste input "EVERY-TIME I SEE YOUR FACE"
type input "EVERY-TIME I SEE YOUR FACE"
click at [998, 156] on input "Recording Artist Name" at bounding box center [1050, 160] width 317 height 39
paste input "[PERSON_NAME]"
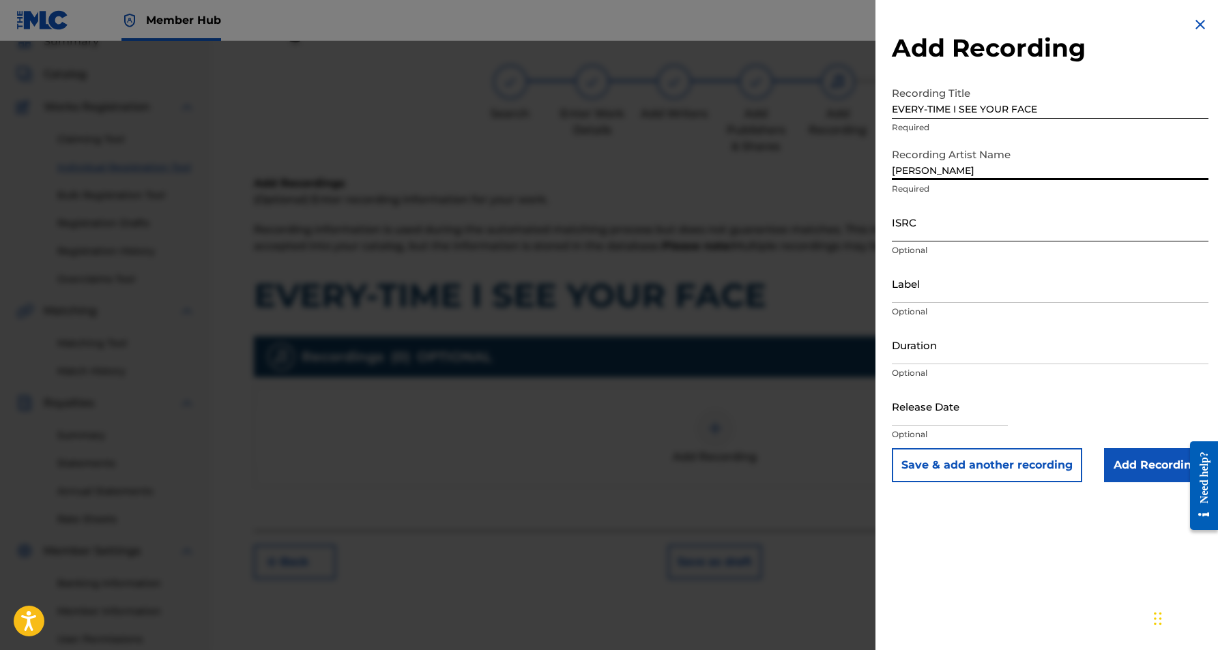
type input "[PERSON_NAME]"
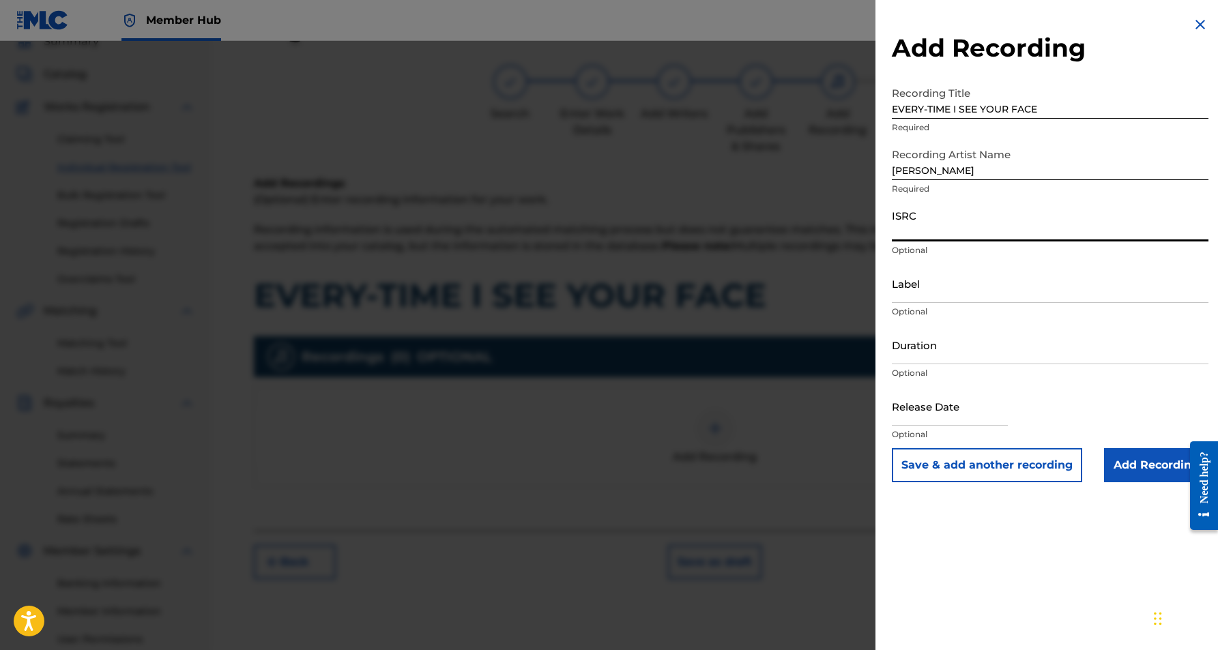
click at [963, 228] on input "ISRC" at bounding box center [1050, 222] width 317 height 39
paste input "USHM21806484"
type input "USHM21806484"
click at [1031, 514] on div "Add Recording Recording Title EVERY-TIME I SEE YOUR FACE Required Recording Art…" at bounding box center [1050, 325] width 349 height 650
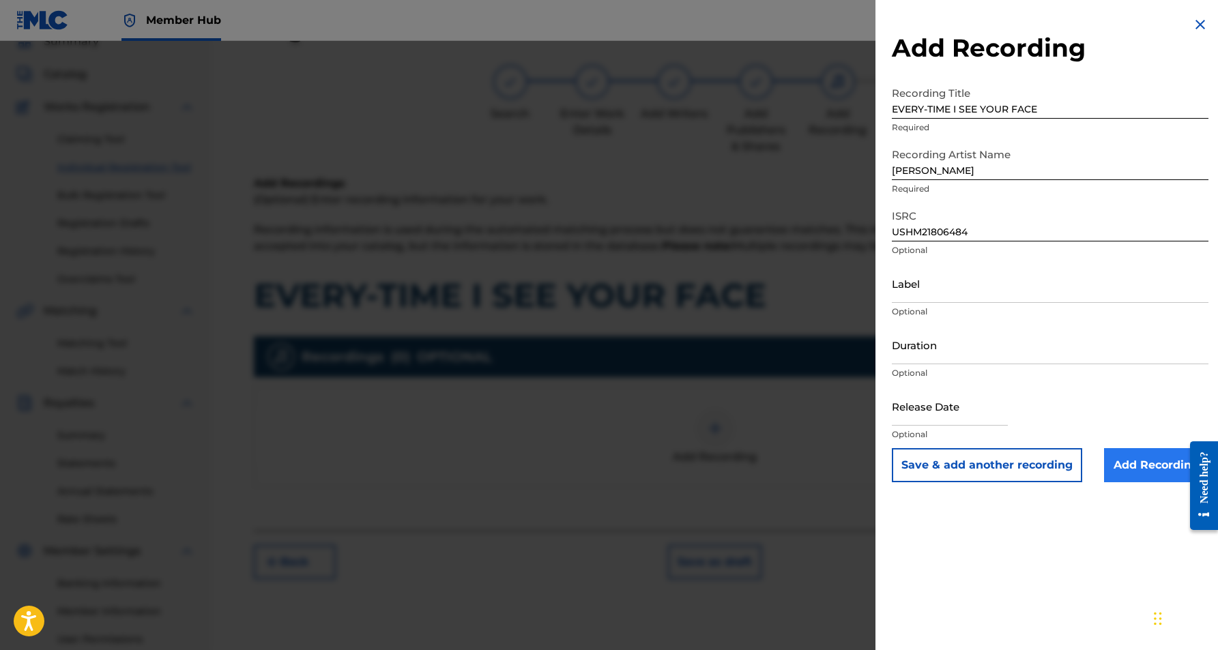
click at [1127, 471] on input "Add Recording" at bounding box center [1156, 465] width 104 height 34
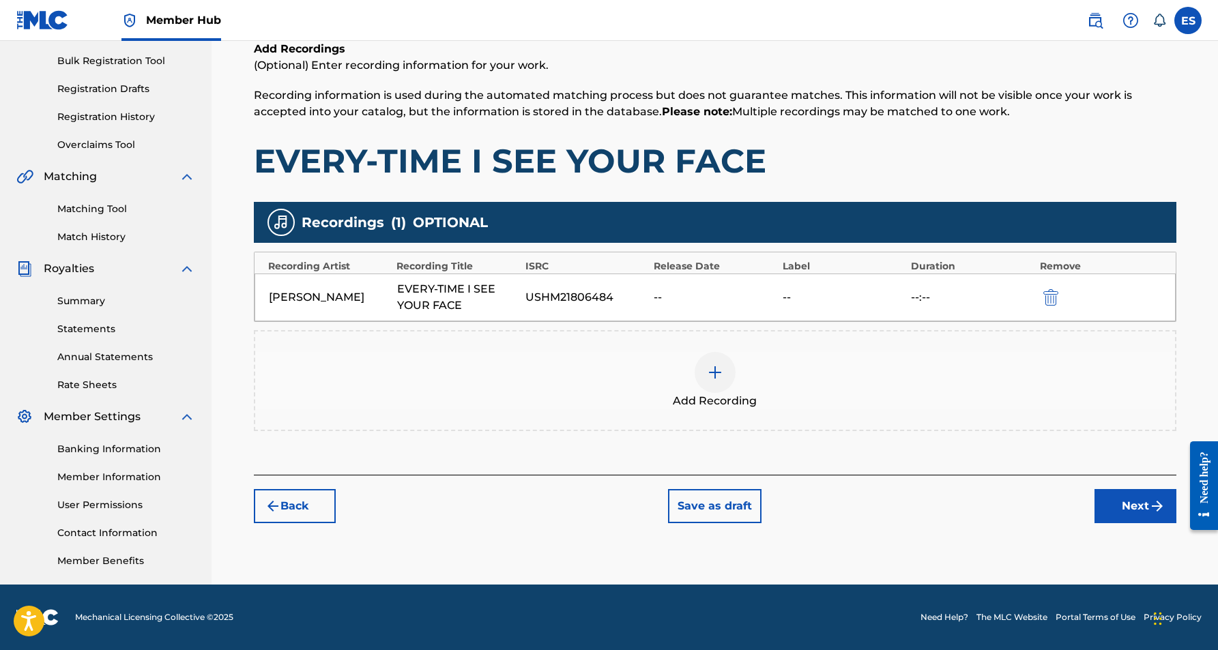
scroll to position [196, 0]
click at [1127, 510] on button "Next" at bounding box center [1136, 506] width 82 height 34
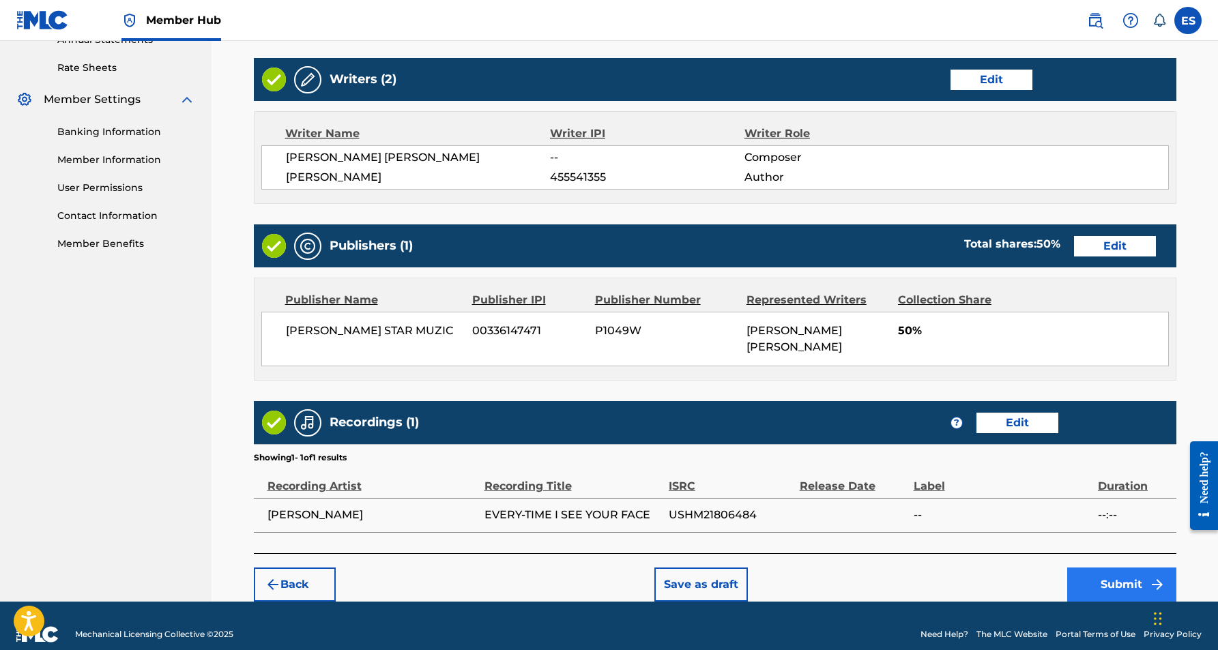
scroll to position [512, 0]
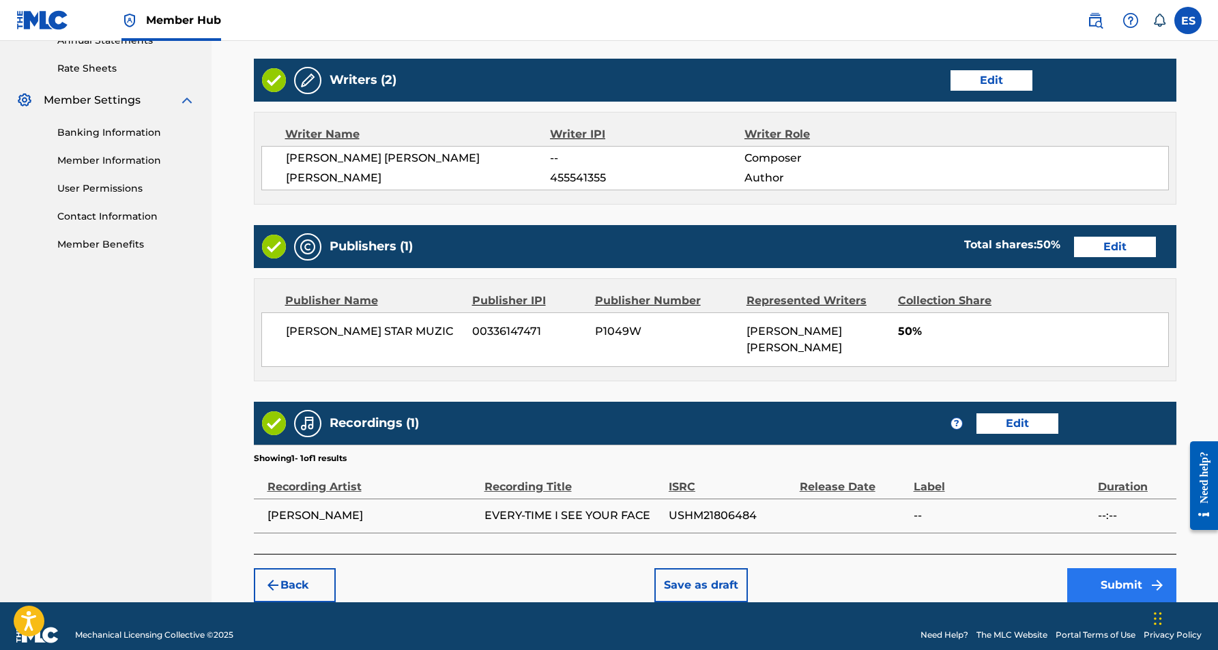
click at [1116, 568] on button "Submit" at bounding box center [1121, 585] width 109 height 34
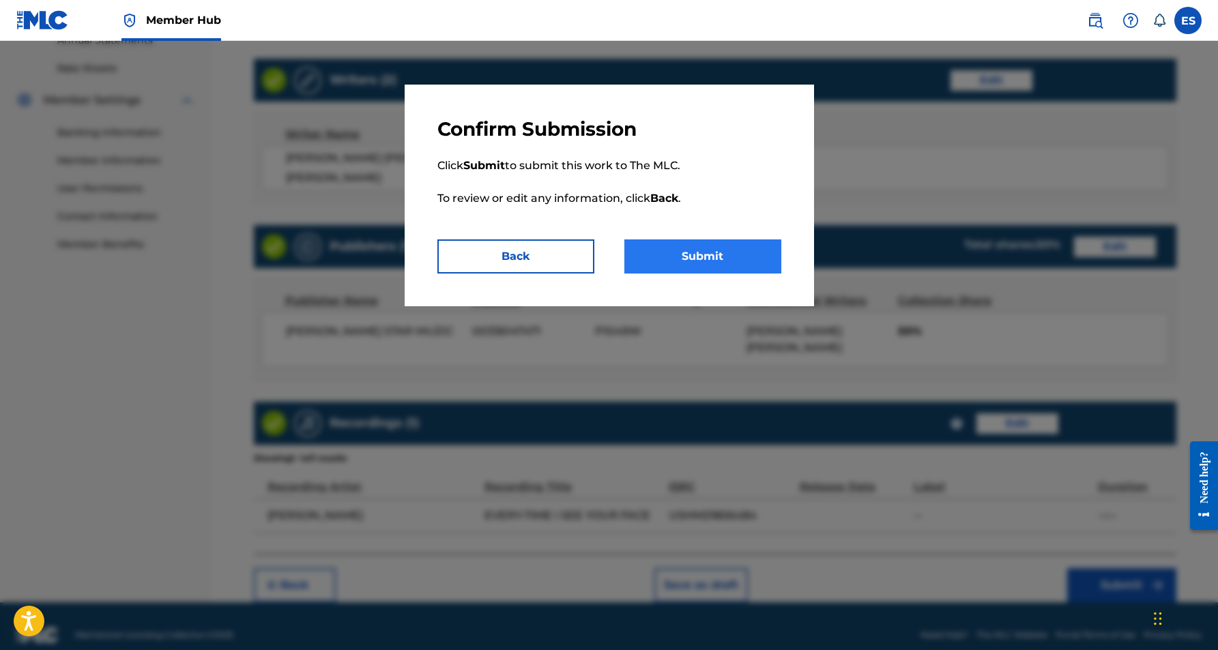
click at [737, 265] on button "Submit" at bounding box center [702, 257] width 157 height 34
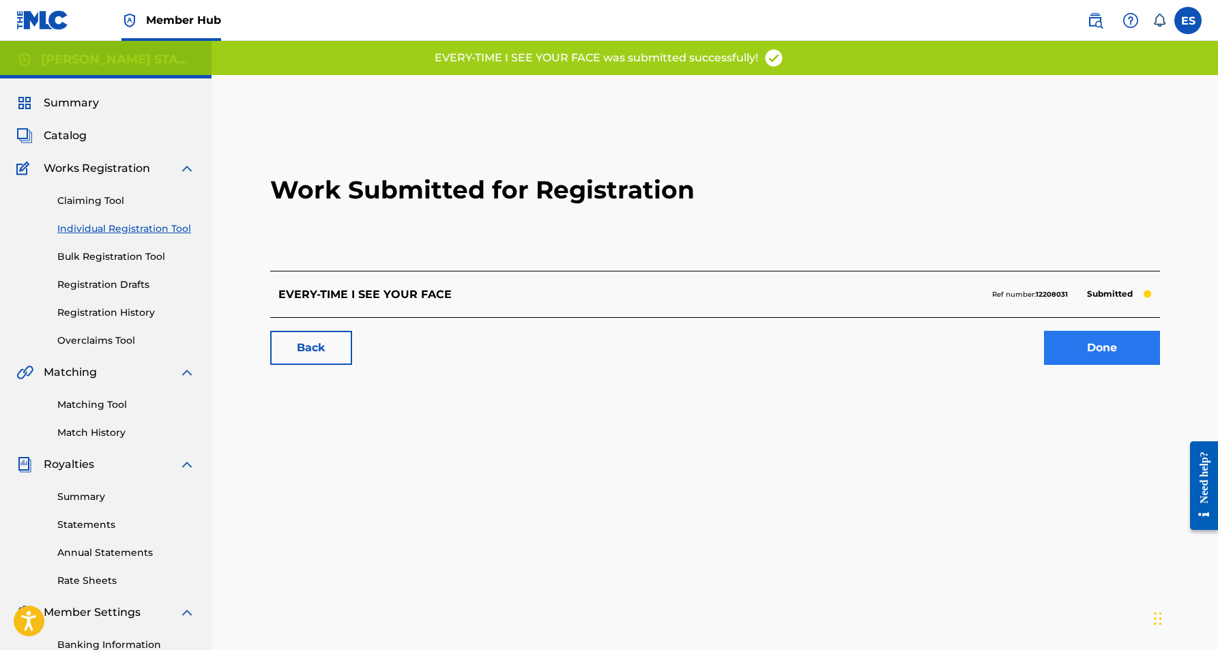
click at [1099, 351] on link "Done" at bounding box center [1102, 348] width 116 height 34
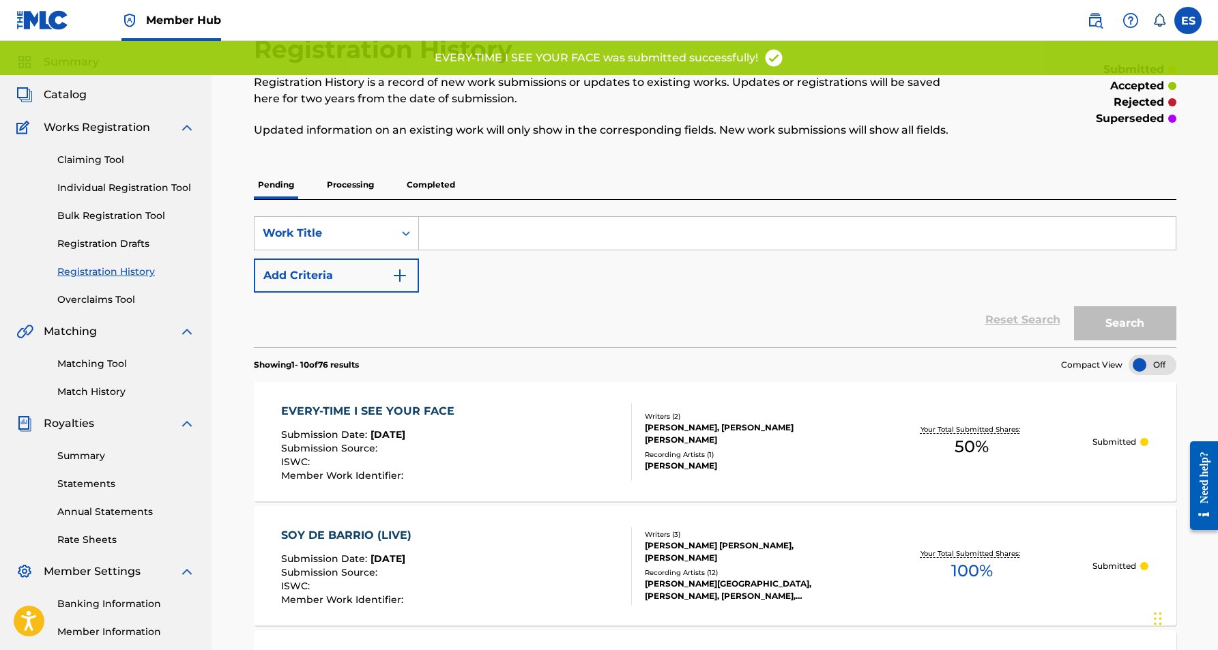
scroll to position [74, 0]
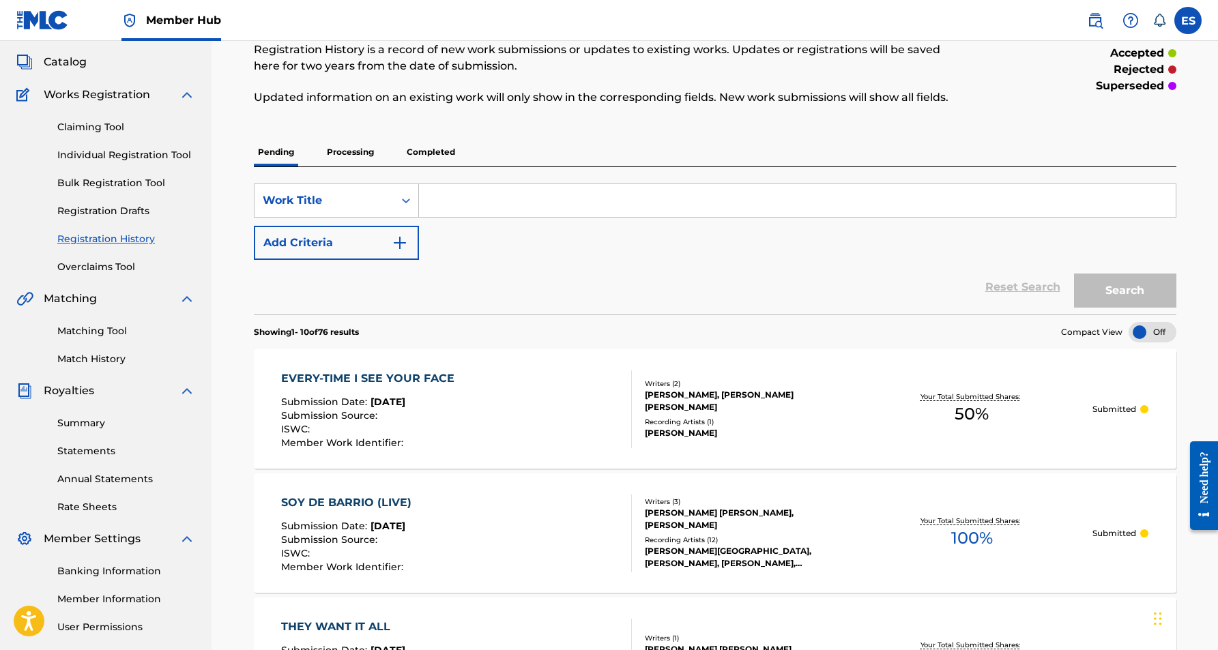
click at [348, 152] on p "Processing" at bounding box center [350, 152] width 55 height 29
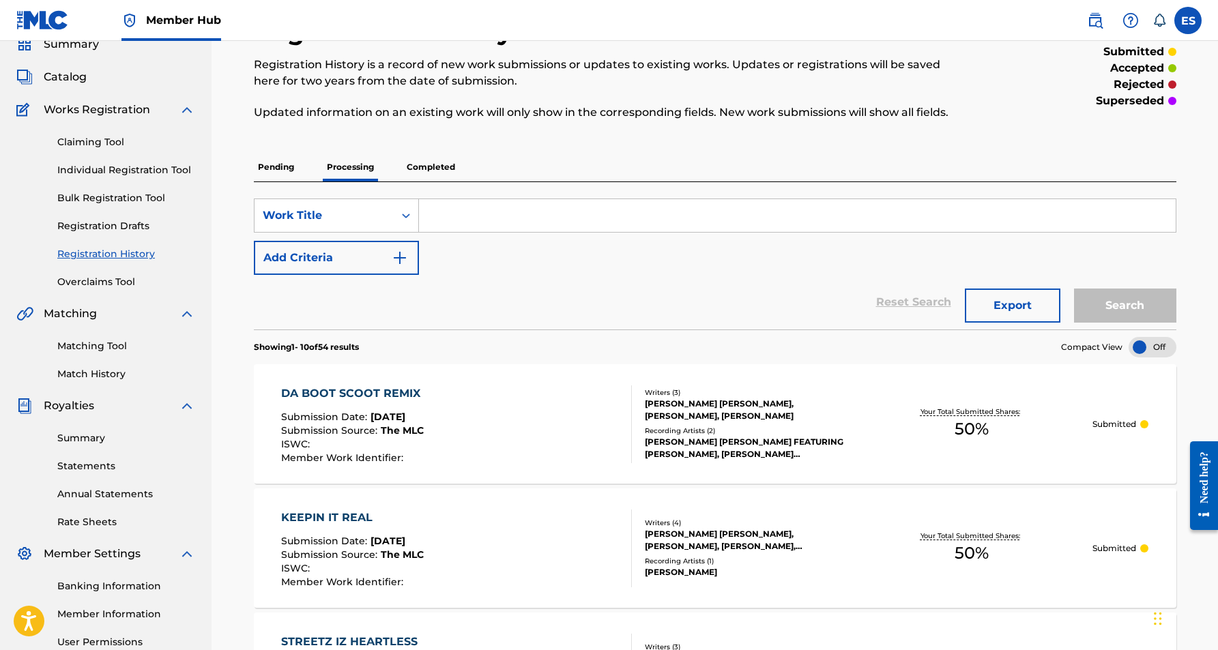
scroll to position [69, 0]
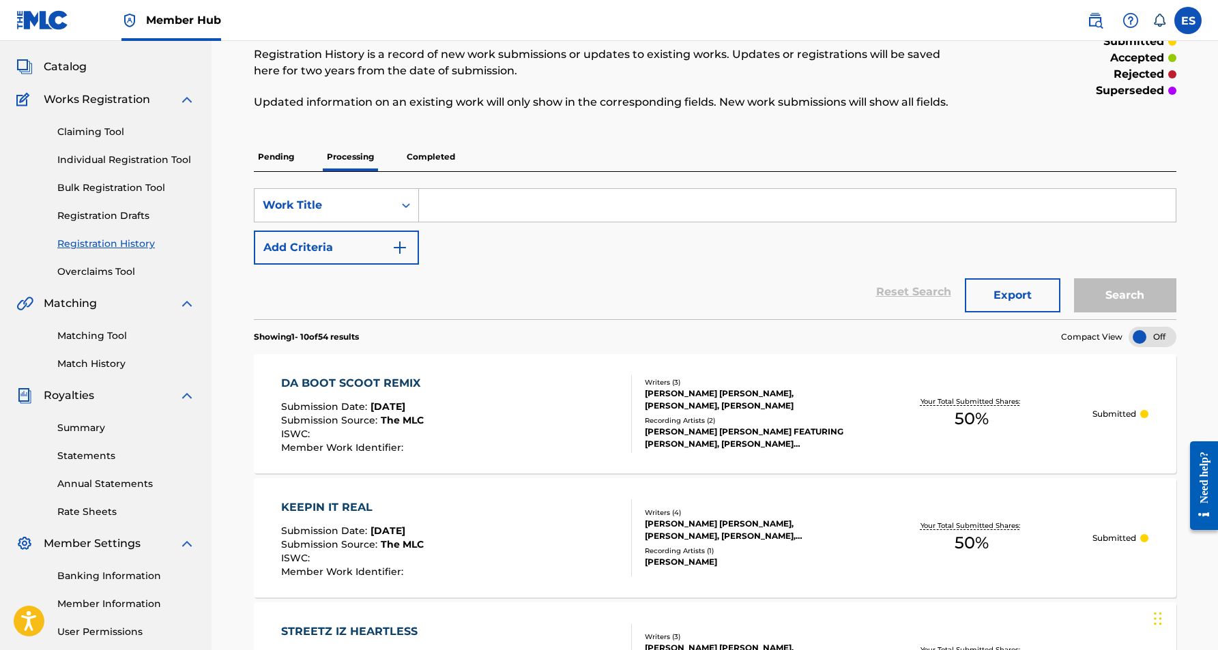
click at [424, 159] on p "Completed" at bounding box center [431, 157] width 57 height 29
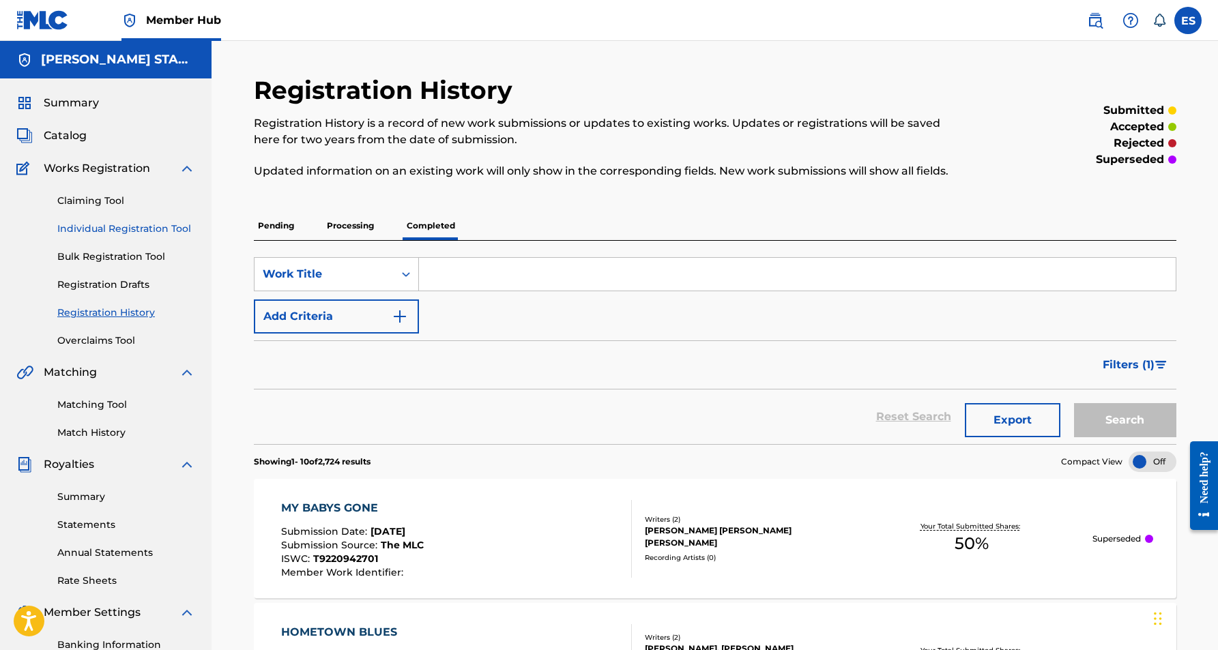
click at [141, 222] on link "Individual Registration Tool" at bounding box center [126, 229] width 138 height 14
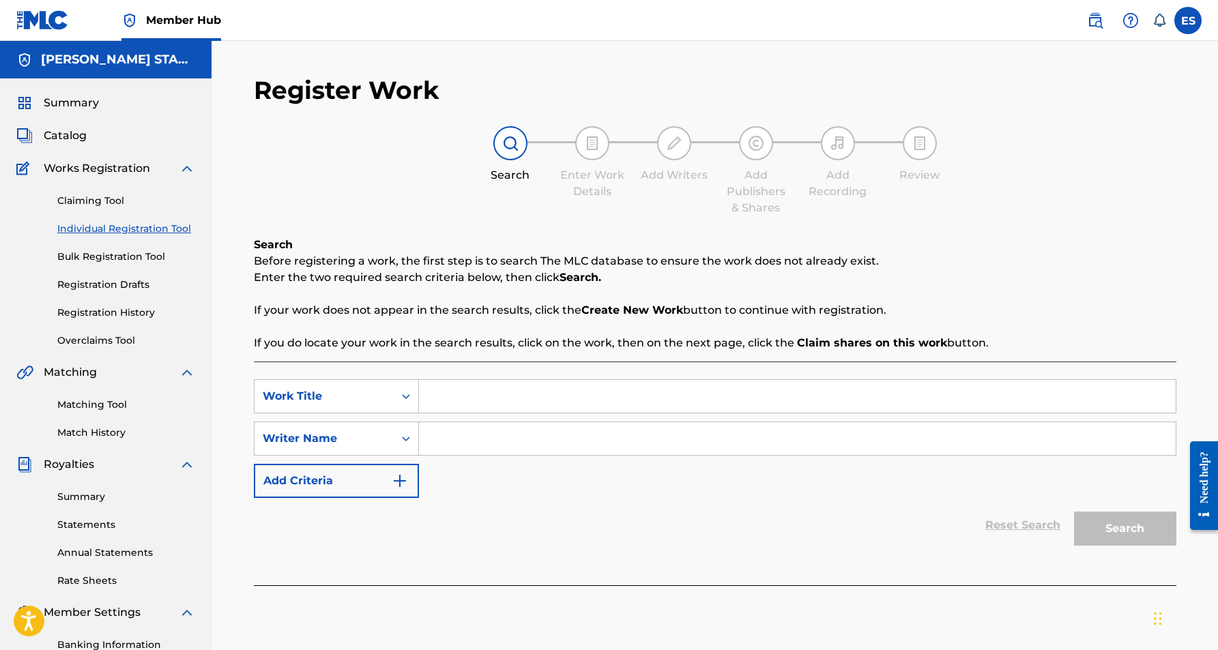
click at [539, 449] on input "Search Form" at bounding box center [797, 438] width 757 height 33
paste input "[PERSON_NAME] [PERSON_NAME]"
type input "[PERSON_NAME] [PERSON_NAME]"
click at [591, 495] on div "SearchWithCriteriaf321fb48-7b57-4cfe-b39f-b7373b6600df Work Title SearchWithCri…" at bounding box center [715, 438] width 923 height 119
click at [465, 388] on input "Search Form" at bounding box center [797, 396] width 757 height 33
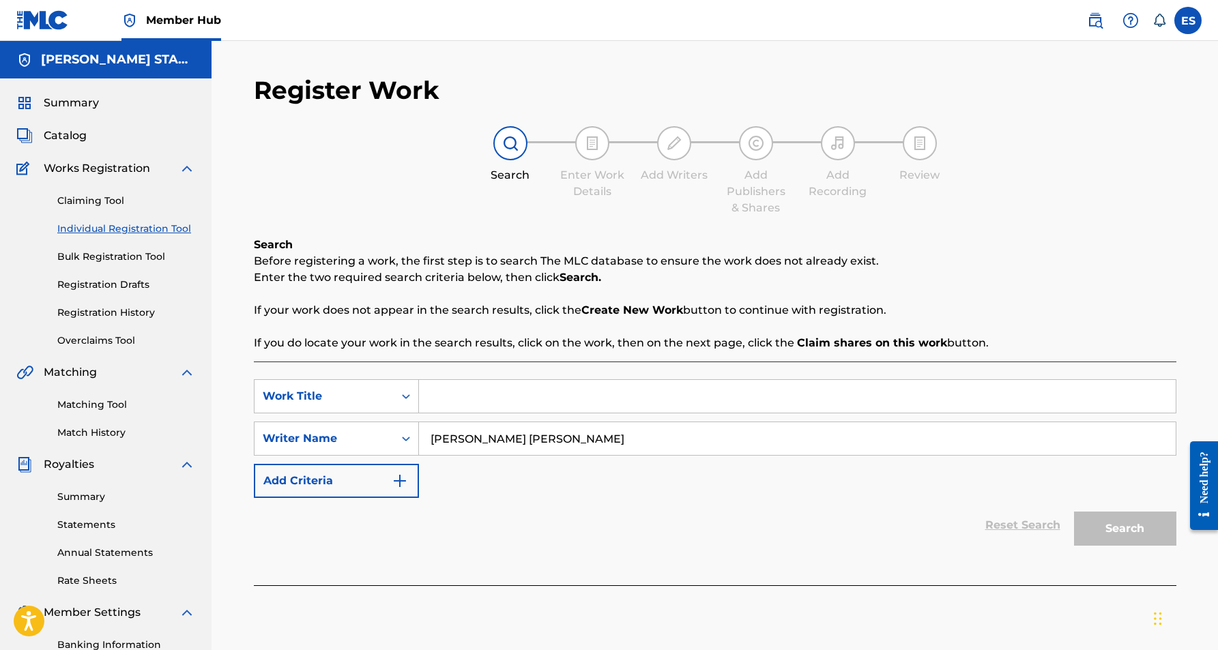
paste input "X FACTOR"
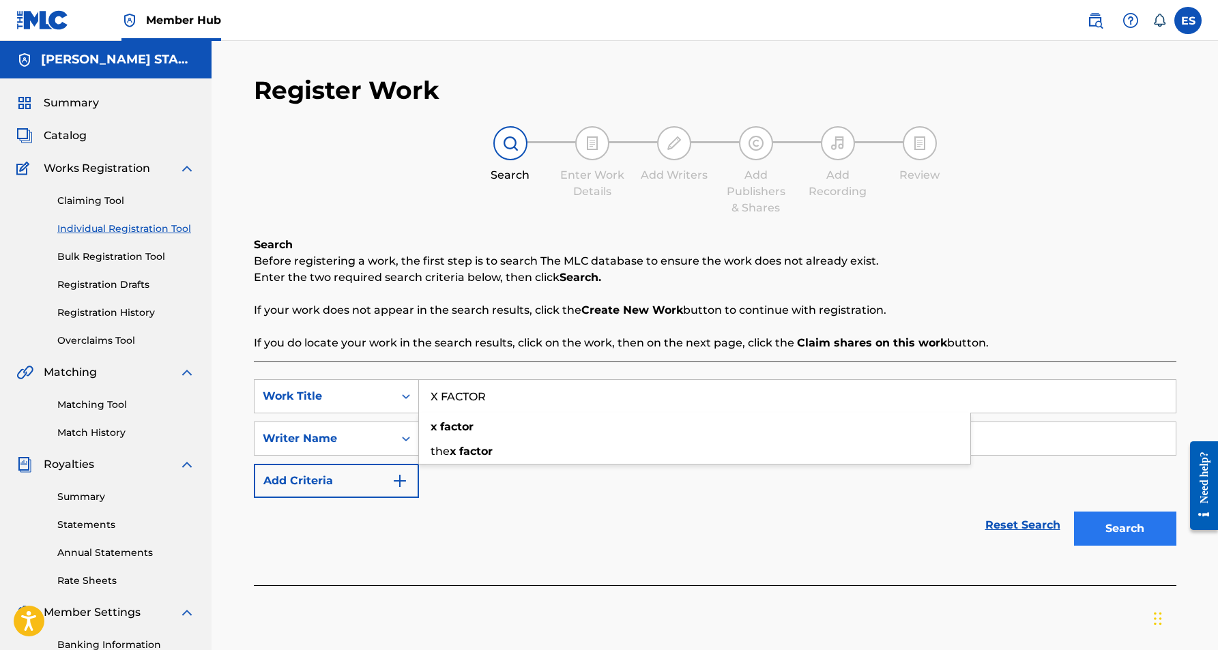
type input "X FACTOR"
click at [1088, 523] on button "Search" at bounding box center [1125, 529] width 102 height 34
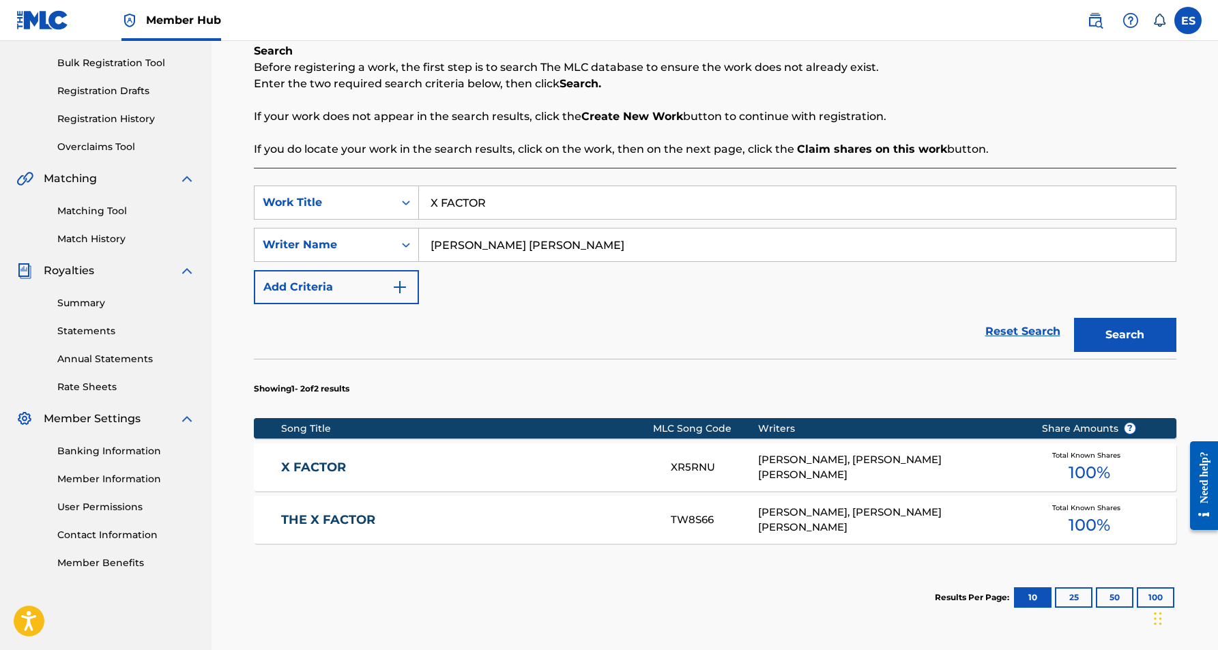
scroll to position [195, 0]
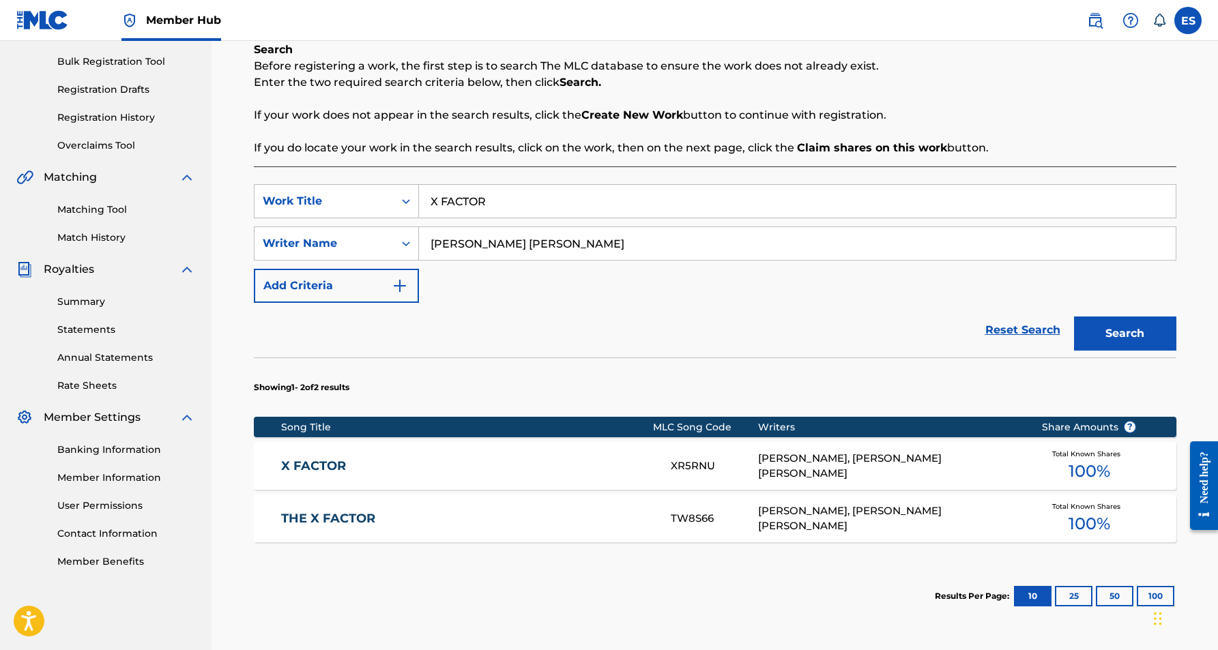
click at [768, 464] on div "[PERSON_NAME], [PERSON_NAME] [PERSON_NAME]" at bounding box center [889, 466] width 263 height 31
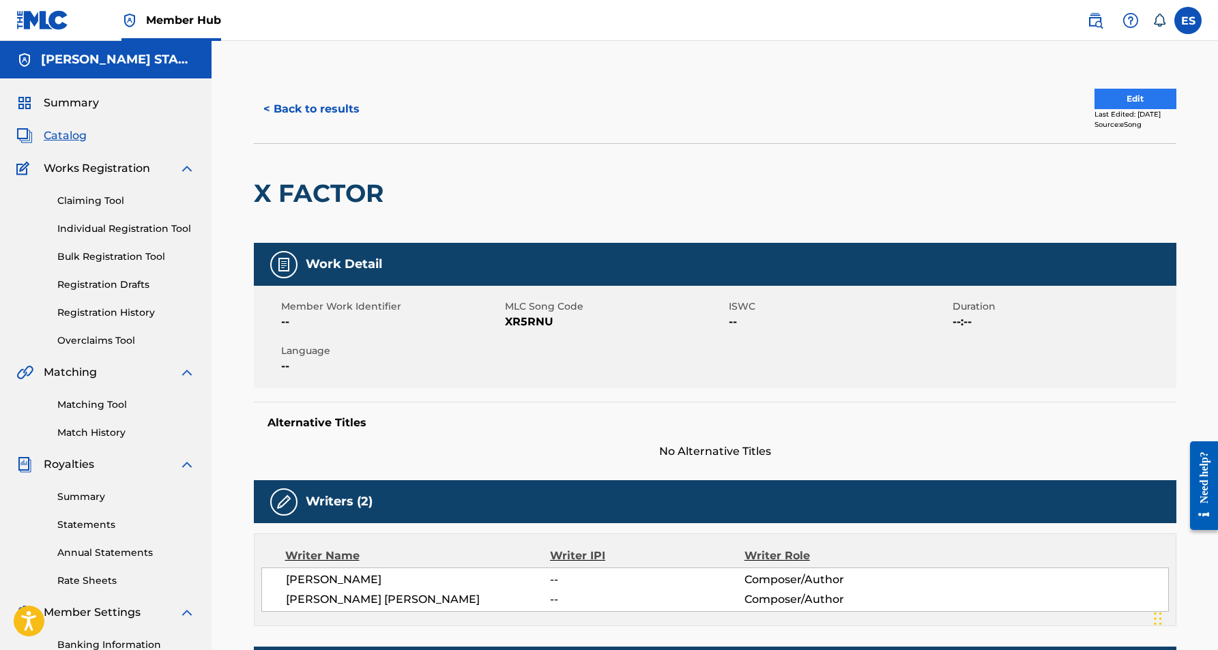
click at [1107, 103] on button "Edit" at bounding box center [1136, 99] width 82 height 20
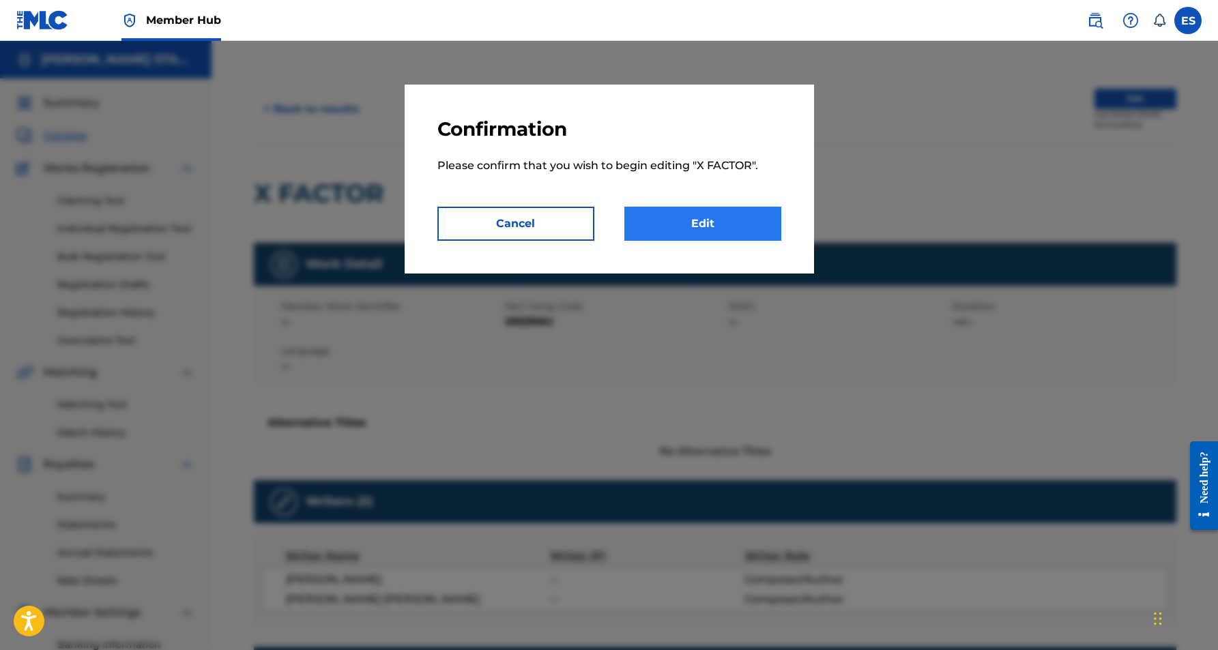
click at [698, 224] on link "Edit" at bounding box center [702, 224] width 157 height 34
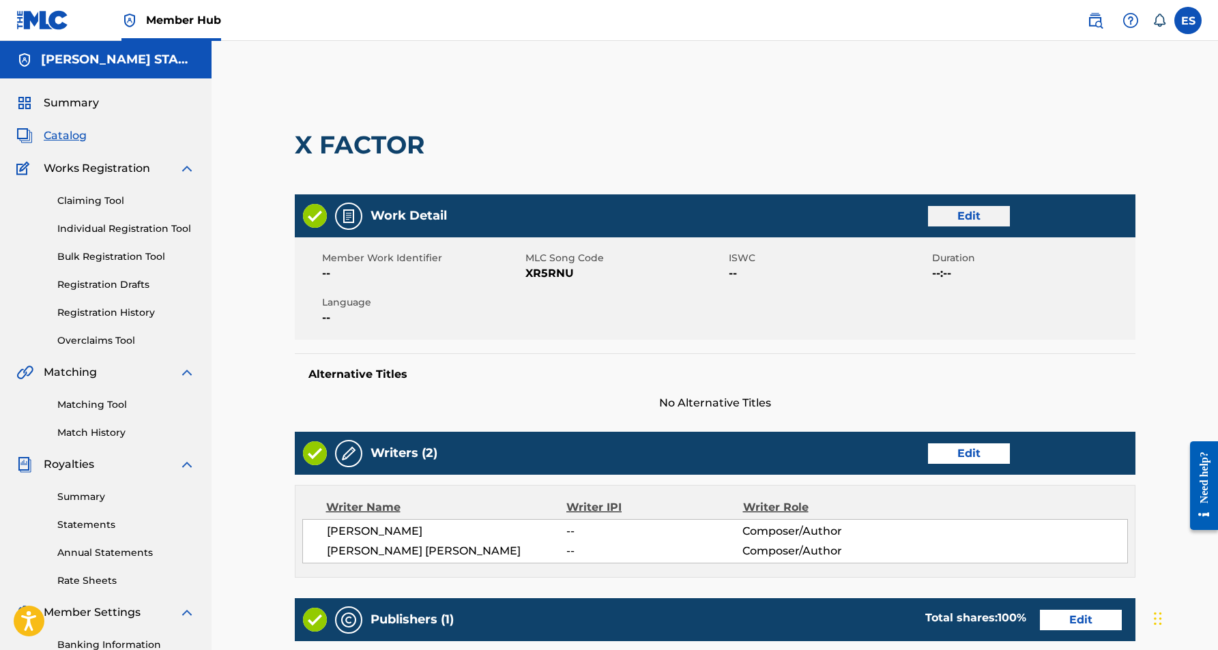
click at [964, 211] on link "Edit" at bounding box center [969, 216] width 82 height 20
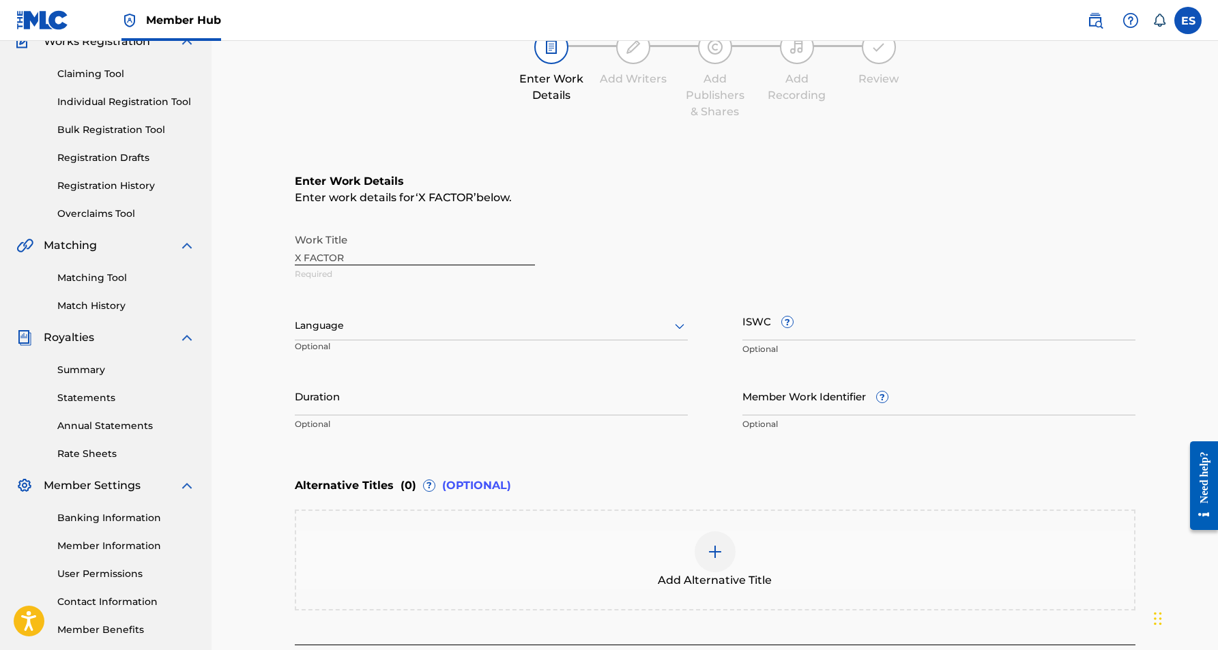
scroll to position [141, 0]
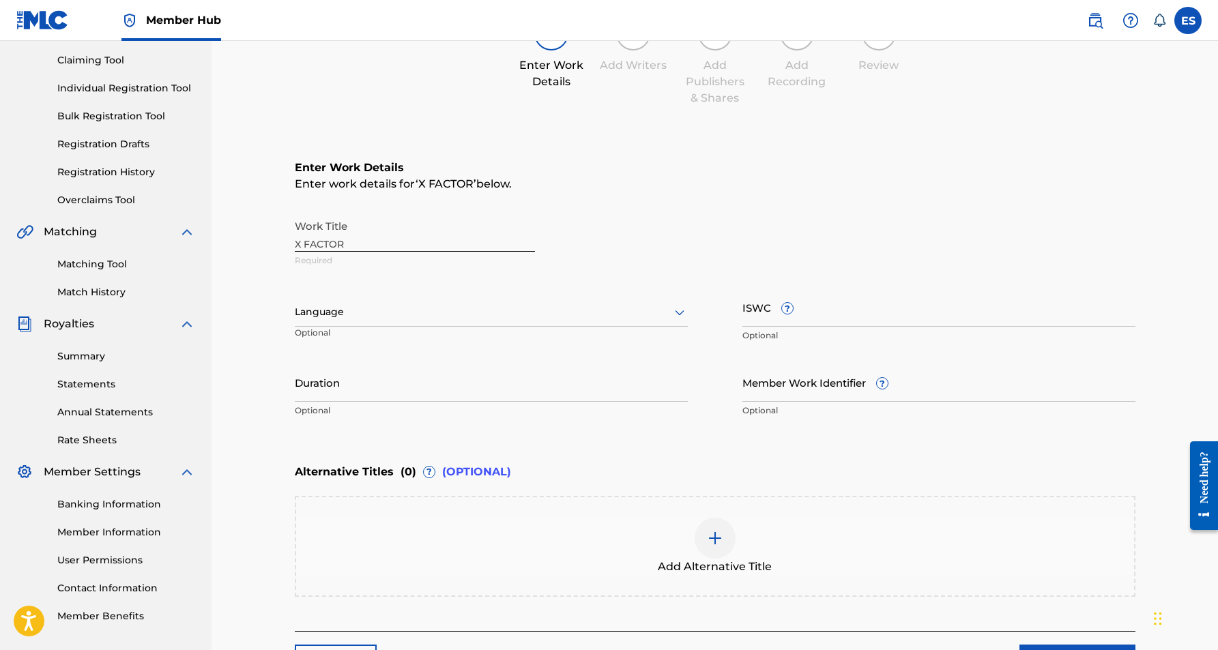
click at [678, 311] on icon at bounding box center [679, 312] width 16 height 16
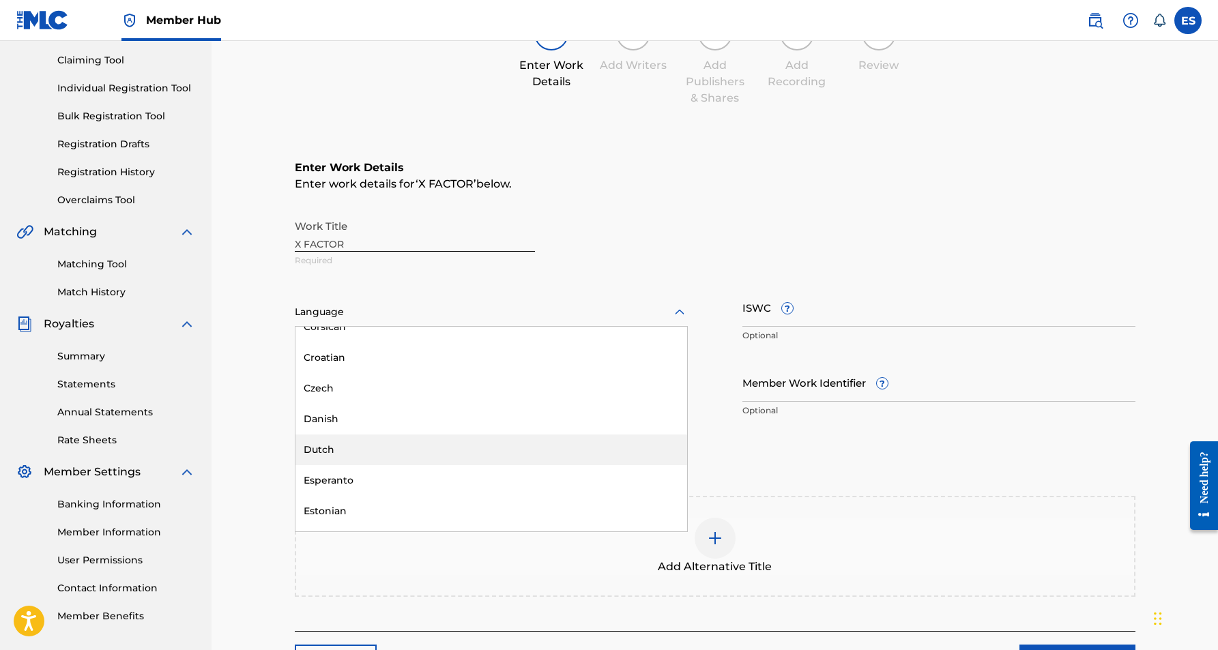
click at [594, 449] on div "Dutch" at bounding box center [491, 450] width 392 height 31
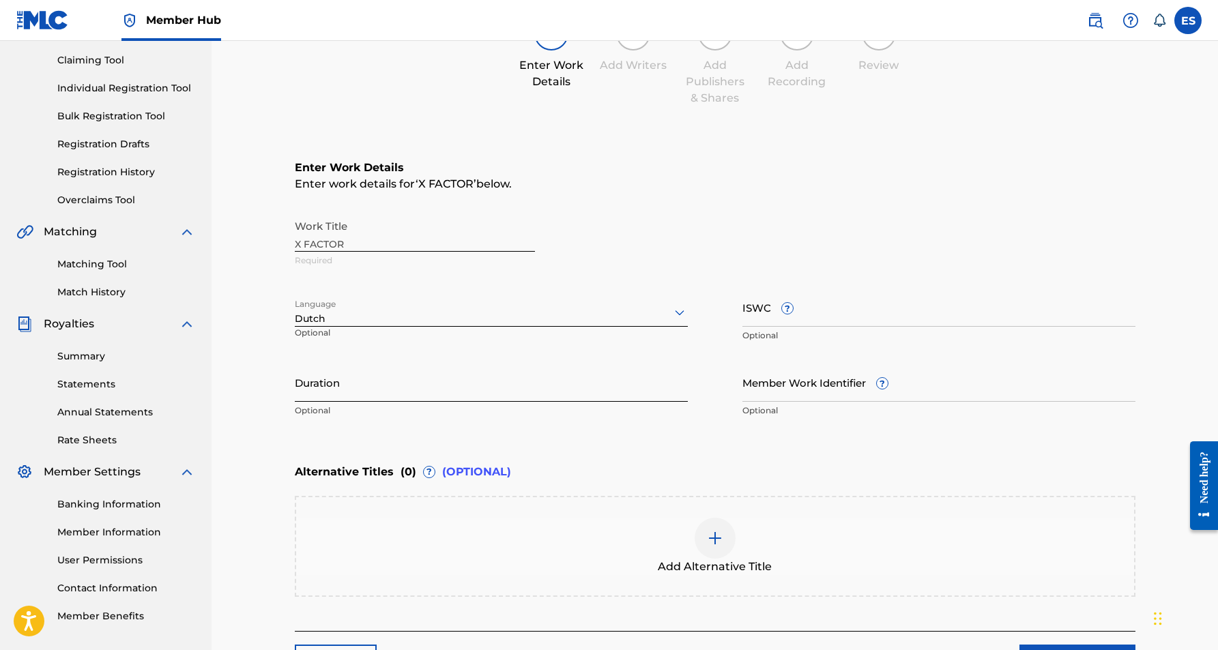
click at [388, 369] on input "Duration" at bounding box center [491, 382] width 393 height 39
paste input "02:37"
type input "02:37"
click at [272, 394] on main "Catalog Enter Work Details Add Writers Add Publishers & Shares Add Recording Re…" at bounding box center [715, 316] width 923 height 765
click at [802, 300] on input "ISWC ?" at bounding box center [938, 307] width 393 height 39
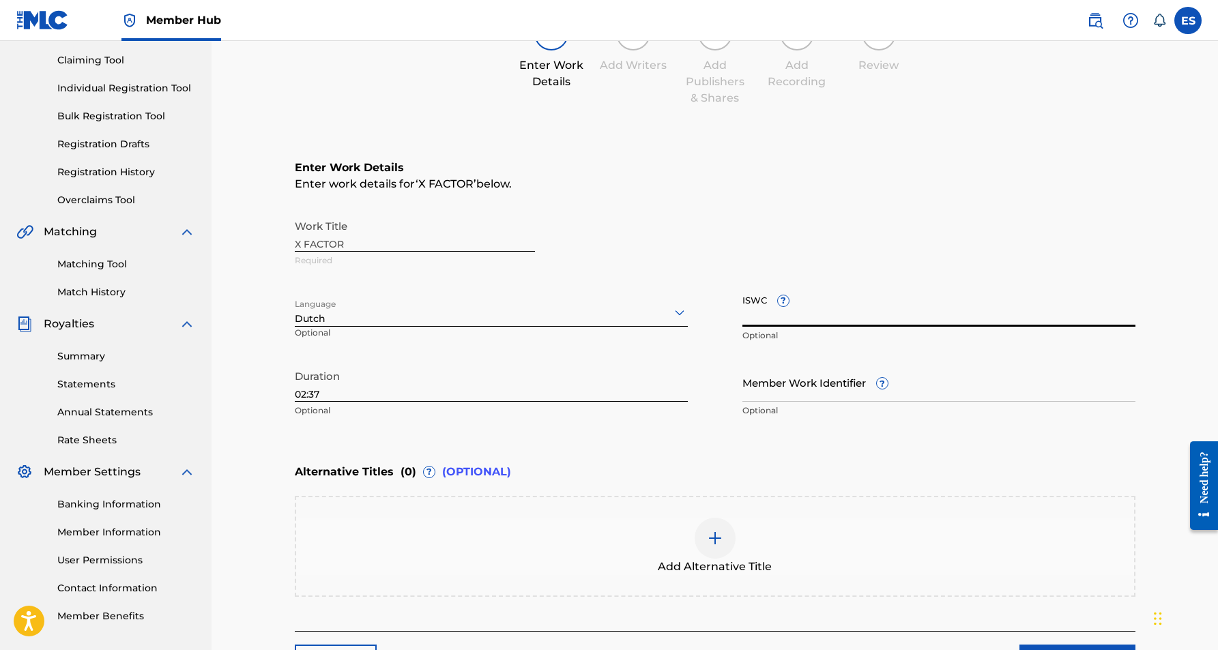
paste input "T3261268280"
type input "T3261268280"
click at [902, 272] on div "Work Title X FACTOR Required" at bounding box center [715, 243] width 841 height 61
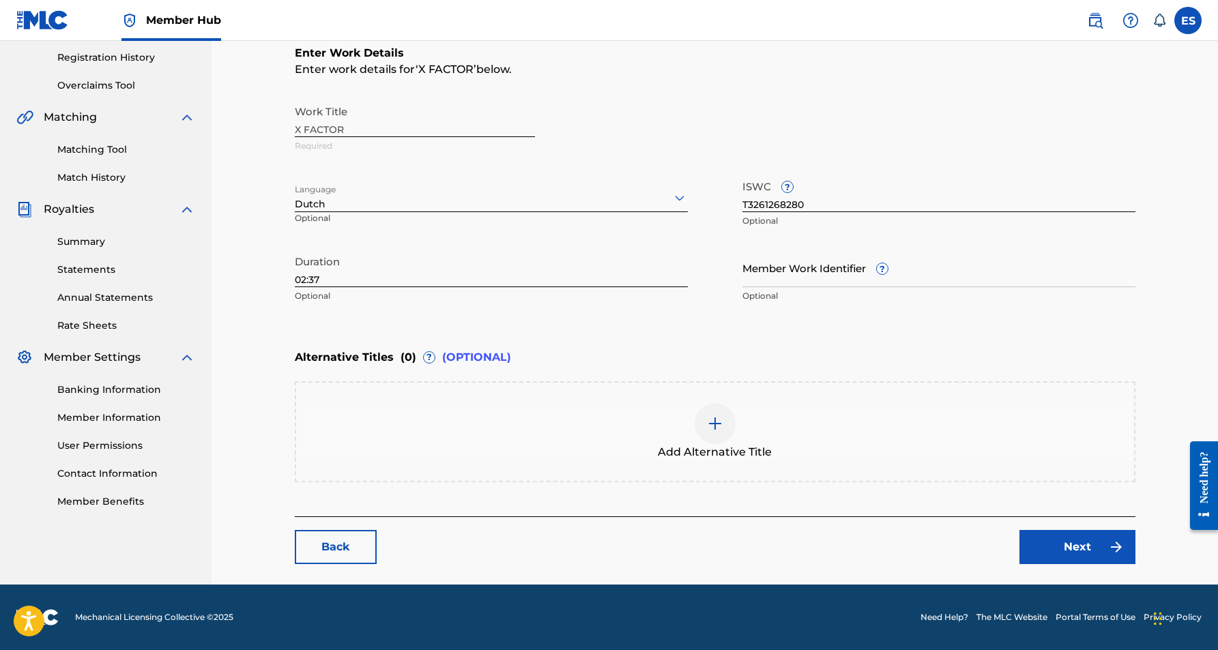
scroll to position [255, 0]
click at [712, 429] on img at bounding box center [715, 424] width 16 height 16
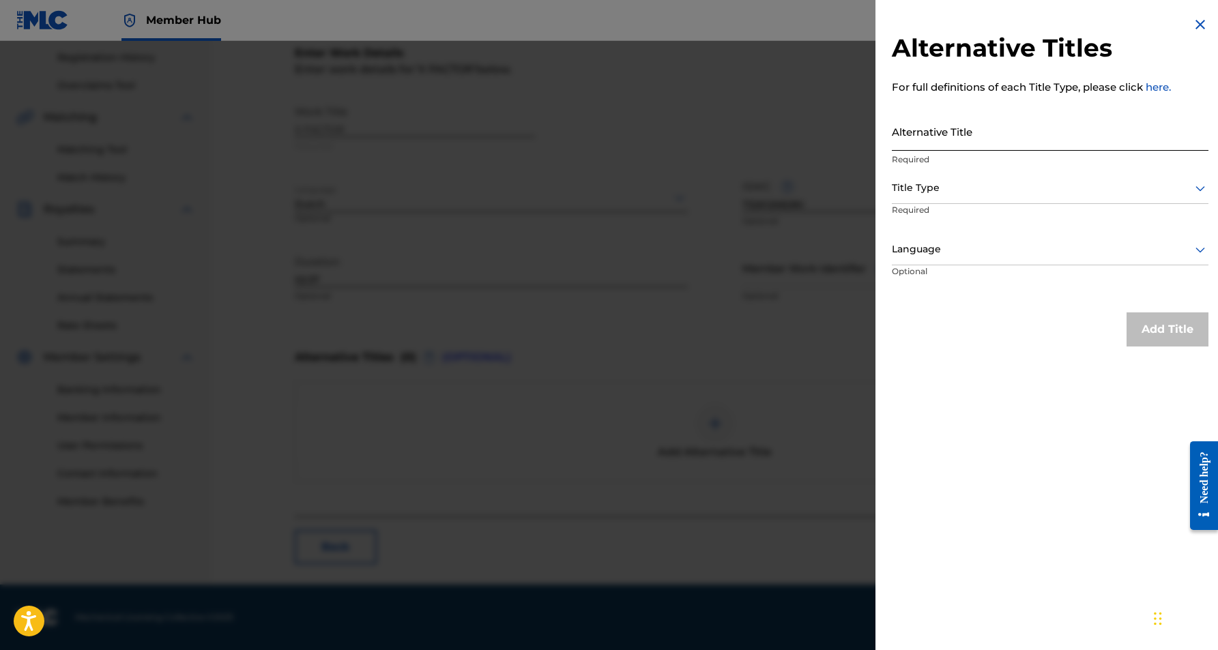
click at [972, 139] on input "Alternative Title" at bounding box center [1050, 131] width 317 height 39
paste input "THE FACTOR"
type input "THE FACTOR"
click at [1196, 182] on icon at bounding box center [1200, 188] width 16 height 16
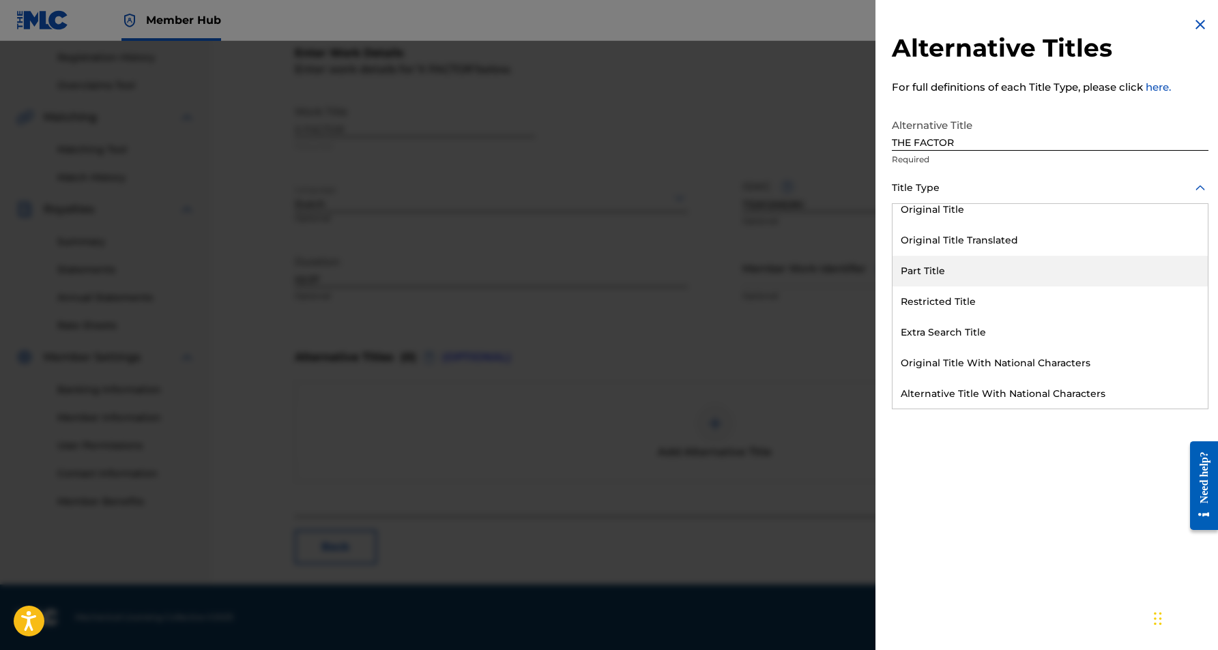
scroll to position [133, 0]
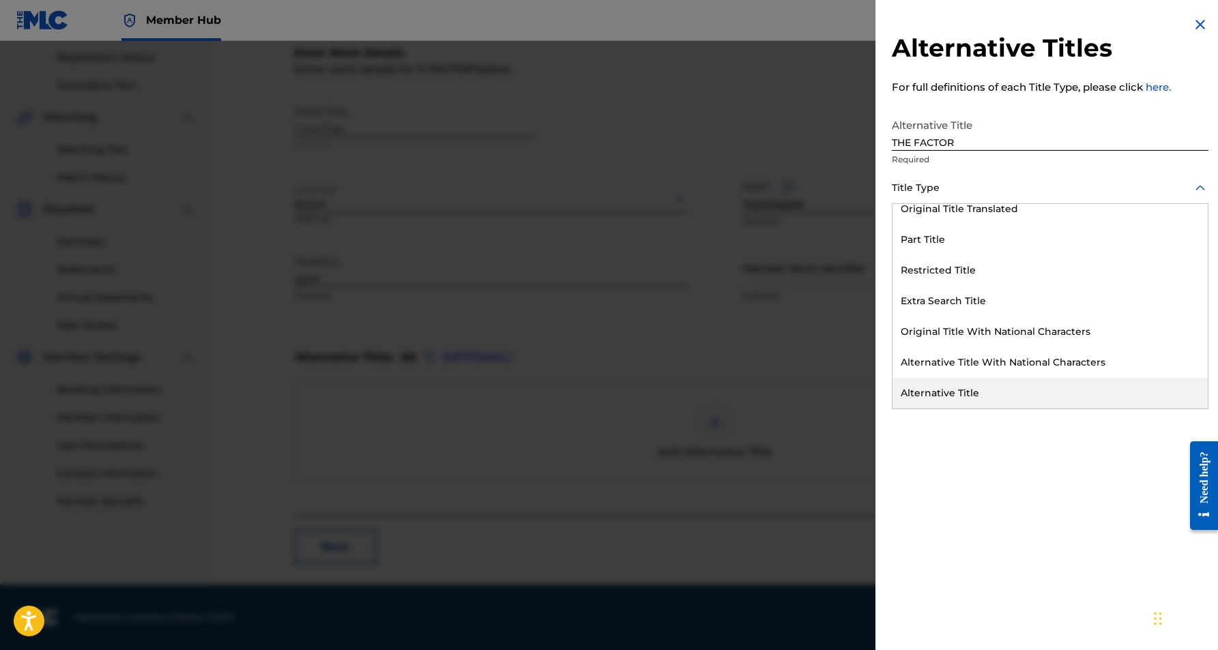
click at [1017, 393] on div "Alternative Title" at bounding box center [1050, 393] width 315 height 31
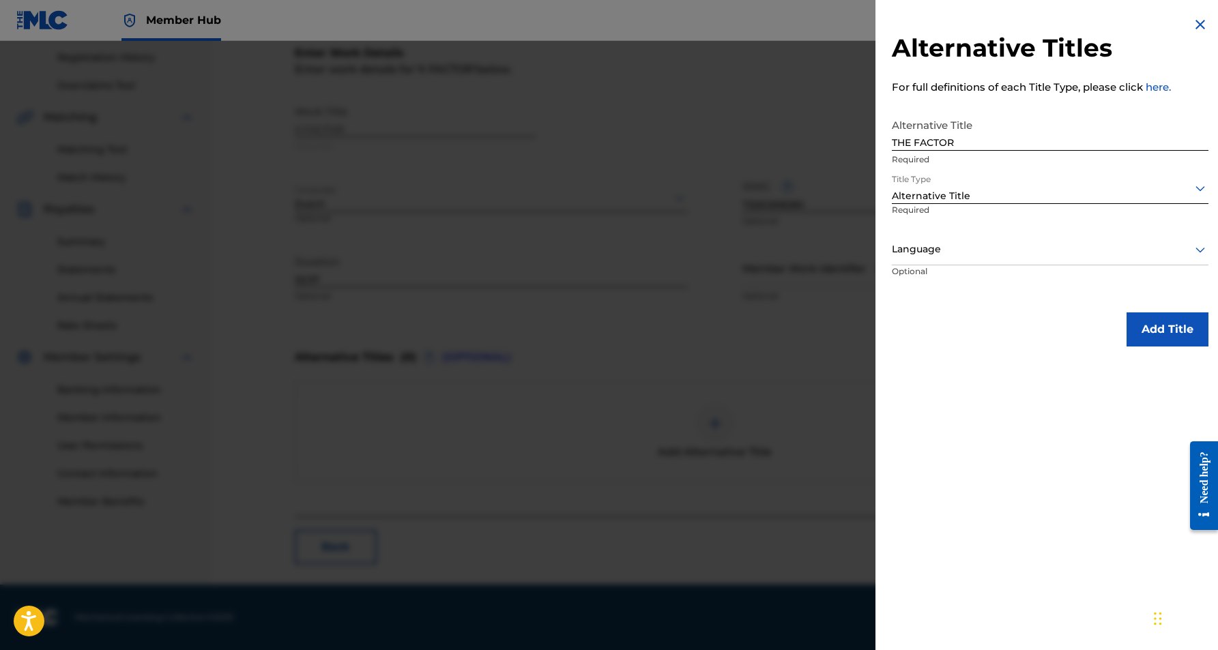
click at [1195, 246] on icon at bounding box center [1200, 250] width 16 height 16
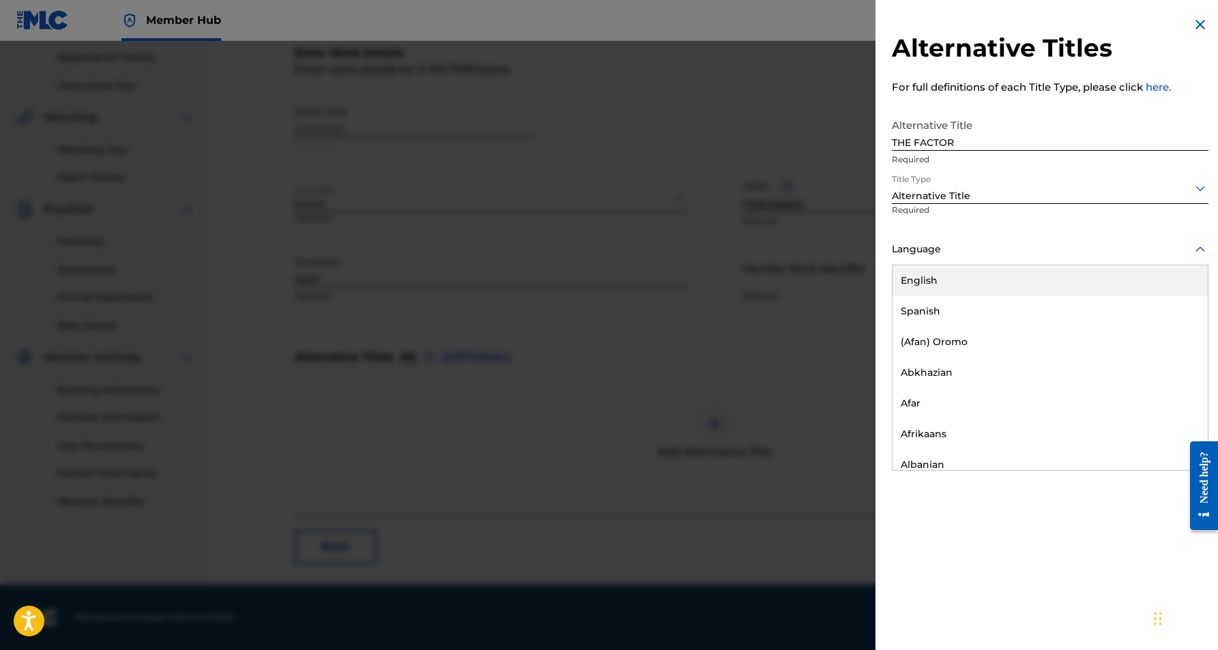
click at [962, 280] on div "English" at bounding box center [1050, 280] width 315 height 31
click at [1198, 251] on icon at bounding box center [1200, 250] width 16 height 16
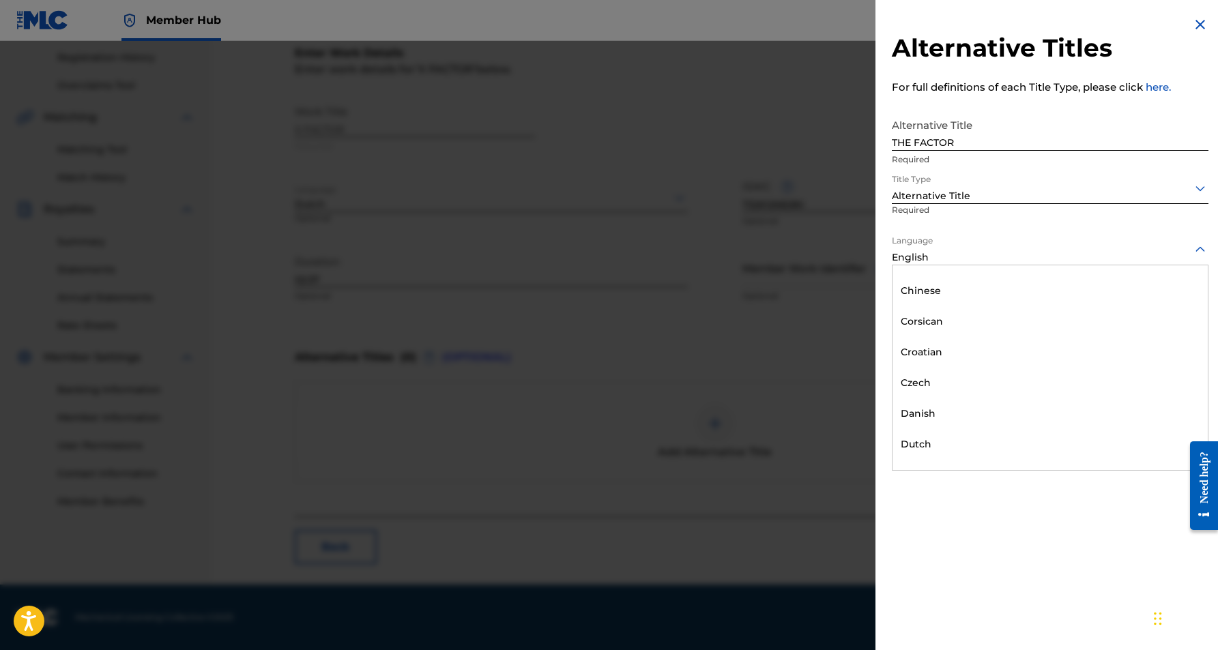
scroll to position [758, 0]
click at [976, 449] on div "Dutch" at bounding box center [1050, 444] width 315 height 31
click at [1153, 329] on button "Add Title" at bounding box center [1168, 330] width 82 height 34
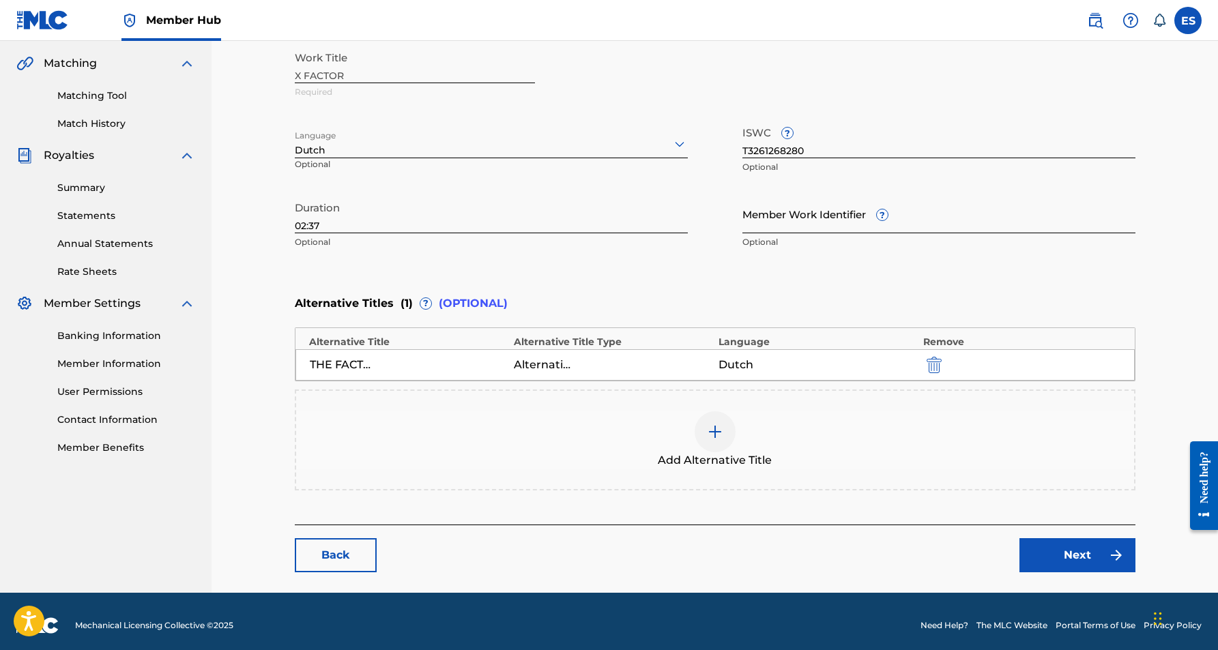
scroll to position [310, 0]
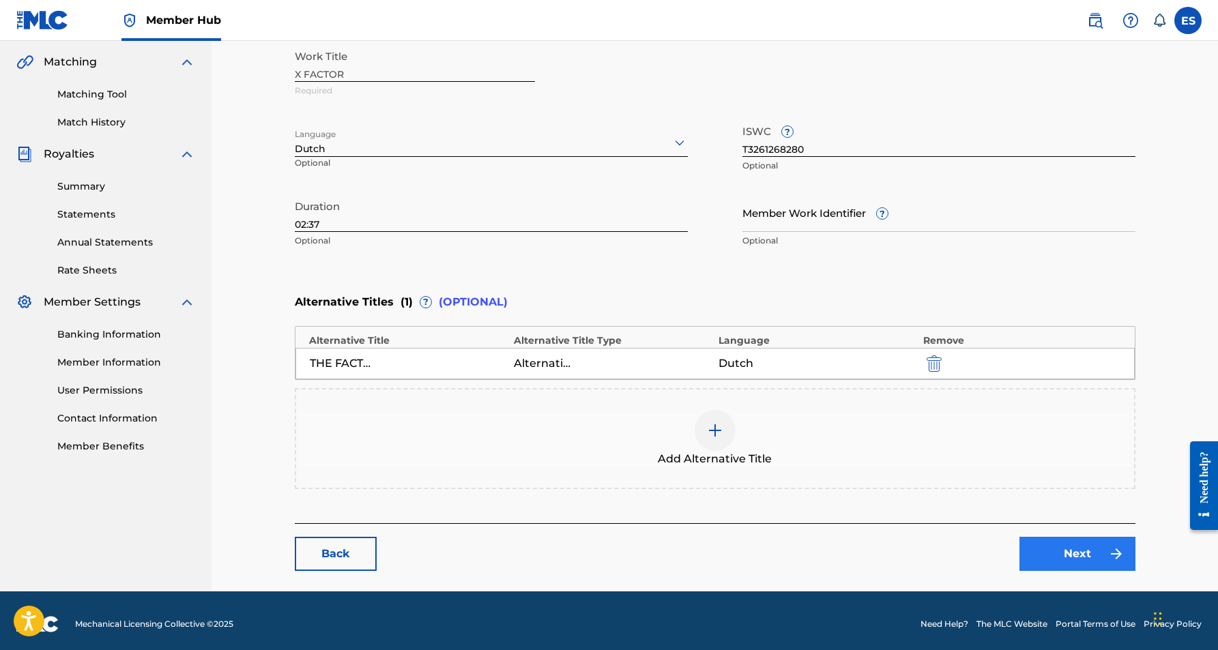
click at [1080, 555] on link "Next" at bounding box center [1077, 554] width 116 height 34
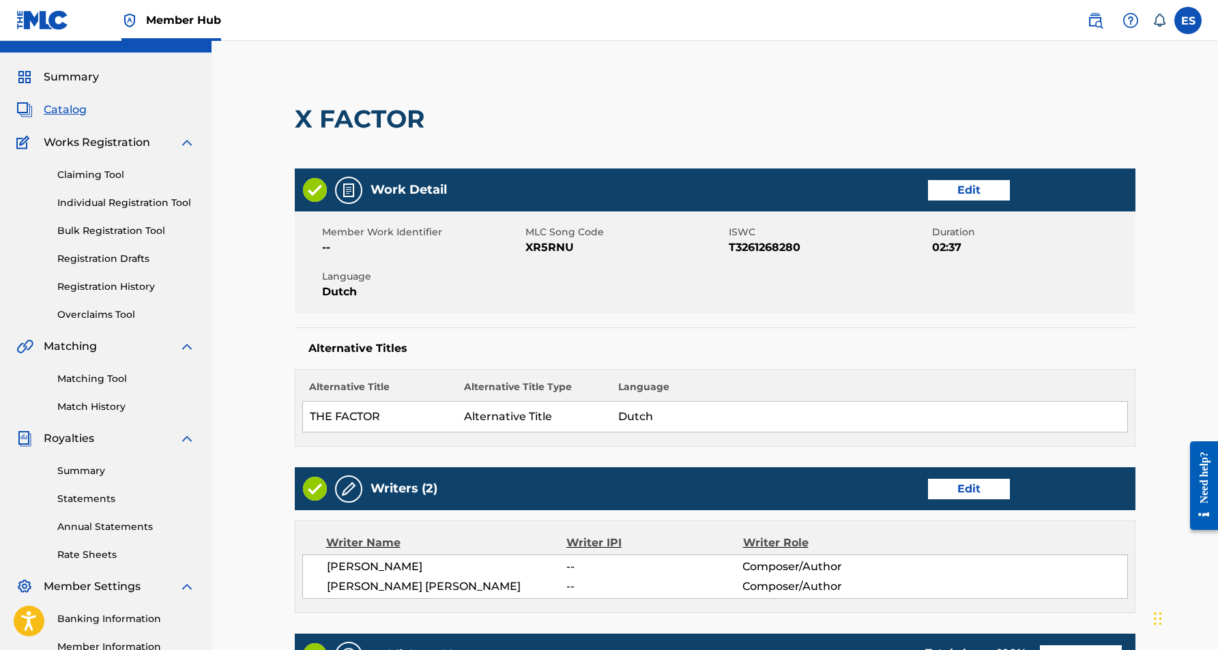
scroll to position [47, 0]
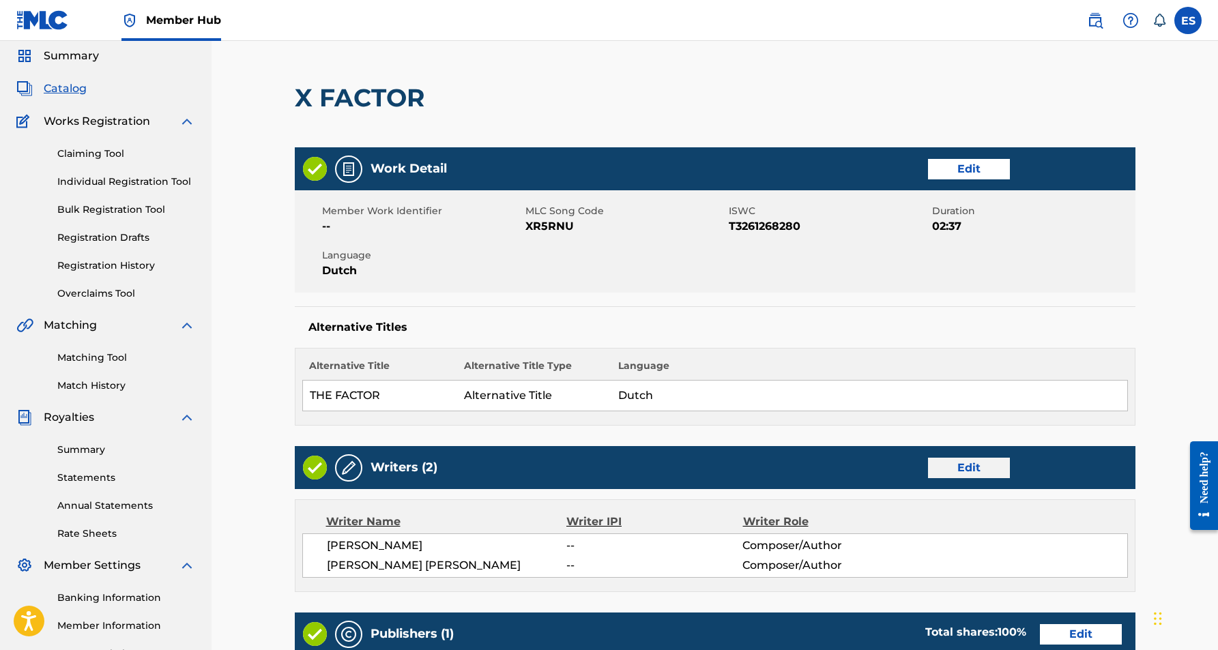
click at [966, 466] on link "Edit" at bounding box center [969, 468] width 82 height 20
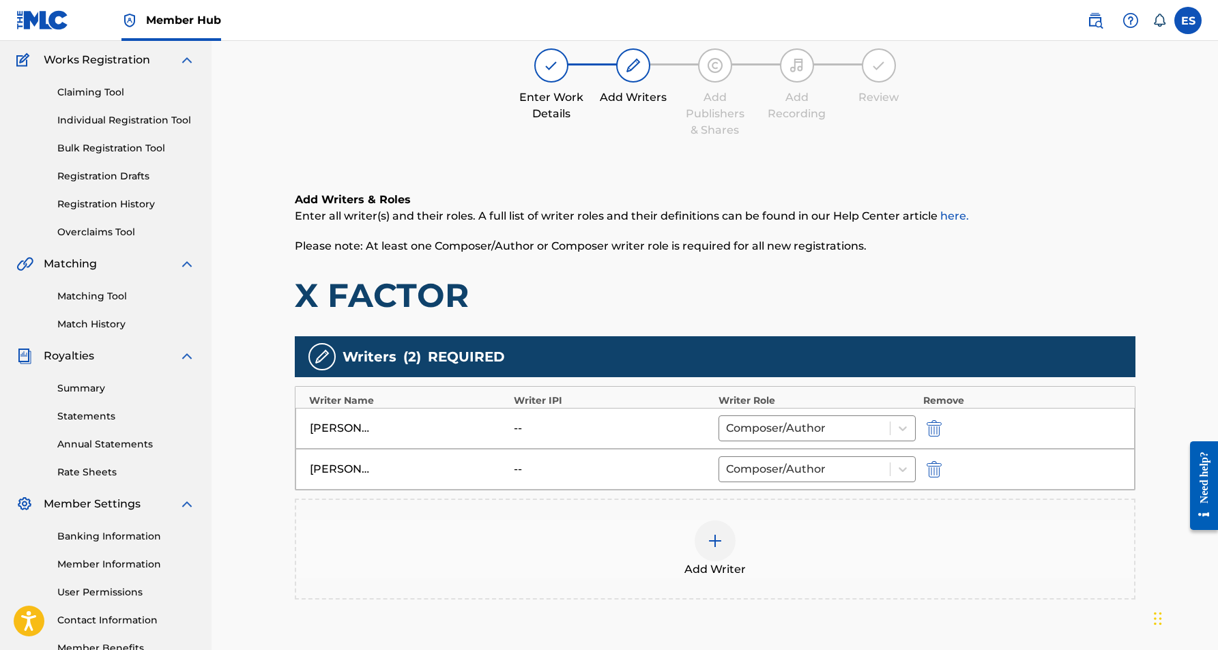
scroll to position [121, 0]
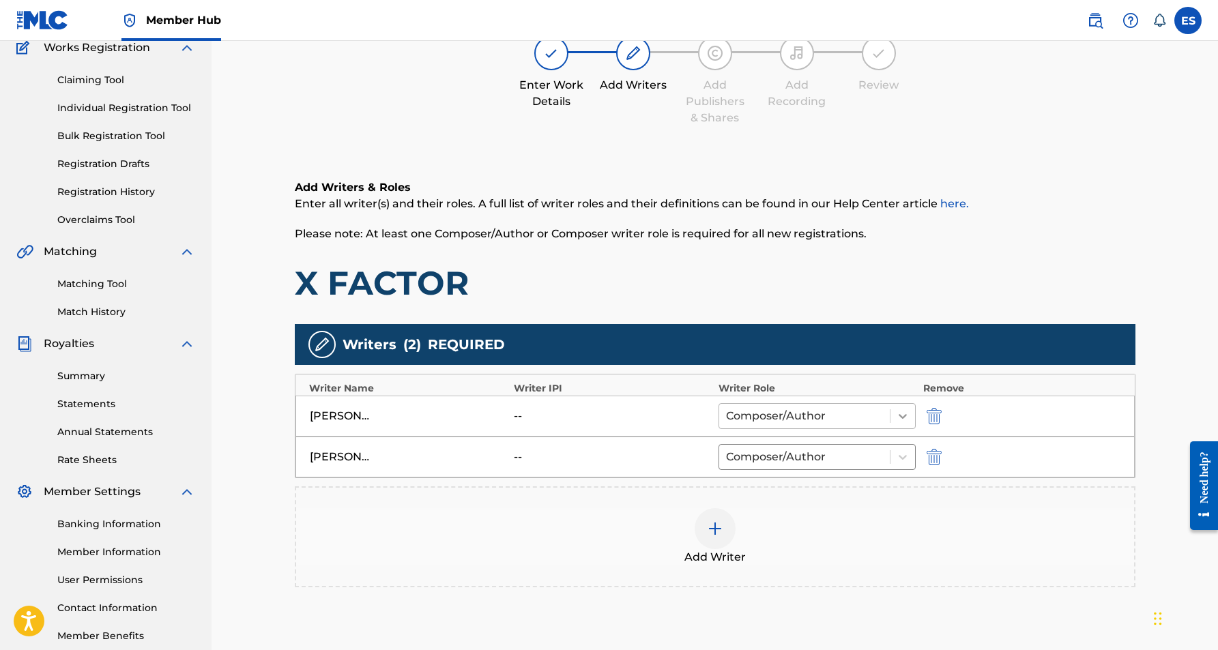
click at [903, 415] on icon at bounding box center [903, 416] width 14 height 14
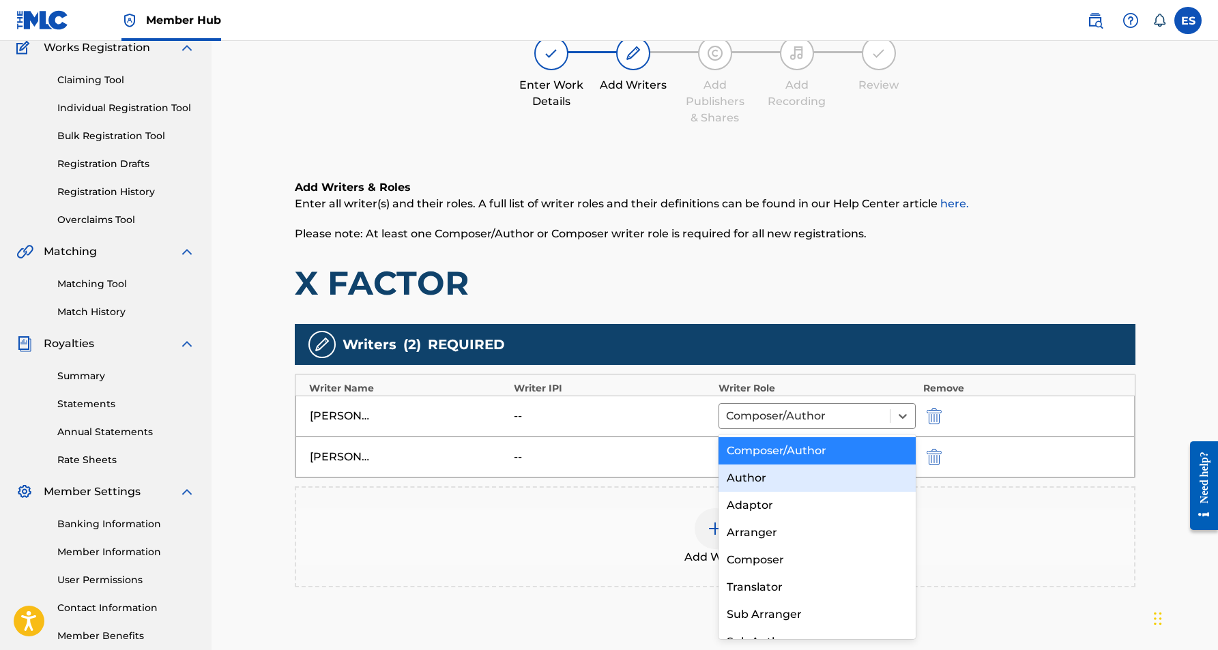
click at [835, 480] on div "Author" at bounding box center [818, 478] width 198 height 27
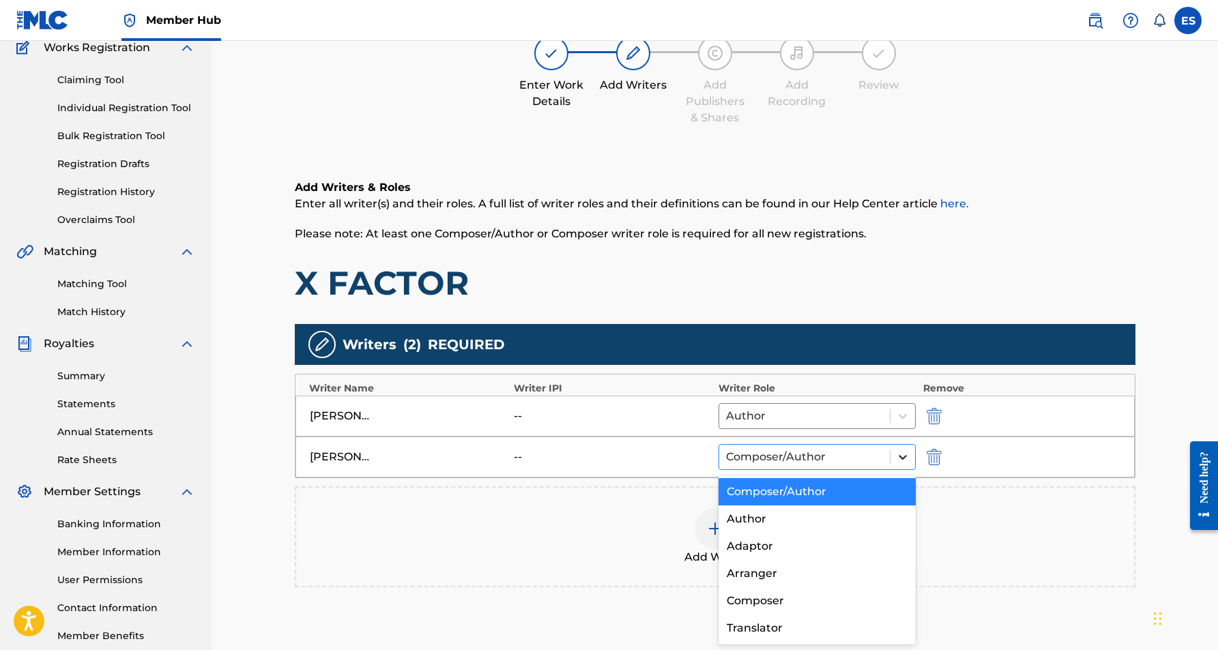
click at [895, 459] on div at bounding box center [903, 457] width 25 height 25
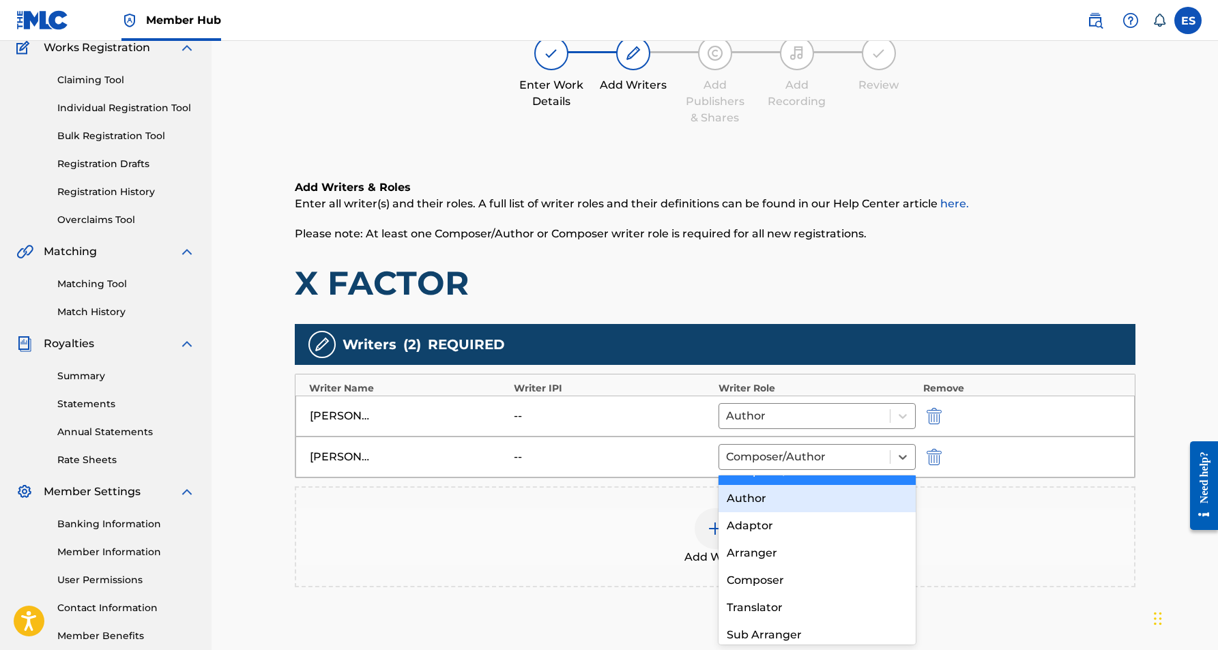
scroll to position [23, 0]
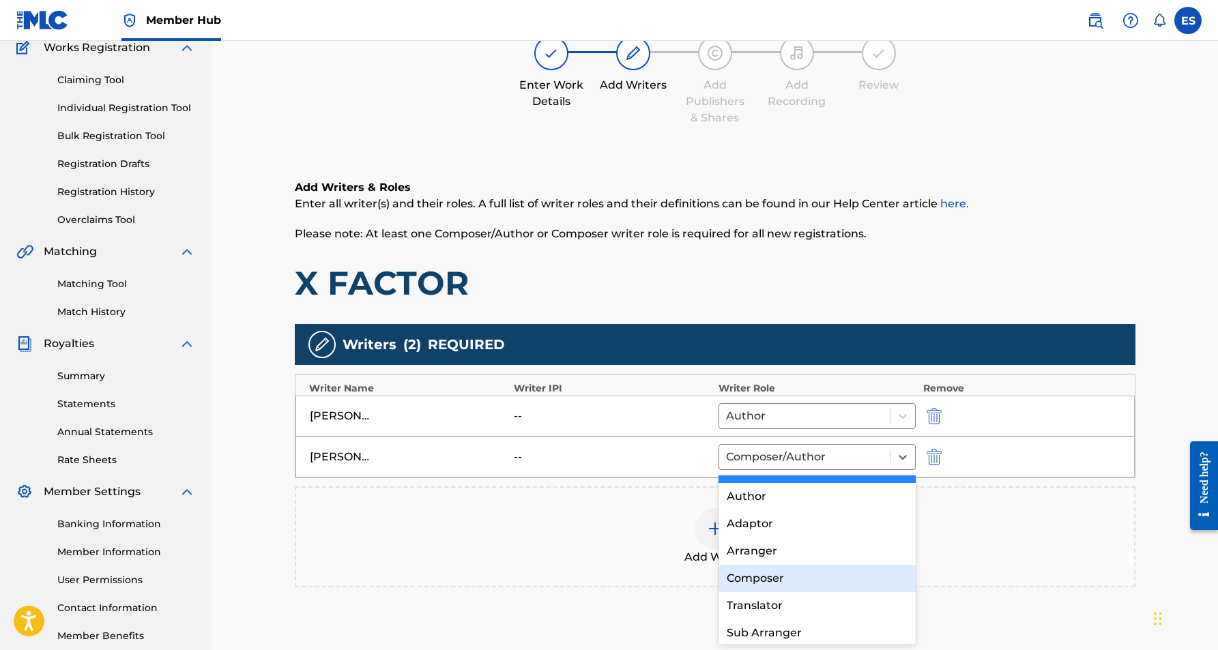
click at [786, 576] on div "Composer" at bounding box center [818, 578] width 198 height 27
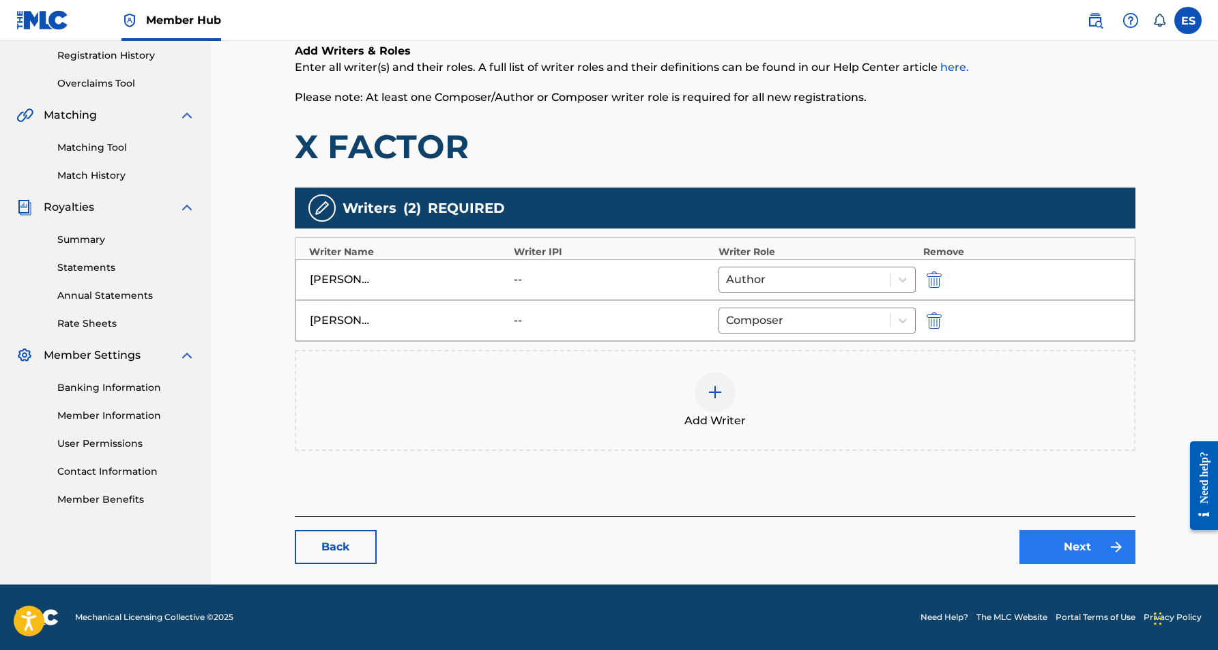
scroll to position [257, 0]
click at [1025, 538] on link "Next" at bounding box center [1077, 547] width 116 height 34
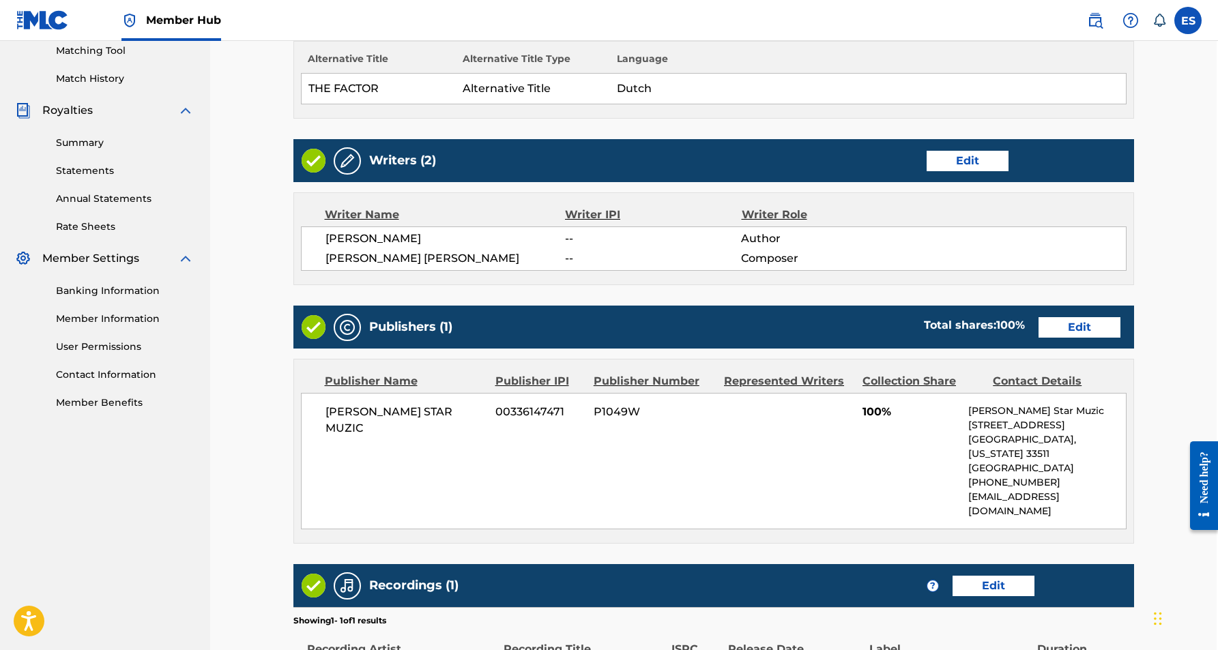
scroll to position [362, 1]
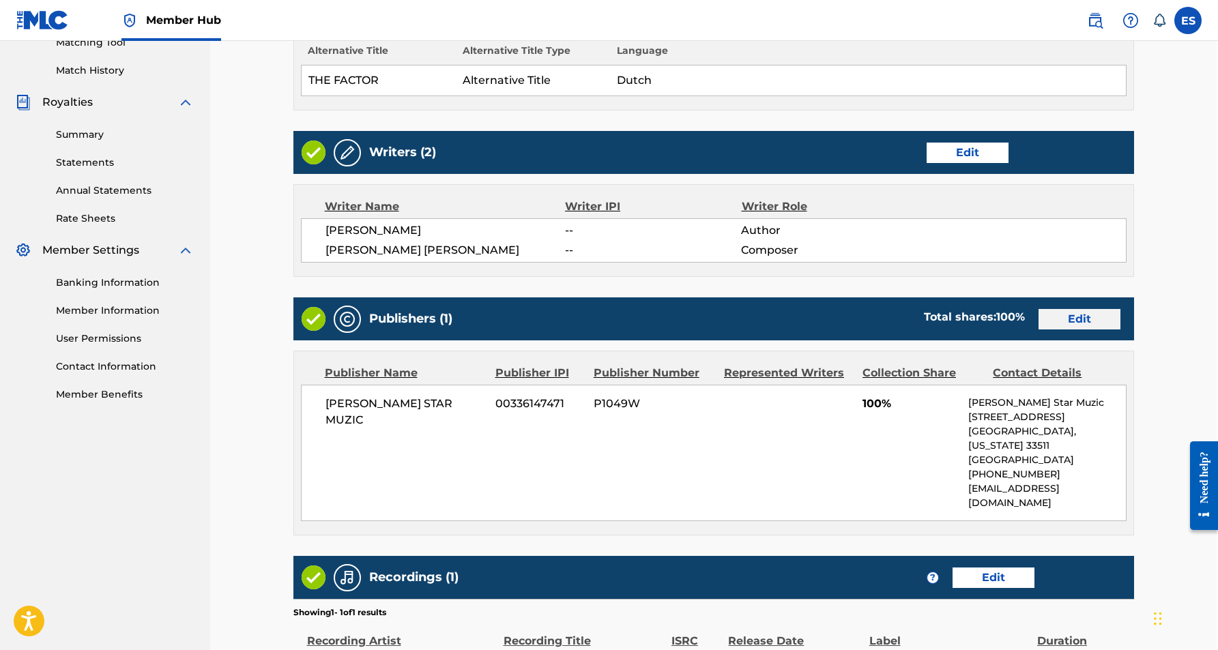
click at [1071, 313] on link "Edit" at bounding box center [1080, 319] width 82 height 20
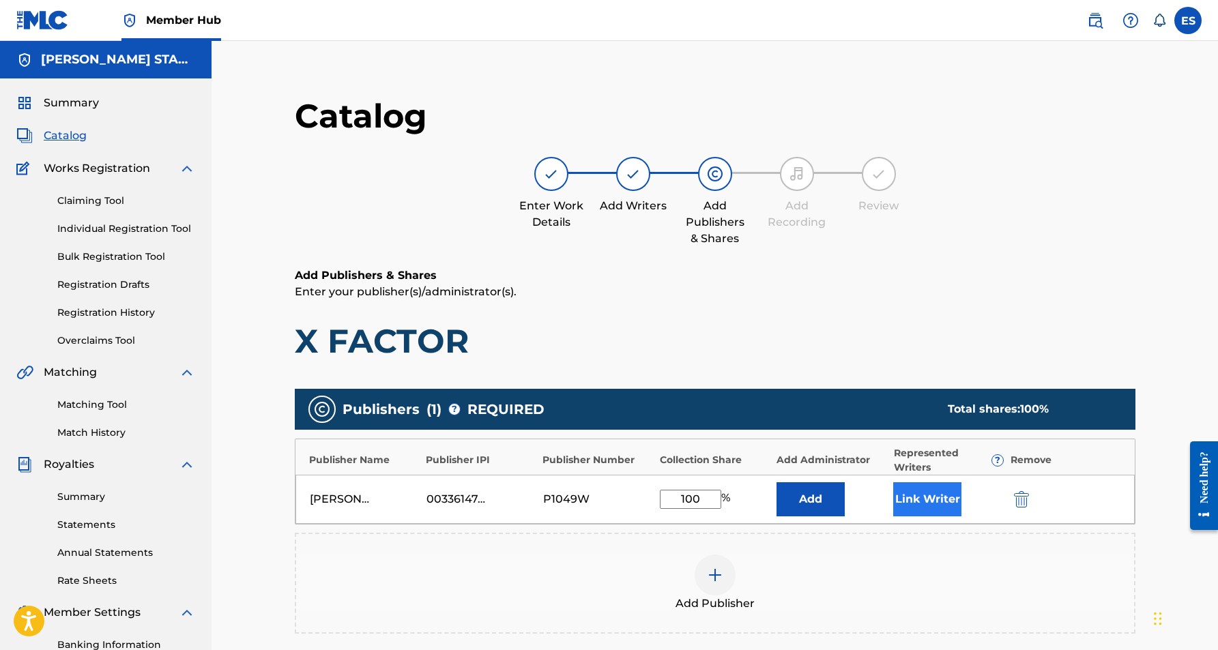
click at [933, 499] on button "Link Writer" at bounding box center [927, 499] width 68 height 34
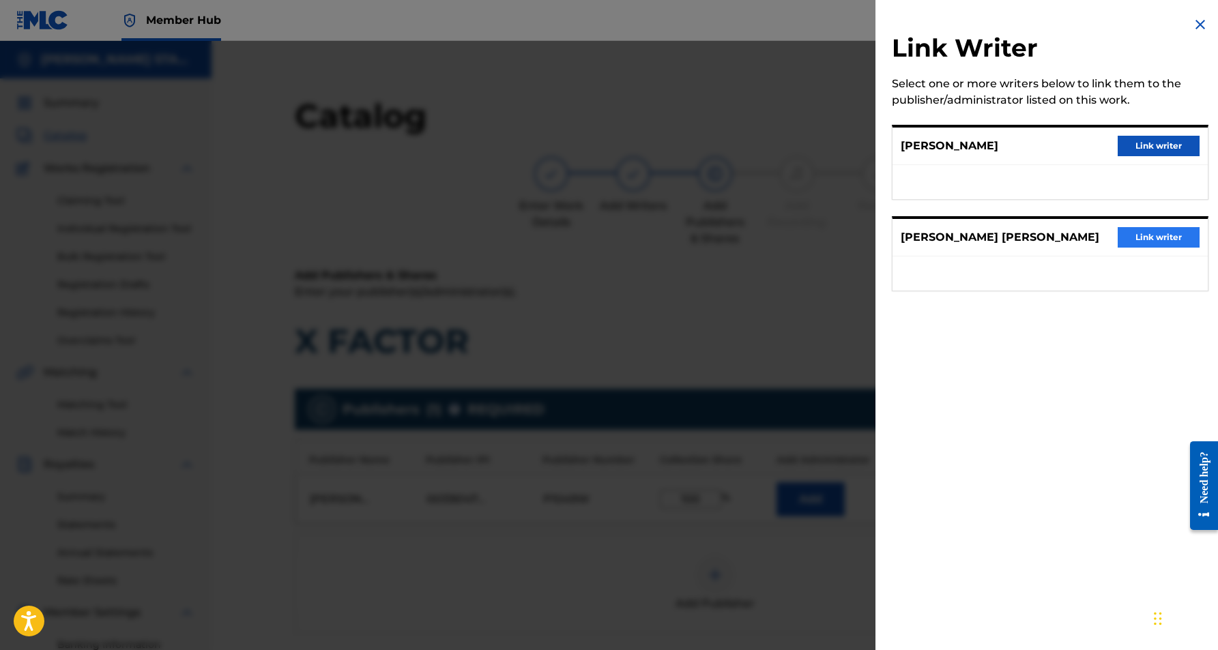
click at [1138, 235] on button "Link writer" at bounding box center [1159, 237] width 82 height 20
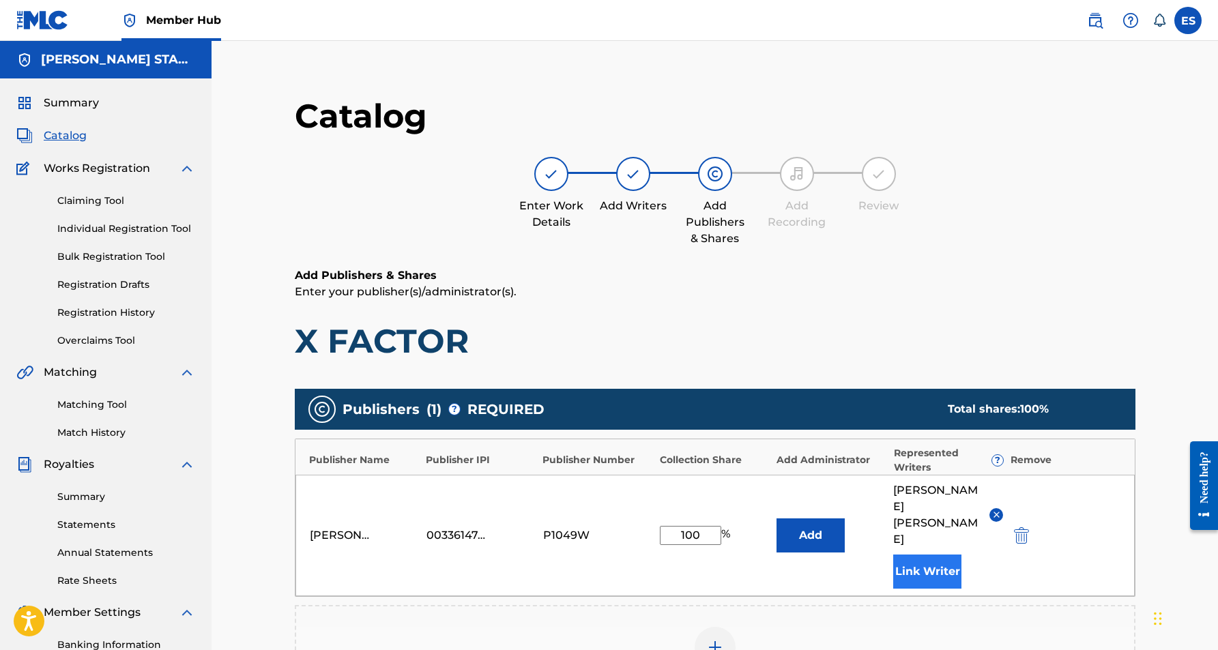
click at [912, 555] on button "Link Writer" at bounding box center [927, 572] width 68 height 34
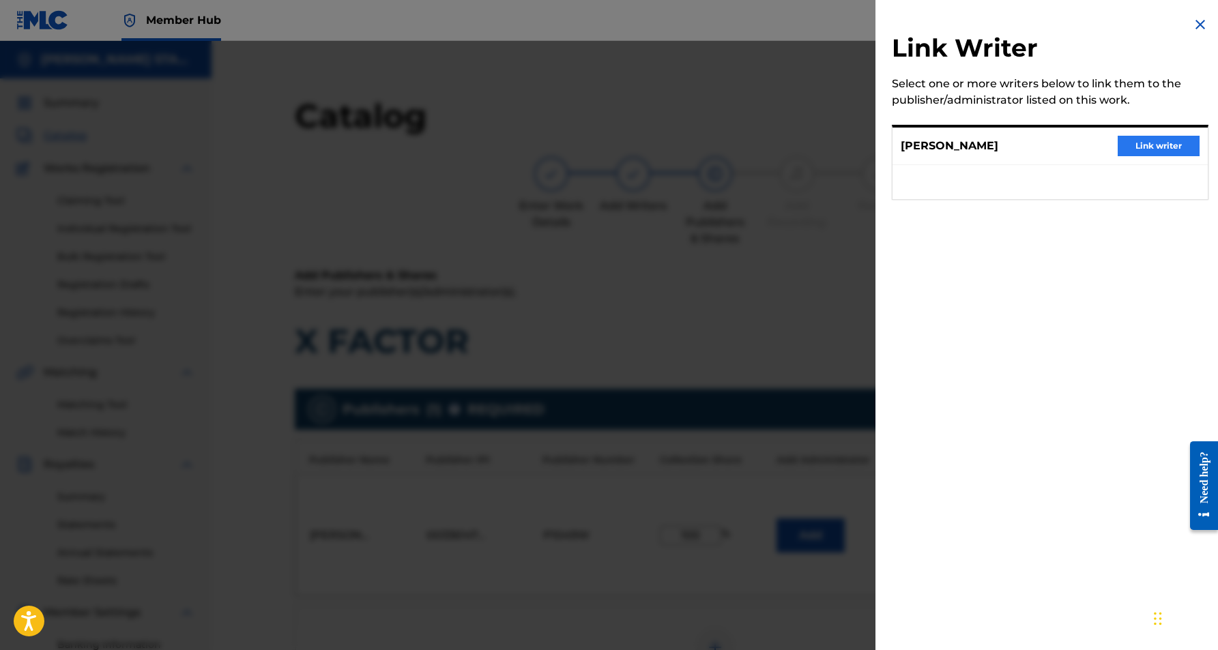
click at [1126, 146] on button "Link writer" at bounding box center [1159, 146] width 82 height 20
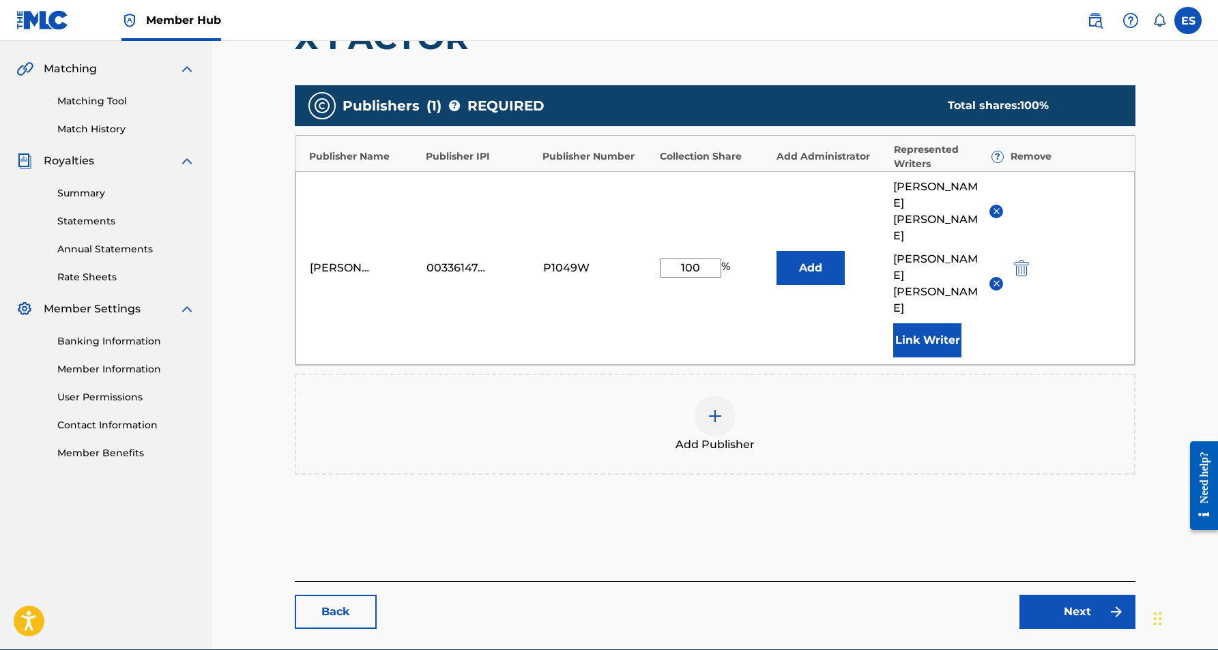
scroll to position [303, 0]
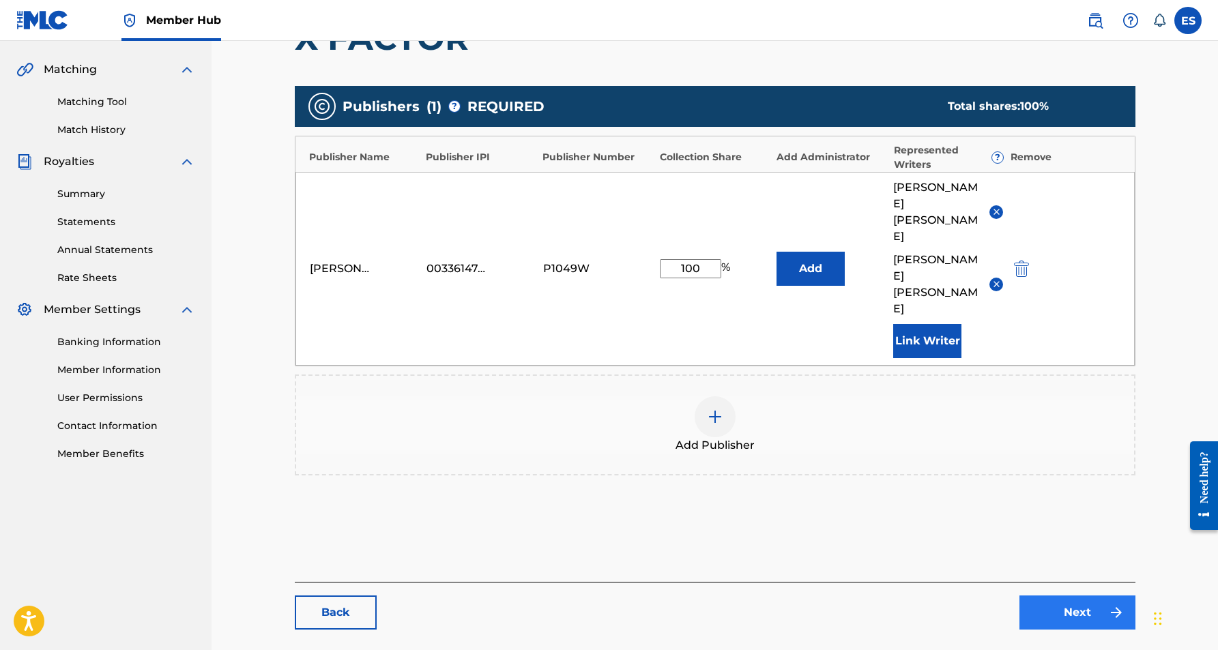
click at [1062, 596] on link "Next" at bounding box center [1077, 613] width 116 height 34
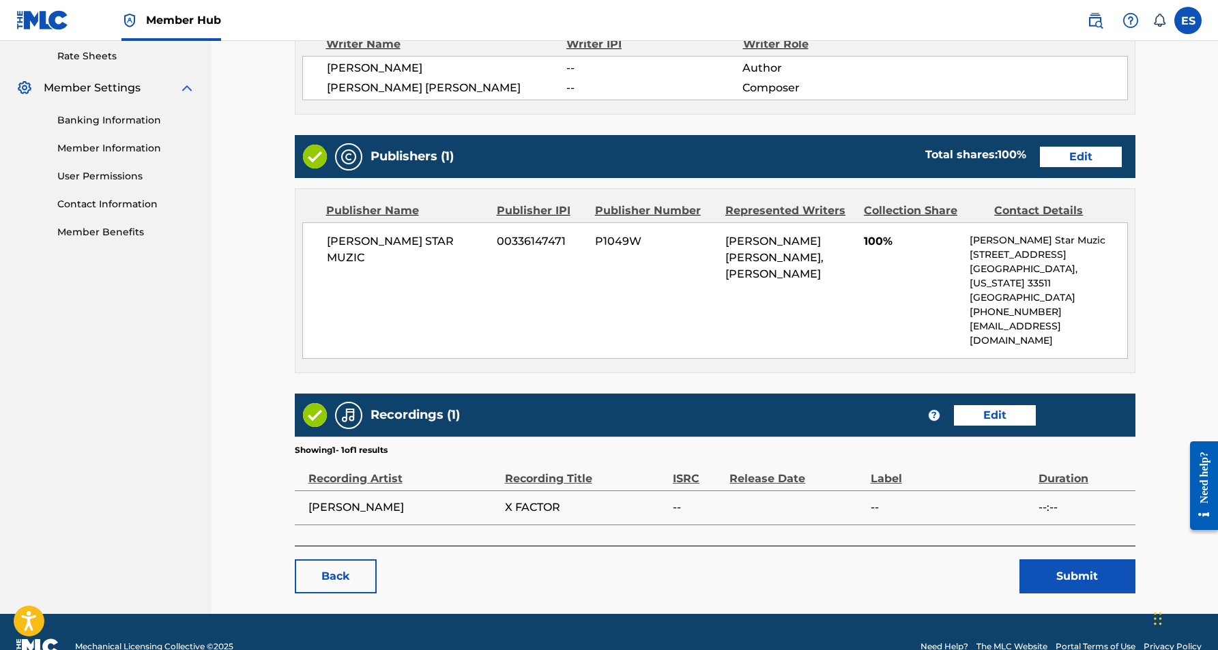
scroll to position [524, 0]
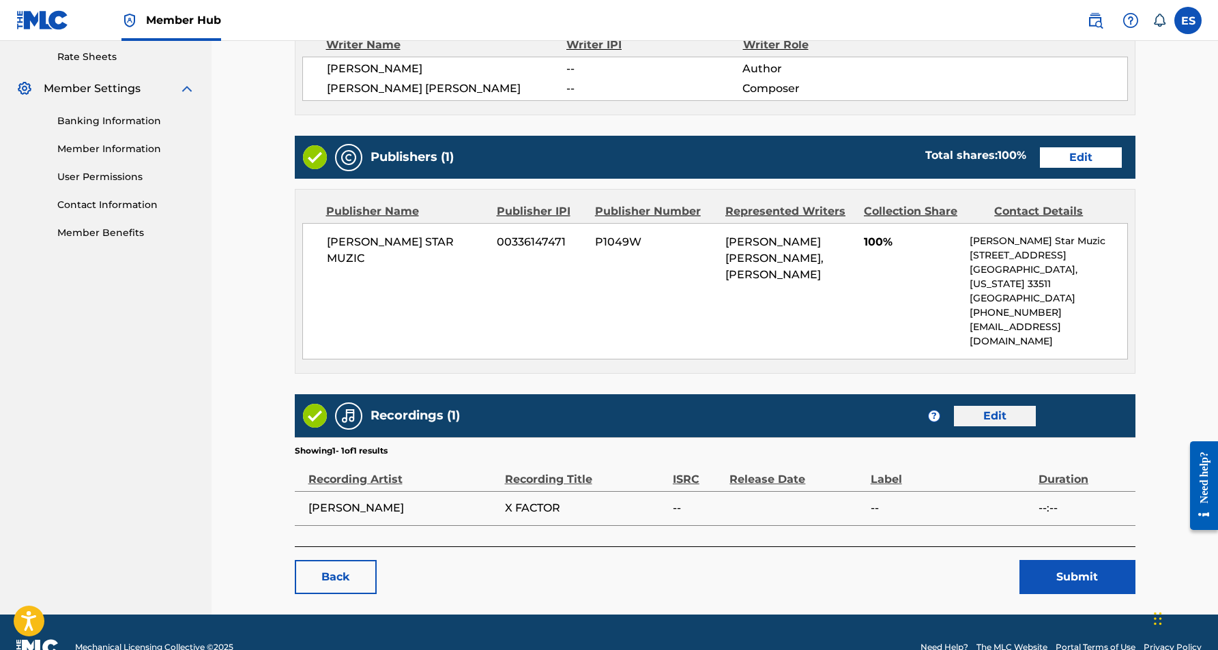
click at [997, 406] on link "Edit" at bounding box center [995, 416] width 82 height 20
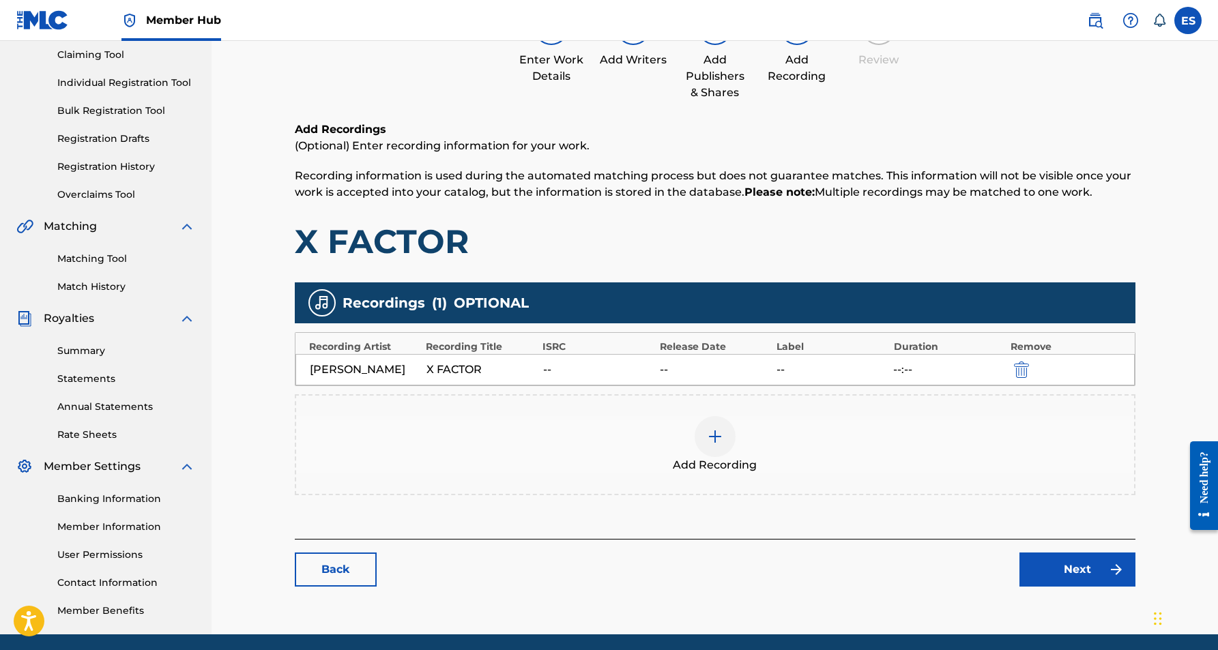
scroll to position [176, 0]
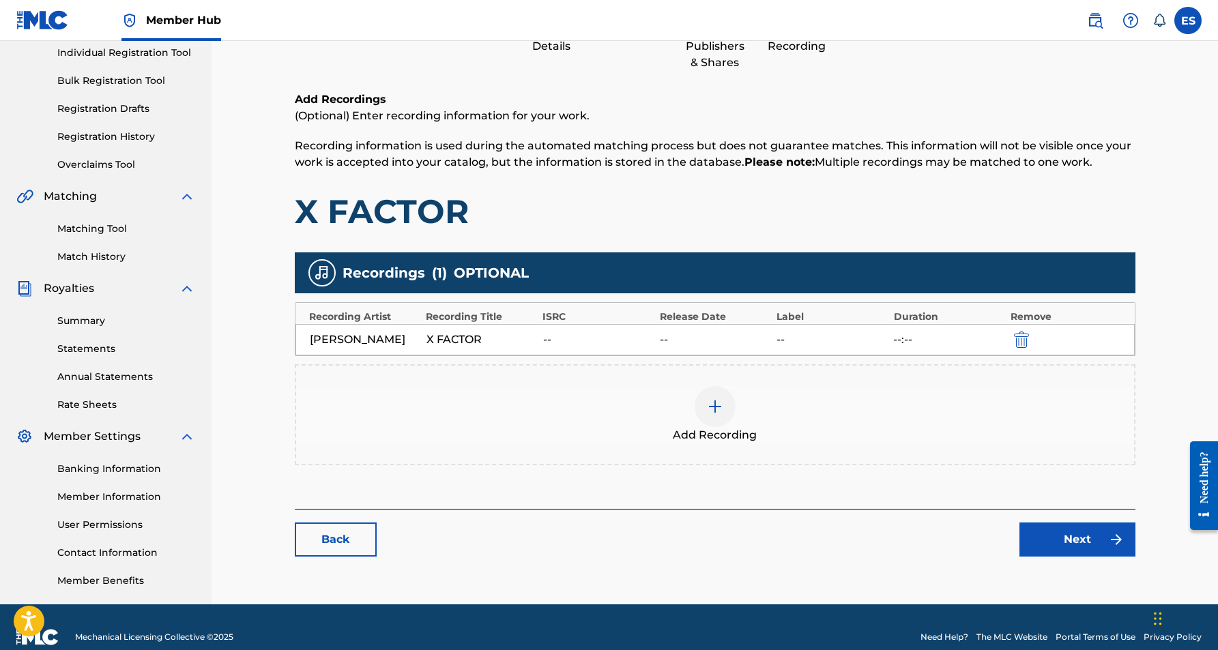
click at [714, 409] on img at bounding box center [715, 407] width 16 height 16
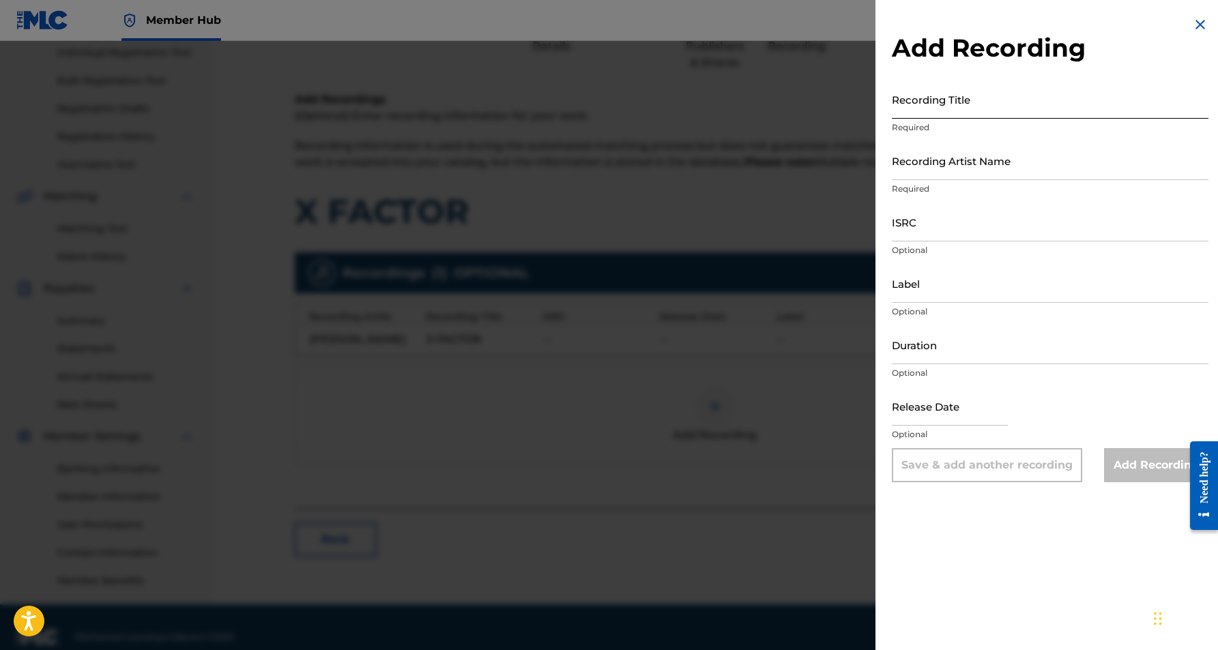
click at [984, 100] on input "Recording Title" at bounding box center [1050, 99] width 317 height 39
paste input "X FACTOR"
type input "X FACTOR"
click at [1019, 166] on input "Recording Artist Name" at bounding box center [1050, 160] width 317 height 39
paste input "[PERSON_NAME]"
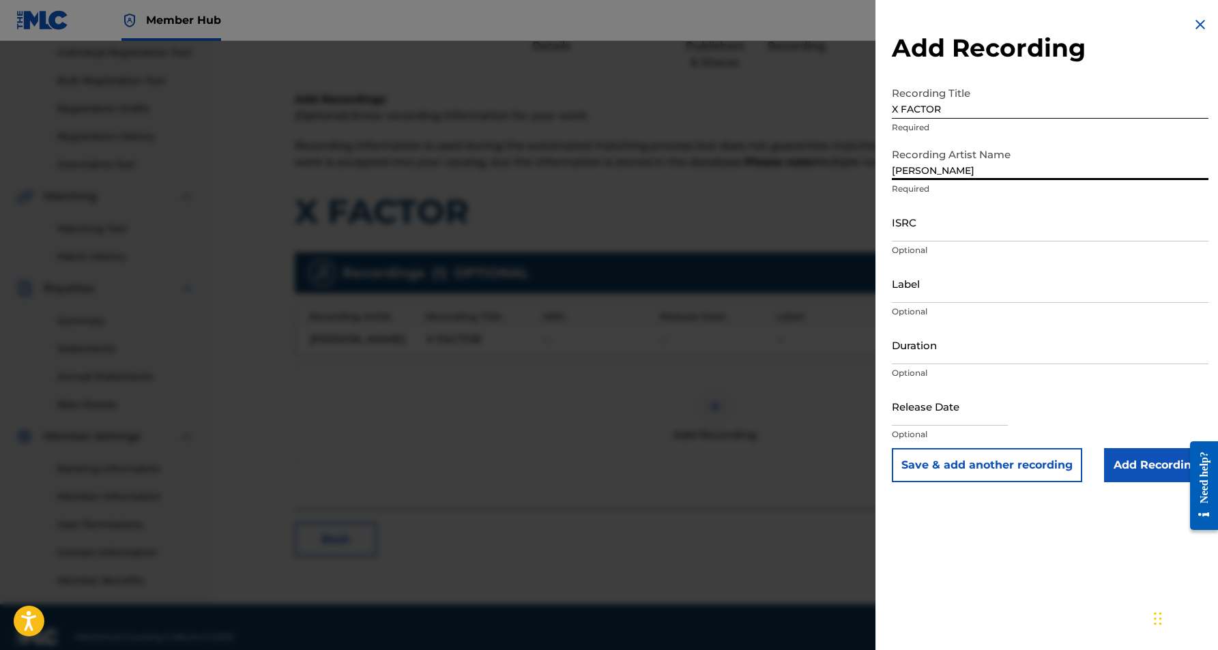
paste input "[PERSON_NAME]"
click at [940, 173] on input "[PERSON_NAME] [PERSON_NAME]" at bounding box center [1050, 160] width 317 height 39
click at [1016, 176] on input "[PERSON_NAME] [PERSON_NAME]" at bounding box center [1050, 160] width 317 height 39
type input "[PERSON_NAME]"
click at [964, 220] on input "ISRC" at bounding box center [1050, 222] width 317 height 39
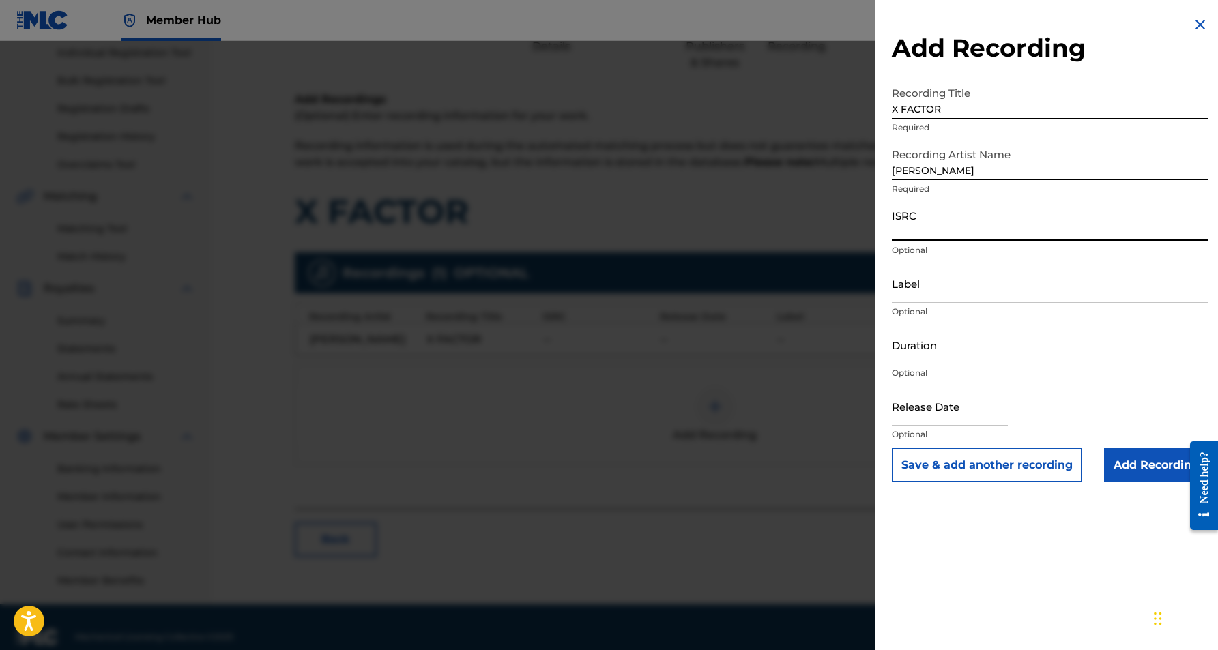
paste input "QZTAT2488983"
type input "QZTAT2488983"
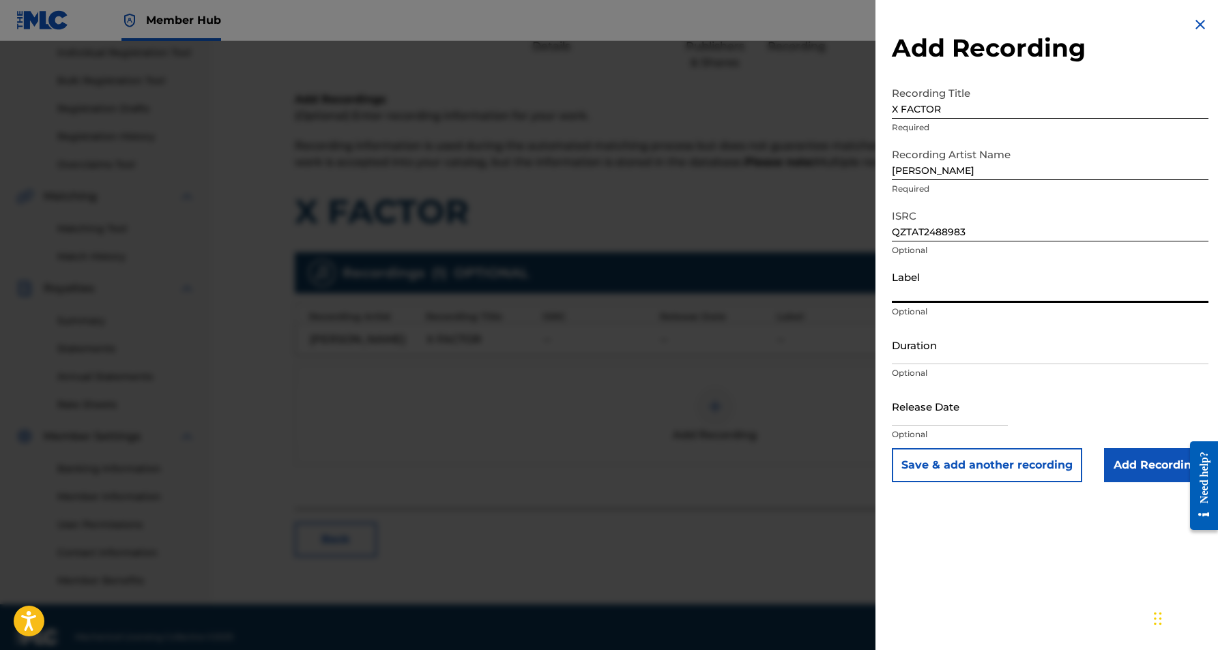
click at [982, 285] on input "Label" at bounding box center [1050, 283] width 317 height 39
paste input "[PERSON_NAME] Beats Market Records"
type input "[PERSON_NAME] Beats Market Records"
click at [951, 338] on input "Duration" at bounding box center [1050, 344] width 317 height 39
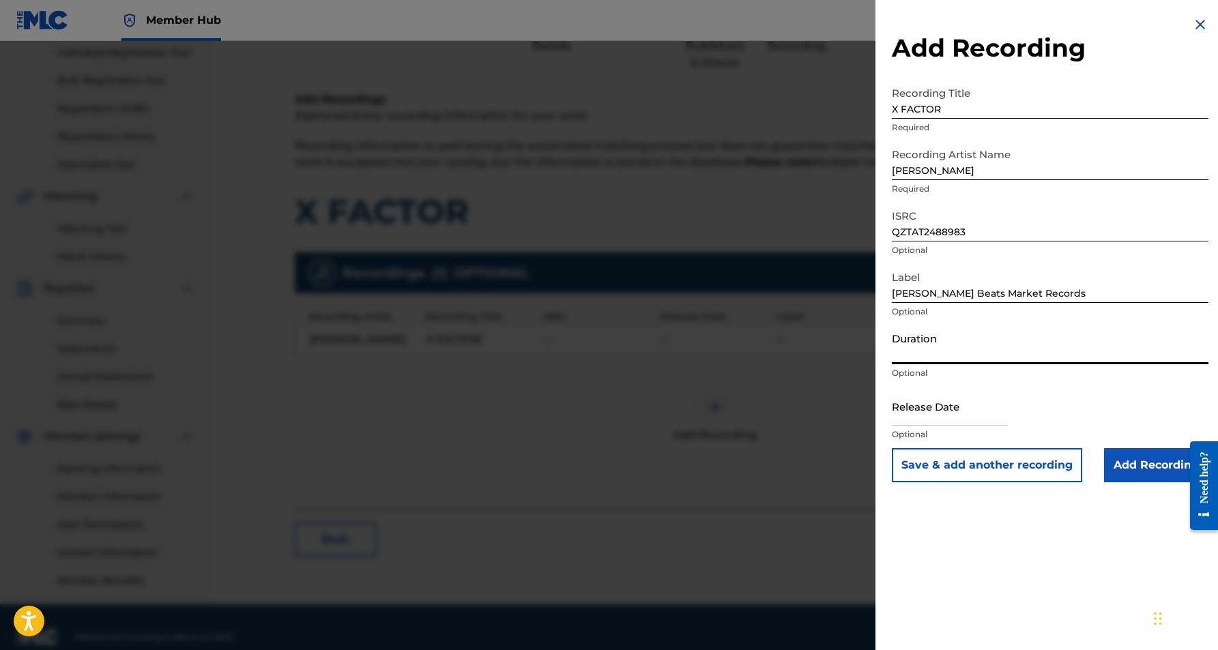
paste input "02:37"
type input "02:37"
click at [1040, 505] on div "Add Recording Recording Title X FACTOR Required Recording Artist Name [PERSON_N…" at bounding box center [1050, 325] width 349 height 650
click at [1137, 469] on input "Add Recording" at bounding box center [1156, 465] width 104 height 34
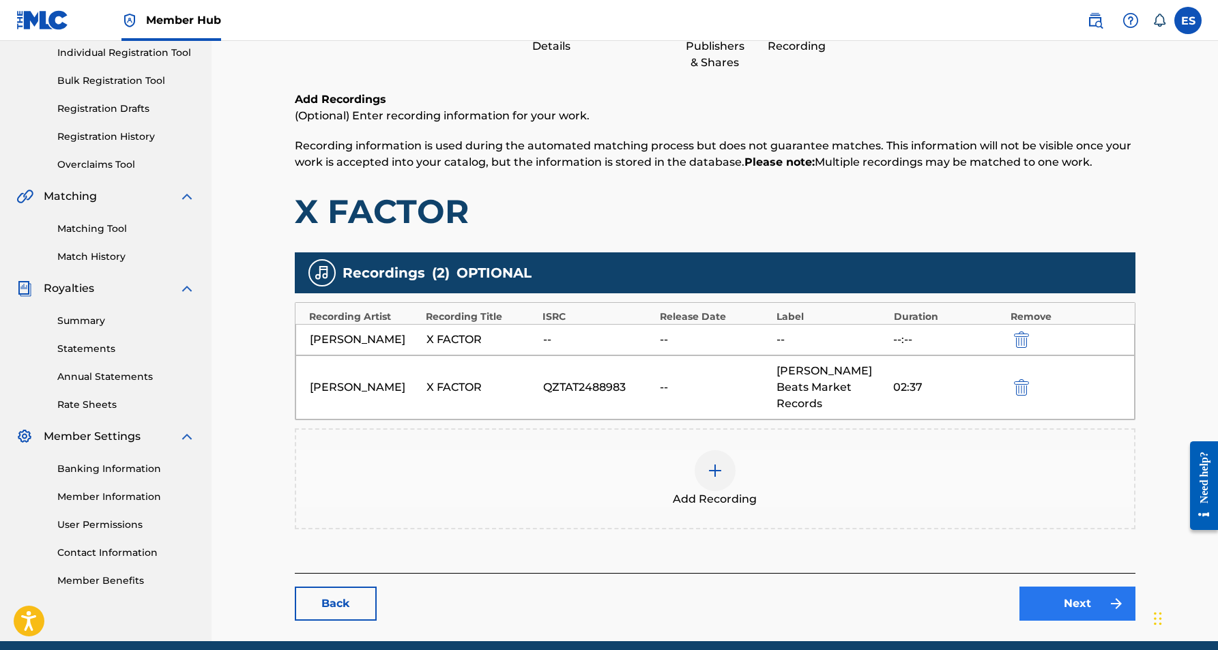
click at [1068, 587] on link "Next" at bounding box center [1077, 604] width 116 height 34
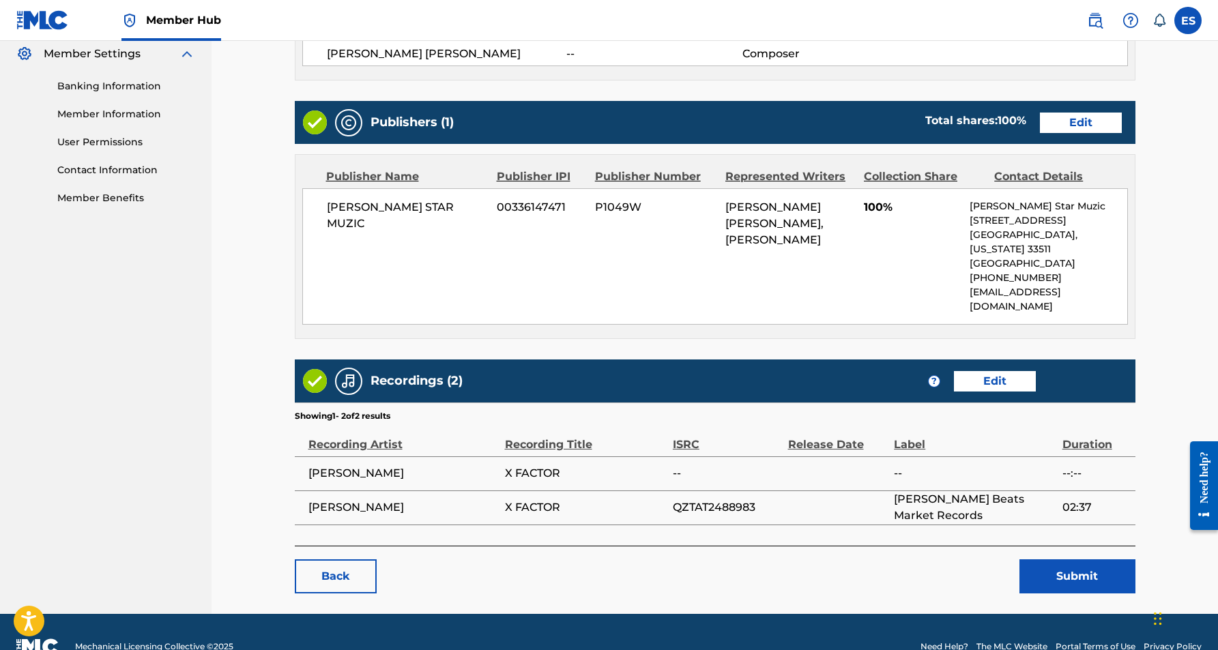
scroll to position [558, 0]
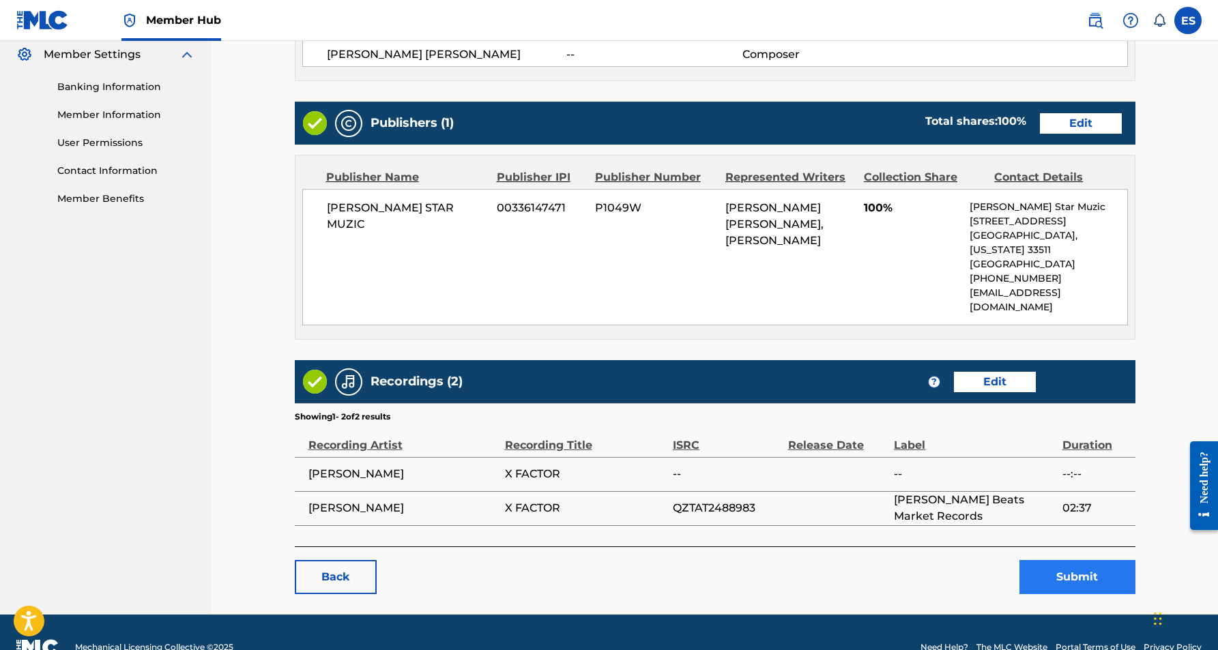
click at [1058, 560] on button "Submit" at bounding box center [1077, 577] width 116 height 34
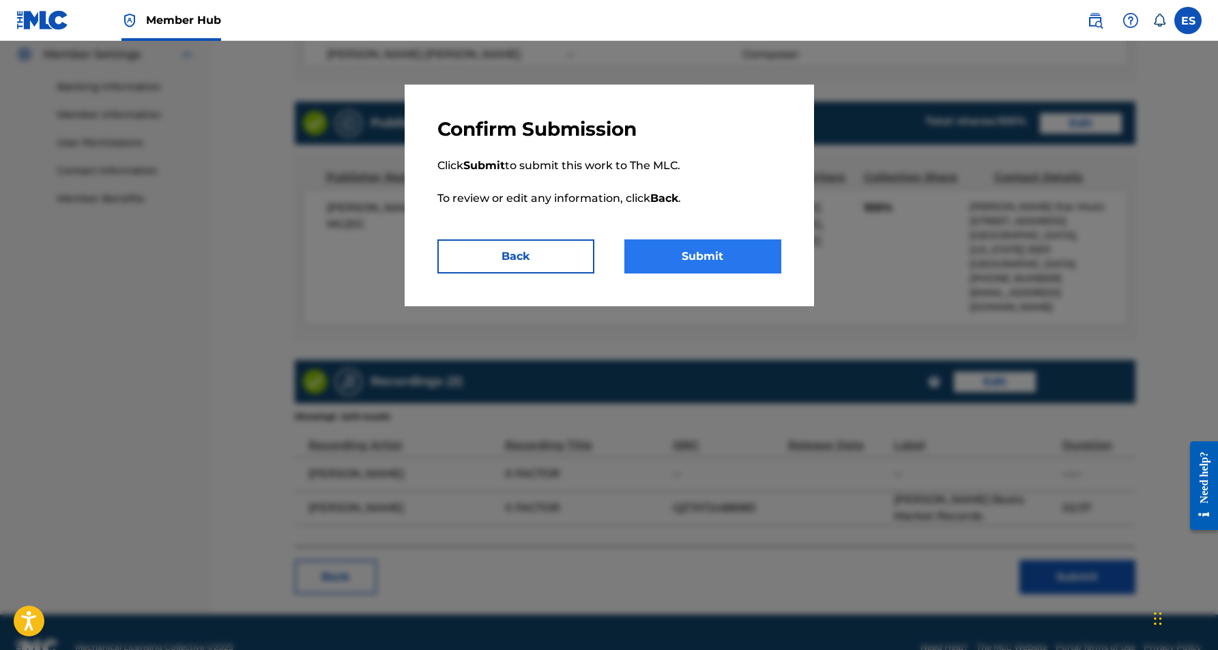
click at [744, 266] on button "Submit" at bounding box center [702, 257] width 157 height 34
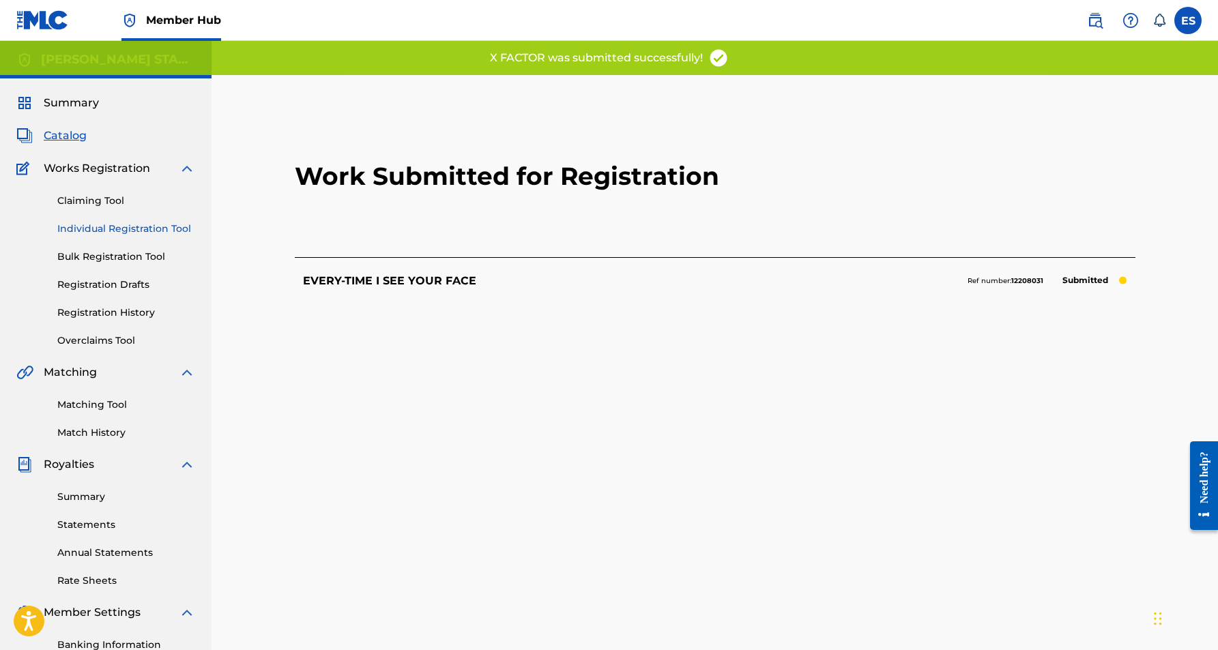
click at [126, 233] on link "Individual Registration Tool" at bounding box center [126, 229] width 138 height 14
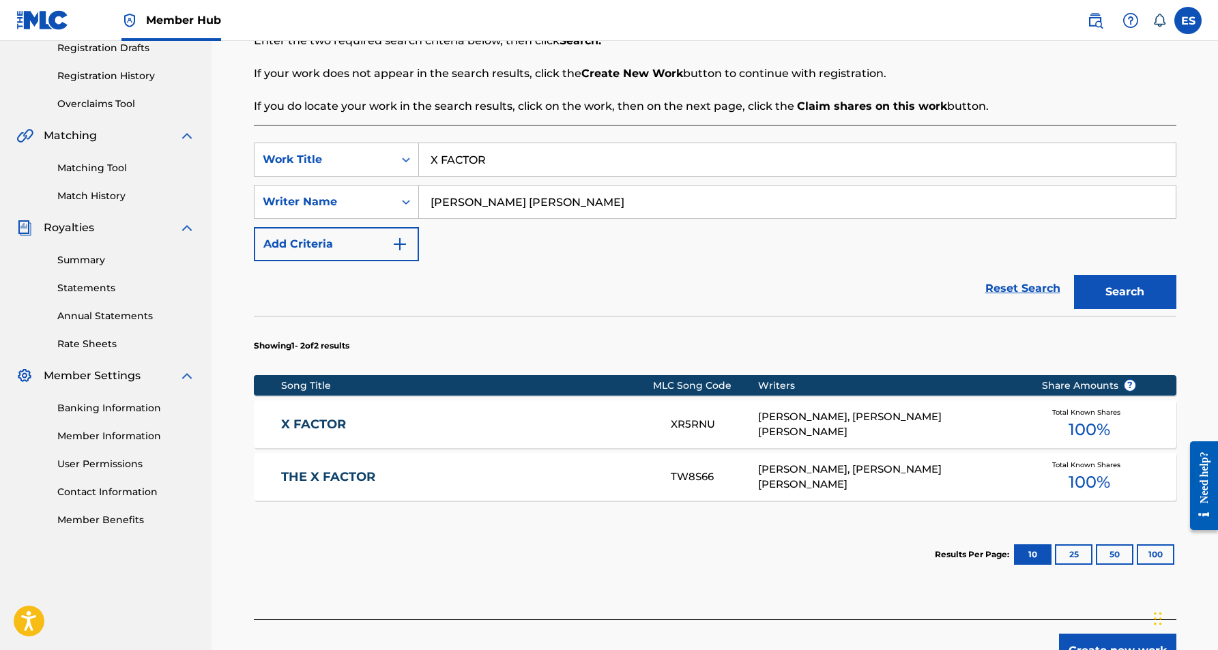
scroll to position [246, 0]
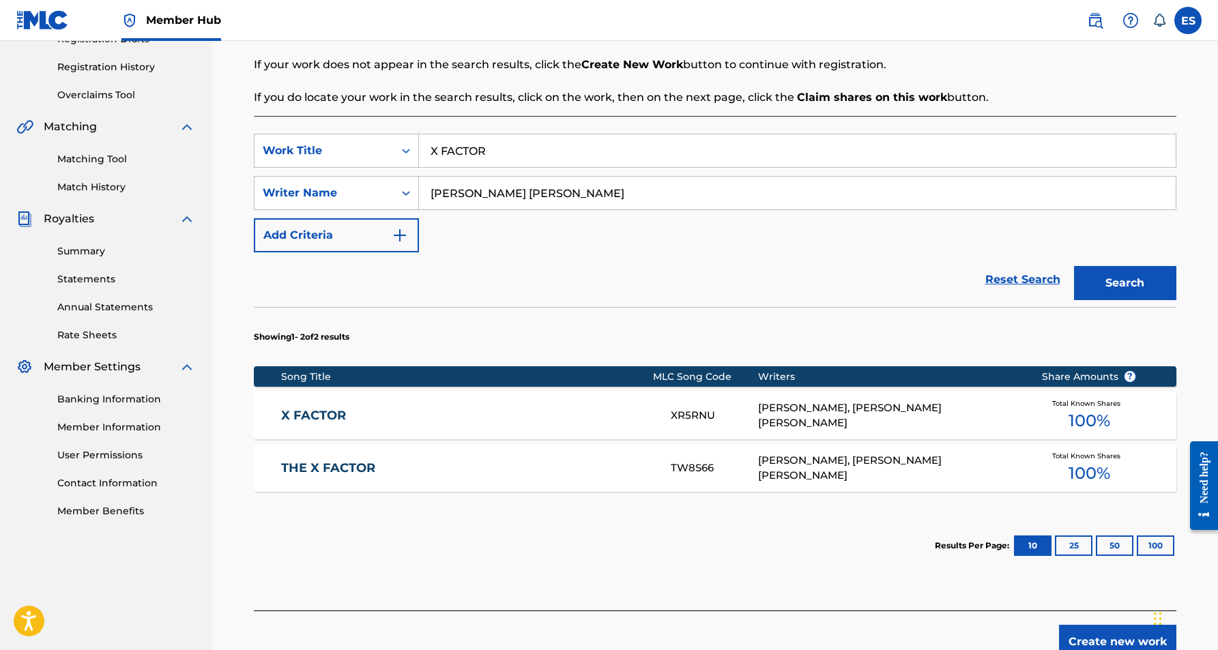
click at [315, 417] on link "X FACTOR" at bounding box center [466, 416] width 371 height 16
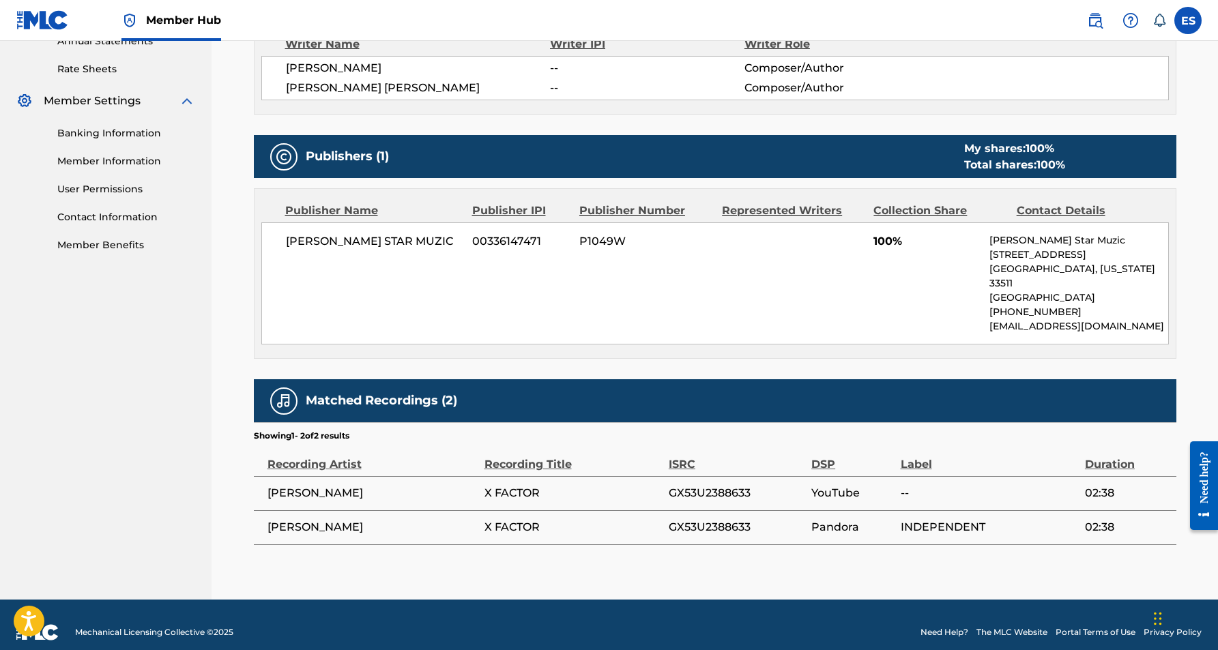
scroll to position [511, 0]
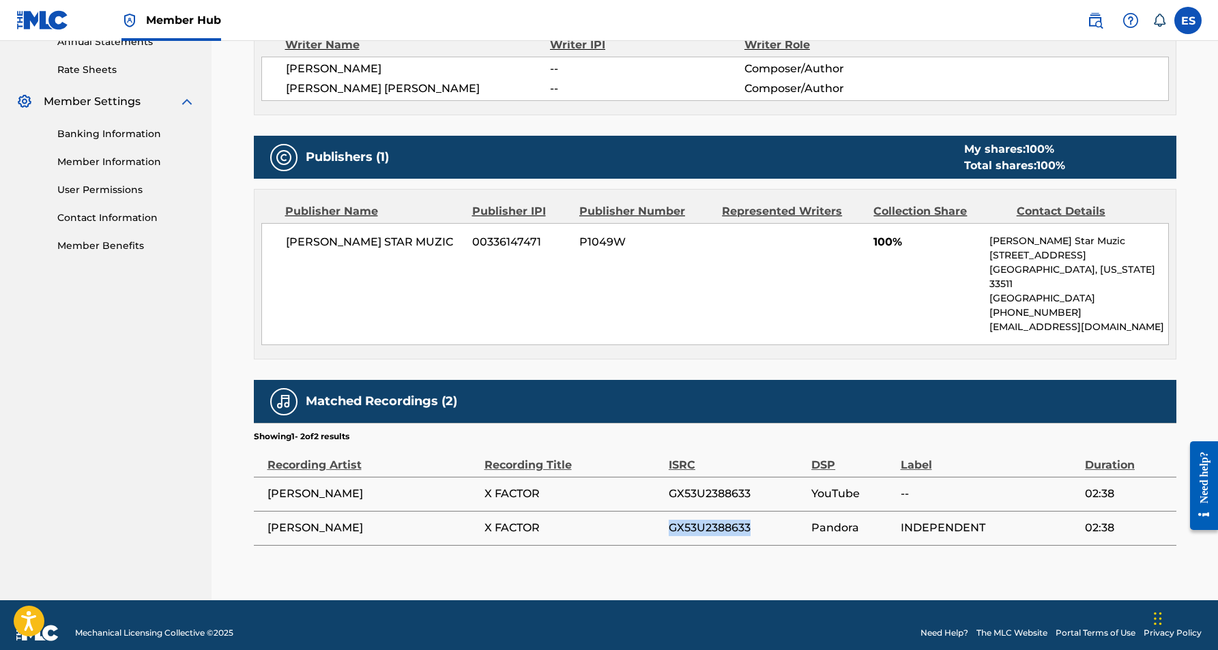
drag, startPoint x: 755, startPoint y: 510, endPoint x: 669, endPoint y: 506, distance: 86.1
click at [669, 520] on span "GX53U2388633" at bounding box center [737, 528] width 136 height 16
copy span "GX53U2388633"
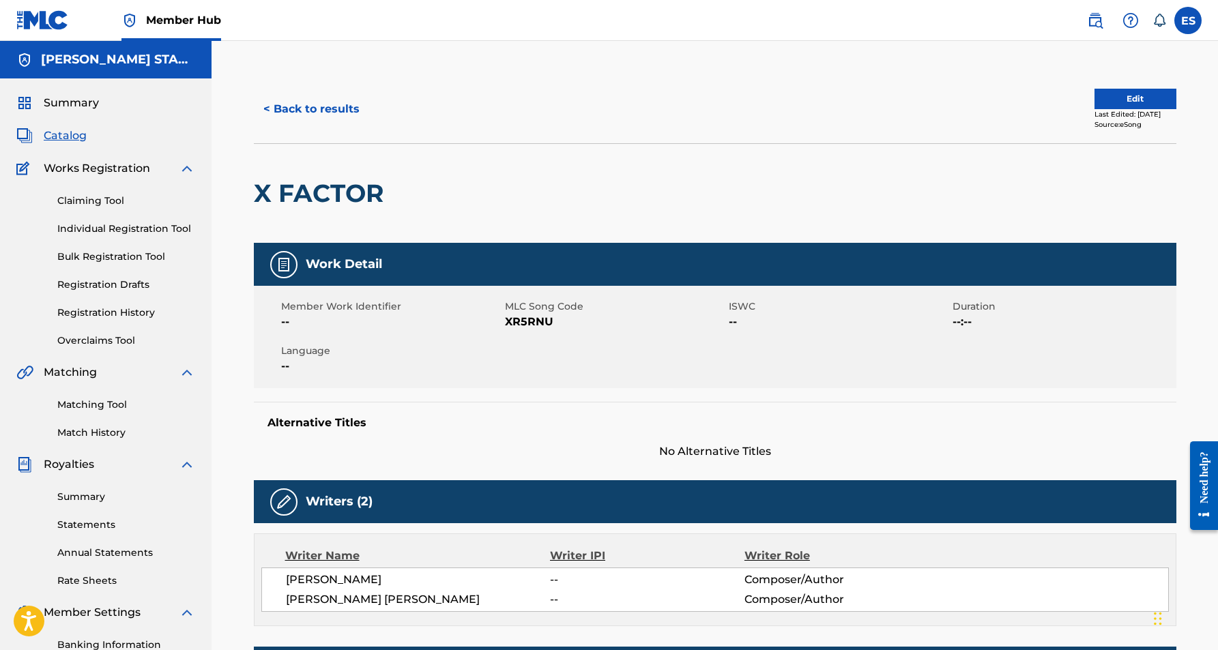
scroll to position [0, 0]
click at [320, 107] on button "< Back to results" at bounding box center [311, 109] width 115 height 34
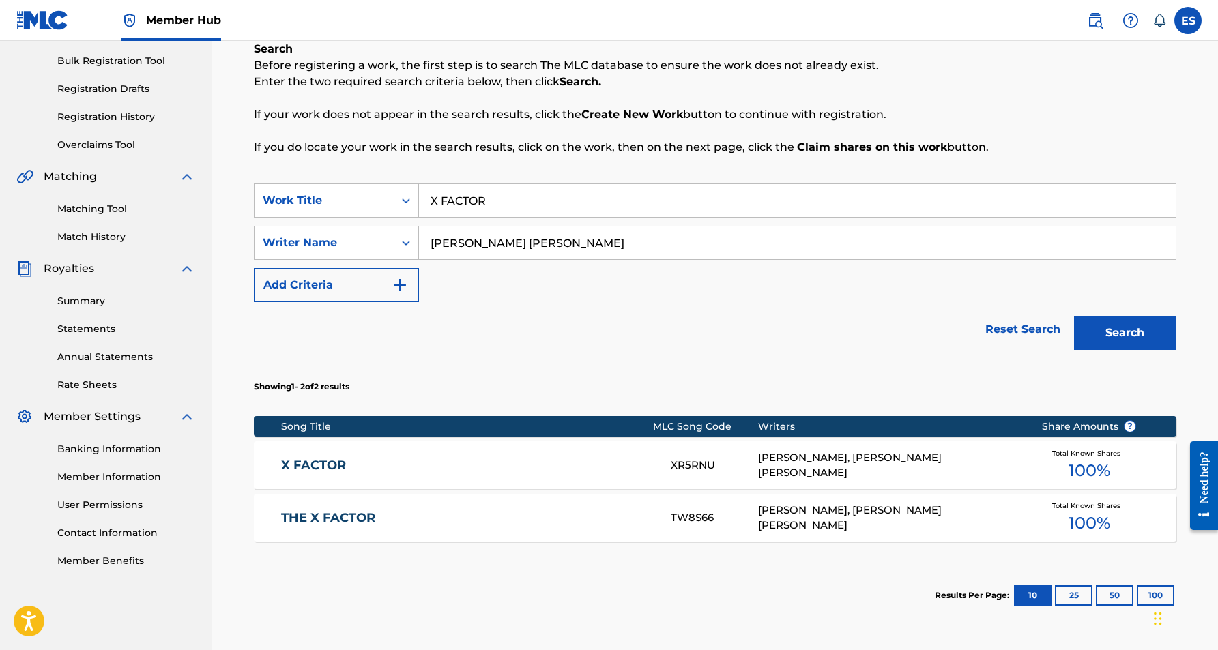
click at [787, 467] on div "[PERSON_NAME], [PERSON_NAME] [PERSON_NAME]" at bounding box center [889, 465] width 263 height 31
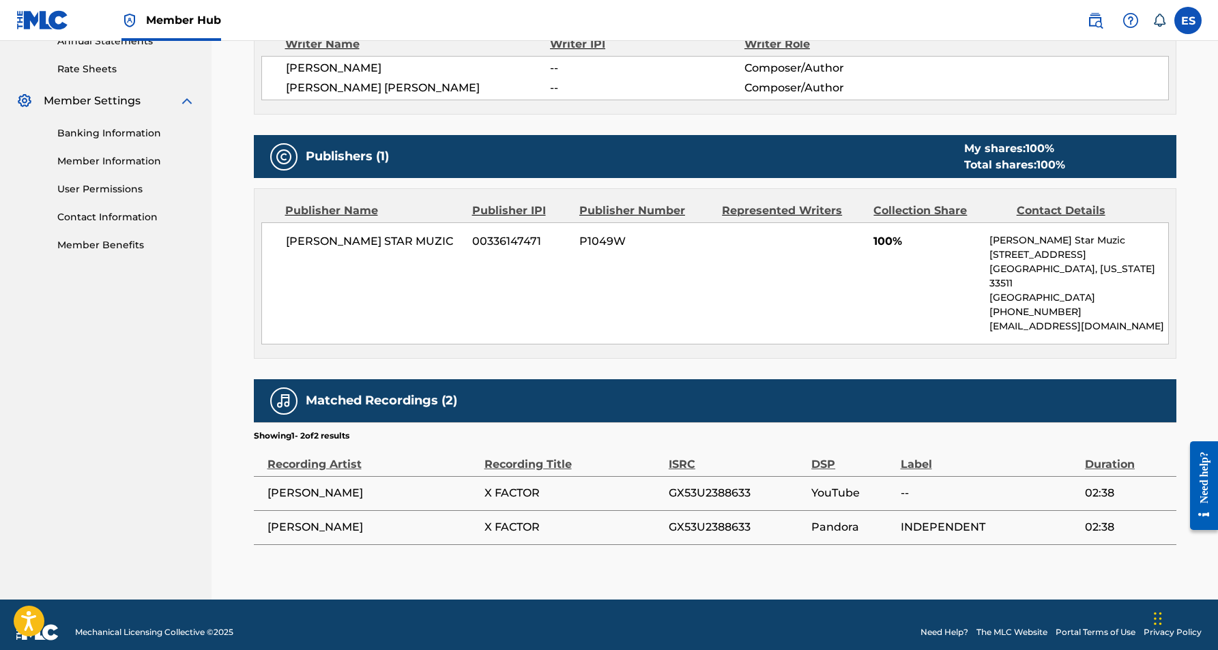
scroll to position [511, 0]
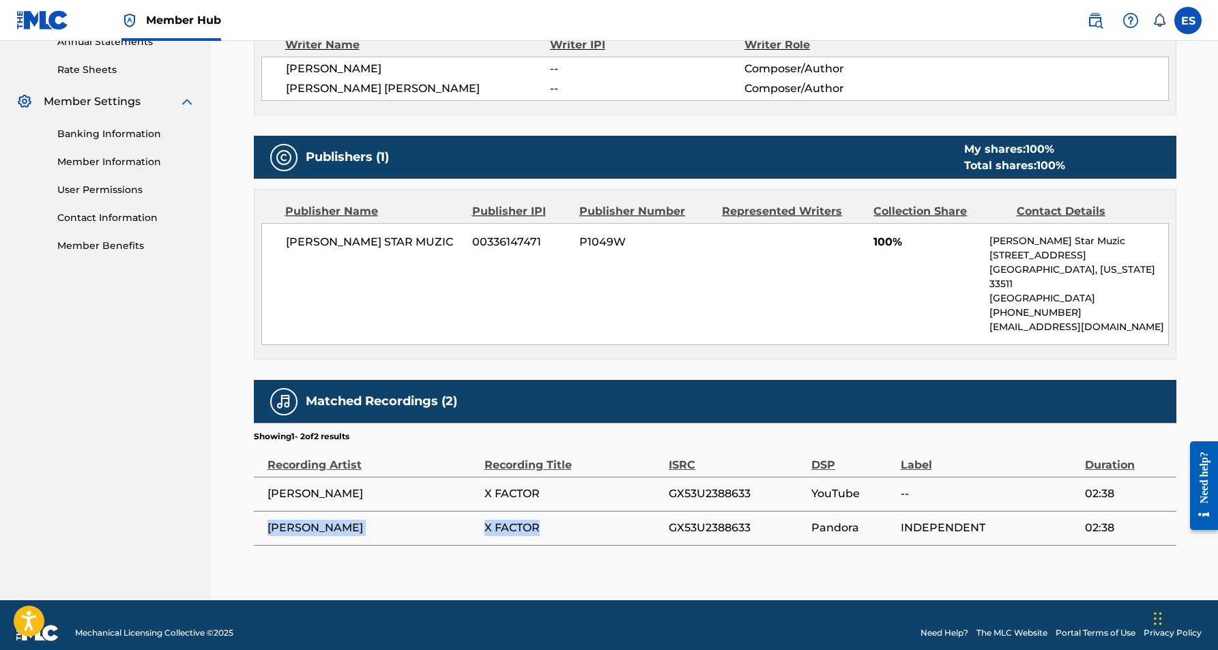
drag, startPoint x: 540, startPoint y: 512, endPoint x: 265, endPoint y: 504, distance: 274.4
click at [265, 511] on tr "[PERSON_NAME] X FACTOR GX53U2388633 Pandora INDEPENDENT 02:38" at bounding box center [715, 528] width 923 height 34
copy tr "[PERSON_NAME] X FACTOR"
click at [655, 542] on div "< Back to results Edit Last Edited: [DATE] Source: eSong X FACTOR Work Detail M…" at bounding box center [715, 82] width 923 height 1037
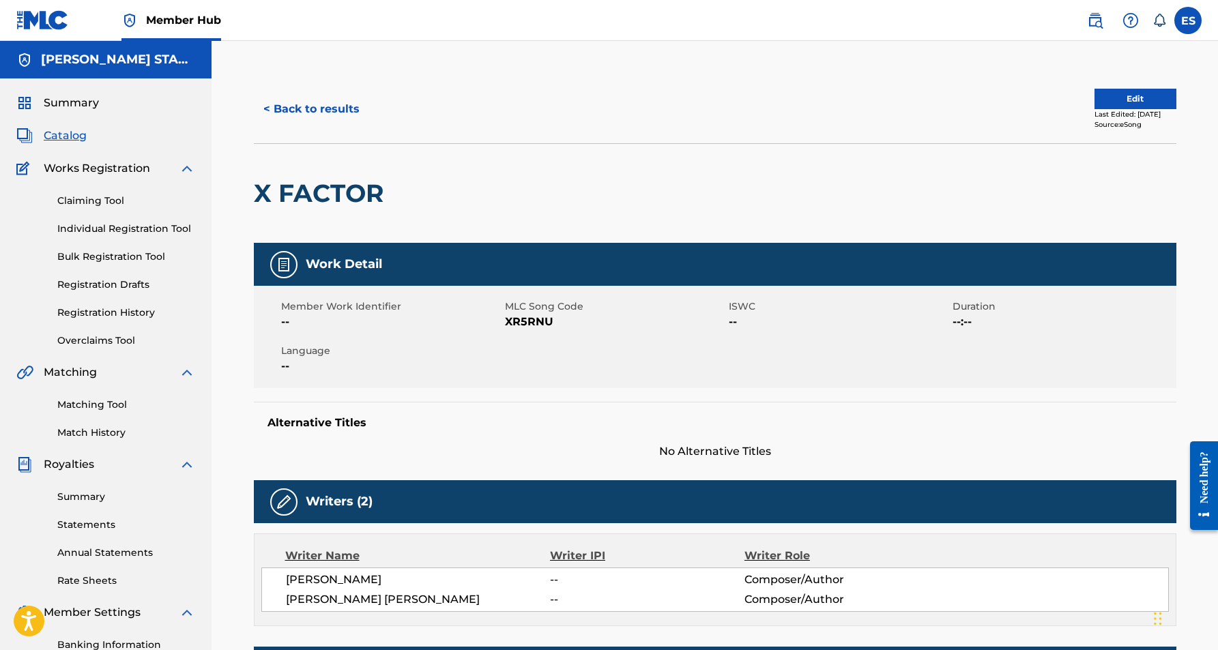
scroll to position [0, 0]
click at [324, 104] on button "< Back to results" at bounding box center [311, 109] width 115 height 34
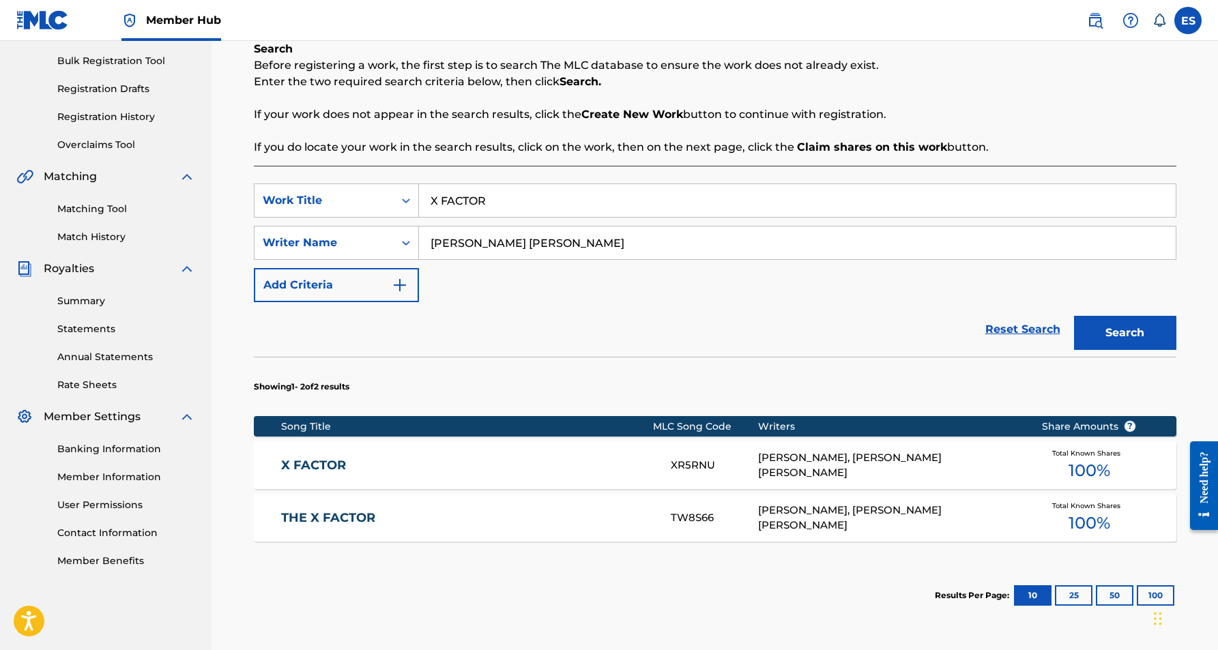
scroll to position [209, 0]
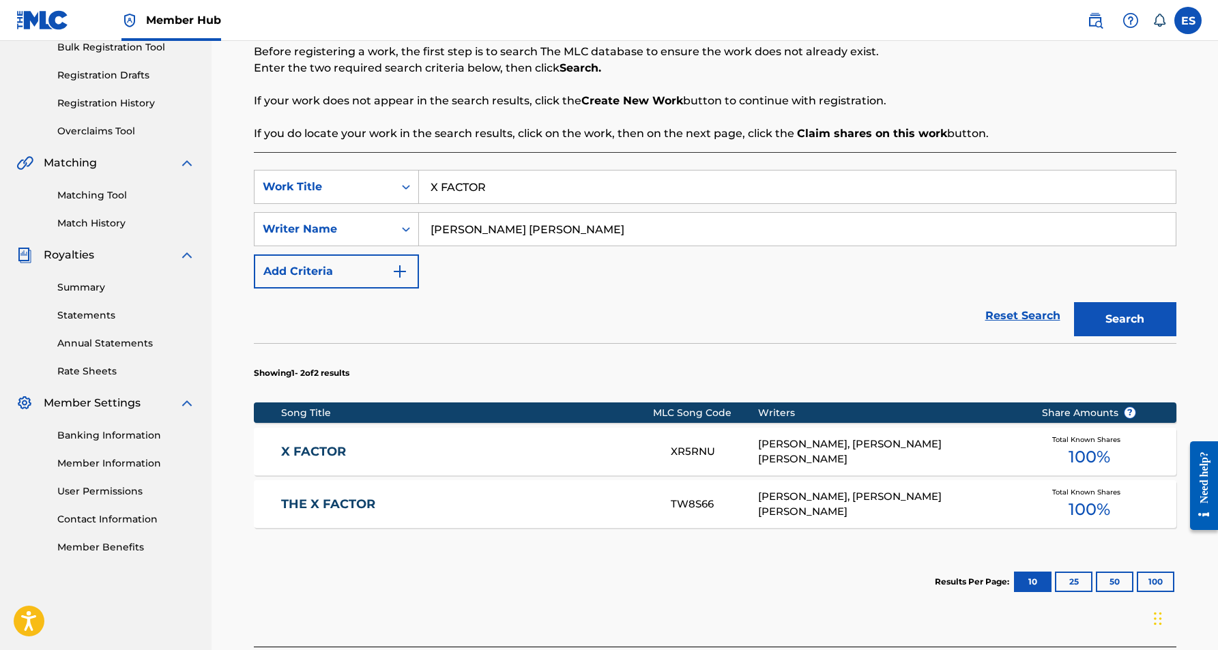
click at [828, 501] on div "[PERSON_NAME], [PERSON_NAME] [PERSON_NAME]" at bounding box center [889, 504] width 263 height 31
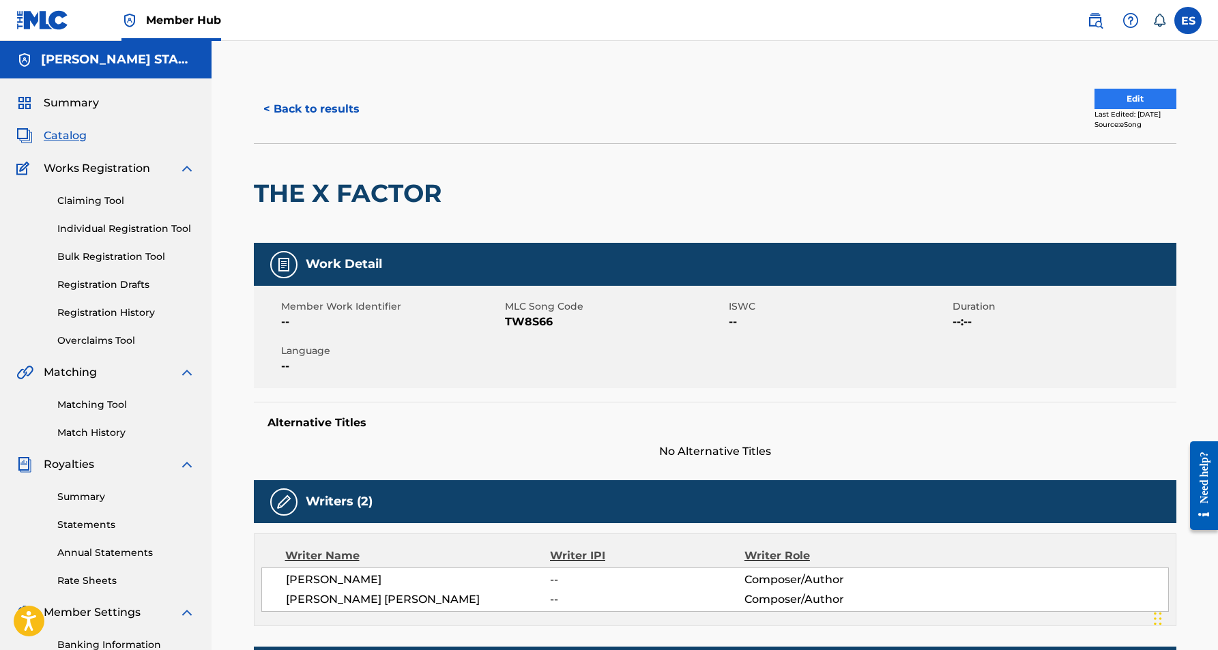
click at [1099, 98] on button "Edit" at bounding box center [1136, 99] width 82 height 20
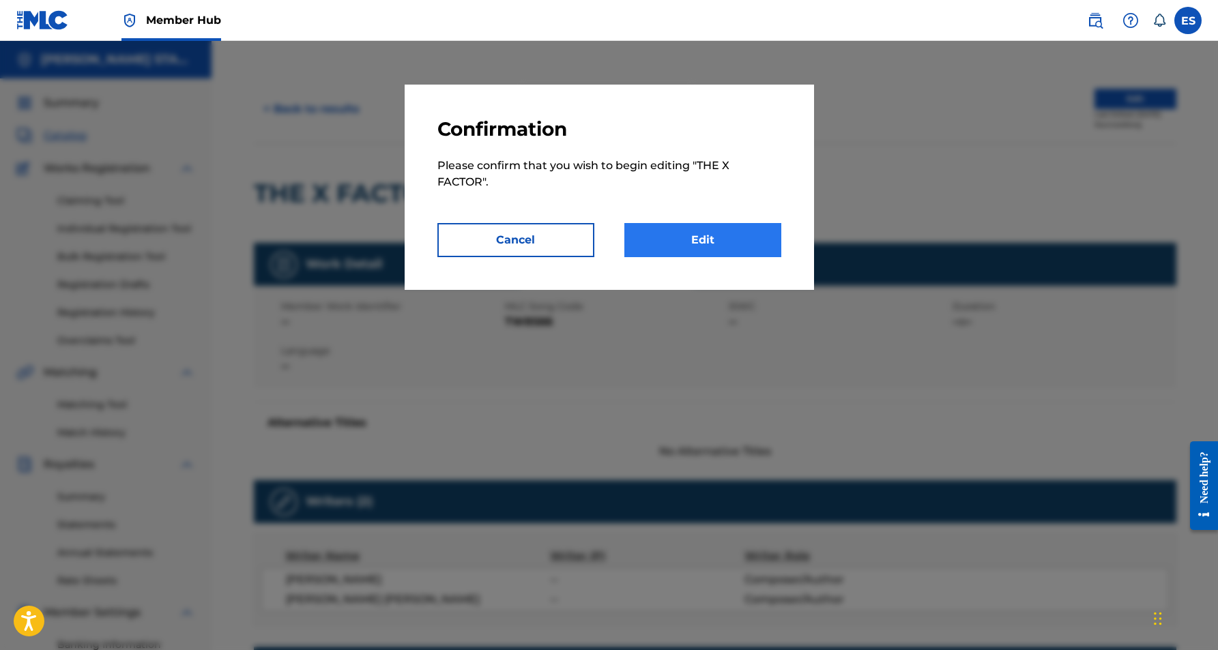
click at [689, 237] on link "Edit" at bounding box center [702, 240] width 157 height 34
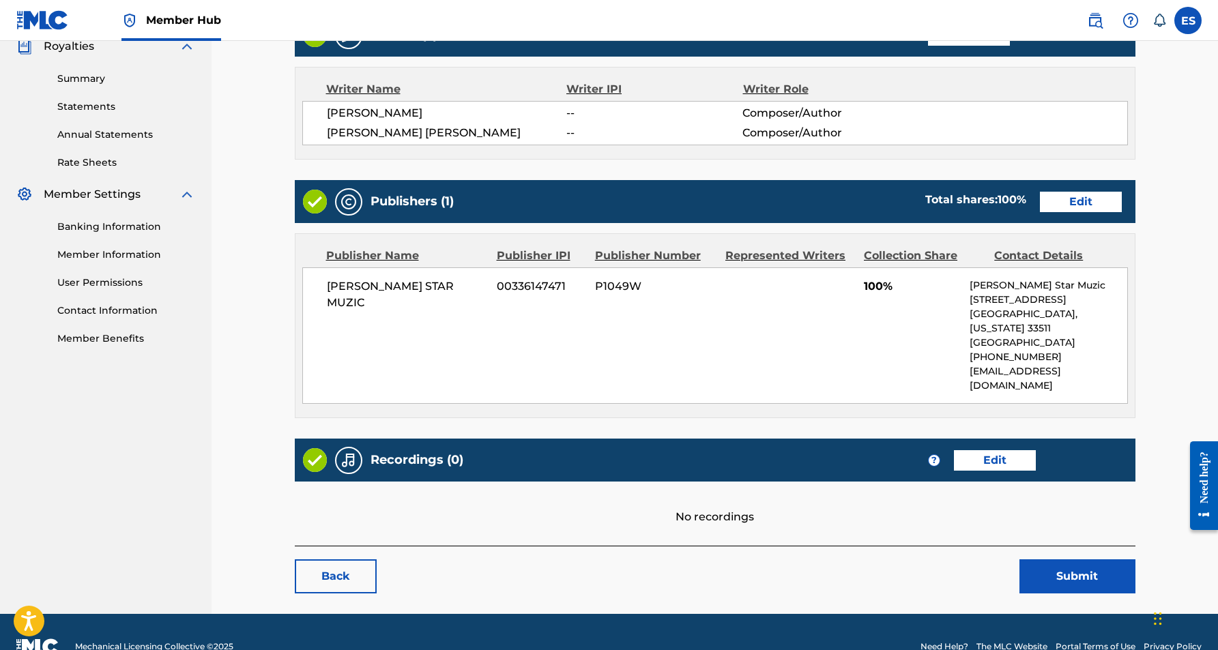
scroll to position [418, 0]
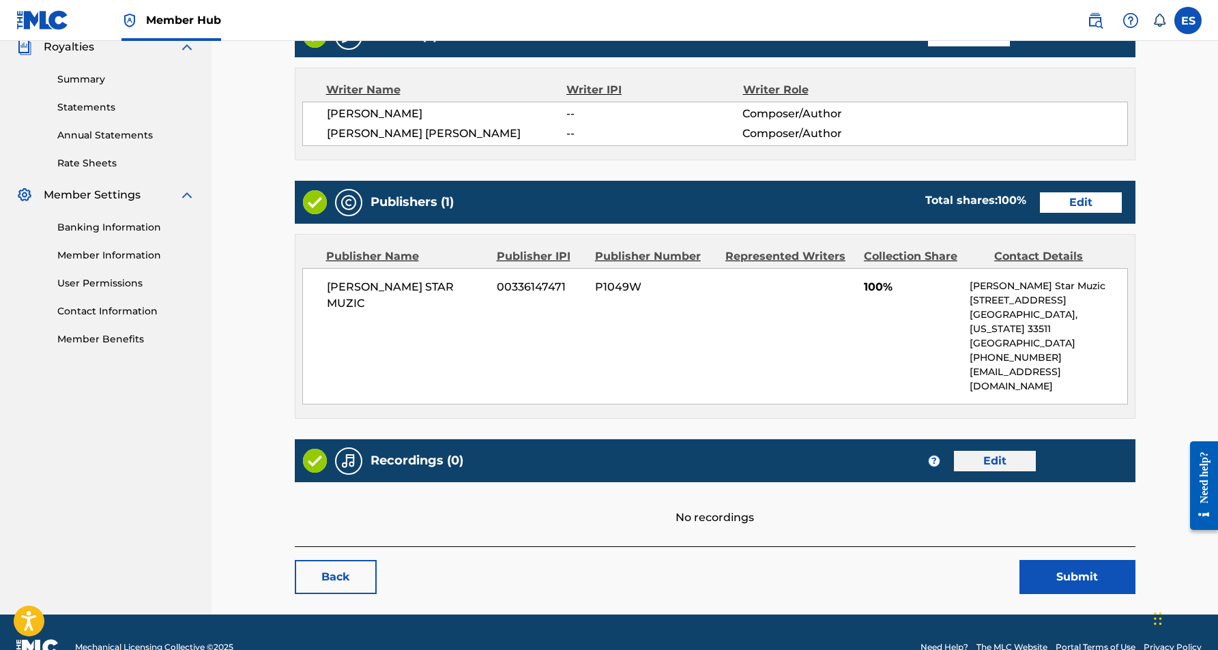
click at [988, 451] on link "Edit" at bounding box center [995, 461] width 82 height 20
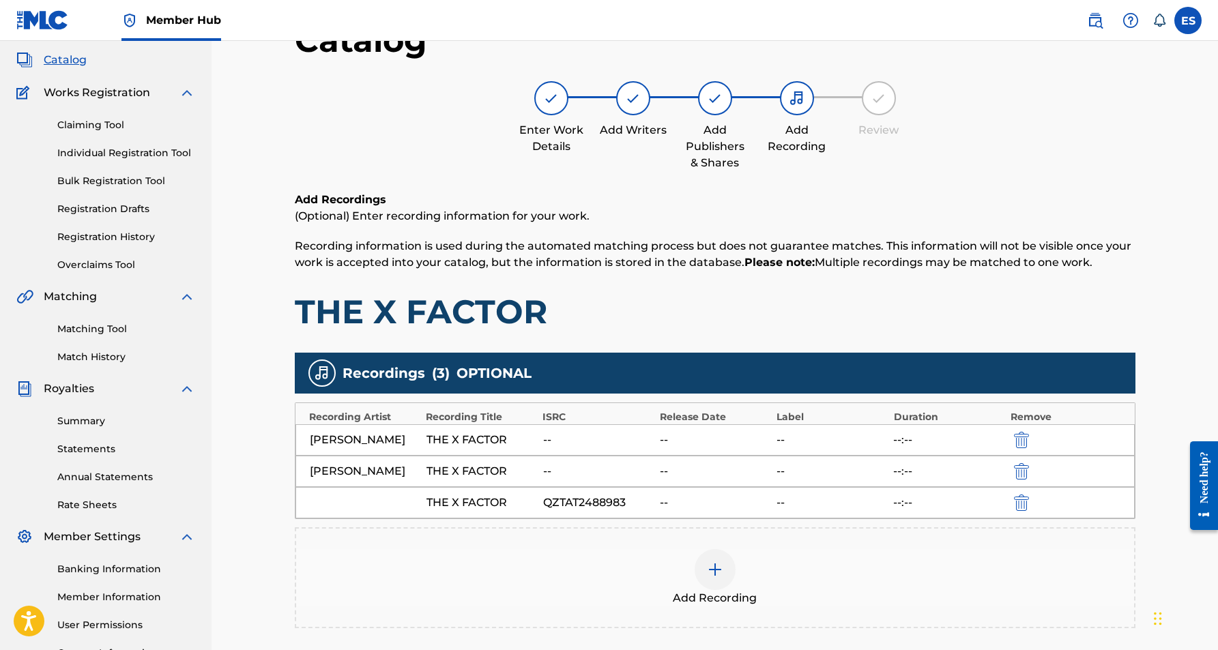
scroll to position [66, 0]
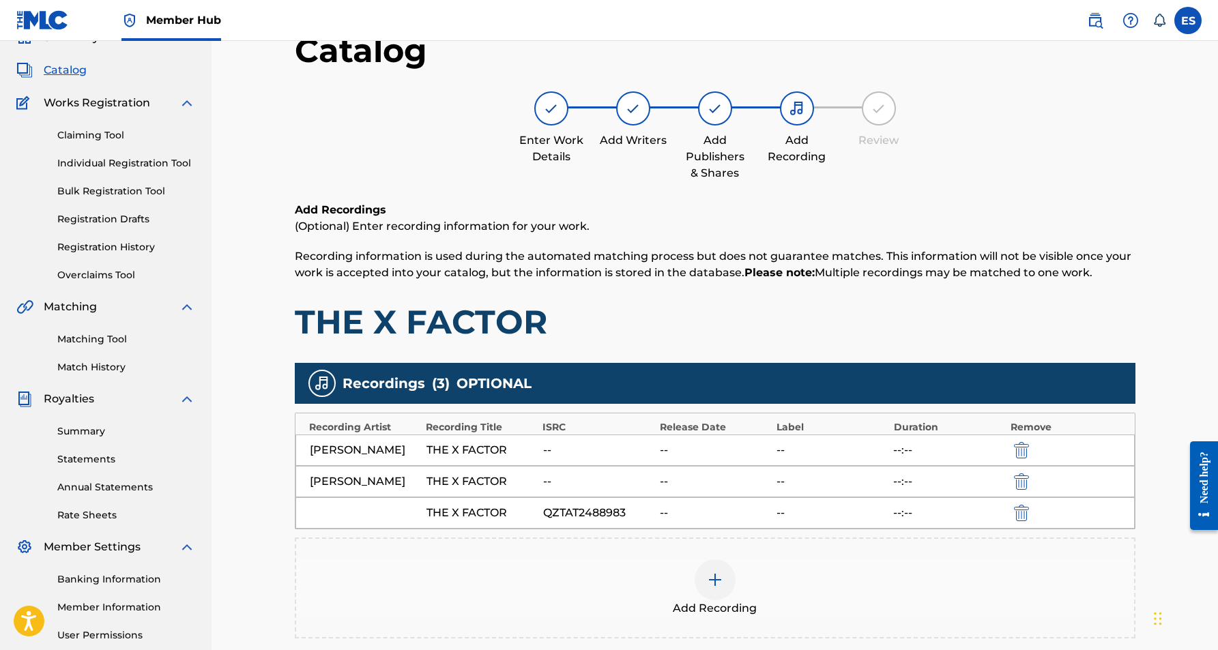
click at [714, 582] on img at bounding box center [715, 580] width 16 height 16
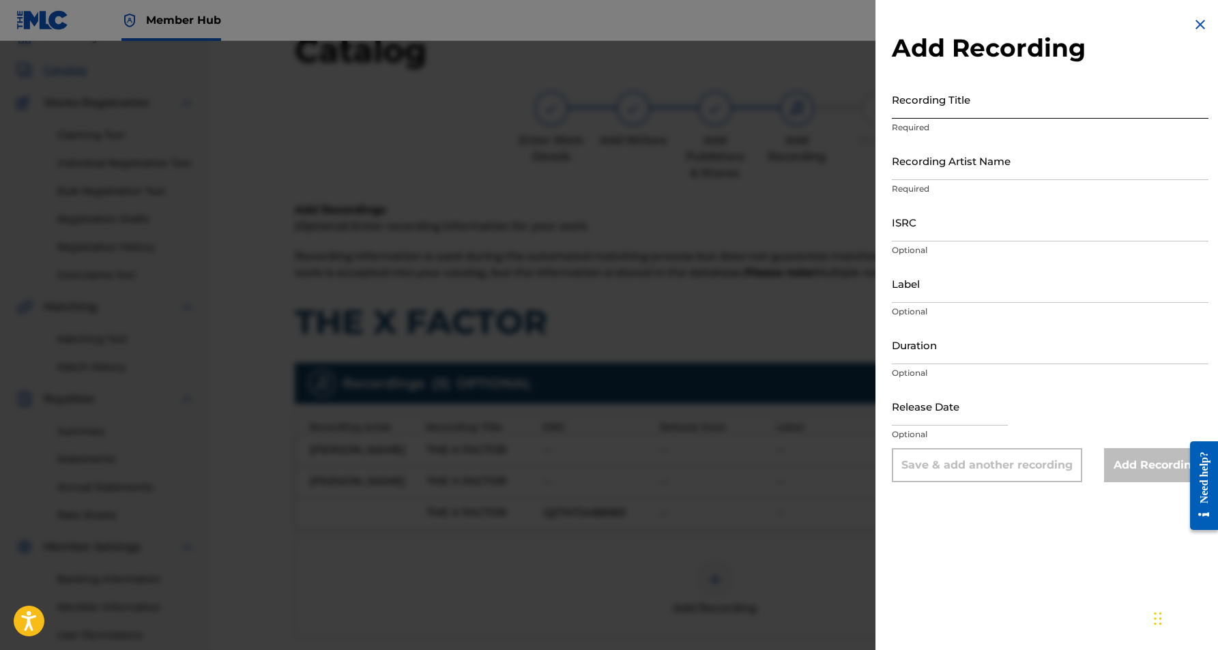
click at [927, 92] on input "Recording Title" at bounding box center [1050, 99] width 317 height 39
paste input "X FACTOR"
type input "X FACTOR"
click at [1004, 168] on input "Recording Artist Name" at bounding box center [1050, 160] width 317 height 39
paste input "[PERSON_NAME]"
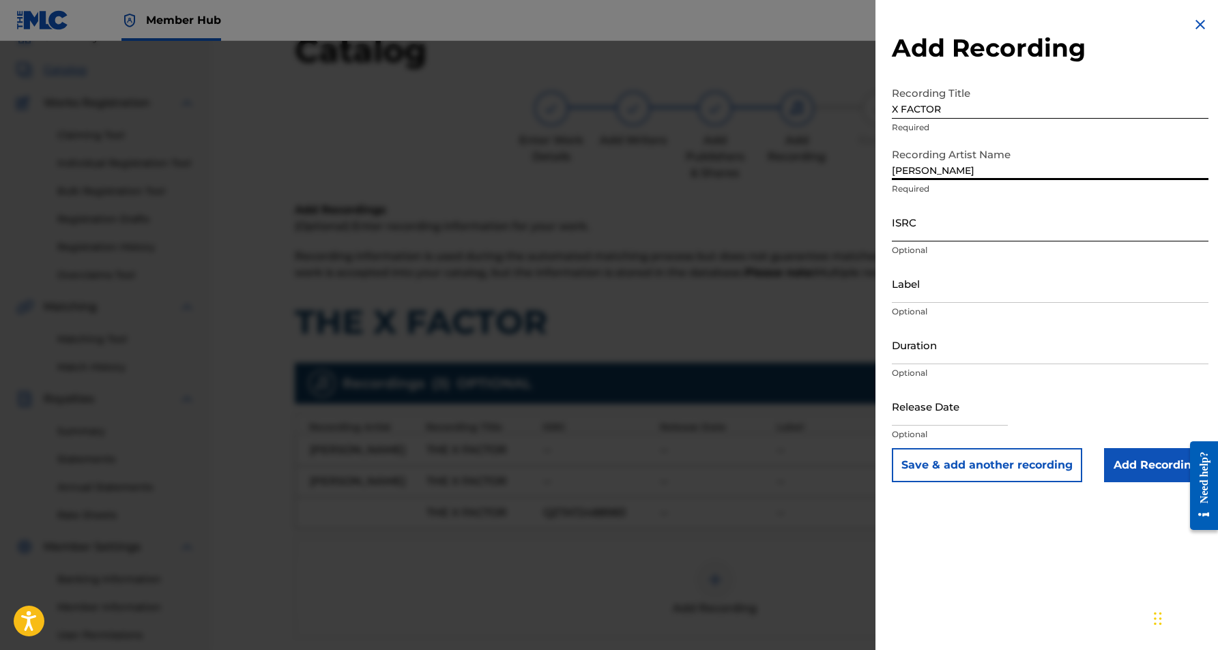
type input "[PERSON_NAME]"
click at [966, 218] on input "ISRC" at bounding box center [1050, 222] width 317 height 39
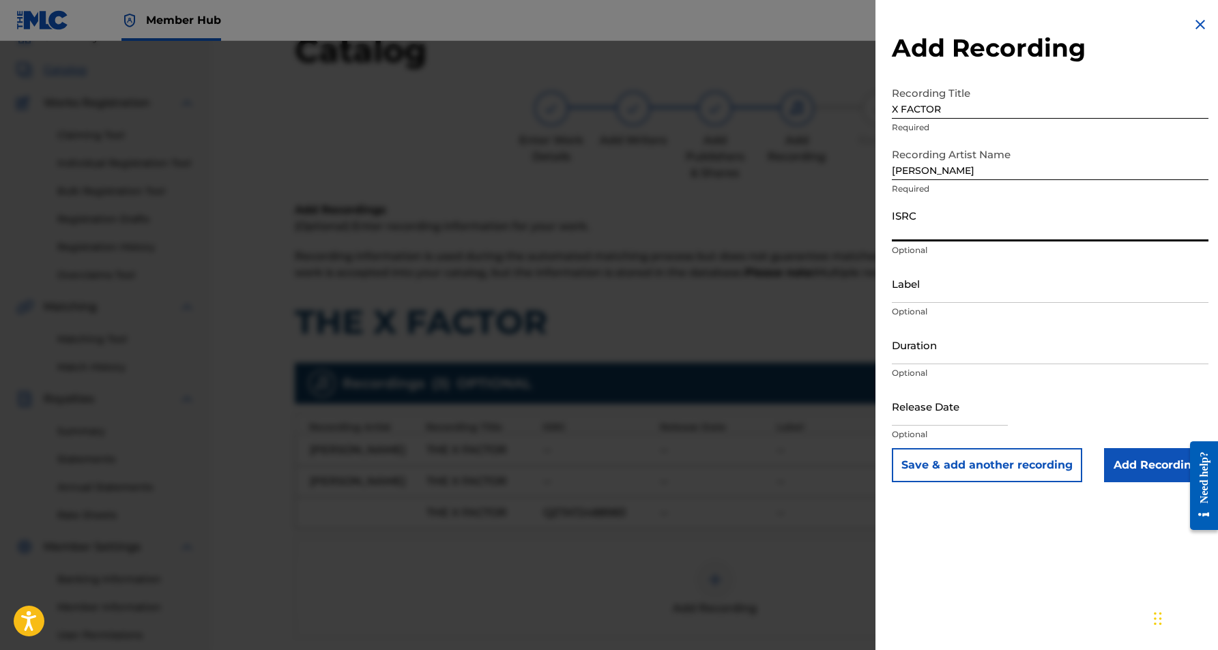
paste input "GX53U2388633"
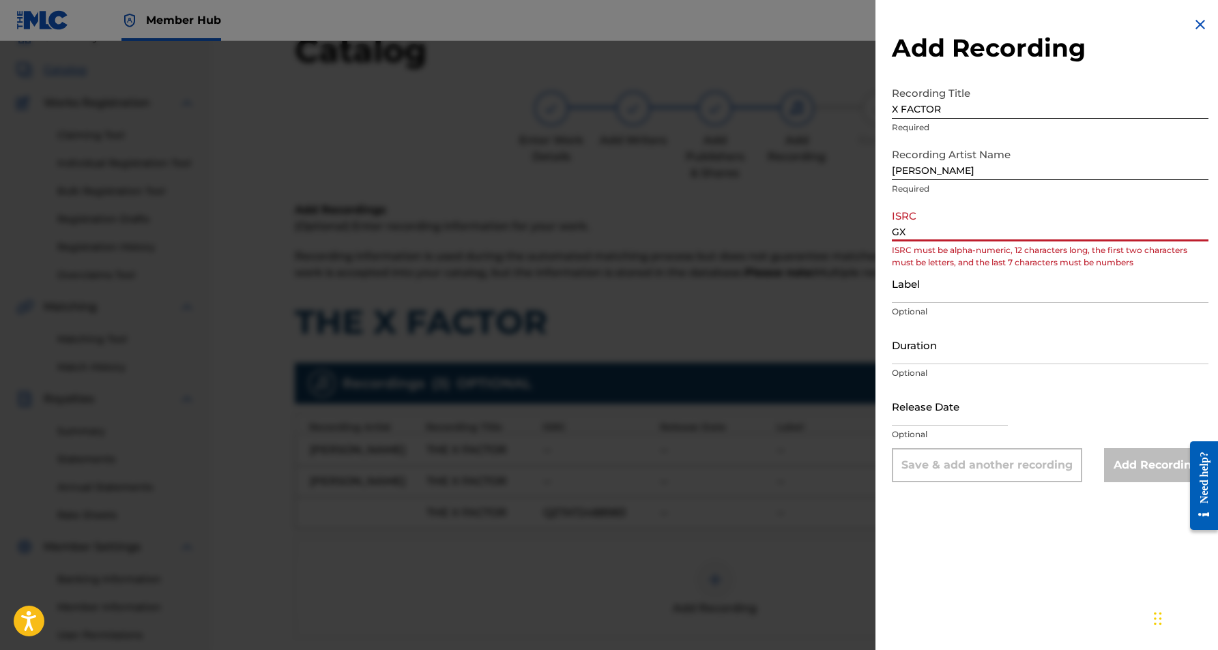
type input "G"
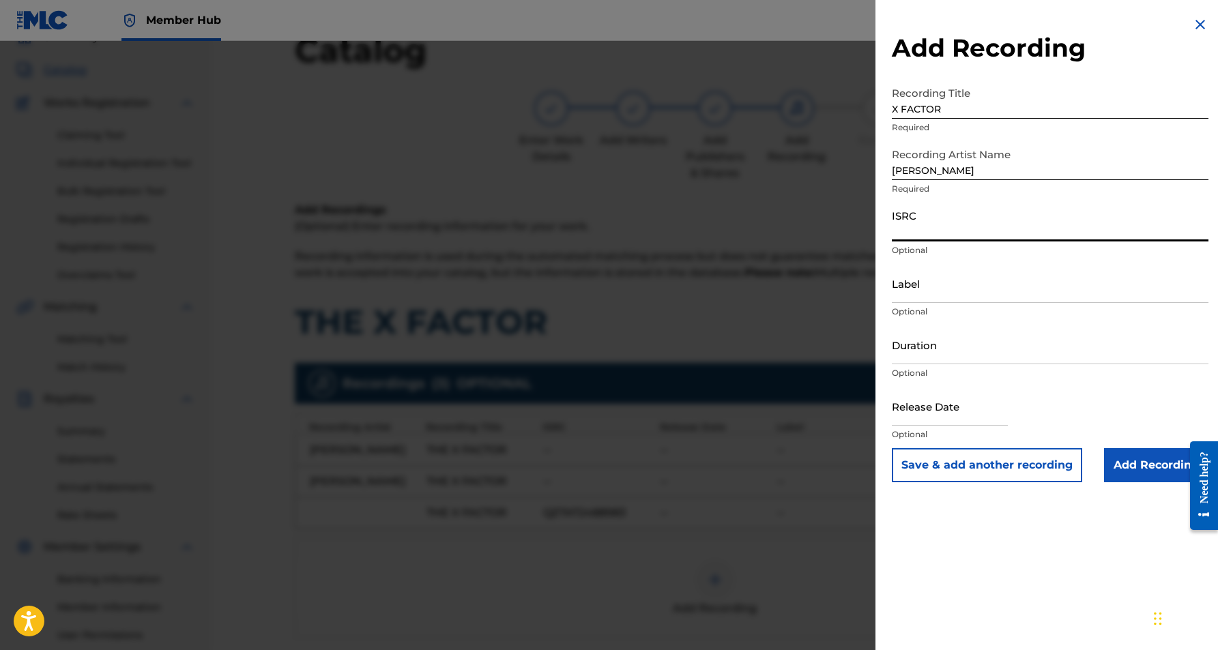
click at [488, 594] on div at bounding box center [609, 366] width 1218 height 650
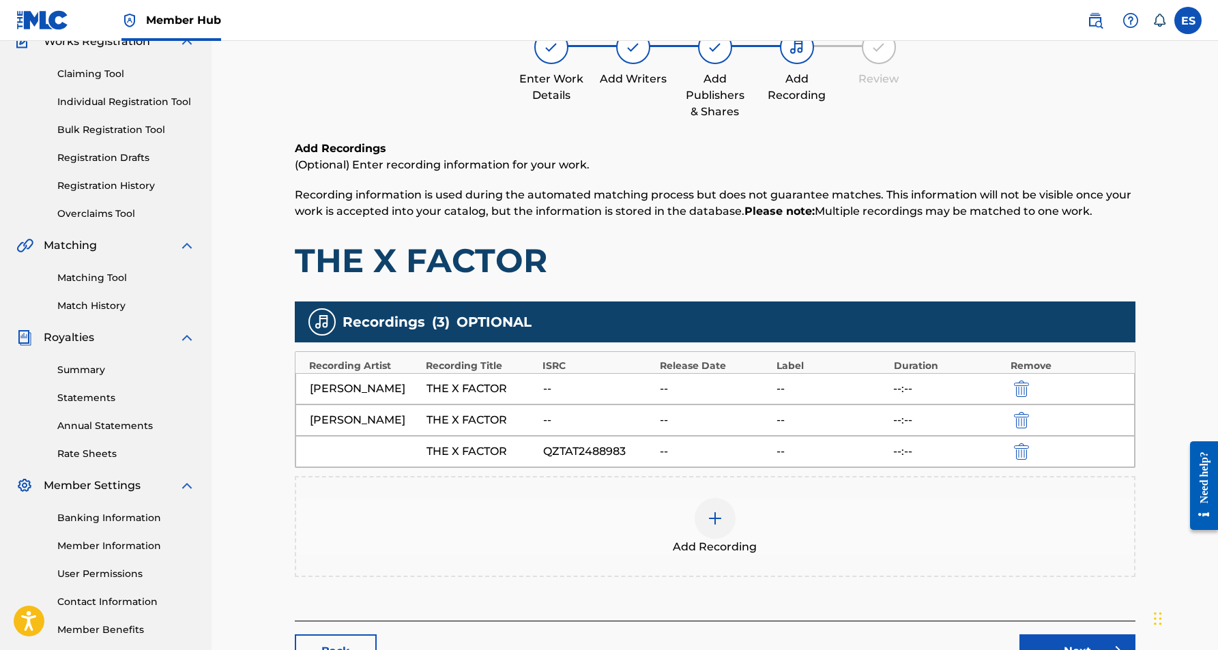
scroll to position [143, 0]
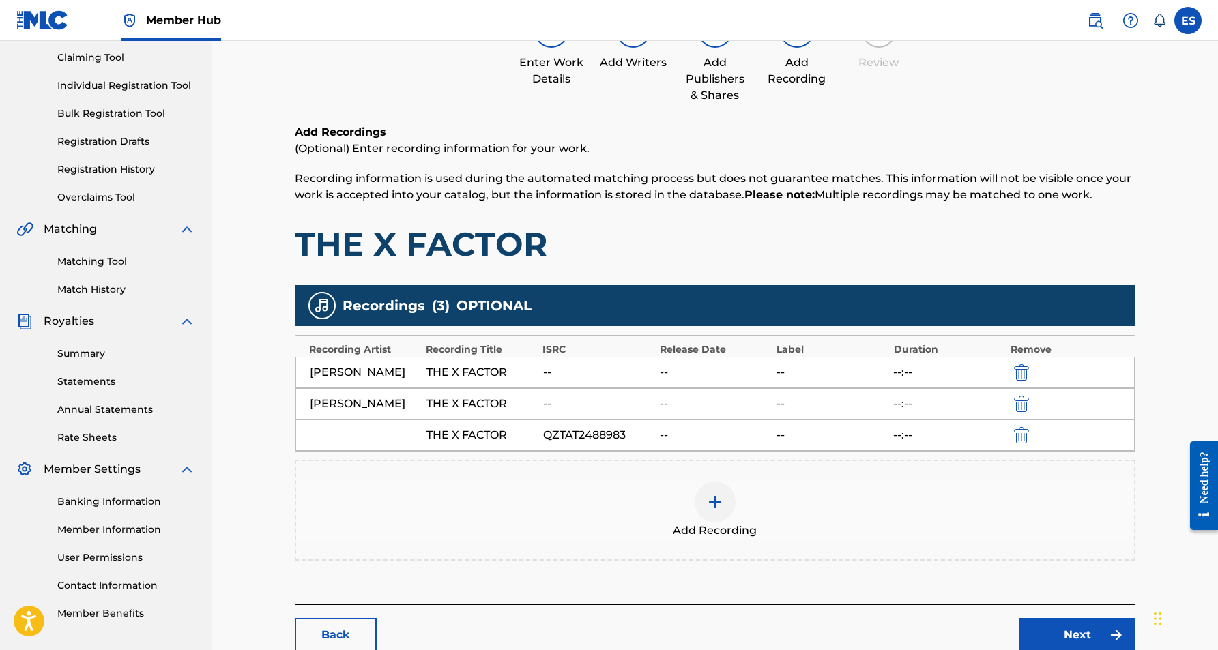
click at [718, 502] on img at bounding box center [715, 502] width 16 height 16
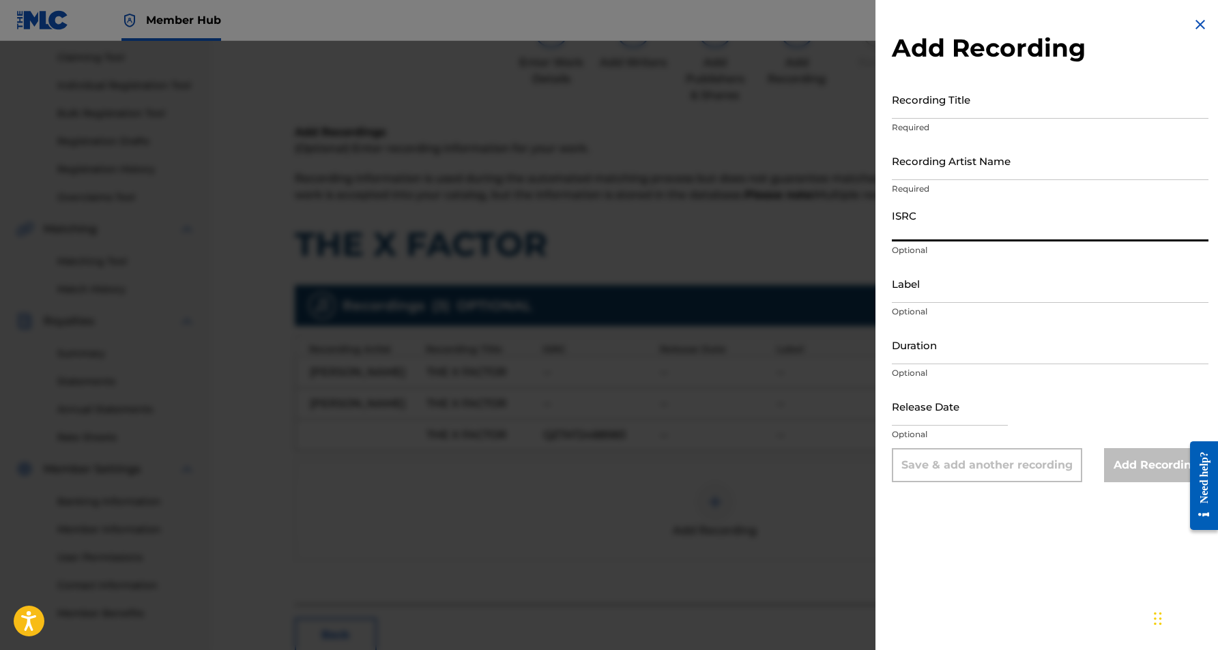
click at [941, 230] on input "ISRC" at bounding box center [1050, 222] width 317 height 39
paste input "GX53U2388633"
type input "GX53U2388633"
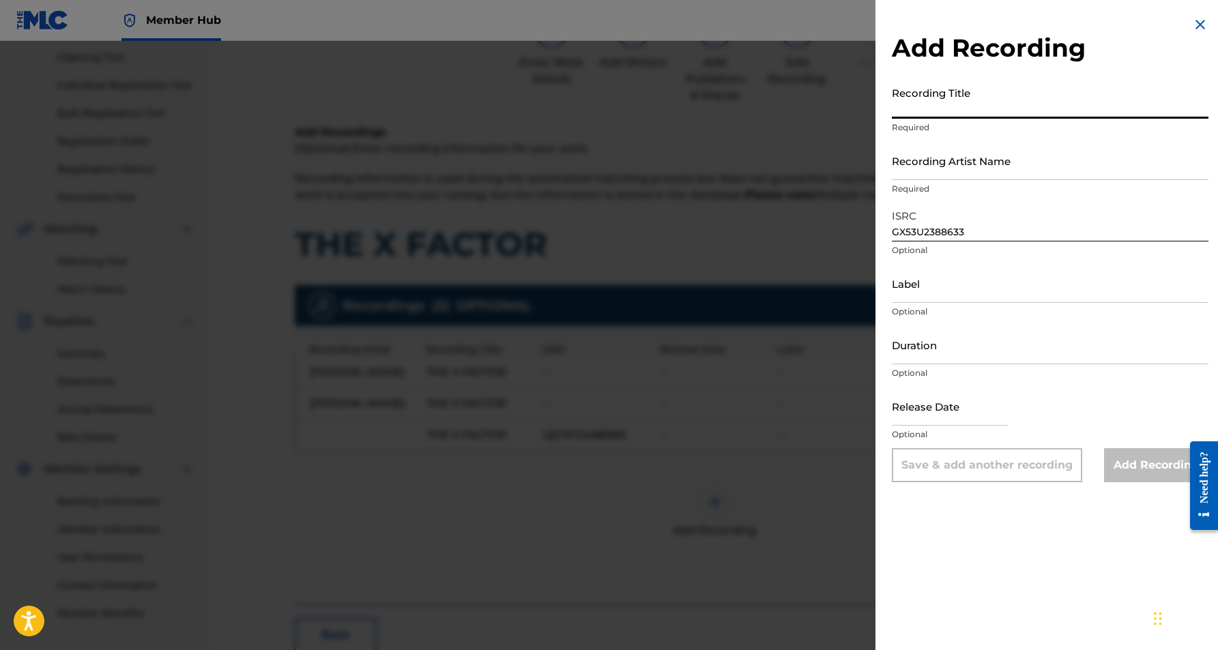
click at [983, 104] on input "Recording Title" at bounding box center [1050, 99] width 317 height 39
click at [951, 164] on input "Recording Artist Name" at bounding box center [1050, 160] width 317 height 39
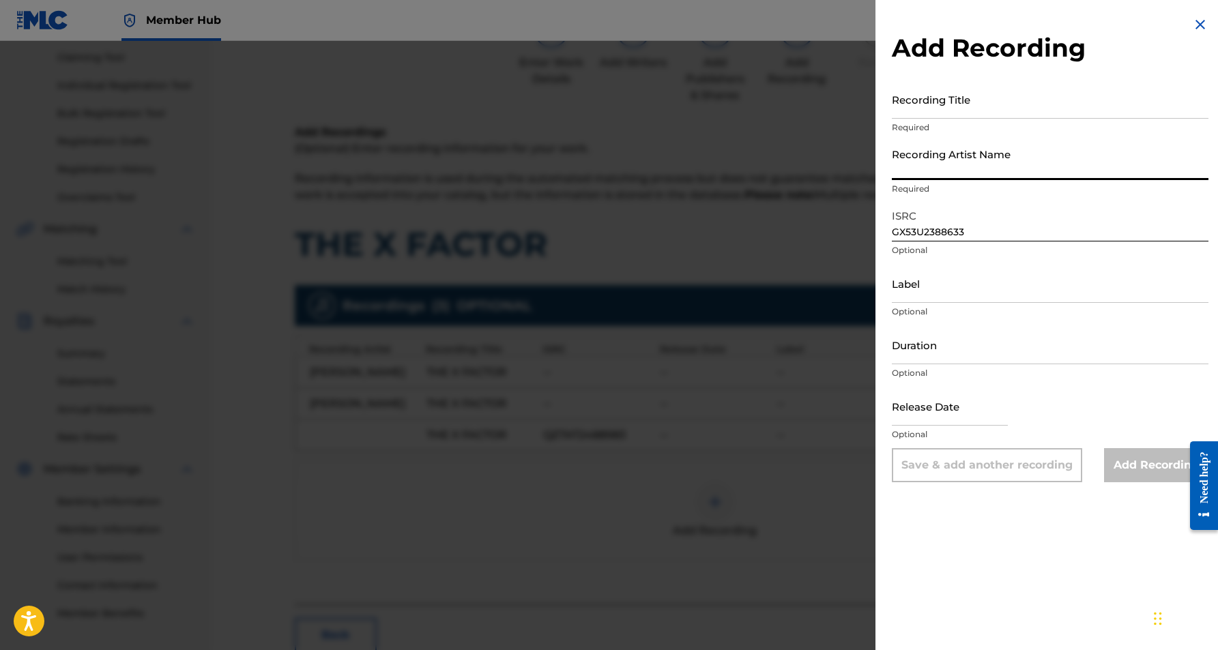
paste input "[PERSON_NAME]"
type input "[PERSON_NAME]"
click at [972, 91] on input "Recording Title" at bounding box center [1050, 99] width 317 height 39
paste input "X FACTOR"
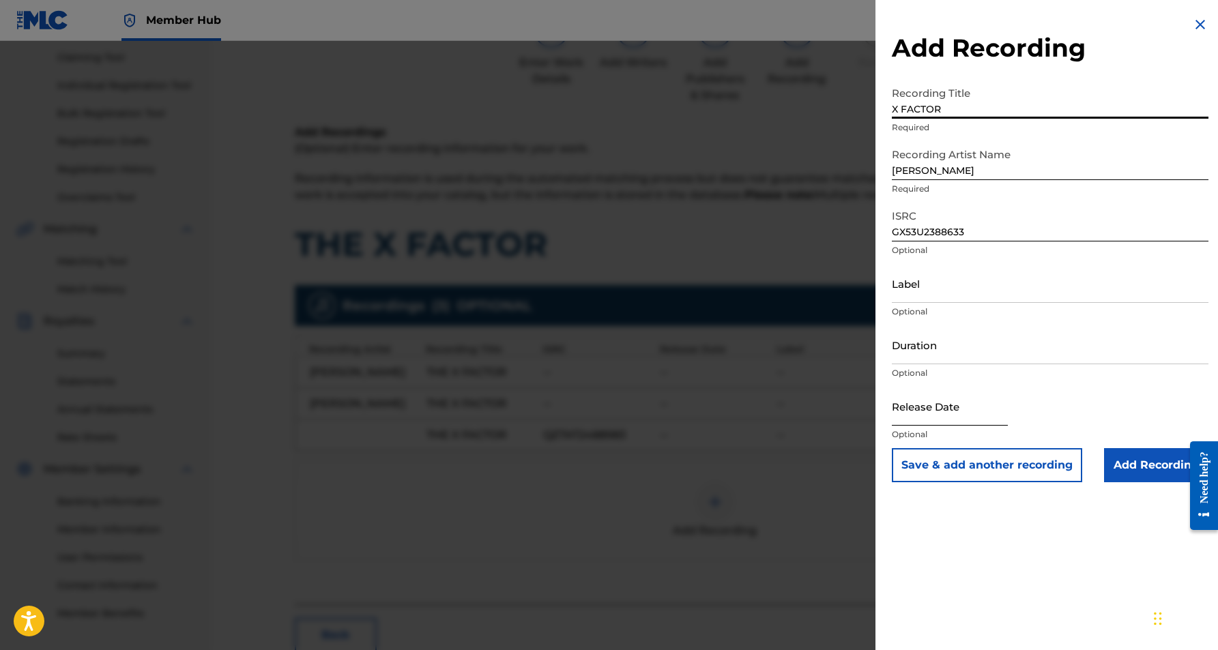
type input "X FACTOR"
click at [955, 406] on input "text" at bounding box center [950, 406] width 116 height 39
select select "8"
select select "2025"
click at [970, 336] on input "Duration" at bounding box center [1050, 344] width 317 height 39
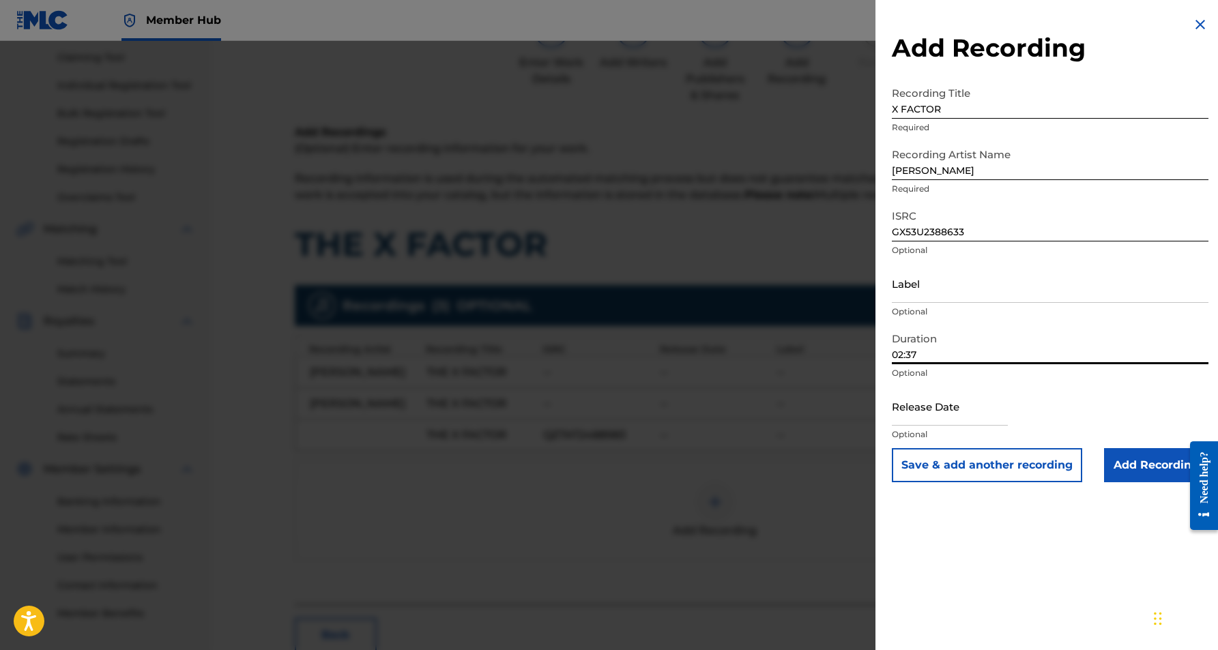
type input "02:37"
click at [957, 514] on div "Add Recording Recording Title X FACTOR Required Recording Artist Name [PERSON_N…" at bounding box center [1050, 325] width 349 height 650
click at [1113, 472] on input "Add Recording" at bounding box center [1156, 465] width 104 height 34
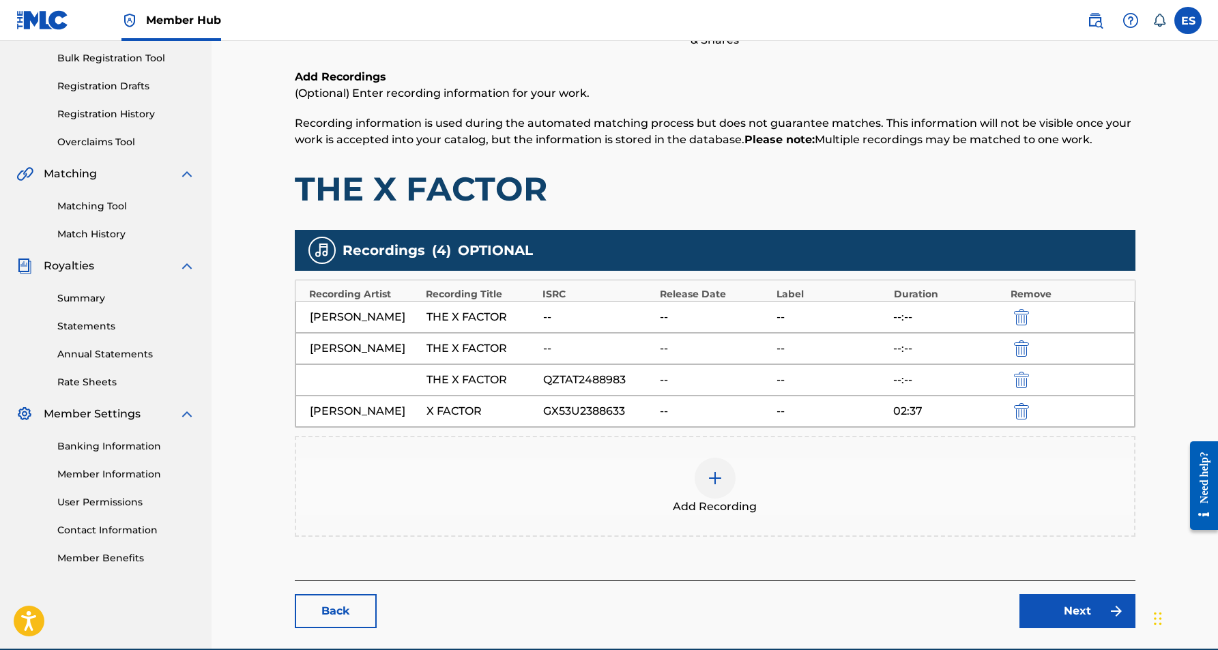
scroll to position [200, 0]
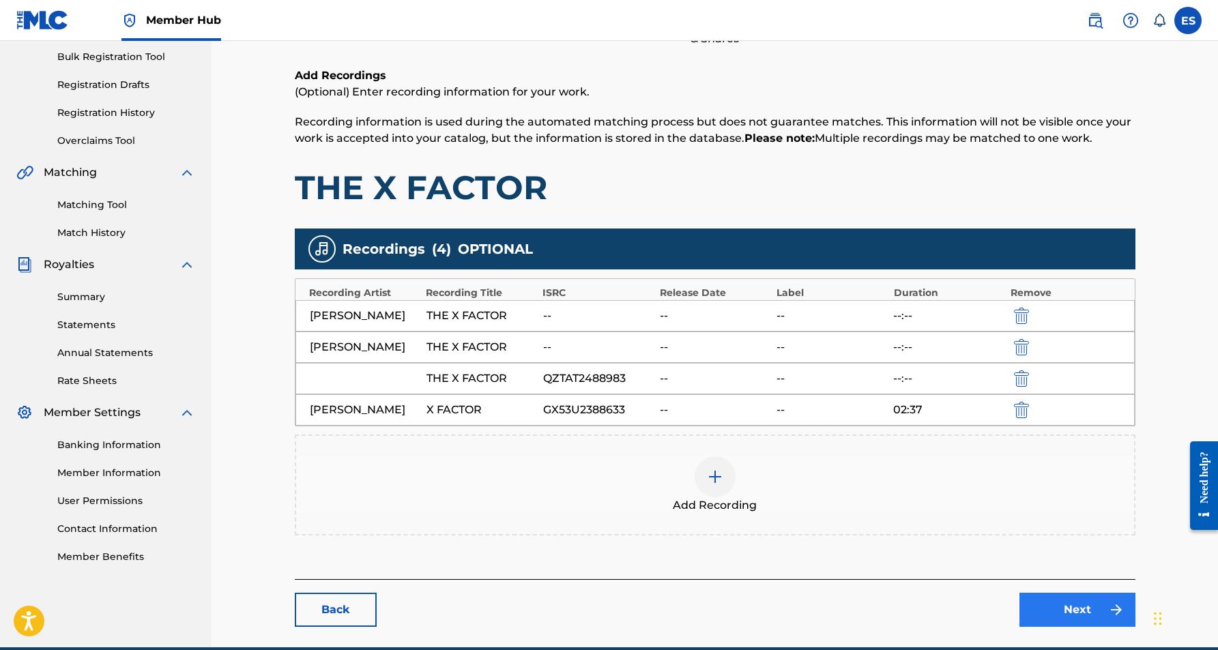
click at [1045, 604] on link "Next" at bounding box center [1077, 610] width 116 height 34
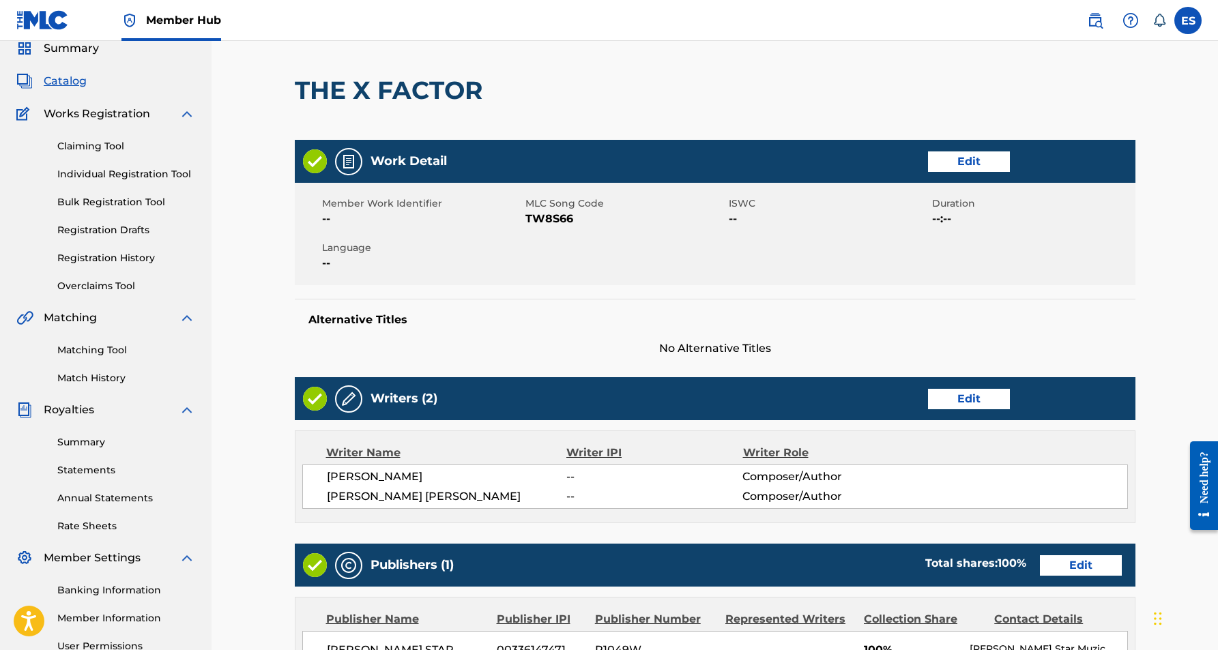
scroll to position [63, 0]
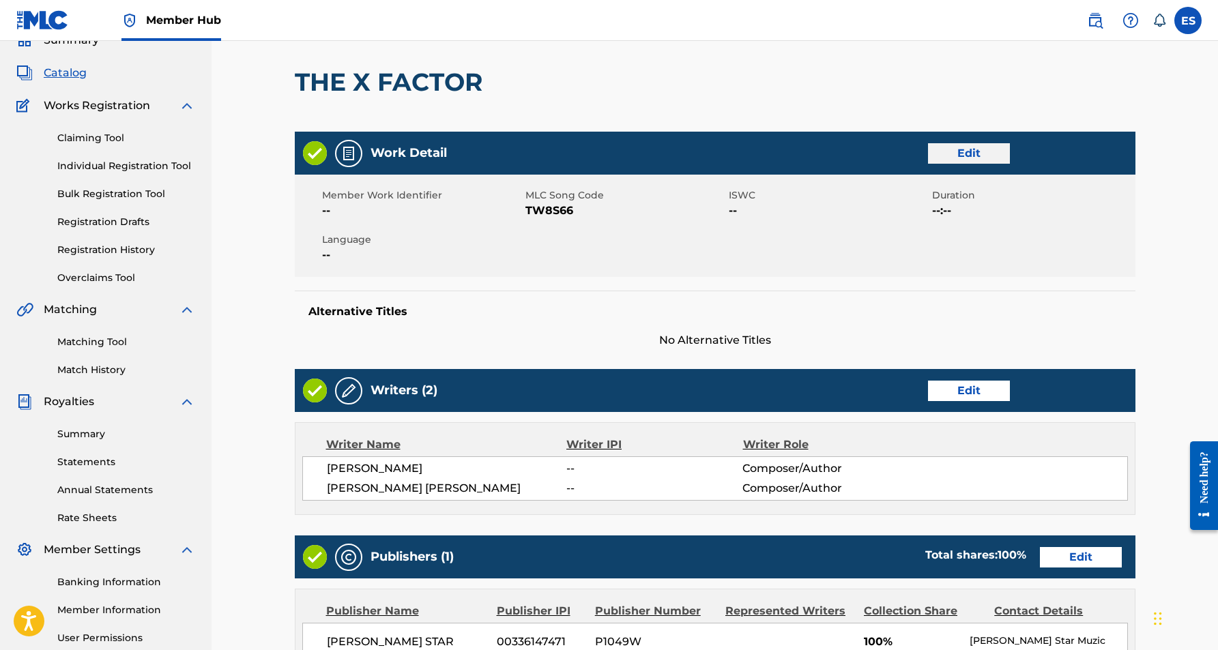
click at [963, 157] on link "Edit" at bounding box center [969, 153] width 82 height 20
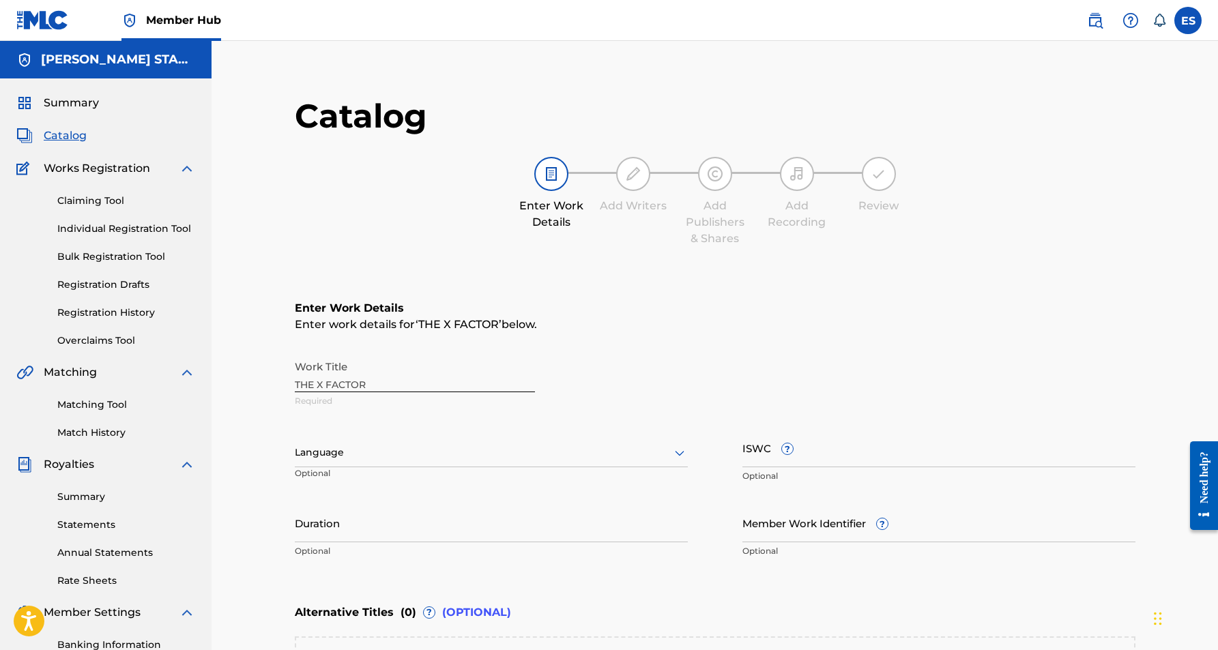
click at [679, 451] on icon at bounding box center [679, 453] width 16 height 16
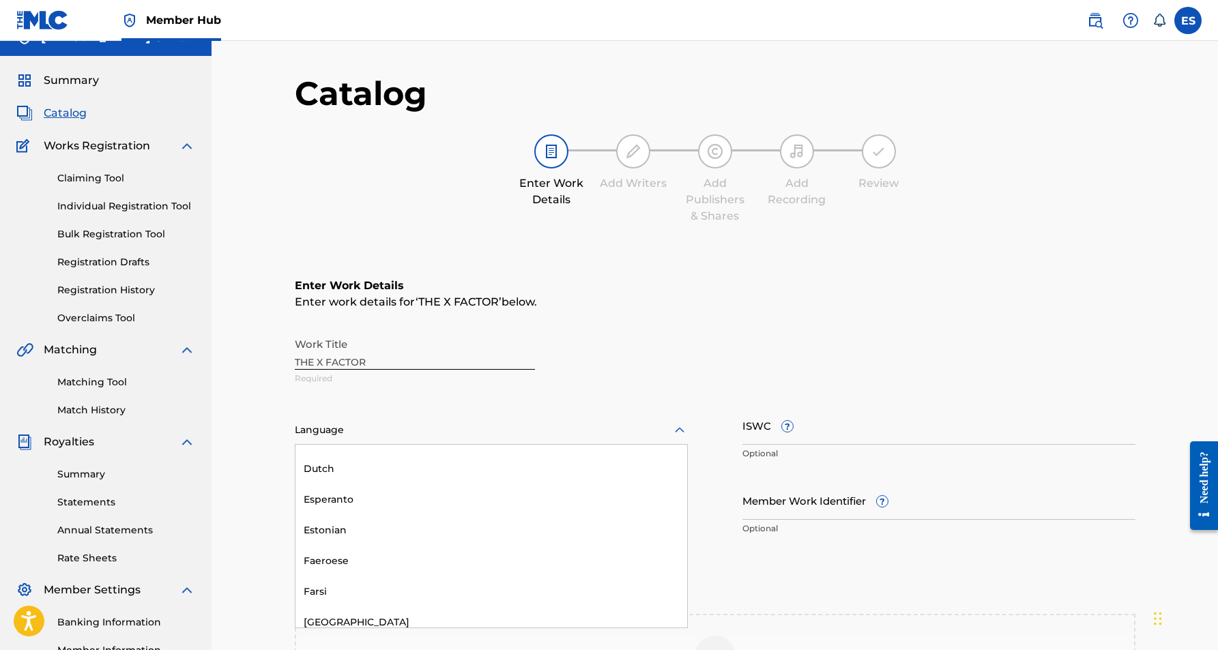
scroll to position [908, 0]
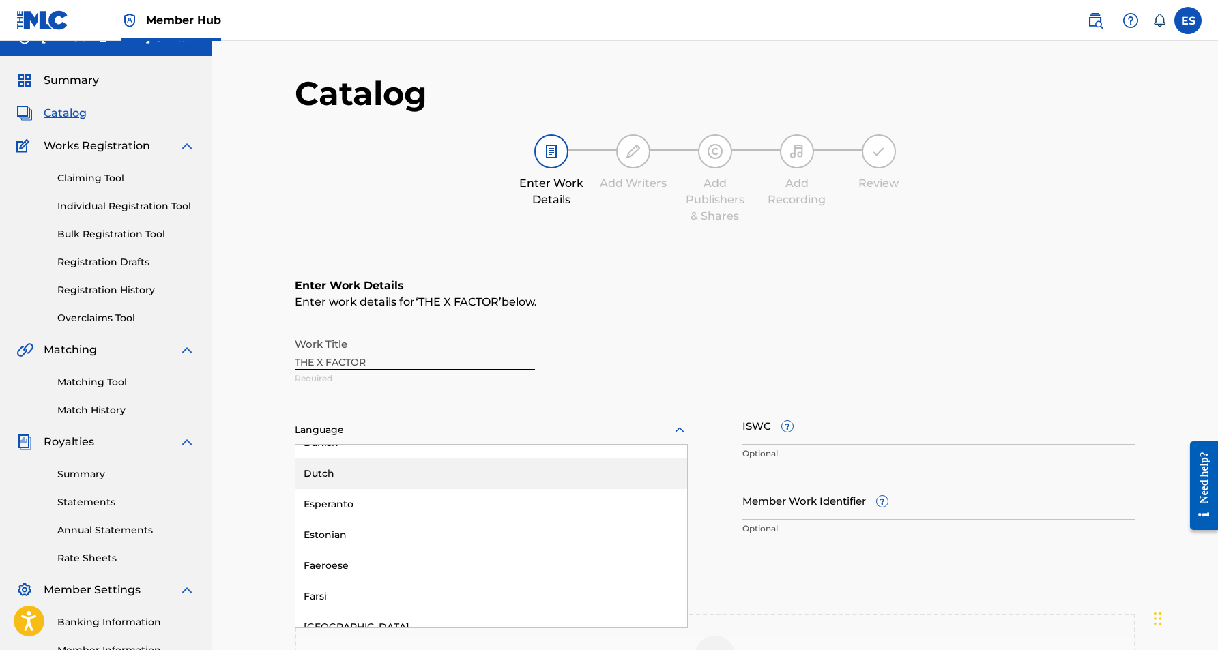
click at [525, 484] on div "Dutch" at bounding box center [491, 474] width 392 height 31
click at [809, 417] on input "ISWC ?" at bounding box center [938, 425] width 393 height 39
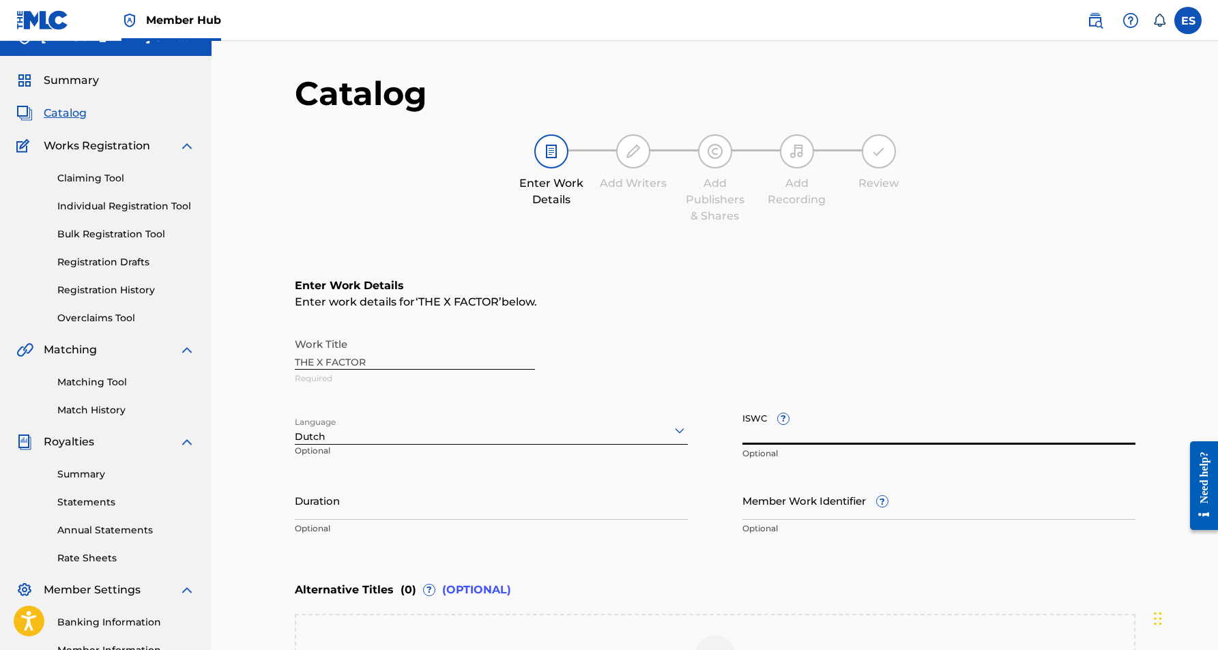
paste input "T3261268280"
type input "T3261268280"
click at [554, 506] on input "Duration" at bounding box center [491, 500] width 393 height 39
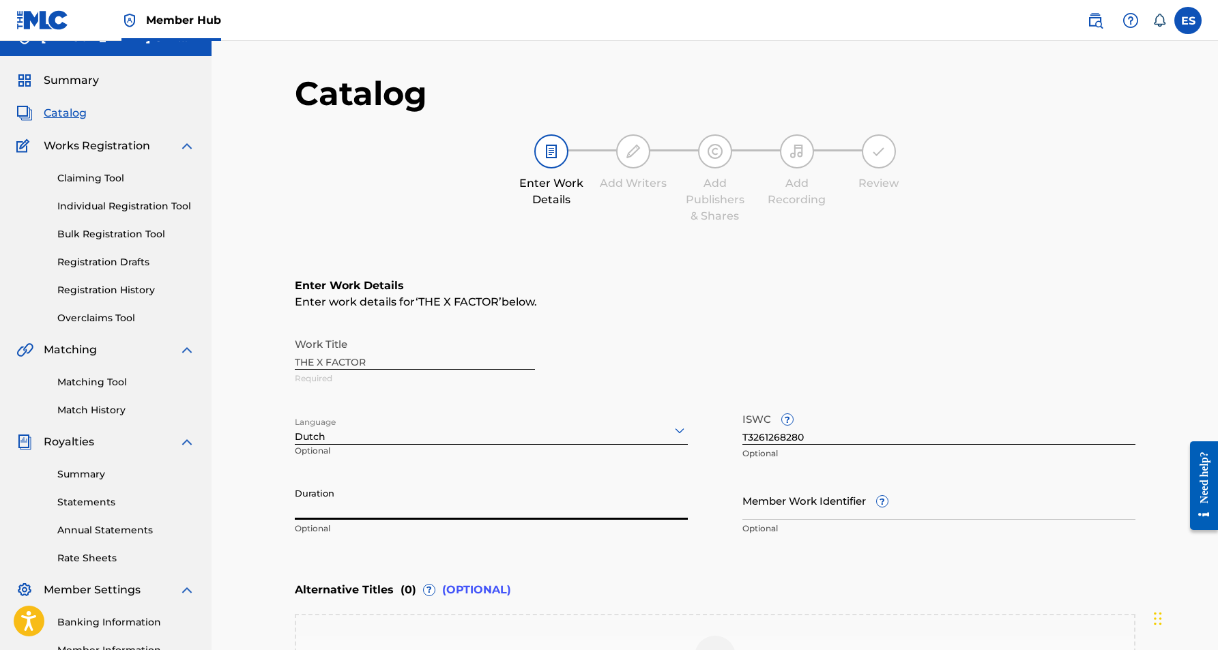
paste input "02:37"
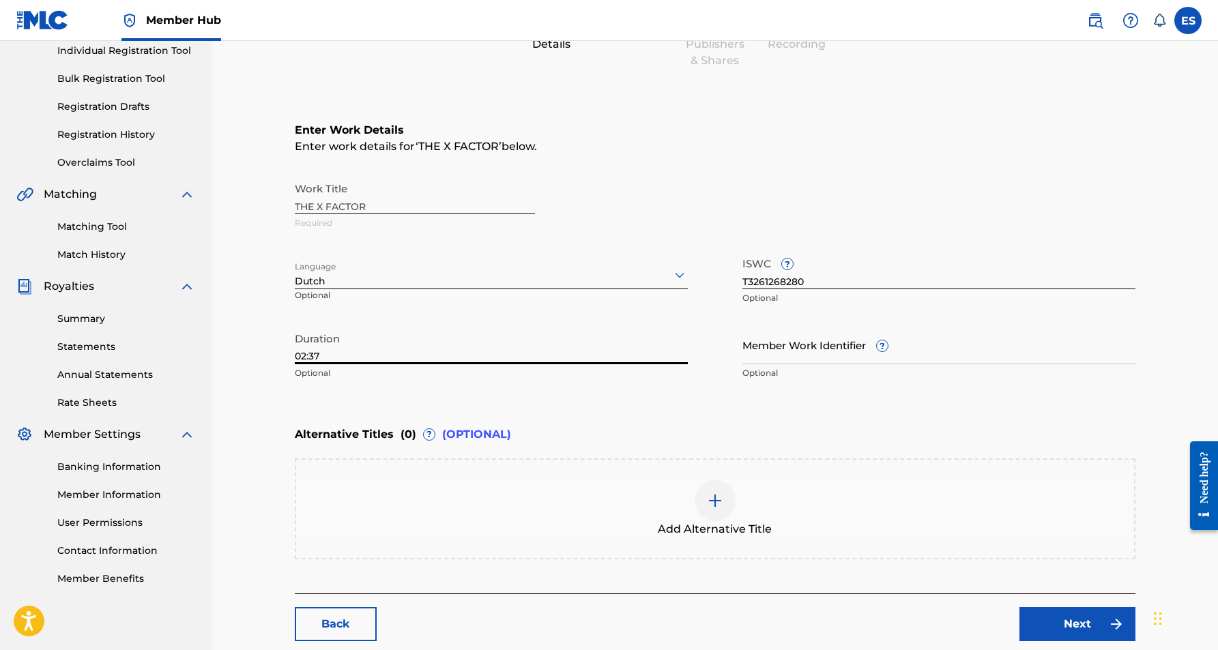
scroll to position [179, 0]
type input "02:37"
click at [714, 508] on div at bounding box center [715, 499] width 41 height 41
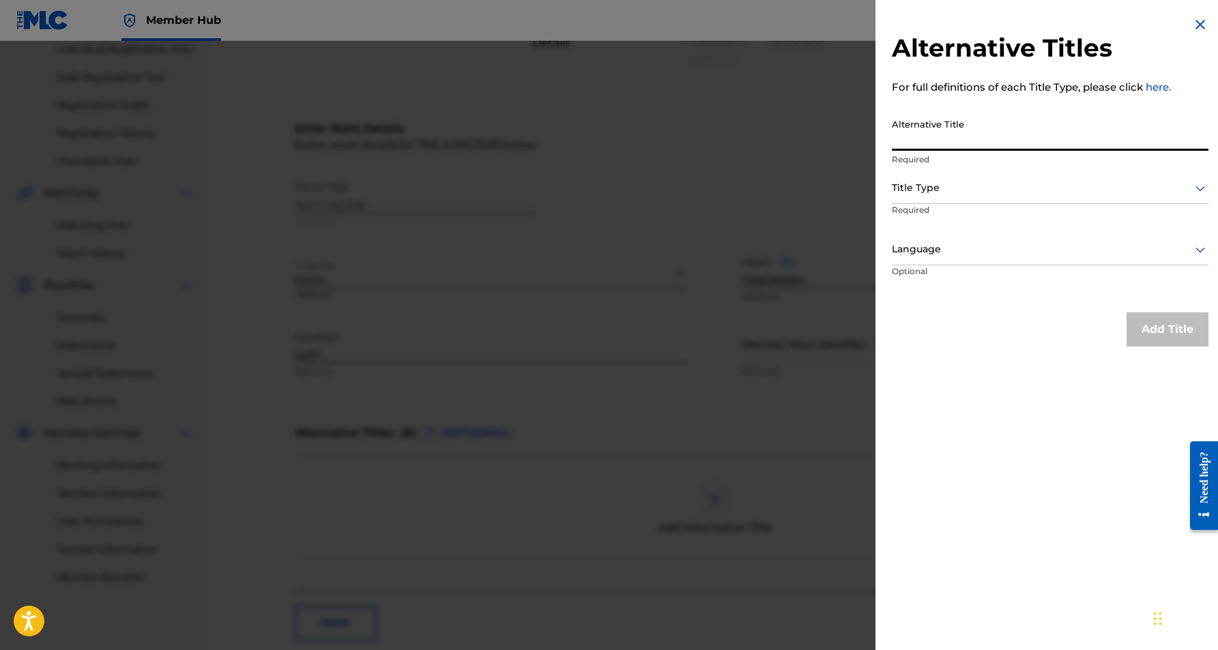
click at [957, 122] on input "Alternative Title" at bounding box center [1050, 131] width 317 height 39
paste input "THE FACTOR"
type input "THE FACTOR"
click at [1192, 186] on icon at bounding box center [1200, 188] width 16 height 16
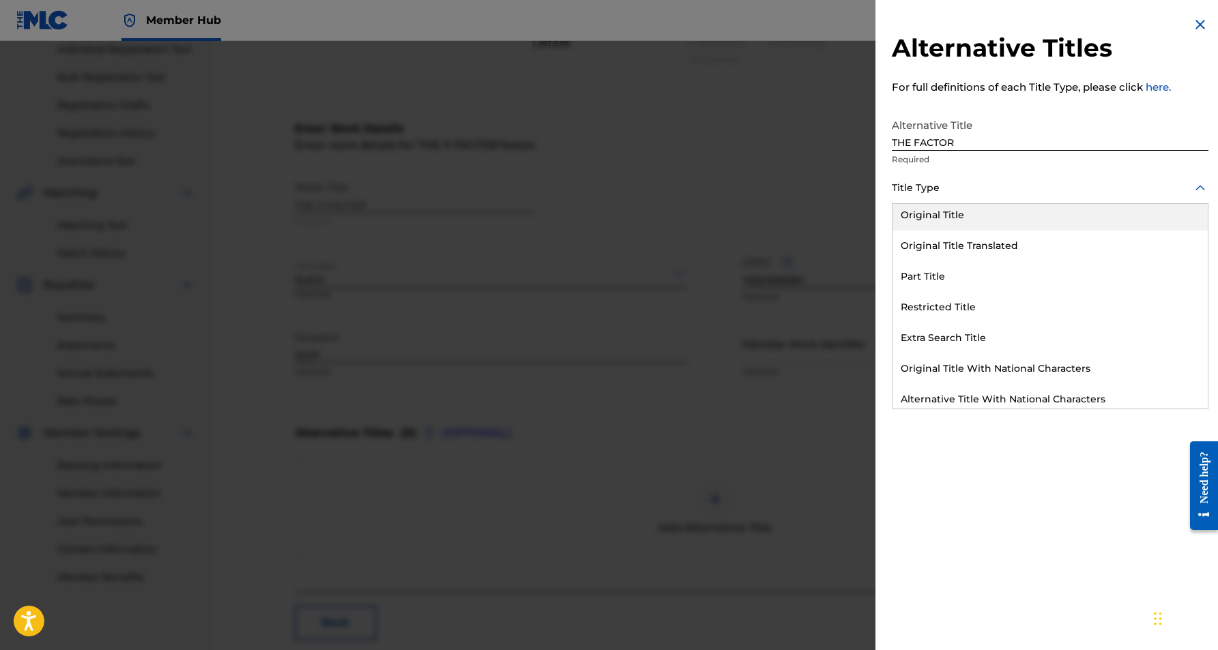
scroll to position [133, 0]
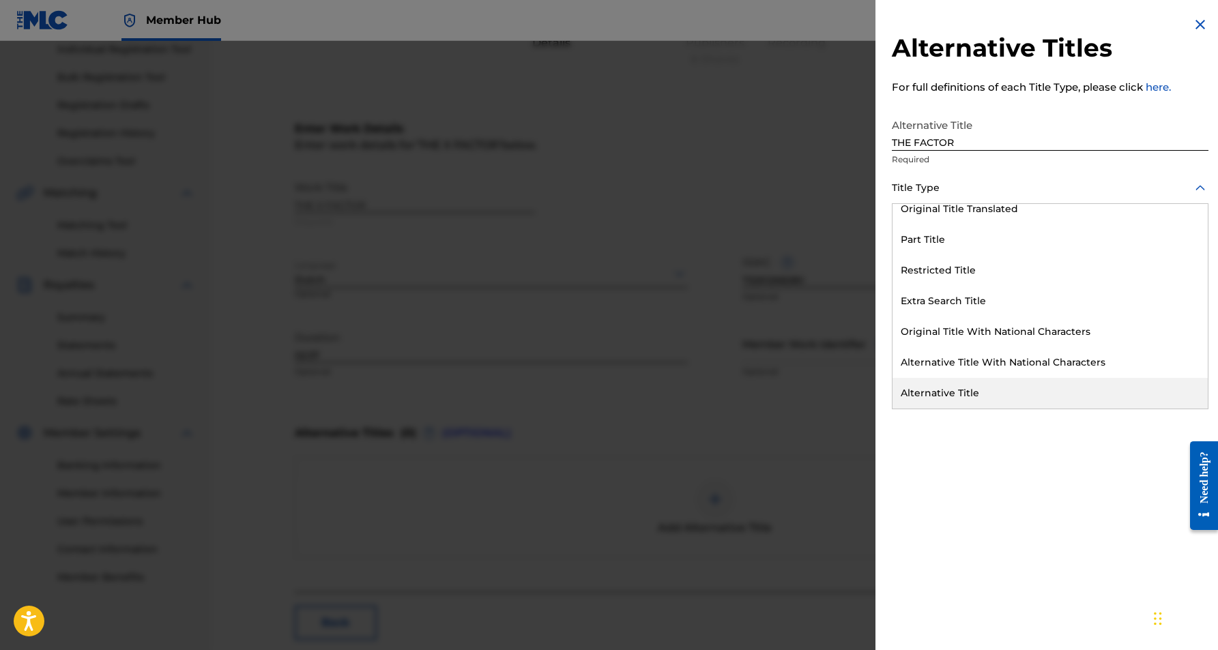
click at [992, 403] on div "Alternative Title" at bounding box center [1050, 393] width 315 height 31
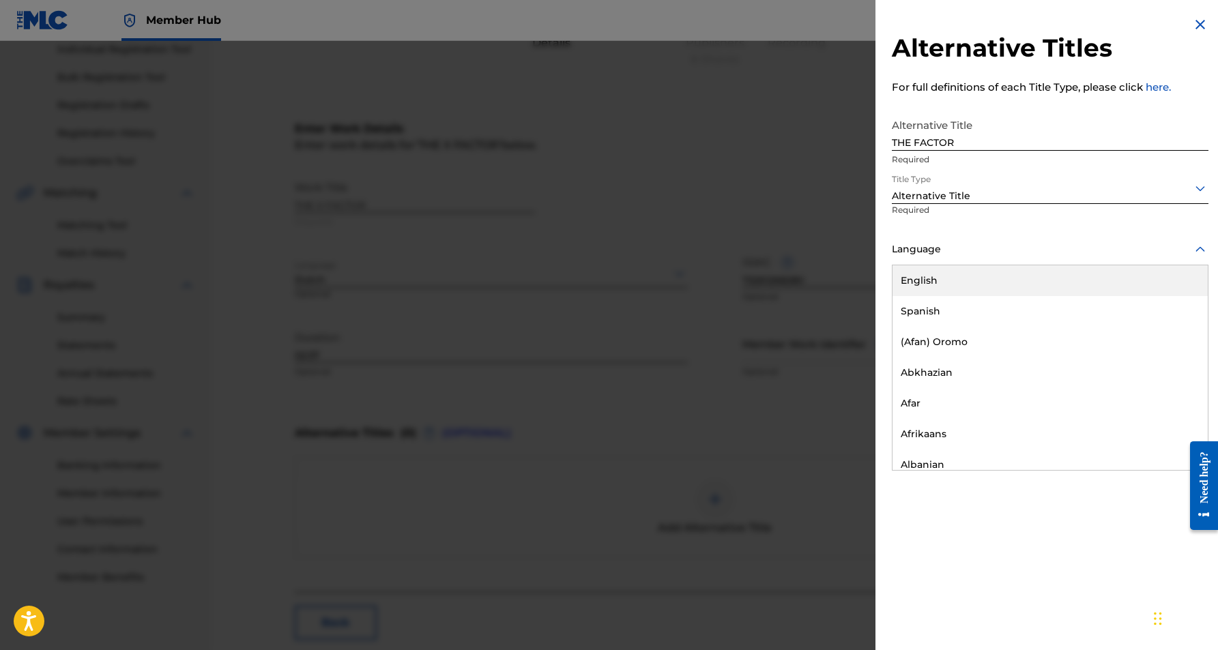
click at [1200, 244] on icon at bounding box center [1200, 250] width 16 height 16
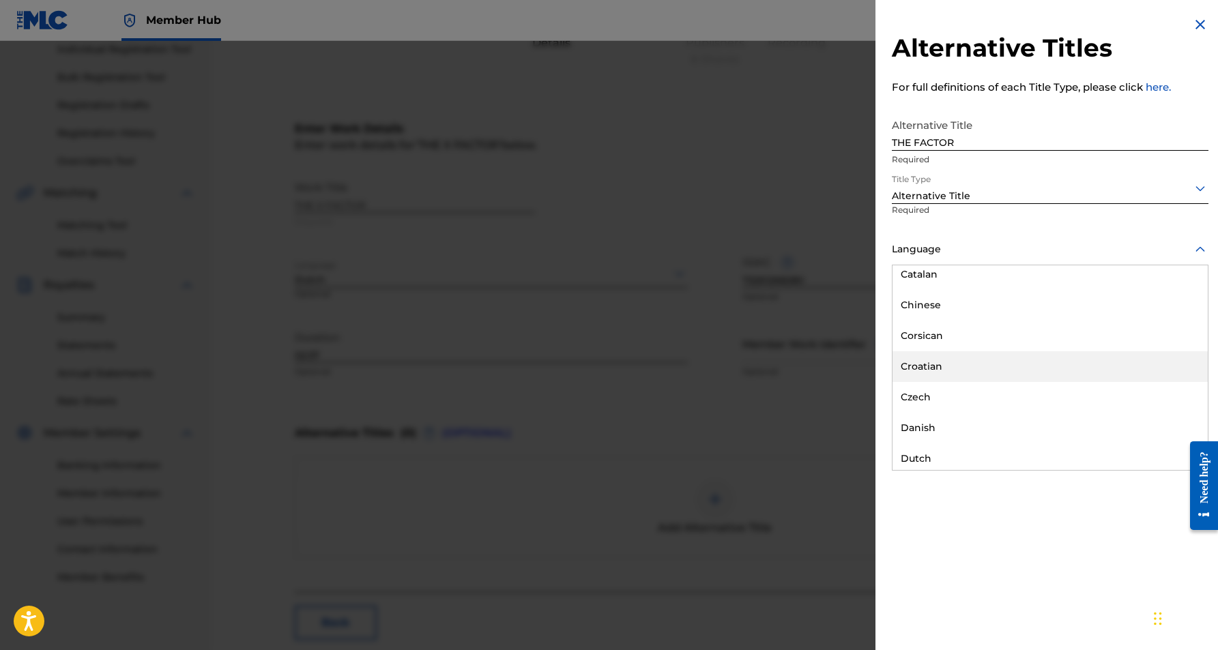
scroll to position [773, 0]
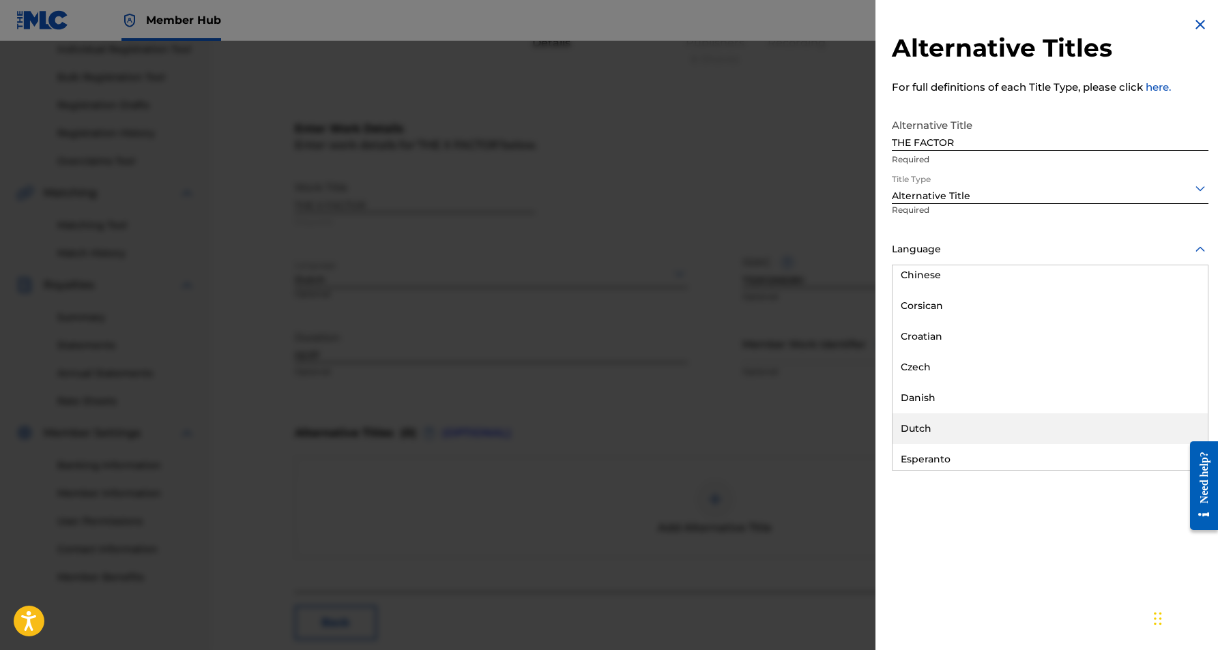
click at [1009, 416] on div "Dutch" at bounding box center [1050, 429] width 315 height 31
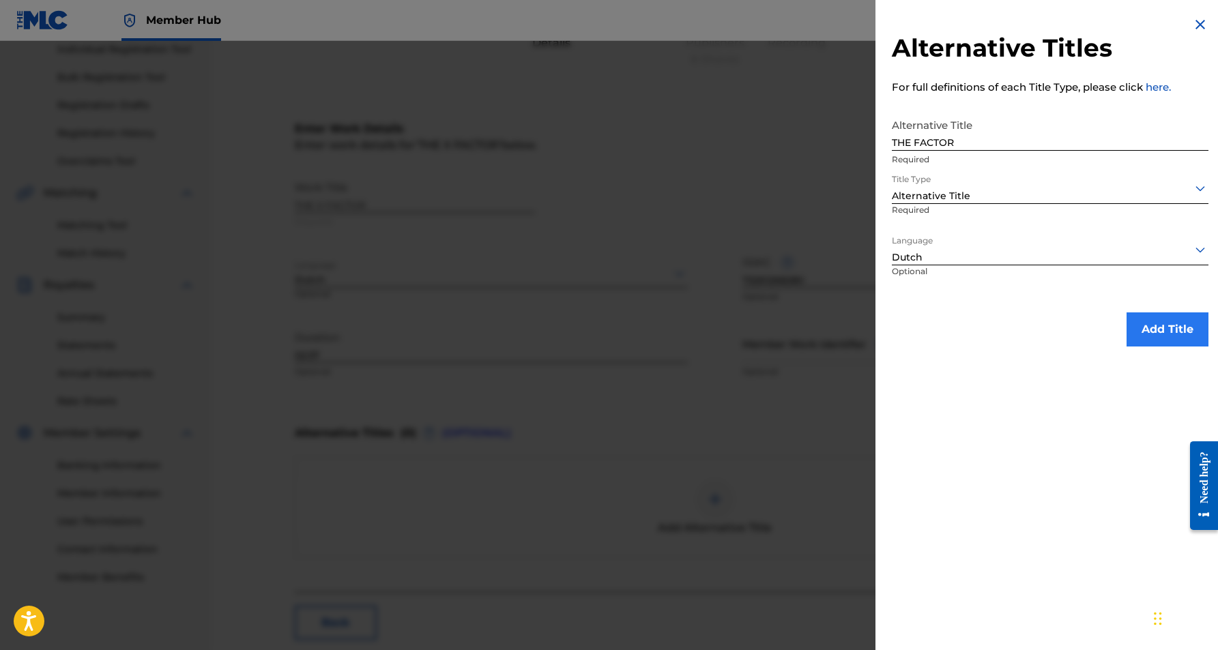
click at [1156, 336] on button "Add Title" at bounding box center [1168, 330] width 82 height 34
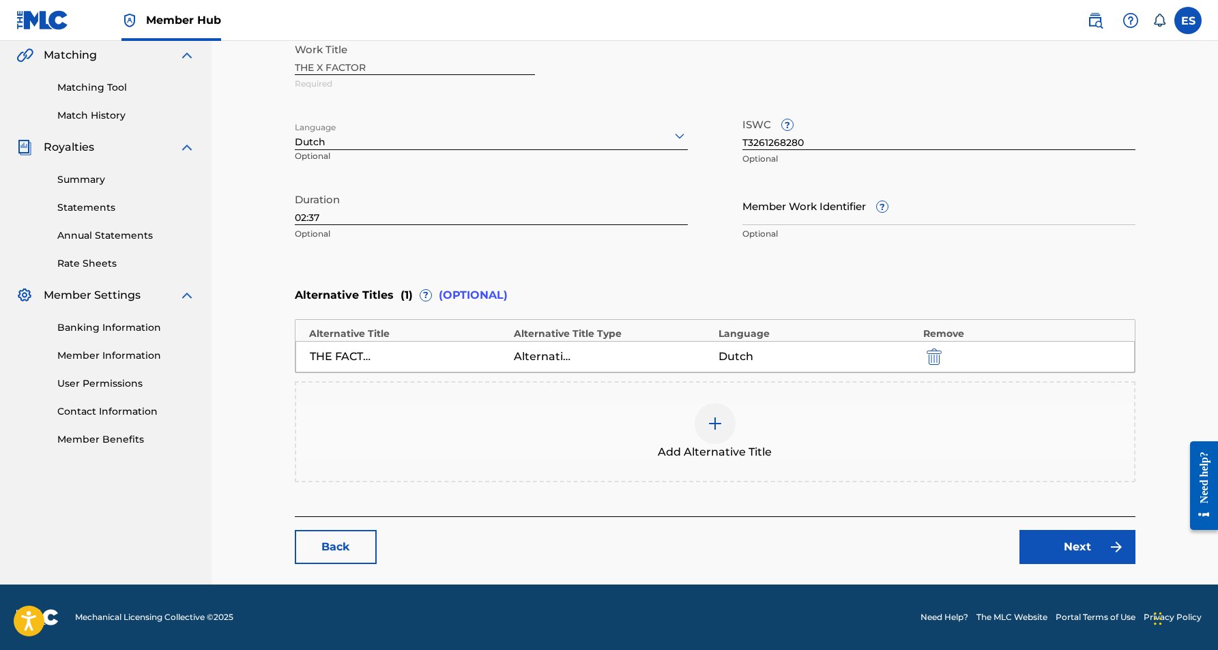
scroll to position [317, 0]
click at [1060, 540] on link "Next" at bounding box center [1077, 548] width 116 height 34
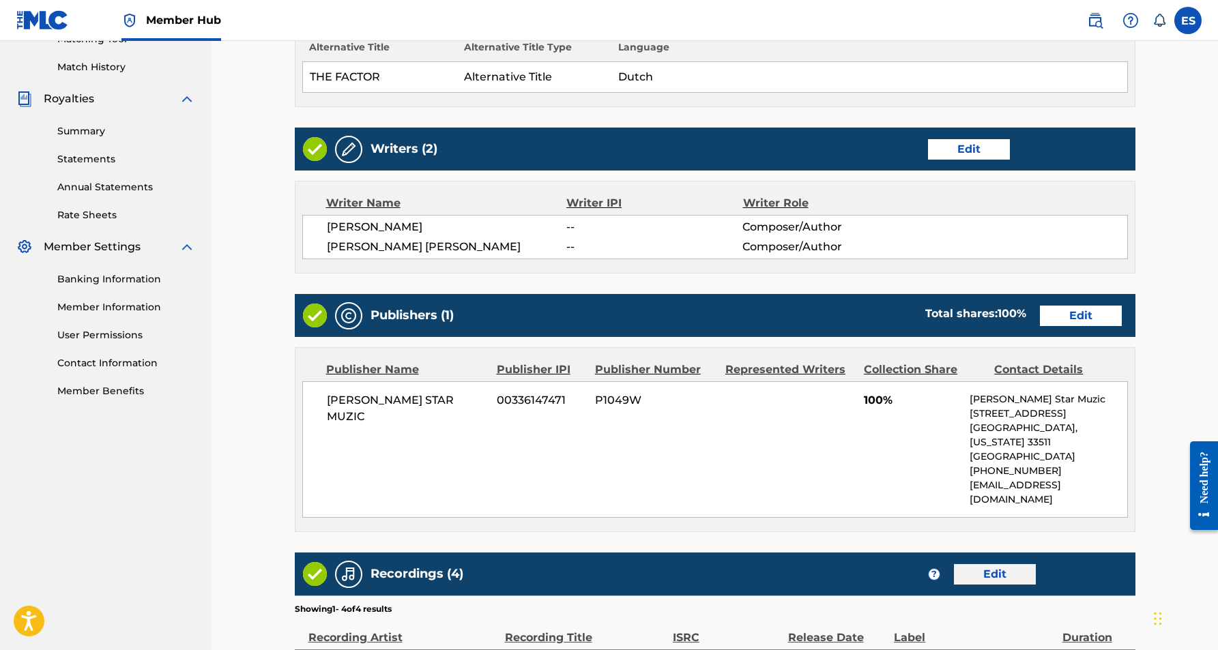
scroll to position [365, 0]
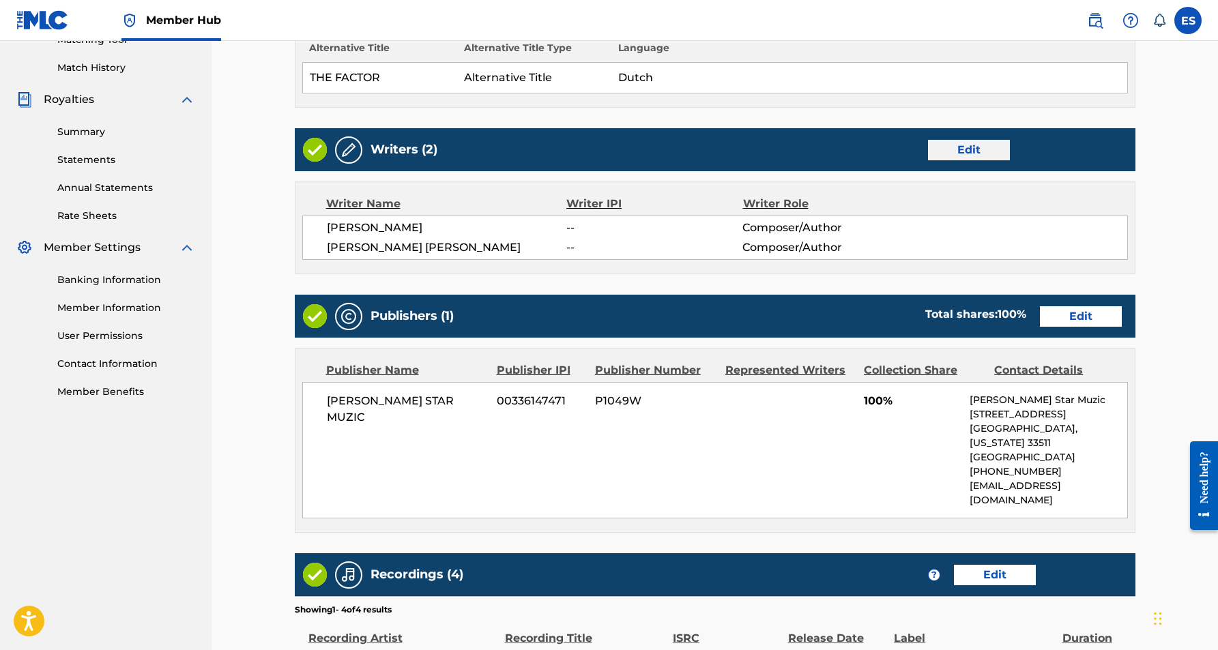
click at [954, 149] on link "Edit" at bounding box center [969, 150] width 82 height 20
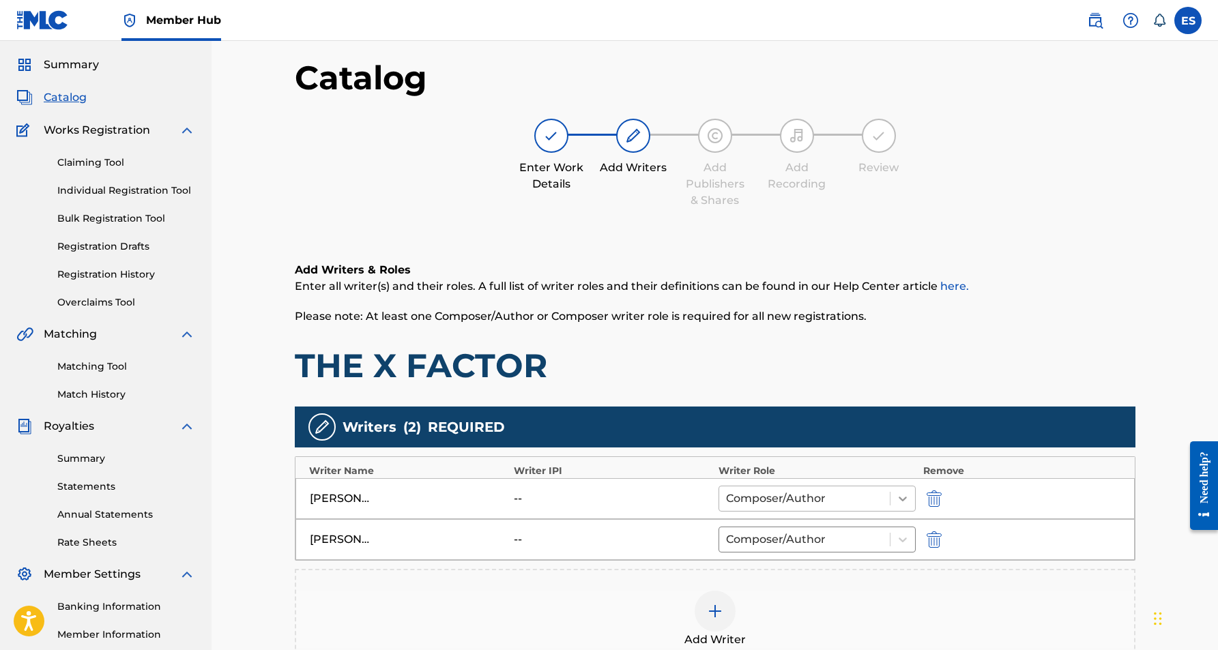
scroll to position [47, 0]
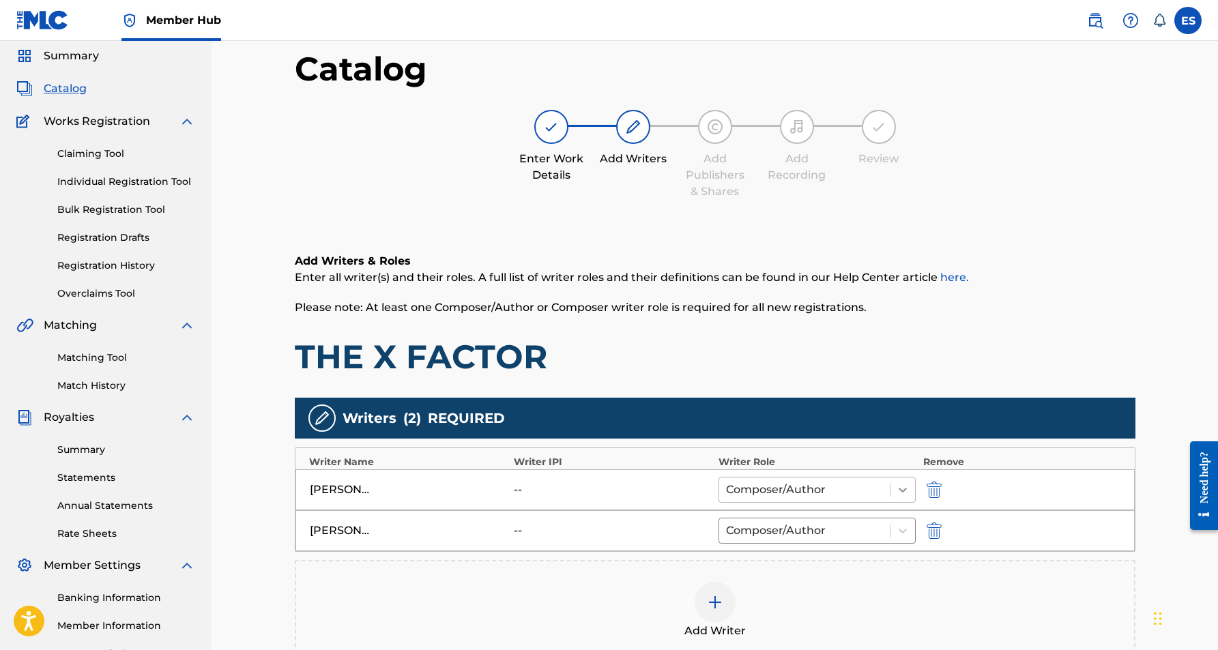
click at [897, 490] on icon at bounding box center [903, 490] width 14 height 14
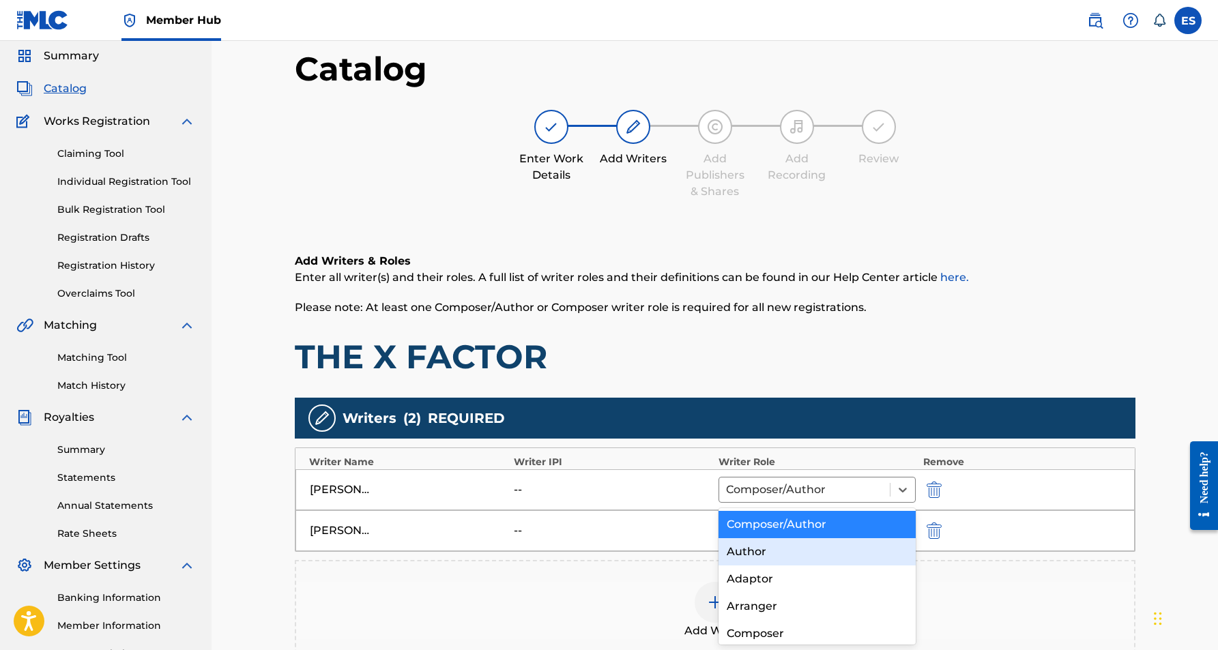
click at [829, 555] on div "Author" at bounding box center [818, 551] width 198 height 27
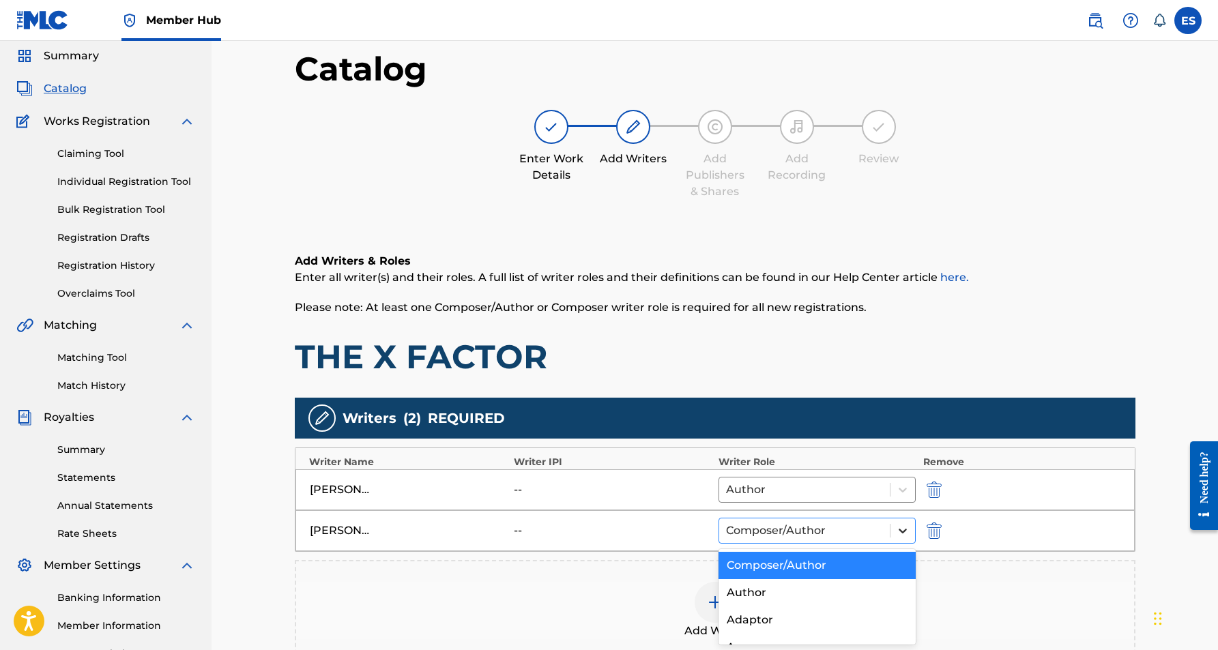
click at [903, 527] on icon at bounding box center [903, 531] width 14 height 14
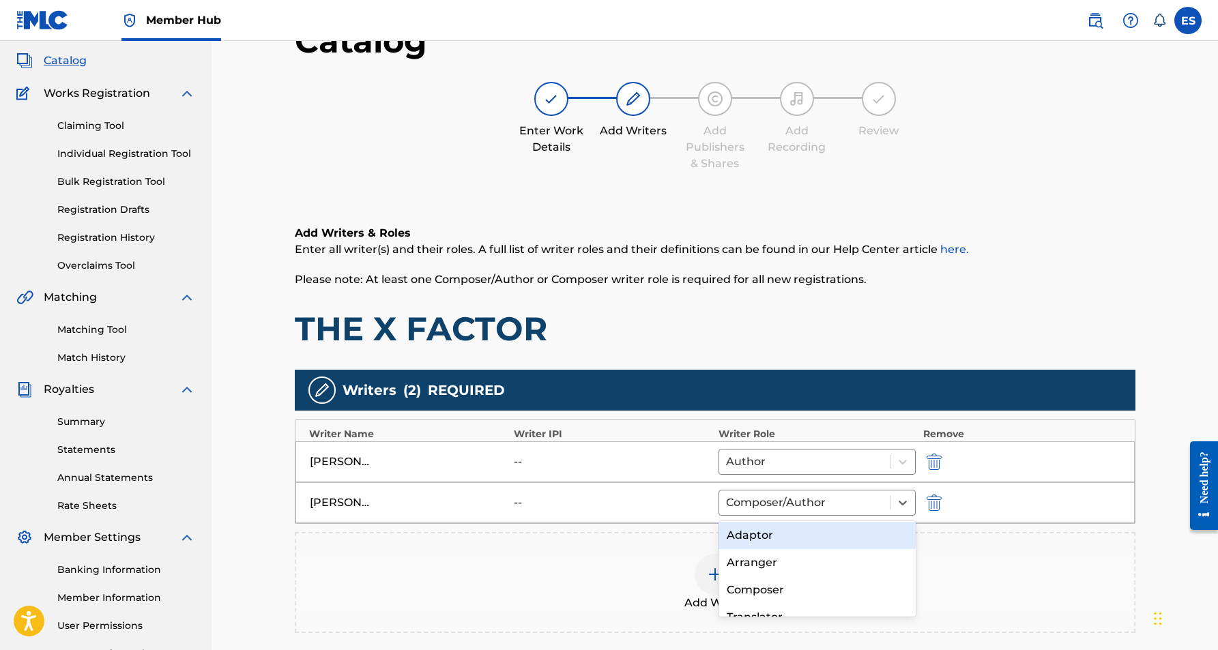
scroll to position [60, 0]
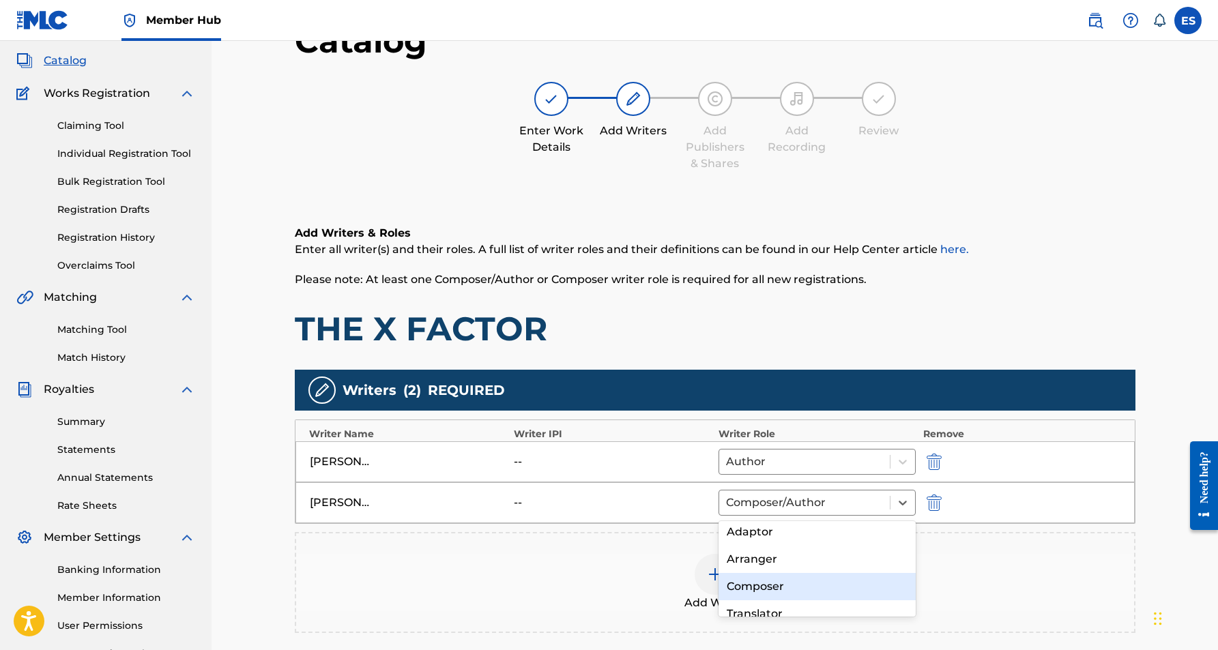
click at [805, 581] on div "Composer" at bounding box center [818, 586] width 198 height 27
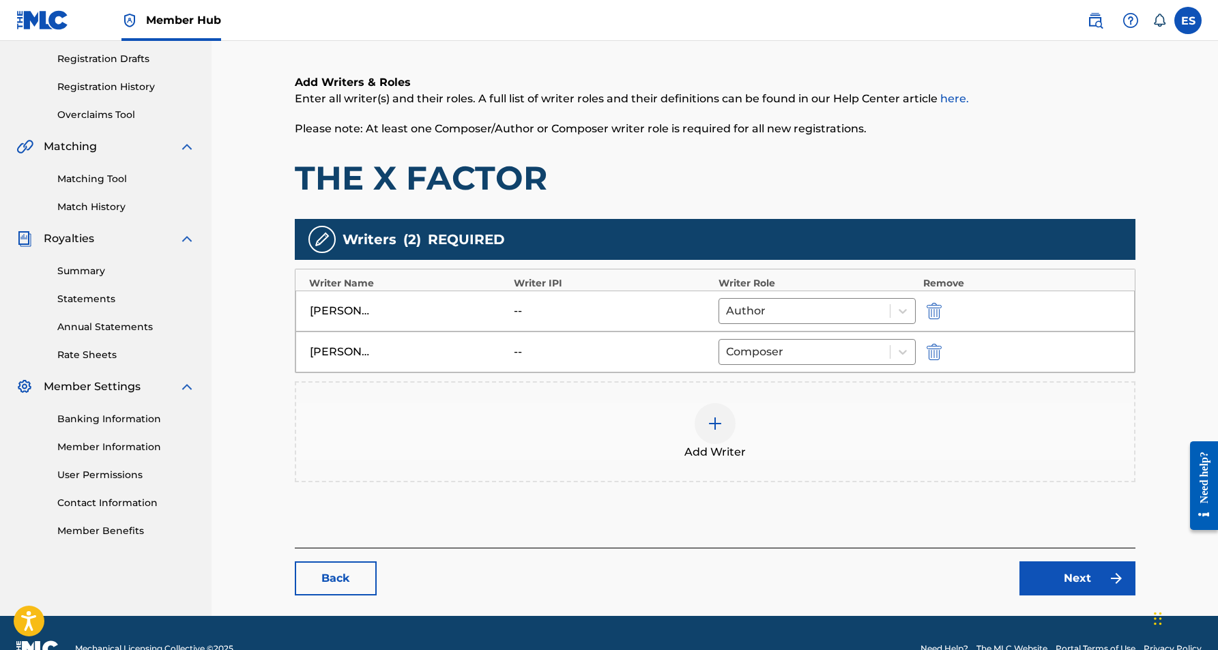
scroll to position [227, 0]
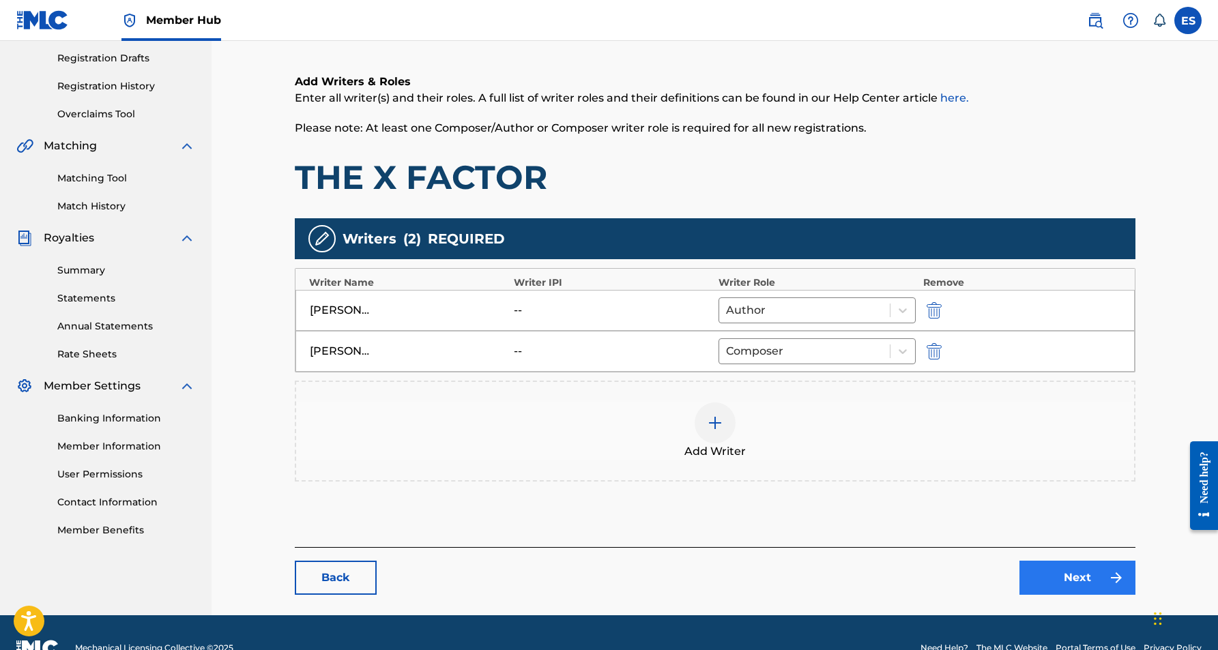
click at [1066, 581] on link "Next" at bounding box center [1077, 578] width 116 height 34
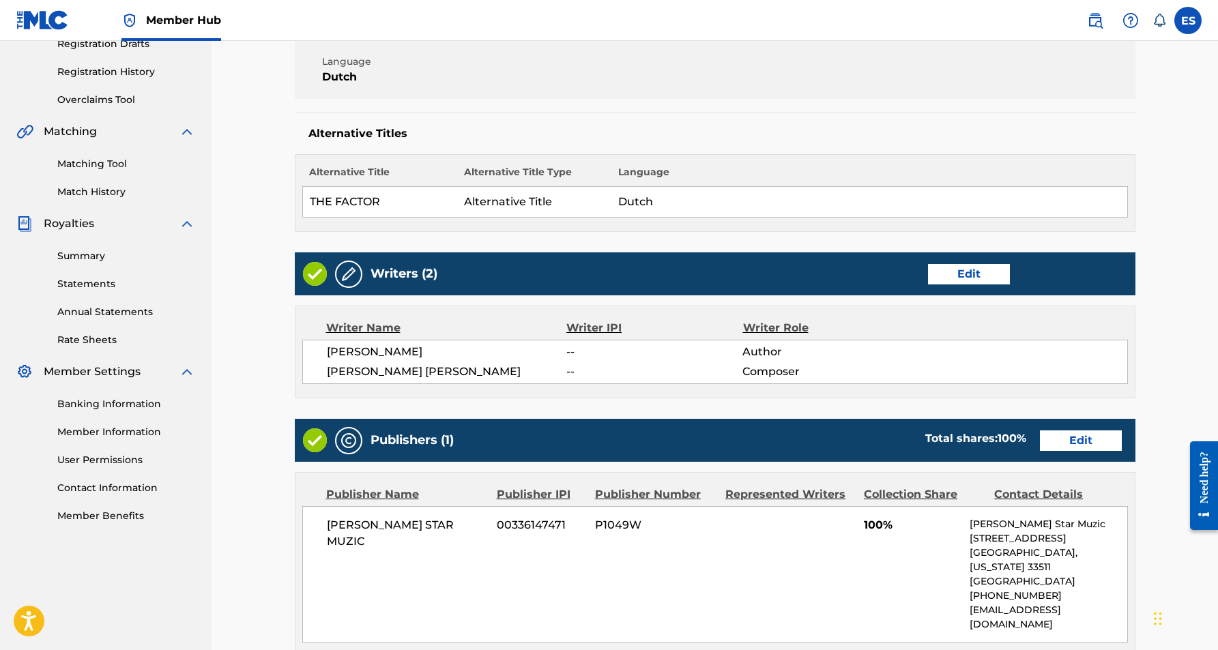
scroll to position [245, 0]
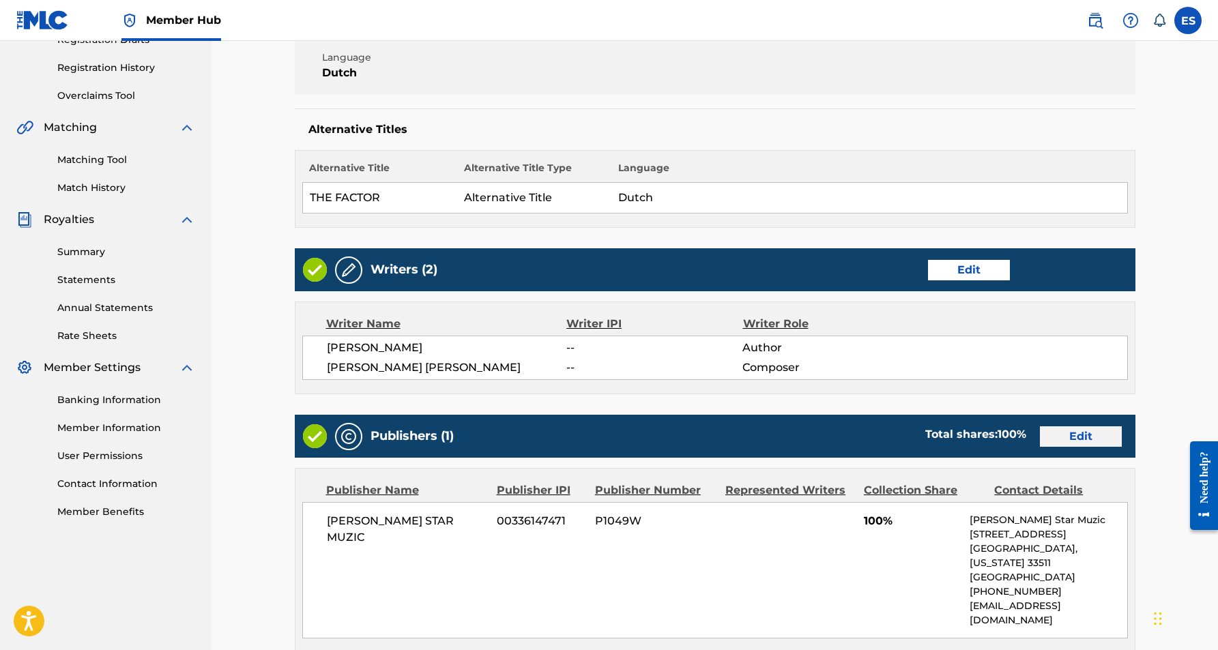
click at [1057, 441] on link "Edit" at bounding box center [1081, 436] width 82 height 20
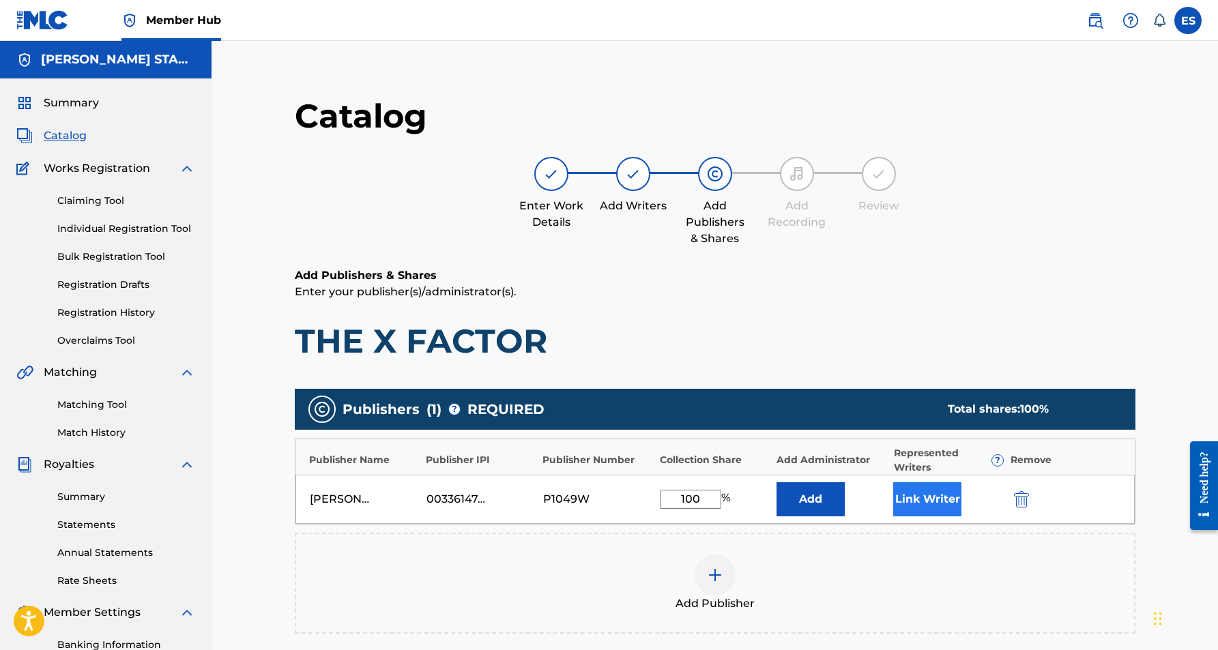
click at [921, 488] on button "Link Writer" at bounding box center [927, 499] width 68 height 34
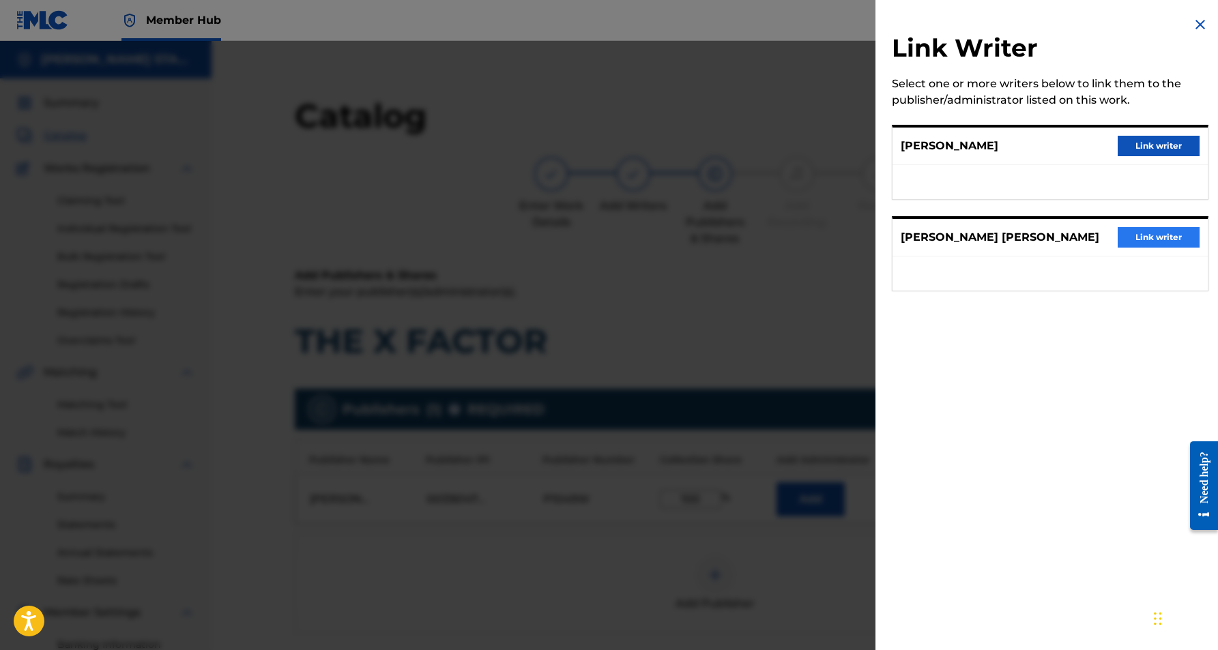
click at [1135, 233] on button "Link writer" at bounding box center [1159, 237] width 82 height 20
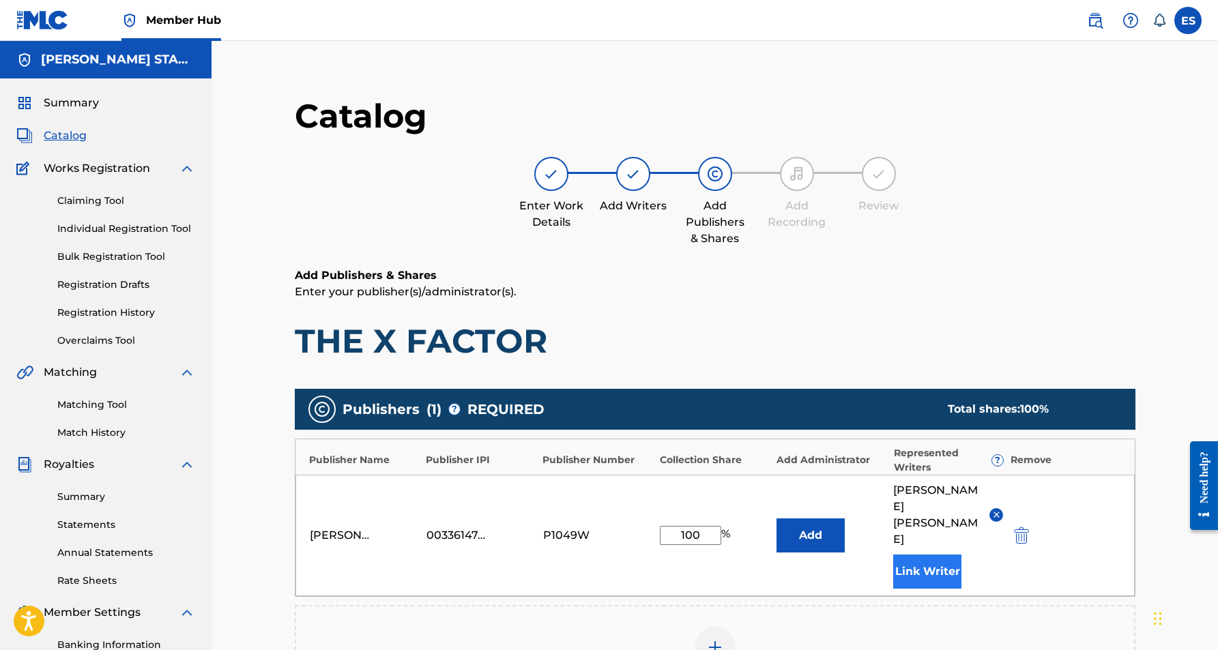
click at [941, 555] on button "Link Writer" at bounding box center [927, 572] width 68 height 34
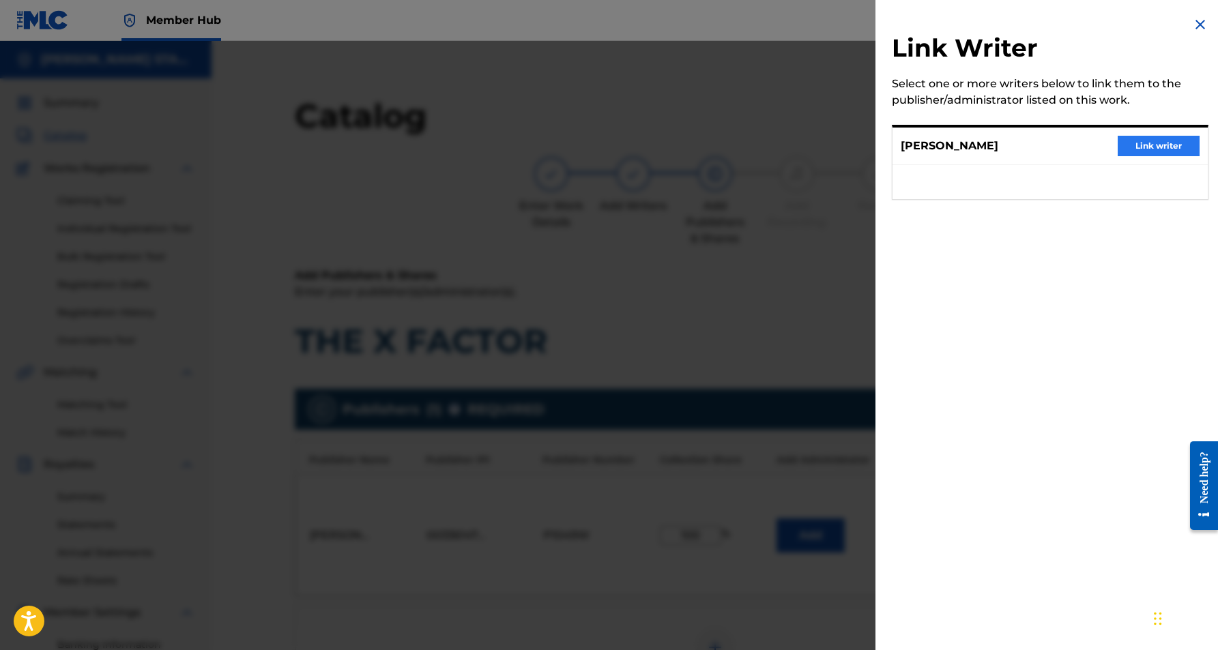
click at [1142, 141] on button "Link writer" at bounding box center [1159, 146] width 82 height 20
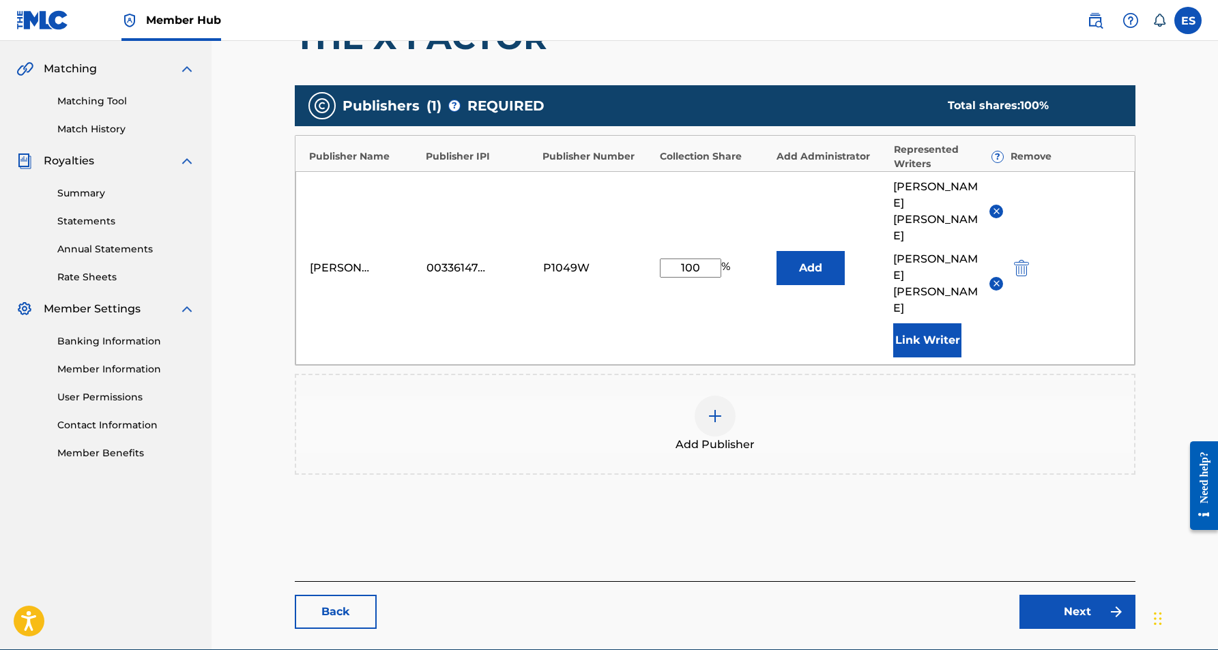
scroll to position [303, 0]
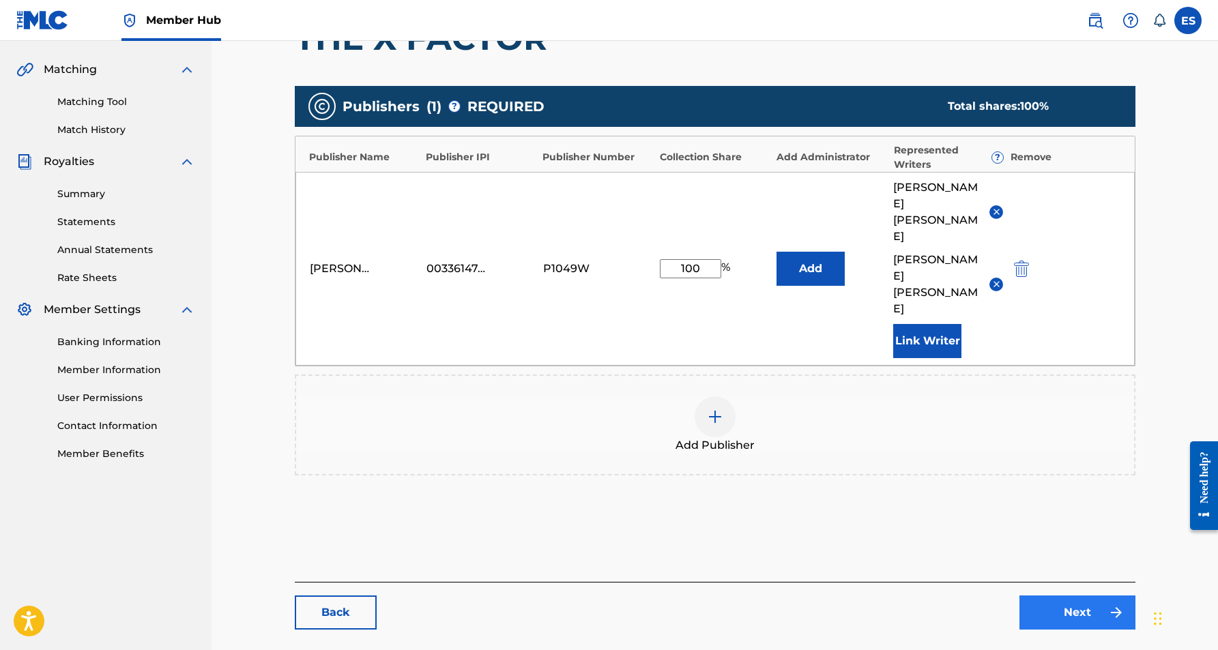
click at [1078, 596] on link "Next" at bounding box center [1077, 613] width 116 height 34
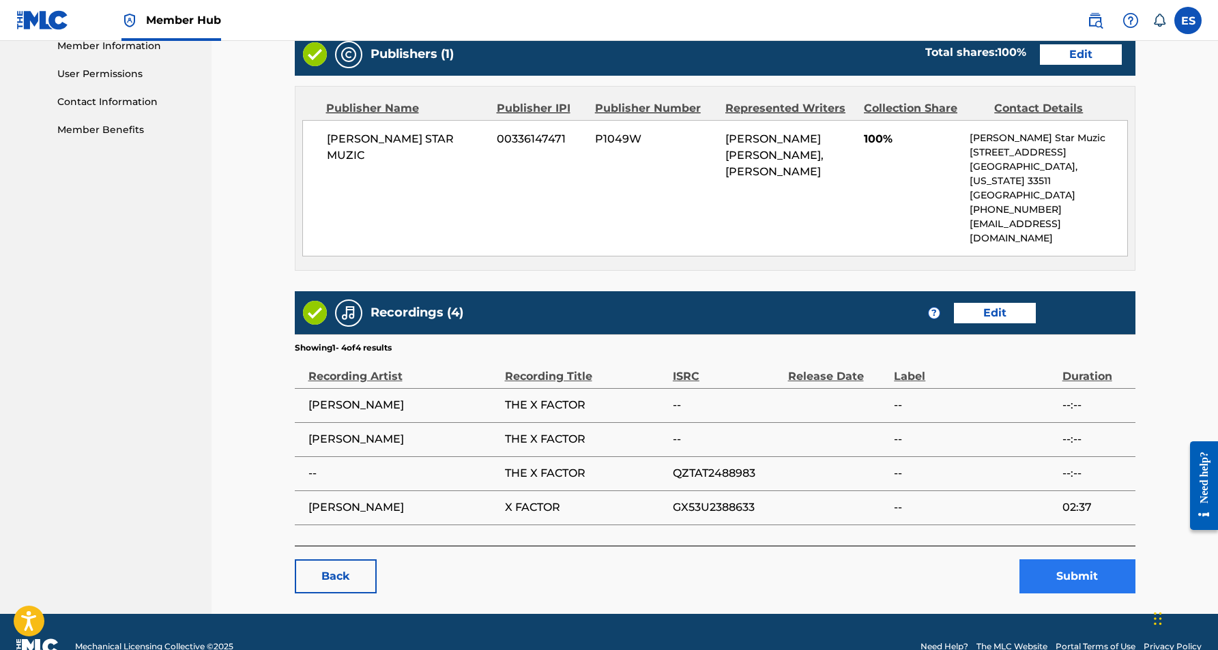
scroll to position [626, 0]
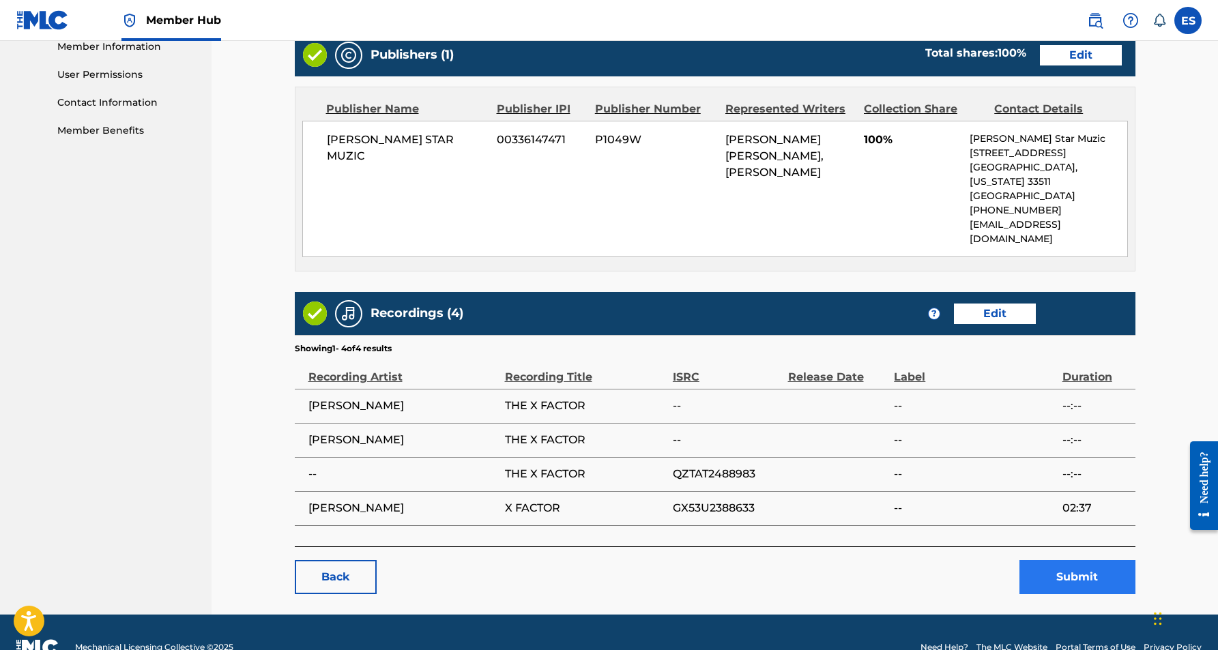
click at [1065, 560] on button "Submit" at bounding box center [1077, 577] width 116 height 34
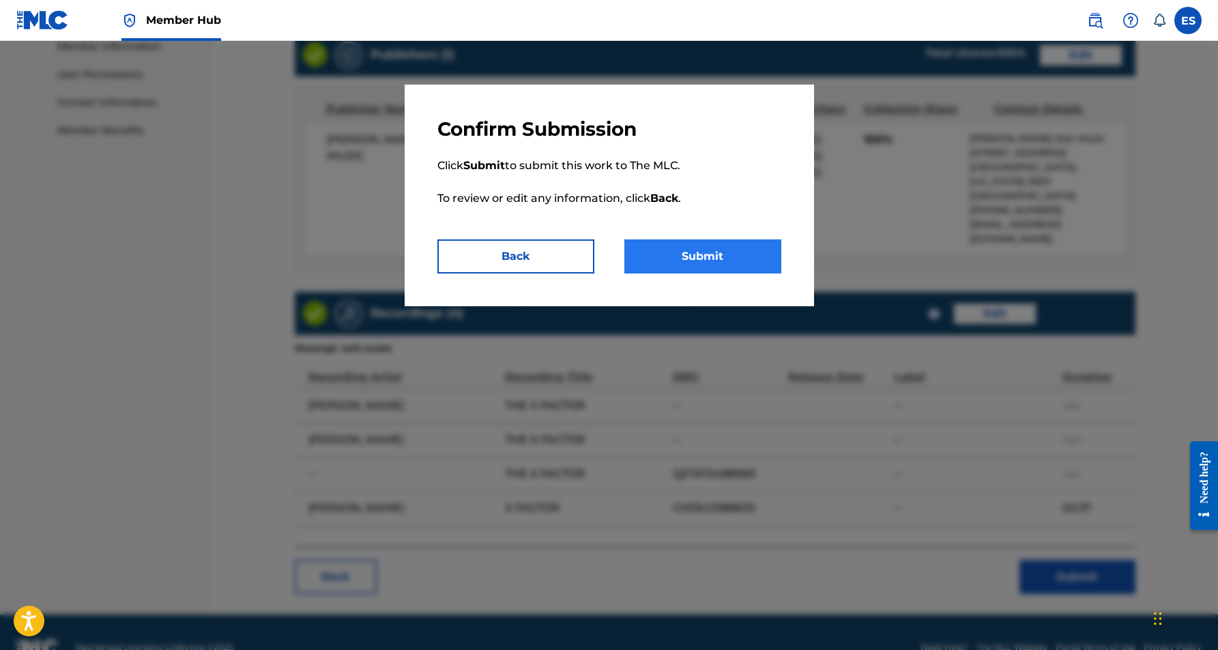
click at [713, 250] on button "Submit" at bounding box center [702, 257] width 157 height 34
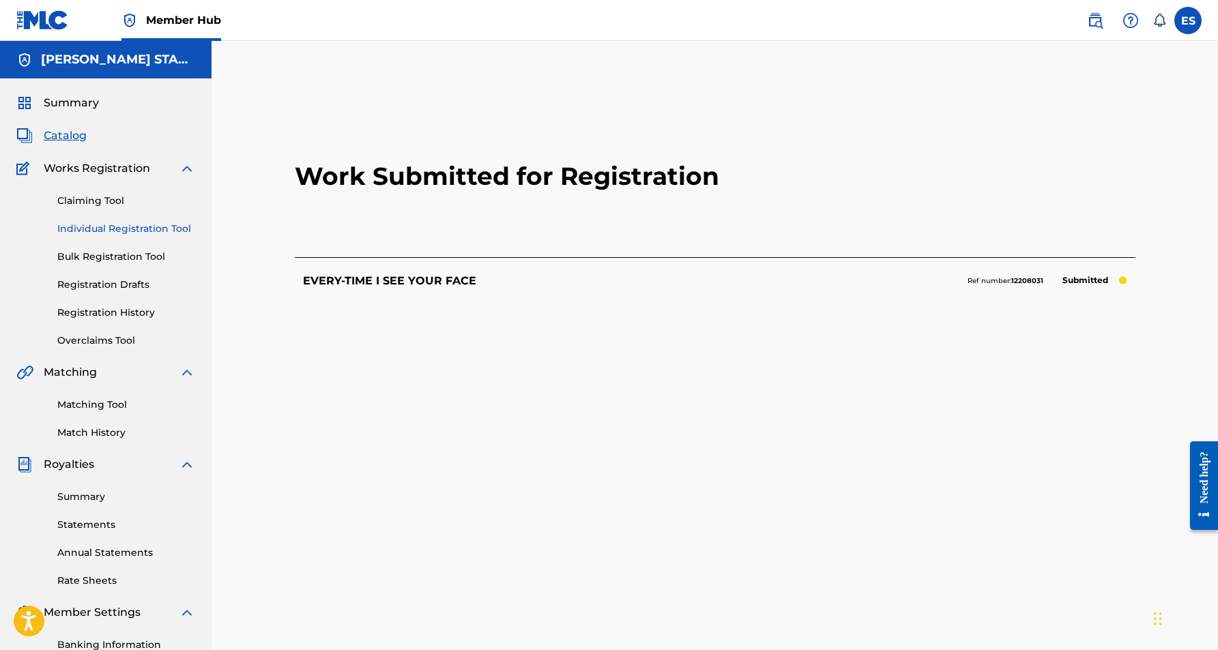
click at [117, 229] on link "Individual Registration Tool" at bounding box center [126, 229] width 138 height 14
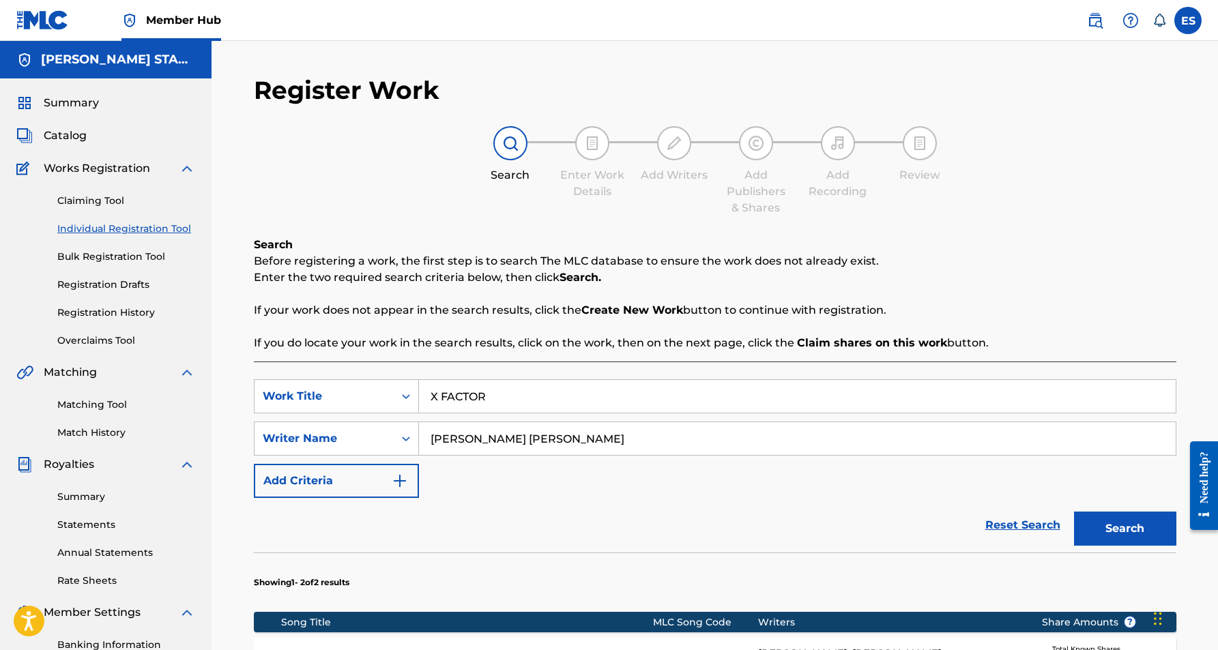
click at [501, 403] on input "X FACTOR" at bounding box center [797, 396] width 757 height 33
type input "X"
paste input "NOBODY BUT YOU"
type input "NOBODY BUT YOU"
click at [738, 494] on div "SearchWithCriteriaf321fb48-7b57-4cfe-b39f-b7373b6600df Work Title NOBODY BUT YO…" at bounding box center [715, 438] width 923 height 119
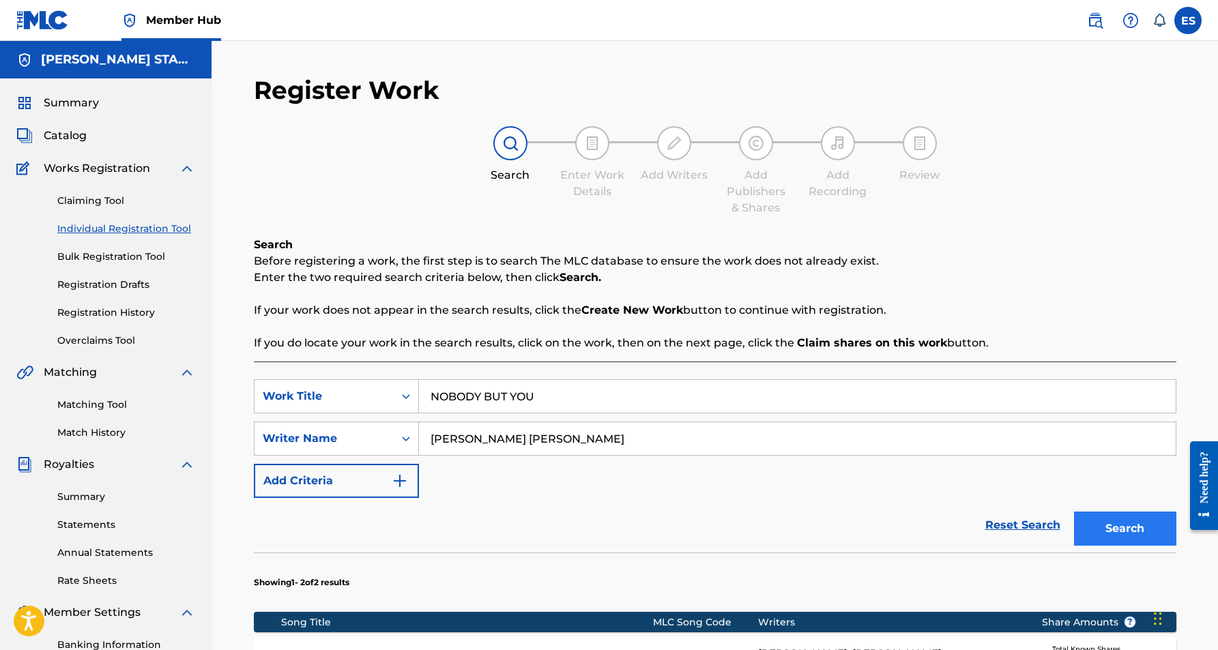
click at [1108, 527] on button "Search" at bounding box center [1125, 529] width 102 height 34
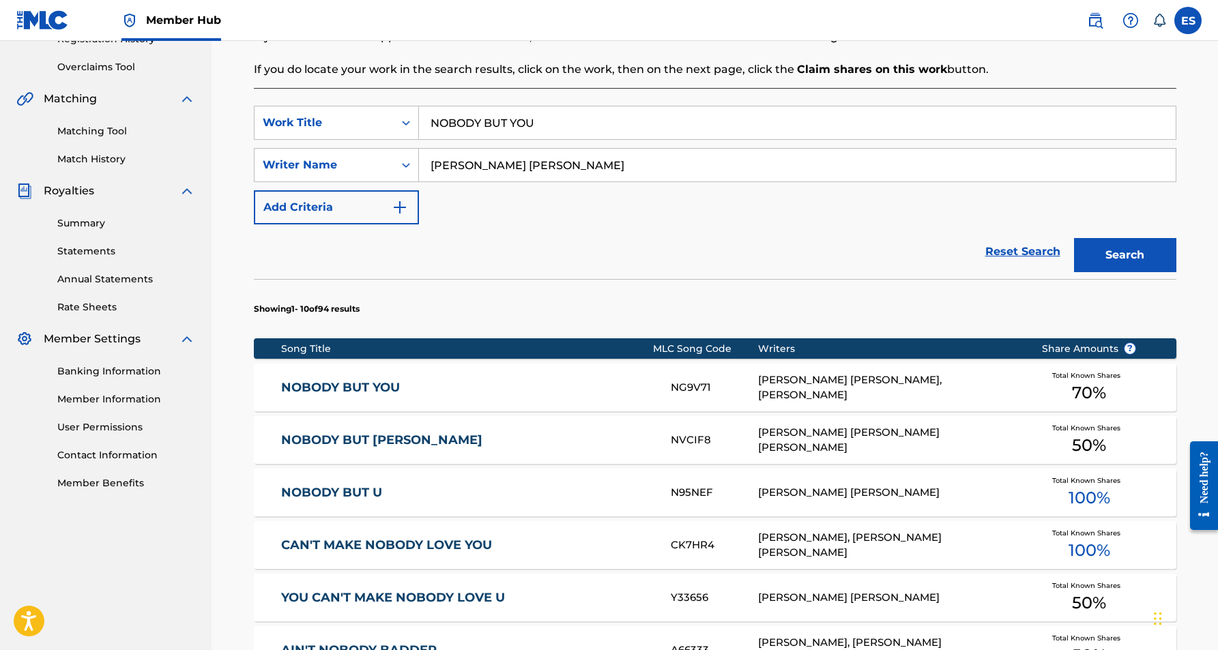
scroll to position [277, 0]
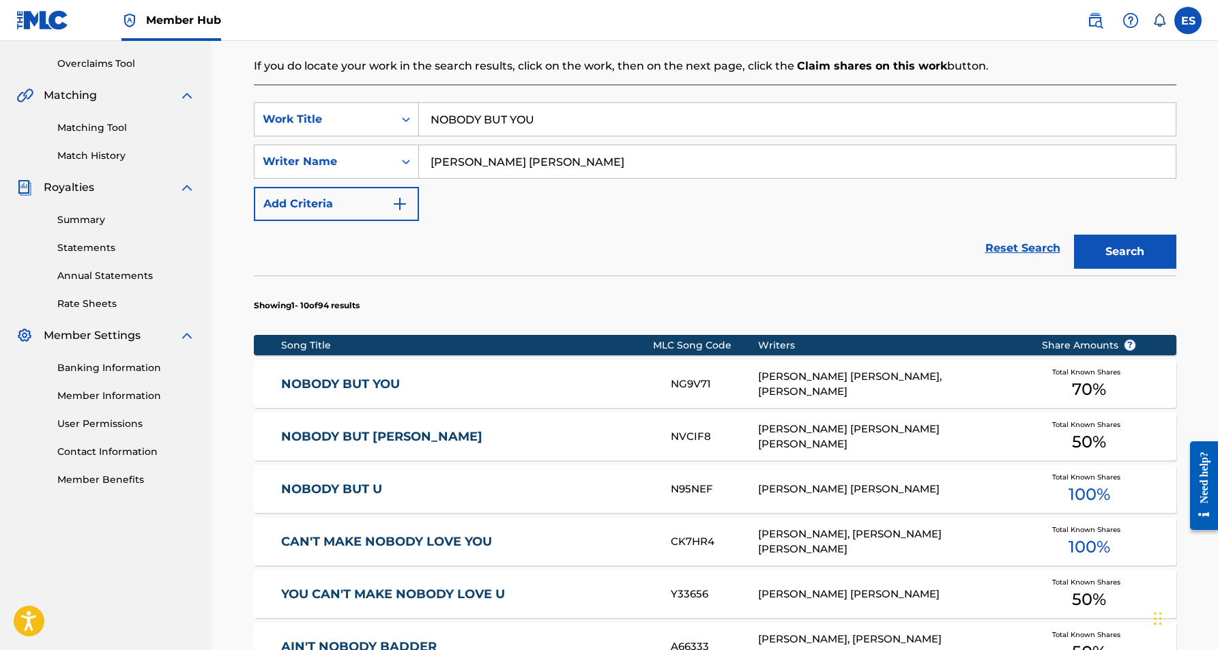
click at [823, 386] on div "[PERSON_NAME] [PERSON_NAME], [PERSON_NAME]" at bounding box center [889, 384] width 263 height 31
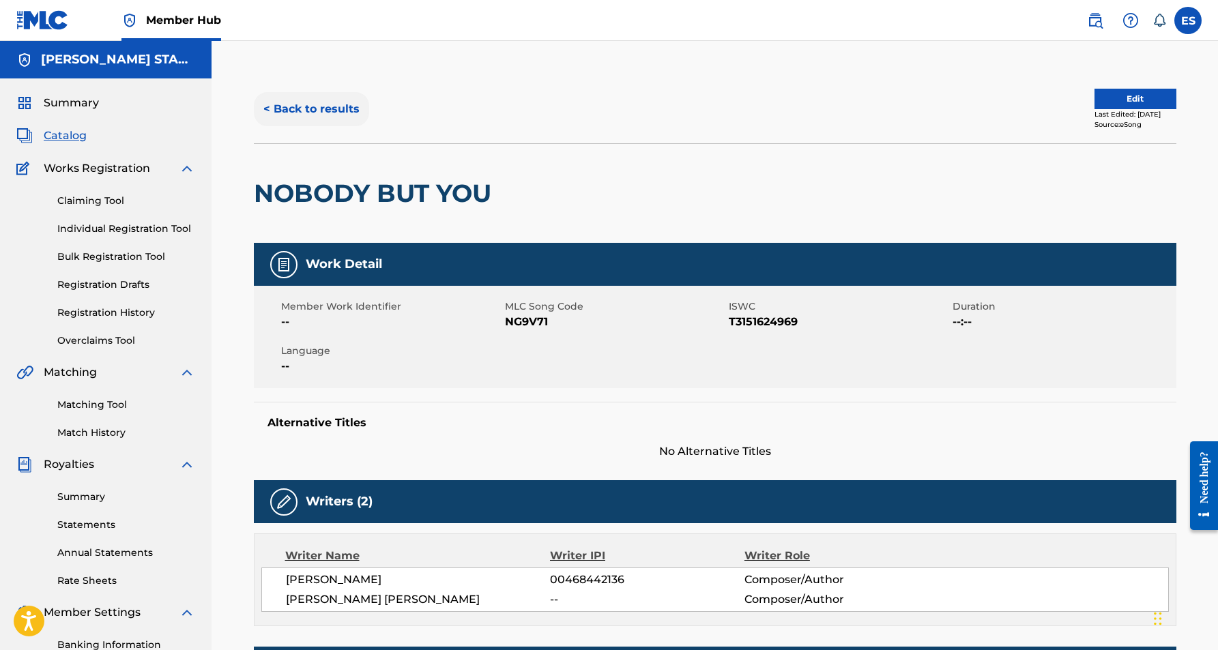
click at [332, 106] on button "< Back to results" at bounding box center [311, 109] width 115 height 34
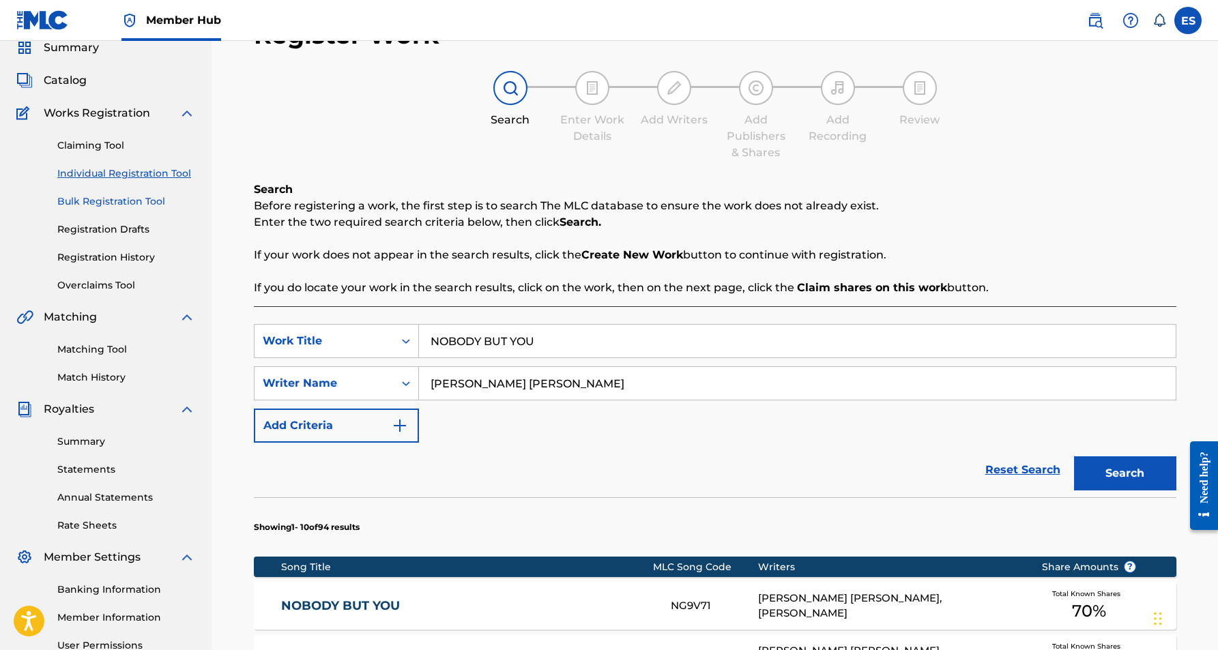
scroll to position [31, 0]
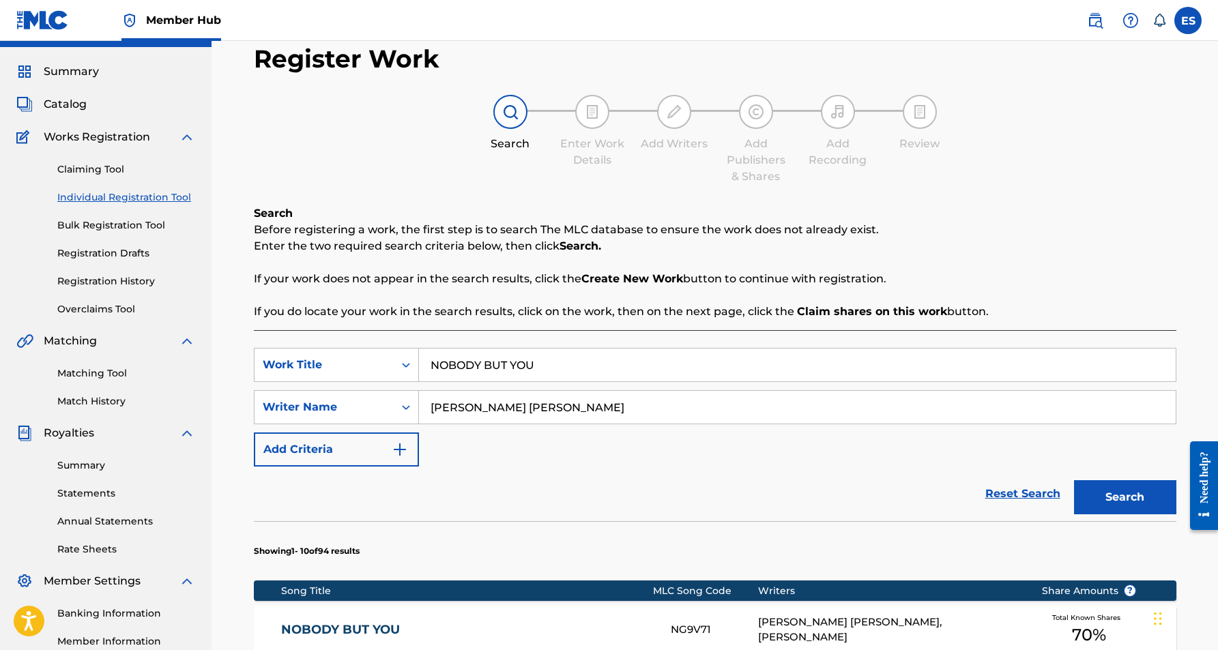
click at [139, 197] on link "Individual Registration Tool" at bounding box center [126, 197] width 138 height 14
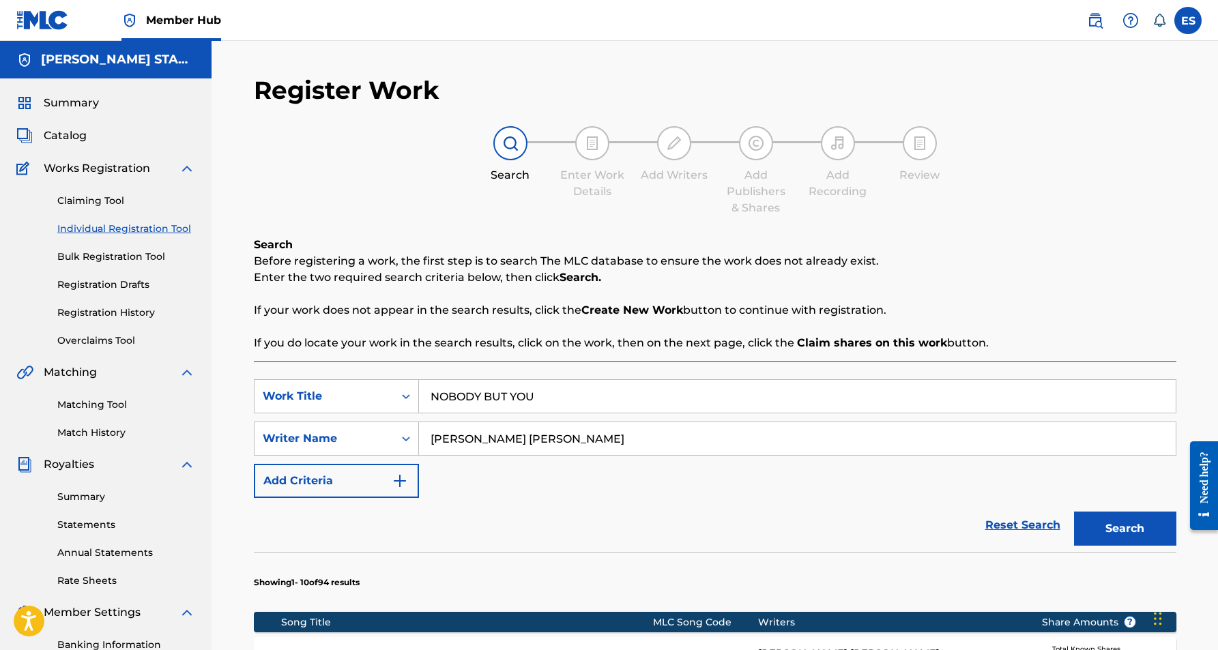
click at [554, 435] on input "[PERSON_NAME] [PERSON_NAME]" at bounding box center [797, 438] width 757 height 33
type input "E"
click at [542, 393] on input "NOBODY BUT YOU" at bounding box center [797, 396] width 757 height 33
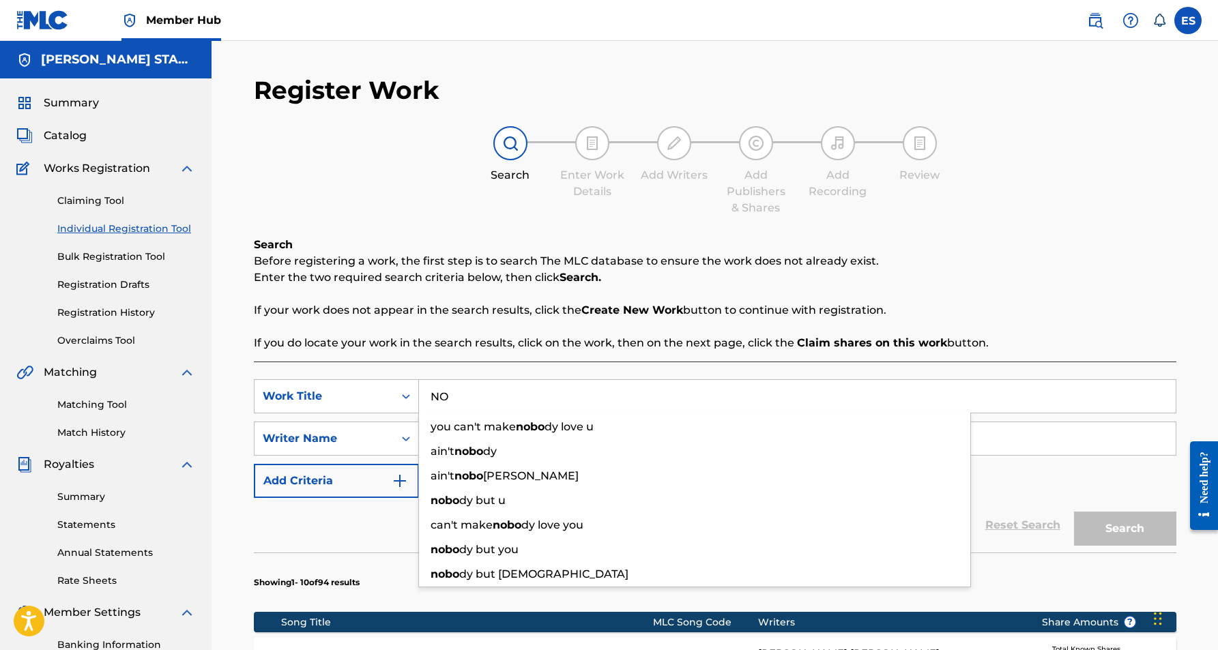
type input "N"
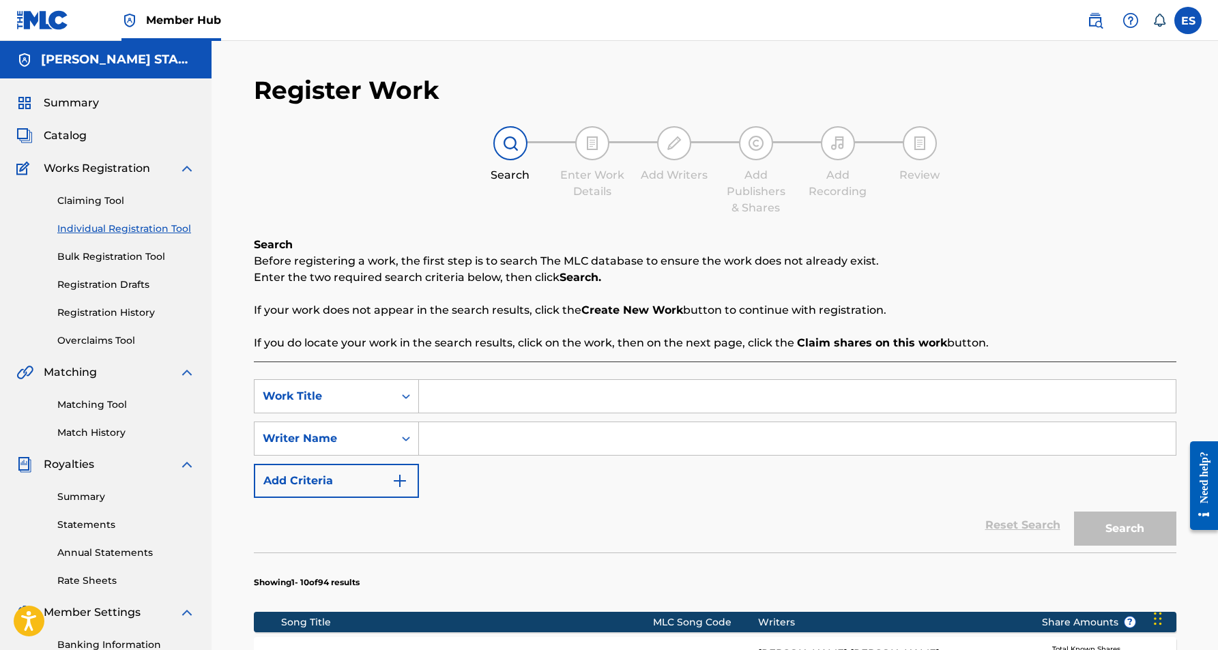
paste input "BROKEN WING"
type input "BROKEN WING"
click at [471, 465] on div "SearchWithCriteriaf321fb48-7b57-4cfe-b39f-b7373b6600df Work Title BROKEN WING S…" at bounding box center [715, 438] width 923 height 119
click at [530, 434] on input "Search Form" at bounding box center [797, 438] width 757 height 33
paste input "[PERSON_NAME] [PERSON_NAME]"
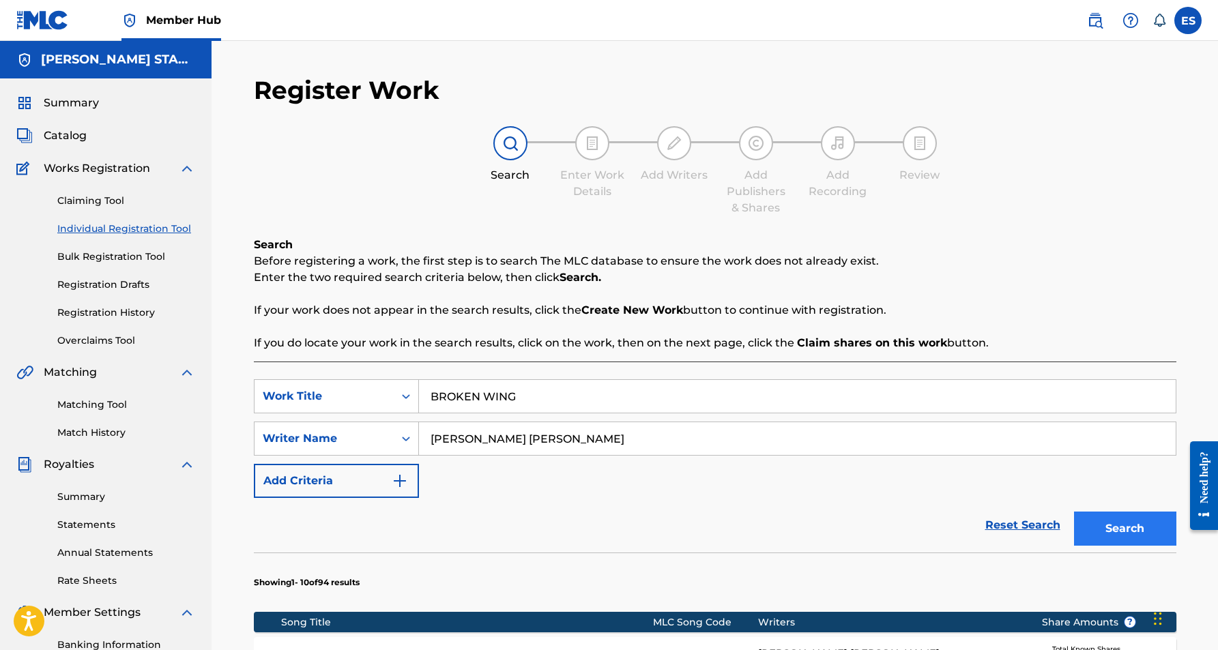
type input "[PERSON_NAME] [PERSON_NAME]"
click at [1089, 527] on button "Search" at bounding box center [1125, 529] width 102 height 34
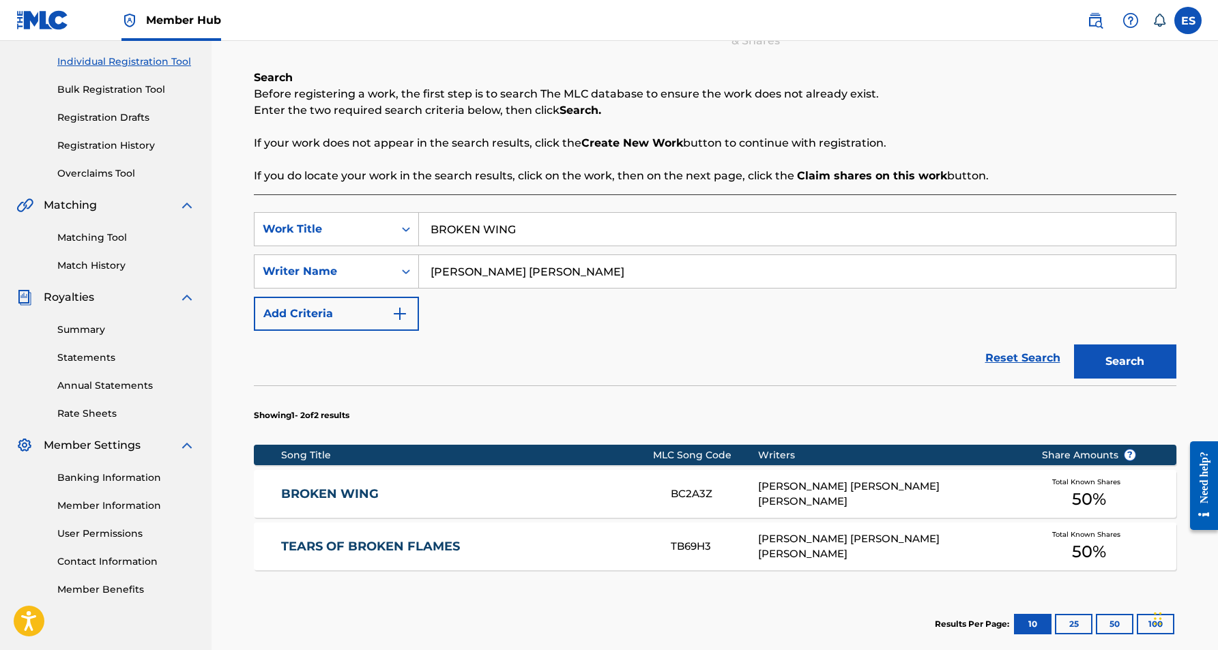
scroll to position [183, 0]
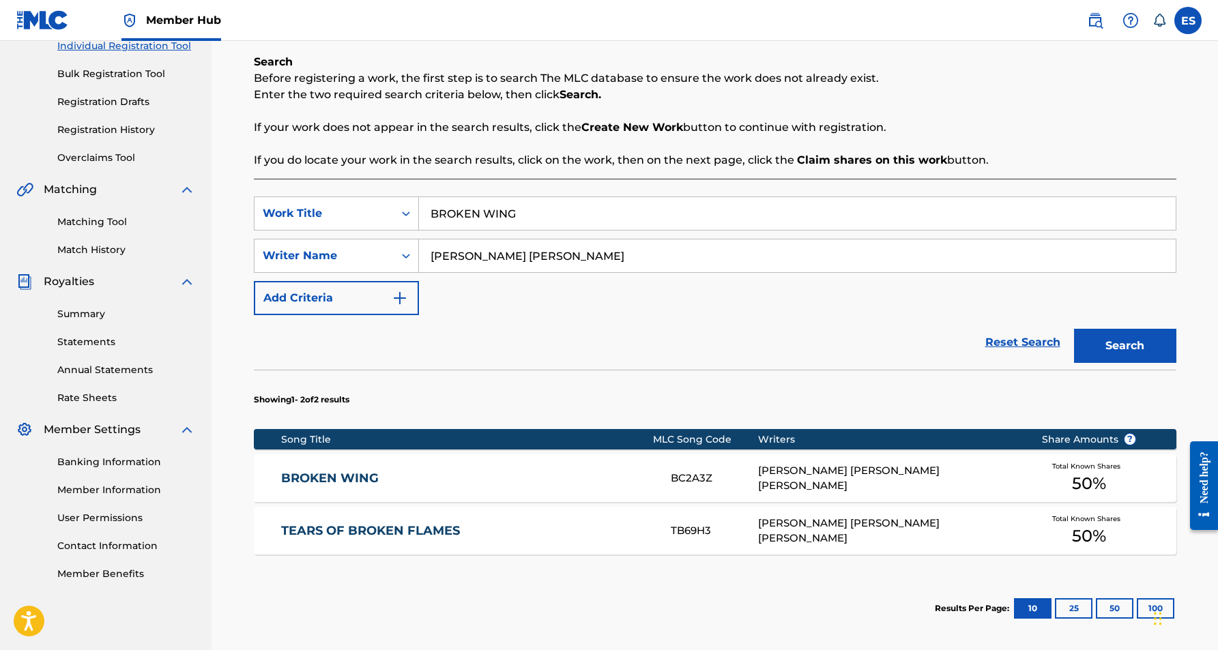
click at [809, 478] on div "[PERSON_NAME] [PERSON_NAME] [PERSON_NAME]" at bounding box center [889, 478] width 263 height 31
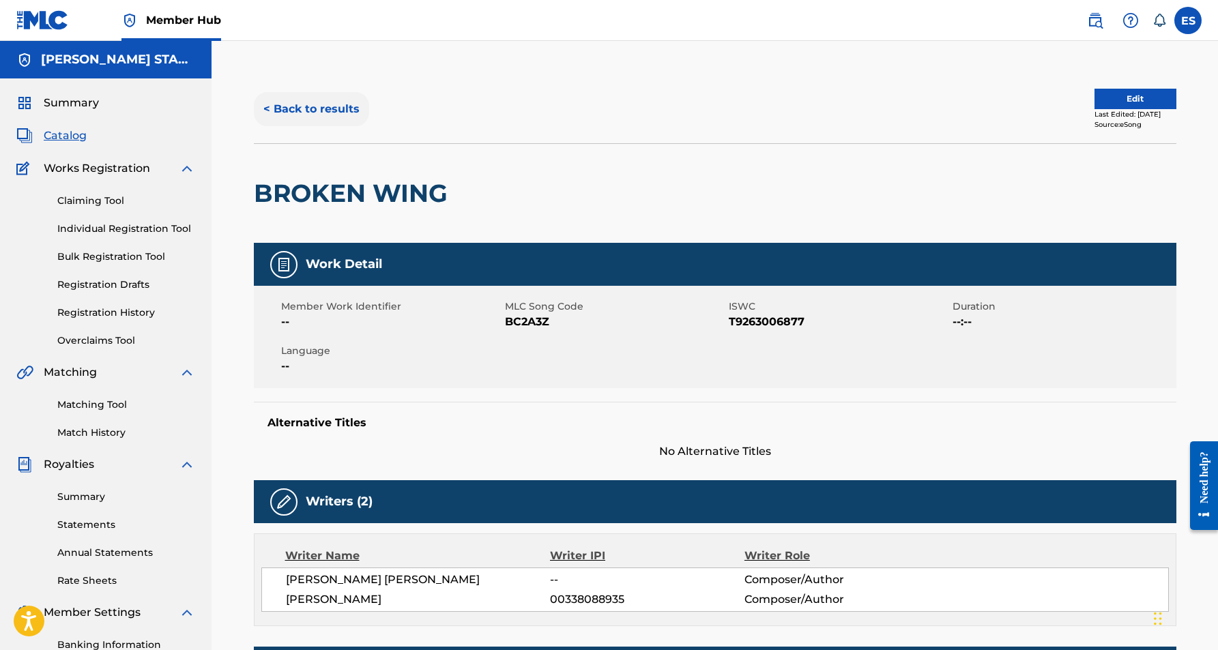
click at [334, 113] on button "< Back to results" at bounding box center [311, 109] width 115 height 34
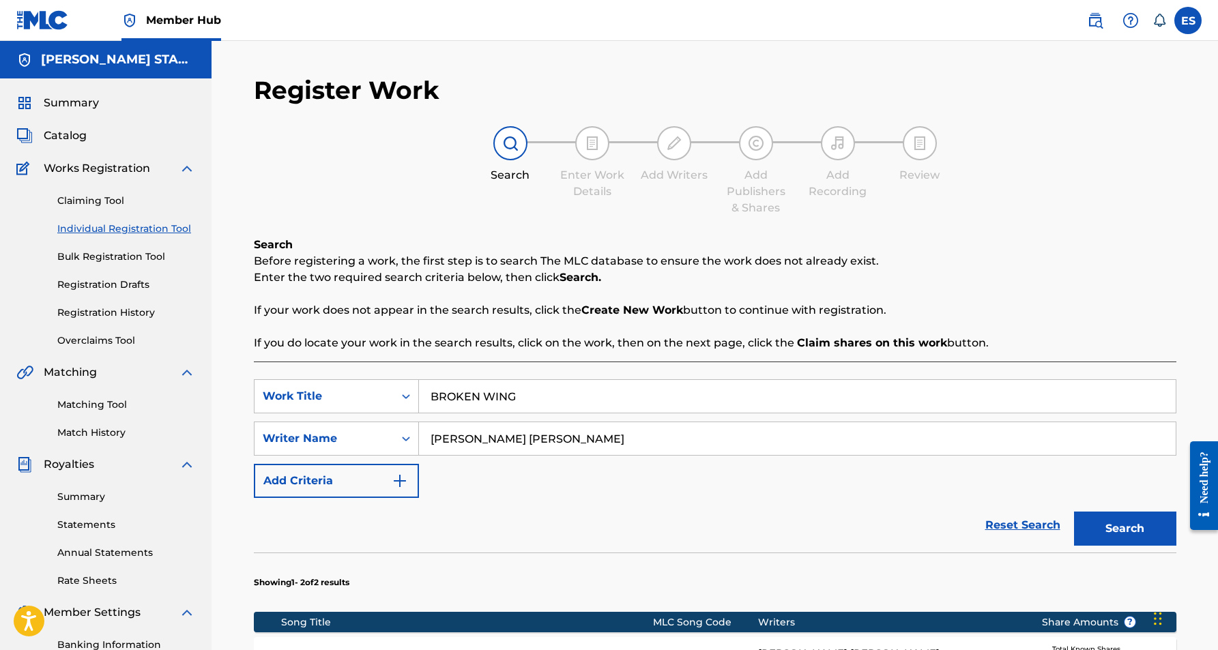
scroll to position [183, 0]
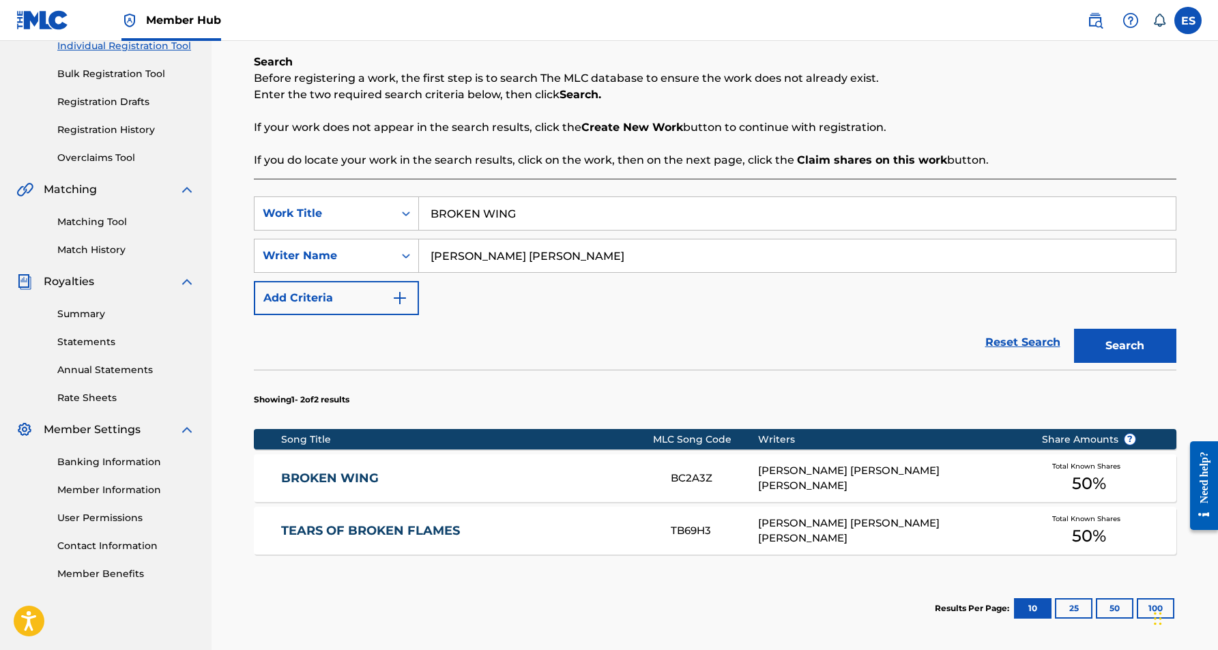
click at [530, 214] on input "BROKEN WING" at bounding box center [797, 213] width 757 height 33
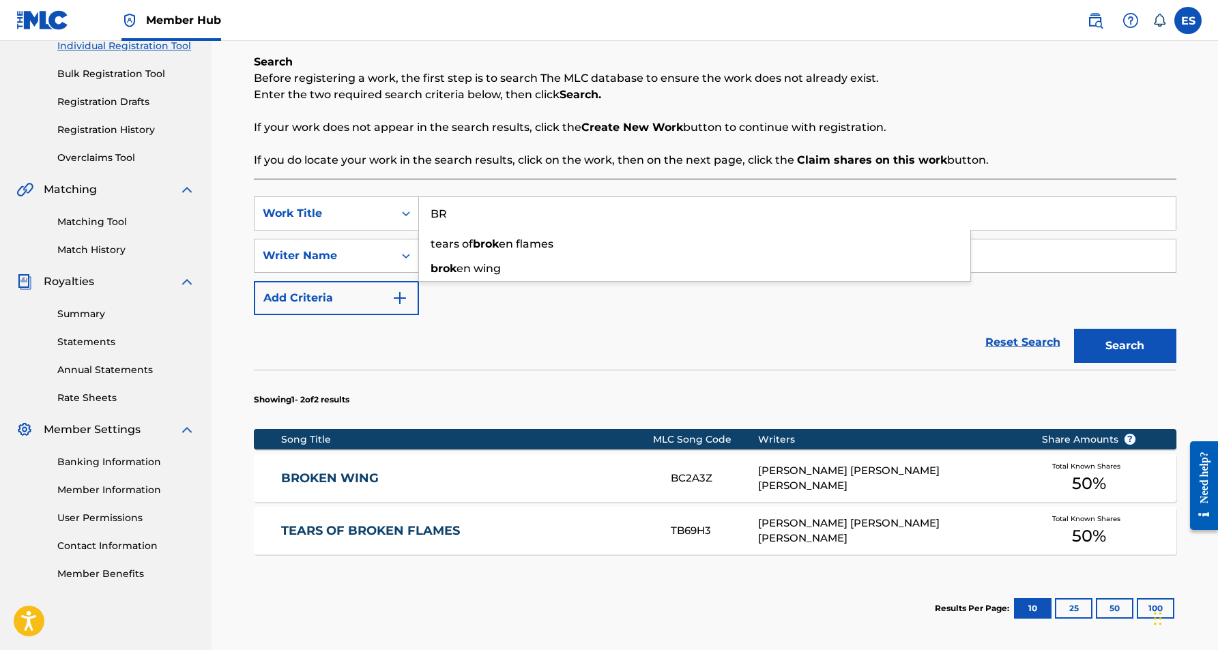
type input "B"
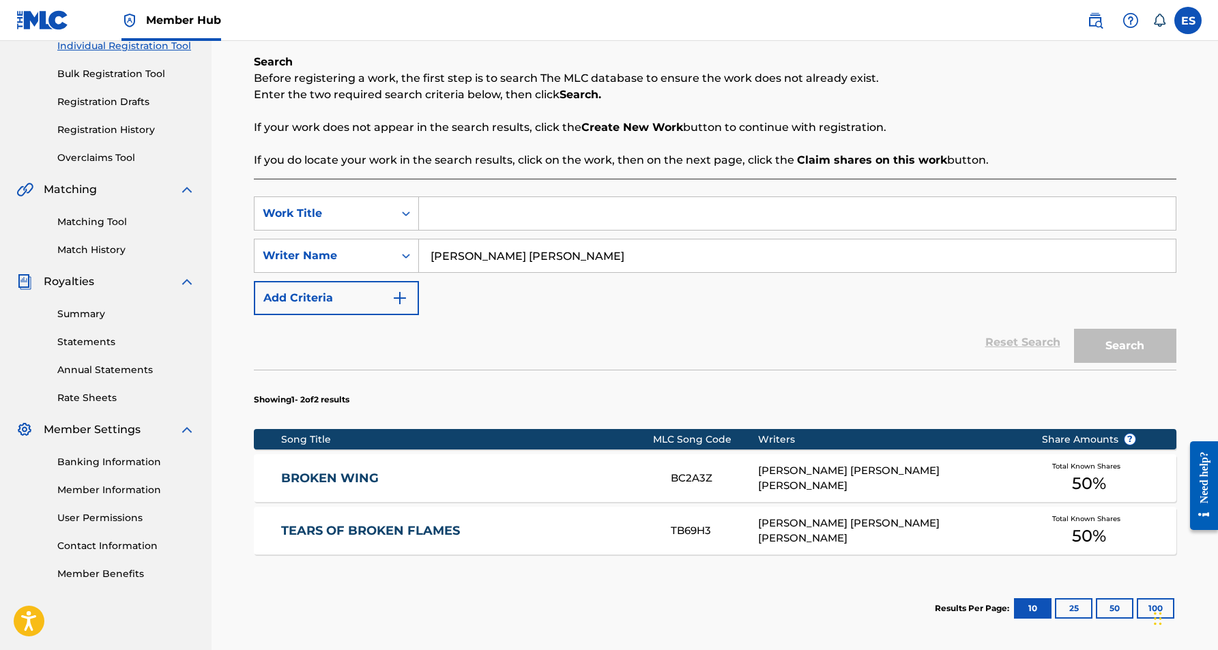
paste input "OPPOSITES ATTRACT"
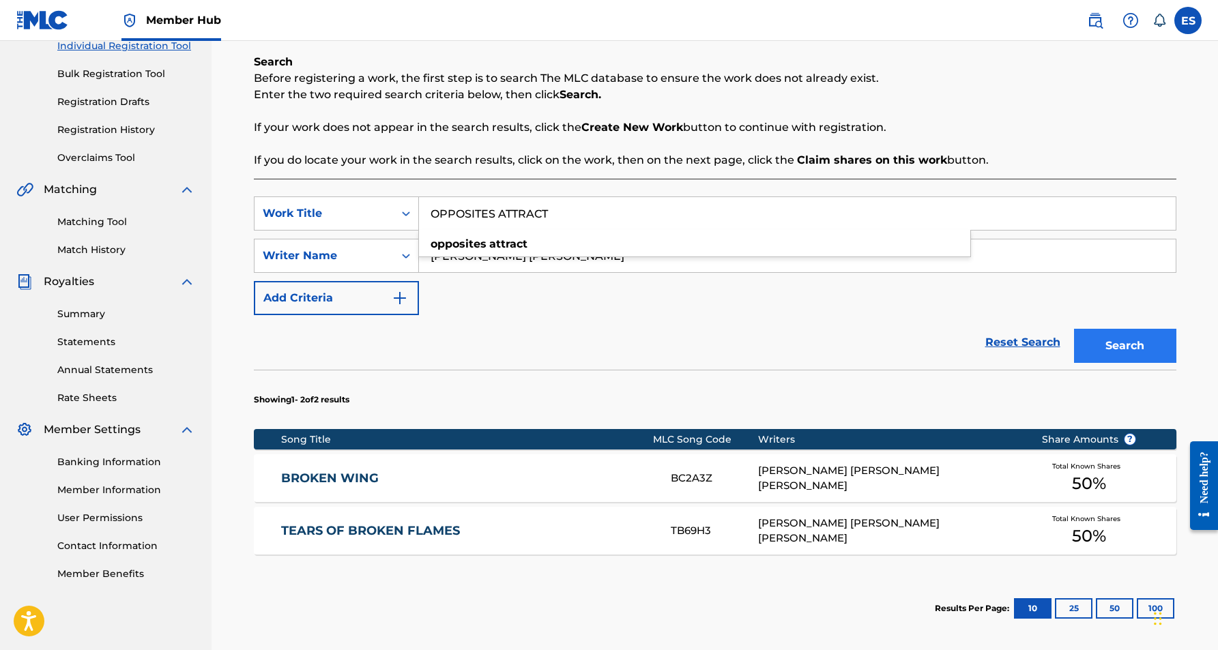
type input "OPPOSITES ATTRACT"
click at [1093, 337] on button "Search" at bounding box center [1125, 346] width 102 height 34
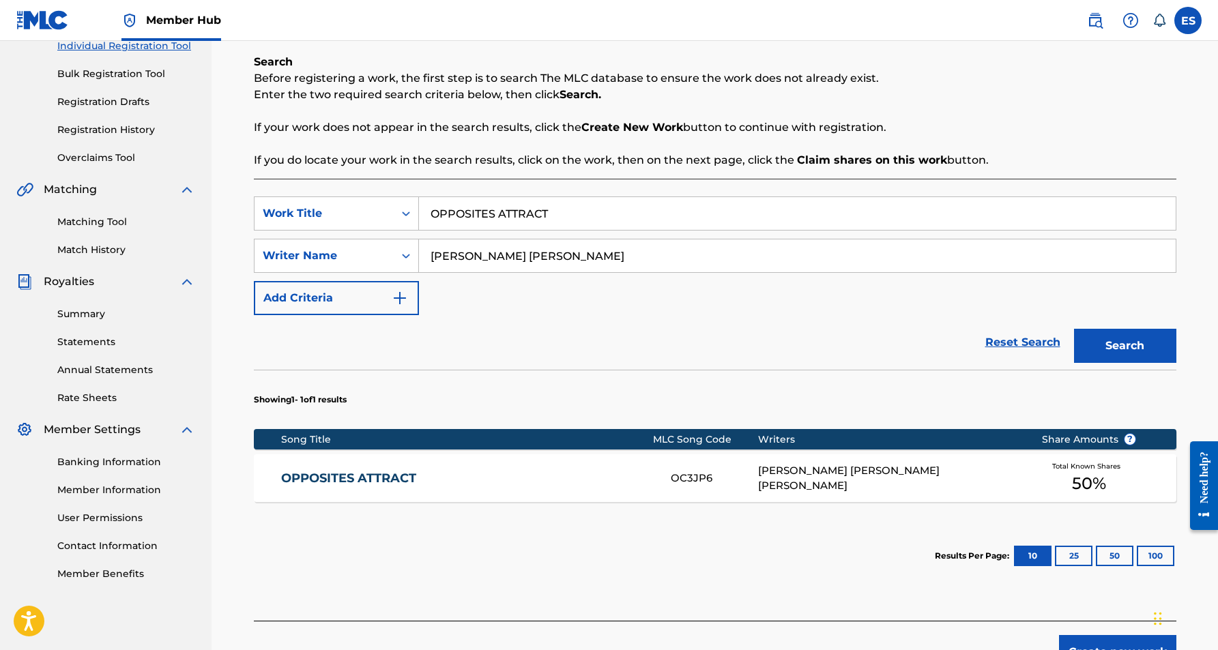
click at [727, 464] on div "OPPOSITES ATTRACT OC3JP6 [PERSON_NAME] [PERSON_NAME] [PERSON_NAME] Total Known …" at bounding box center [715, 478] width 923 height 48
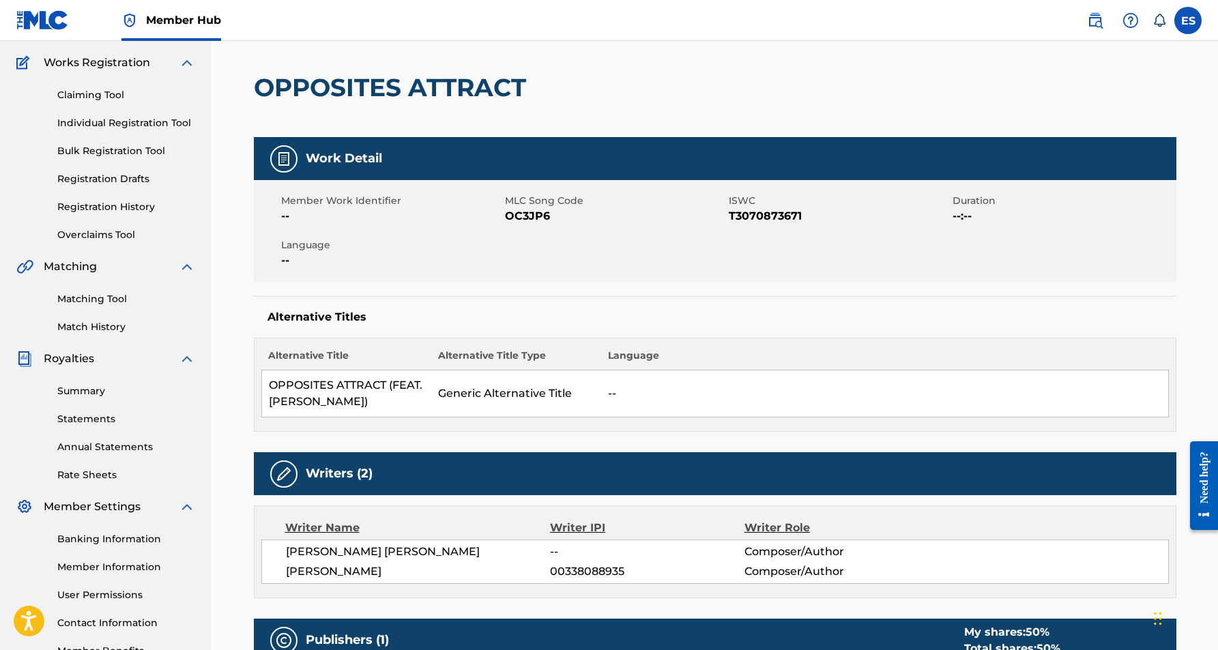
scroll to position [12, 0]
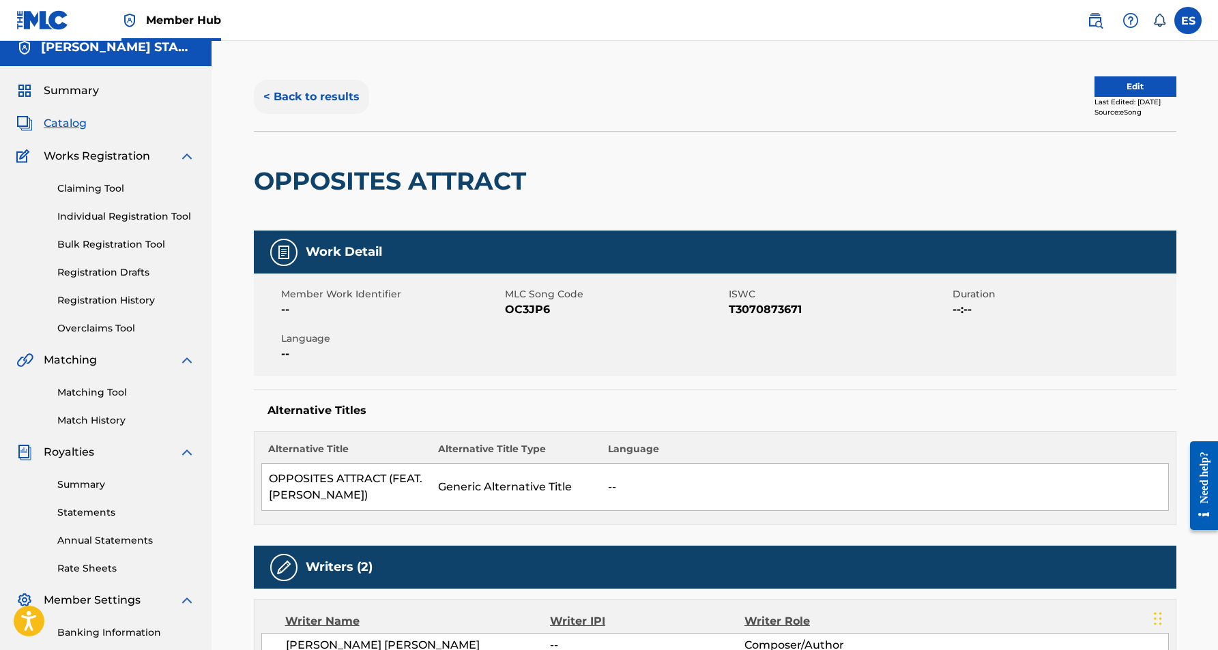
click at [342, 97] on button "< Back to results" at bounding box center [311, 97] width 115 height 34
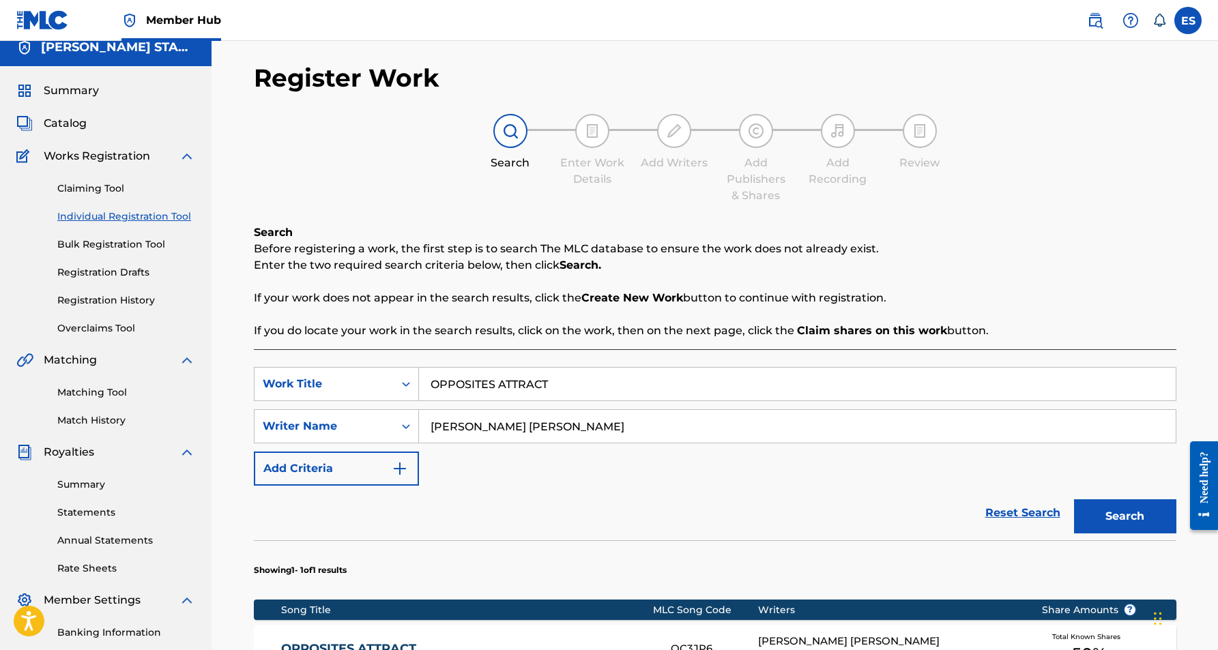
scroll to position [183, 0]
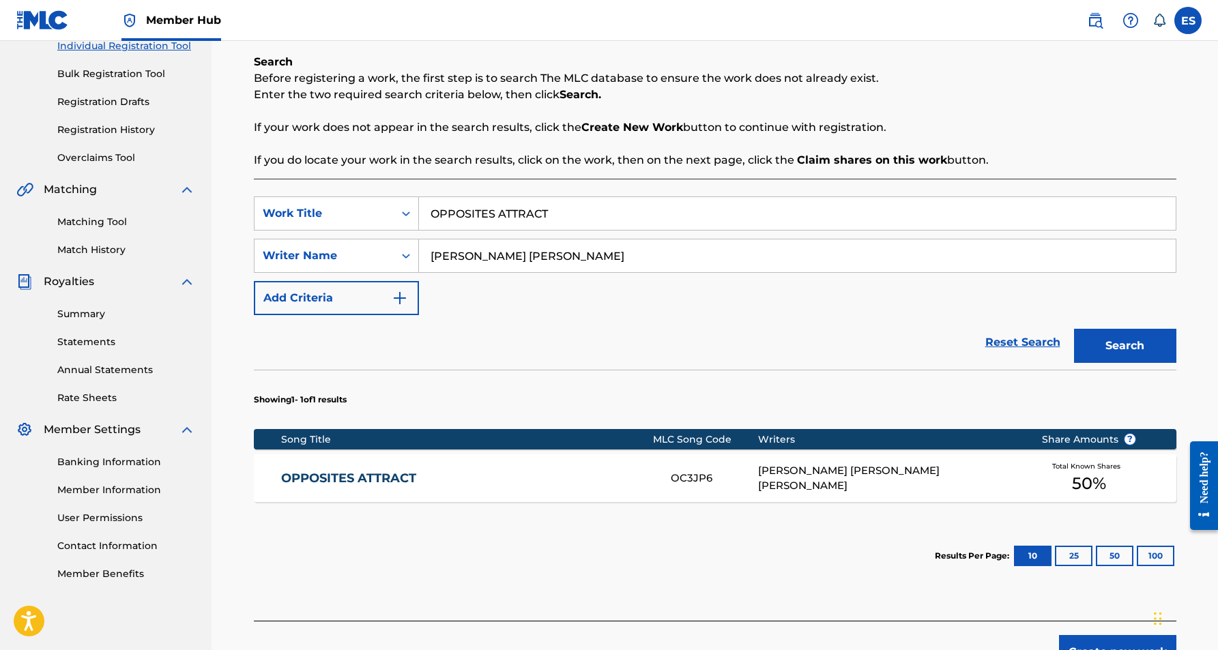
click at [582, 219] on input "OPPOSITES ATTRACT" at bounding box center [797, 213] width 757 height 33
type input "O"
paste input "HOT FISH COLD BEER"
type input "HOT FISH COLD BEER"
click at [748, 326] on div "Reset Search Search" at bounding box center [715, 342] width 923 height 55
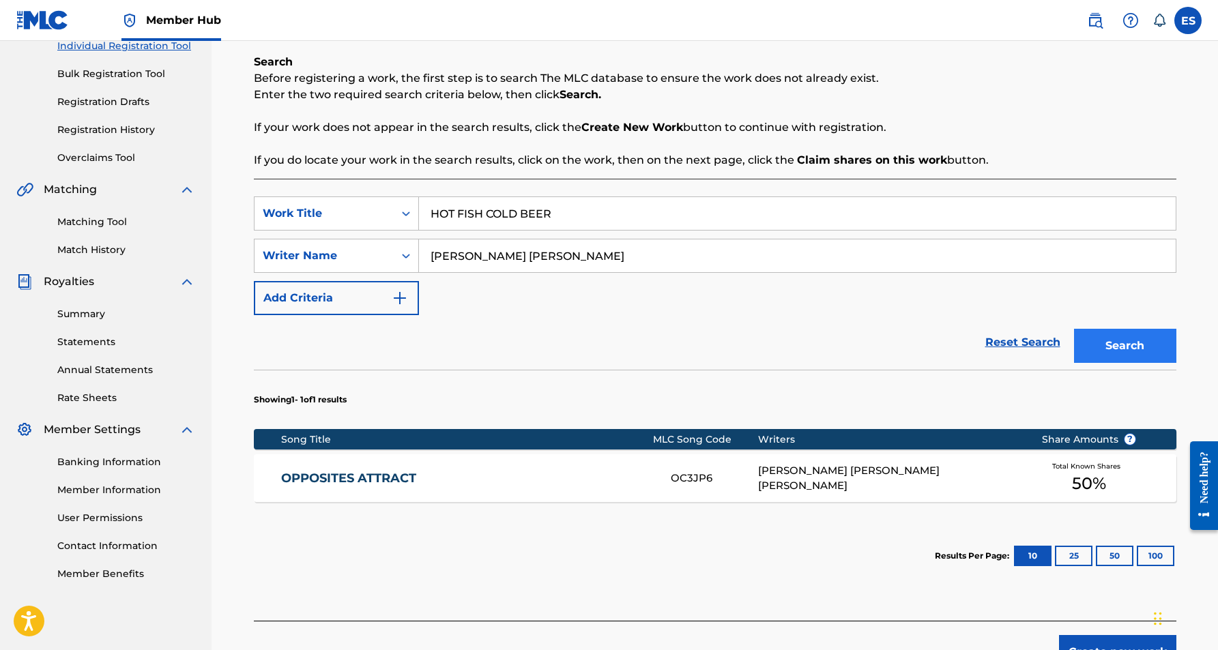
click at [1128, 345] on button "Search" at bounding box center [1125, 346] width 102 height 34
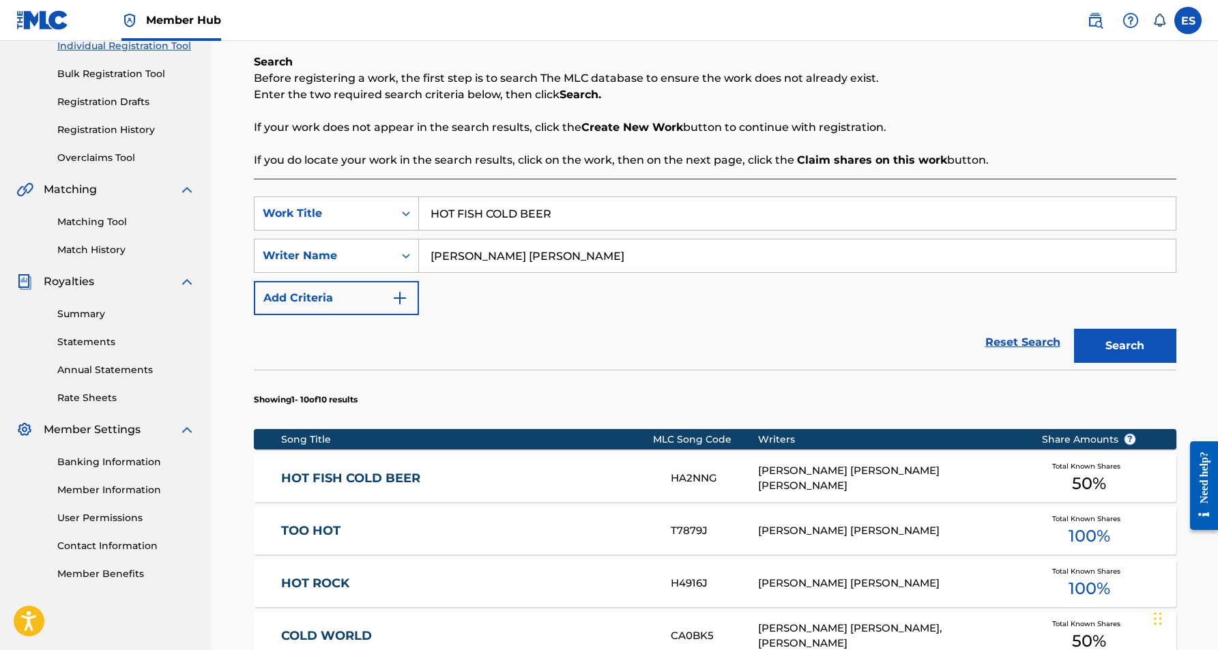
click at [784, 474] on div "[PERSON_NAME] [PERSON_NAME] [PERSON_NAME]" at bounding box center [889, 478] width 263 height 31
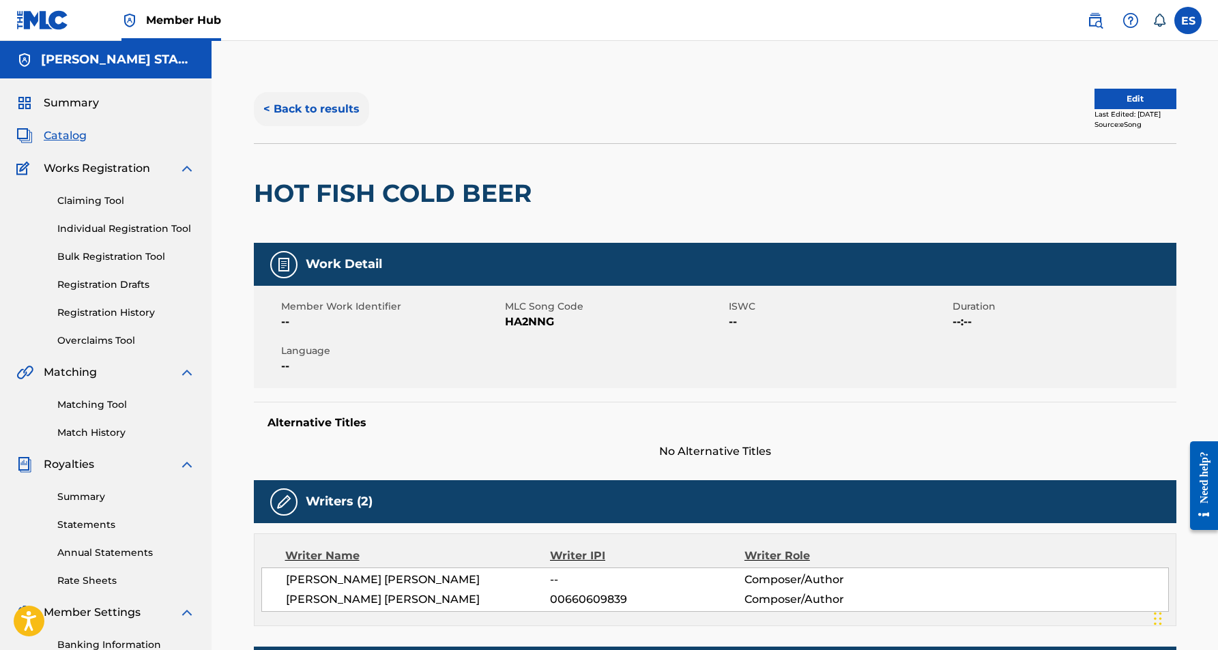
click at [339, 108] on button "< Back to results" at bounding box center [311, 109] width 115 height 34
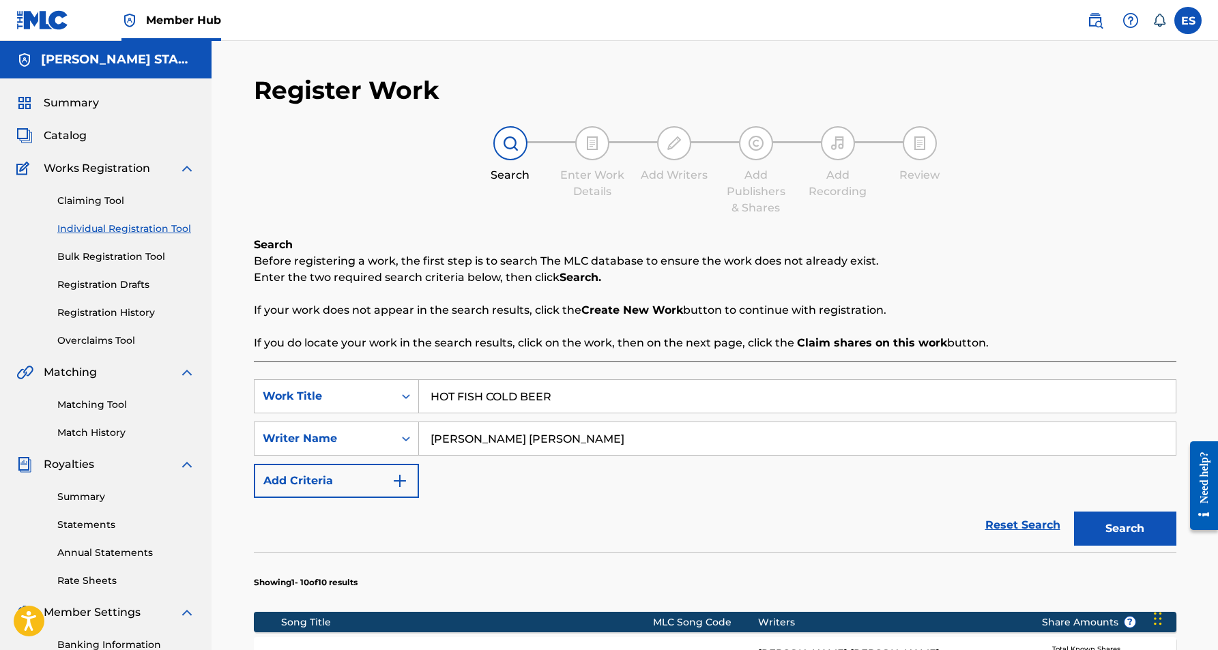
scroll to position [183, 0]
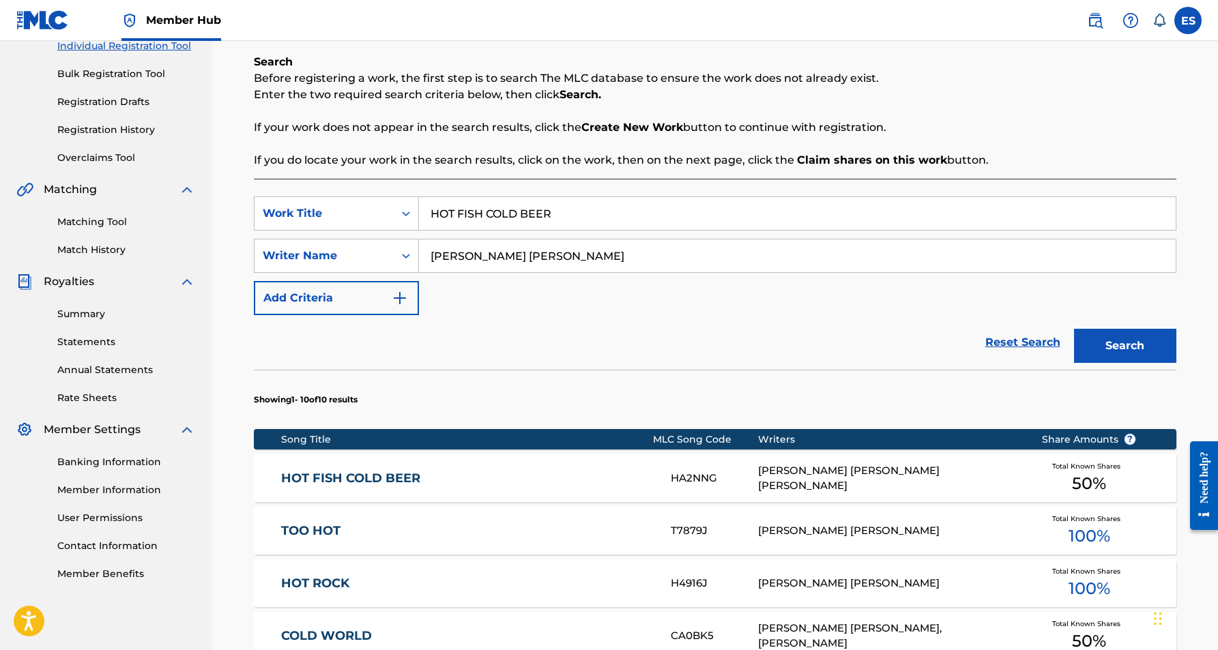
click at [581, 216] on input "HOT FISH COLD BEER" at bounding box center [797, 213] width 757 height 33
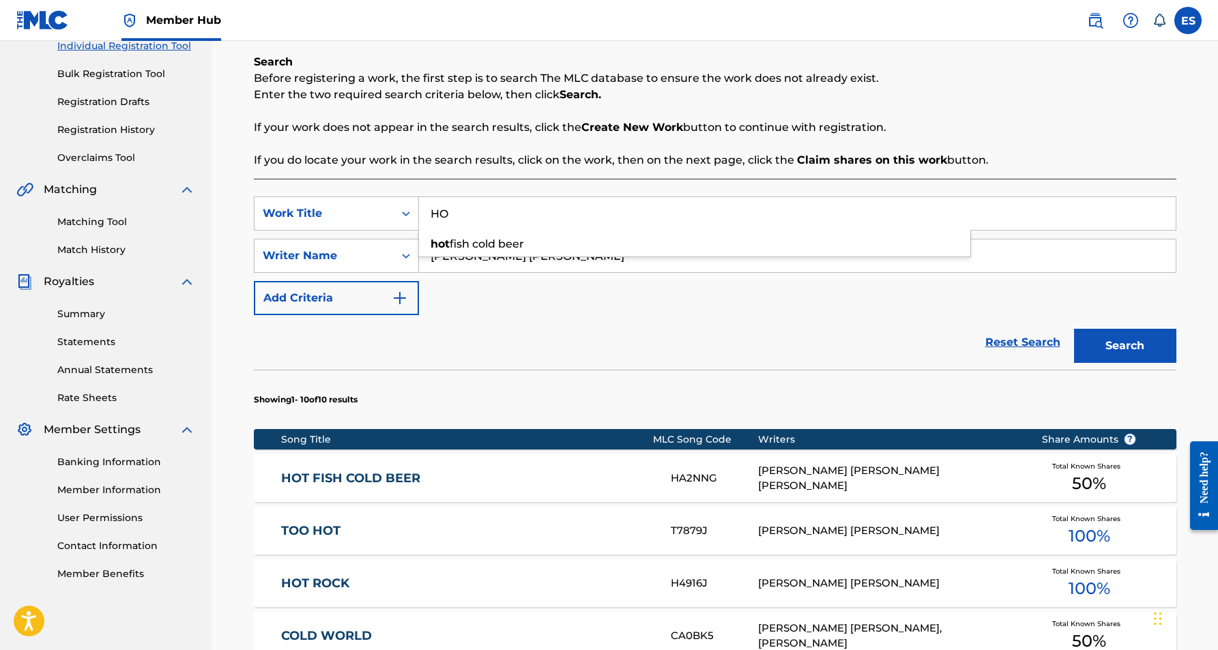
type input "H"
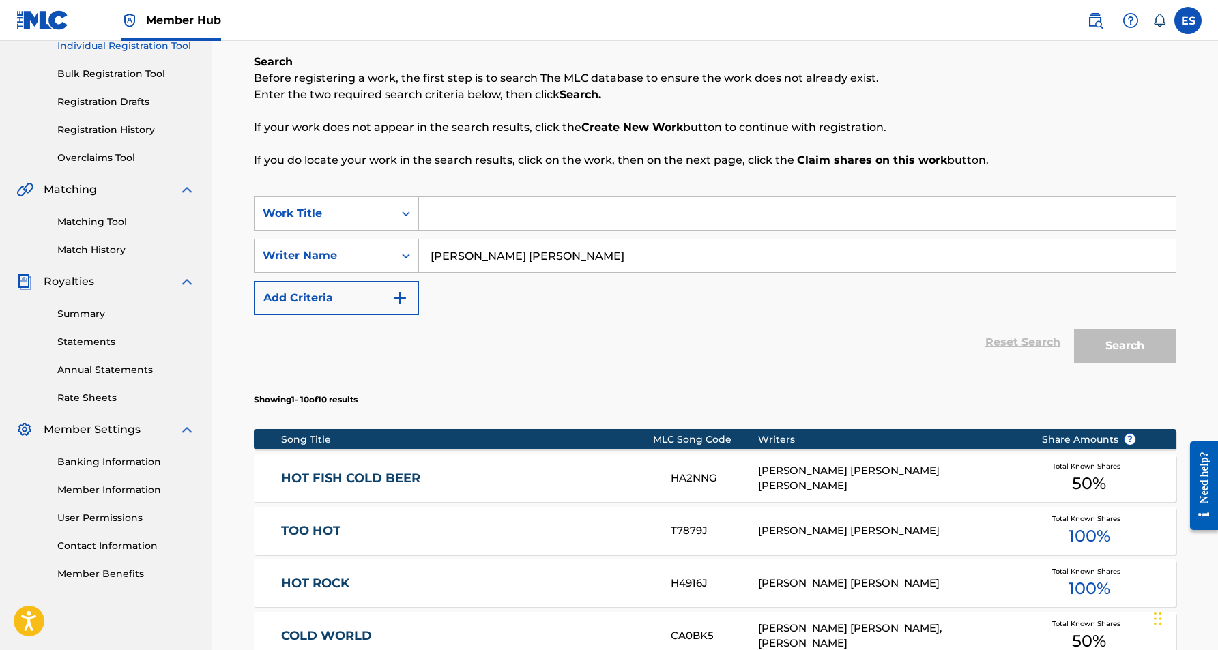
paste input "SPECIAL PLACE"
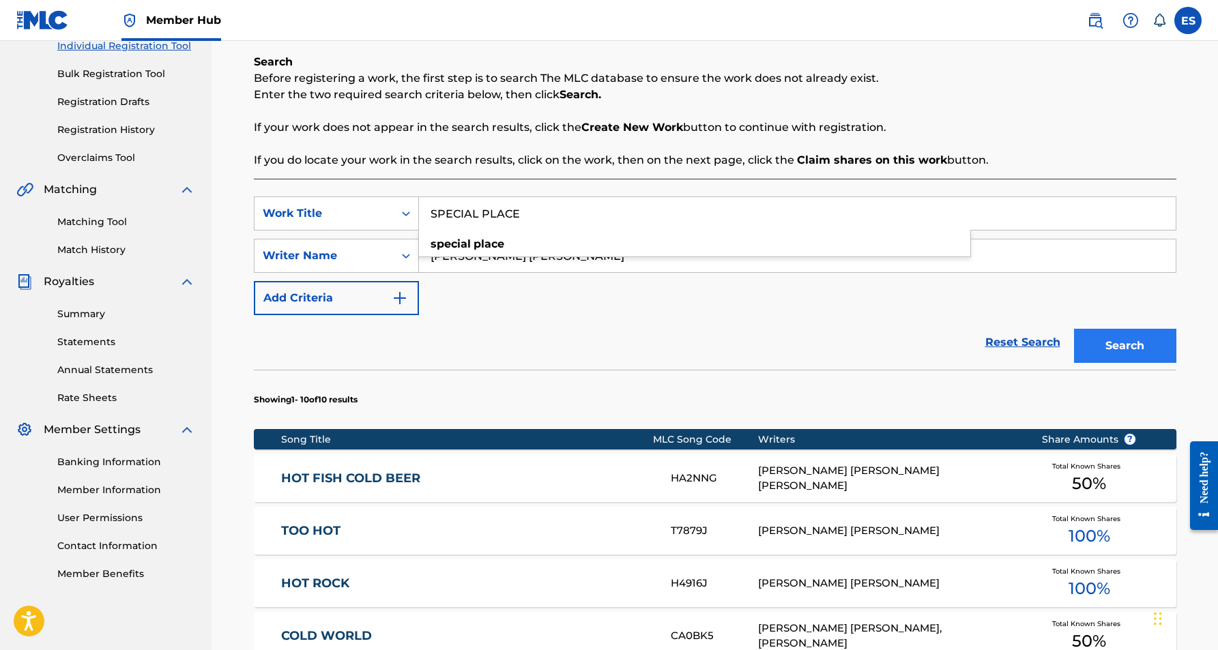
type input "SPECIAL PLACE"
click at [1135, 345] on button "Search" at bounding box center [1125, 346] width 102 height 34
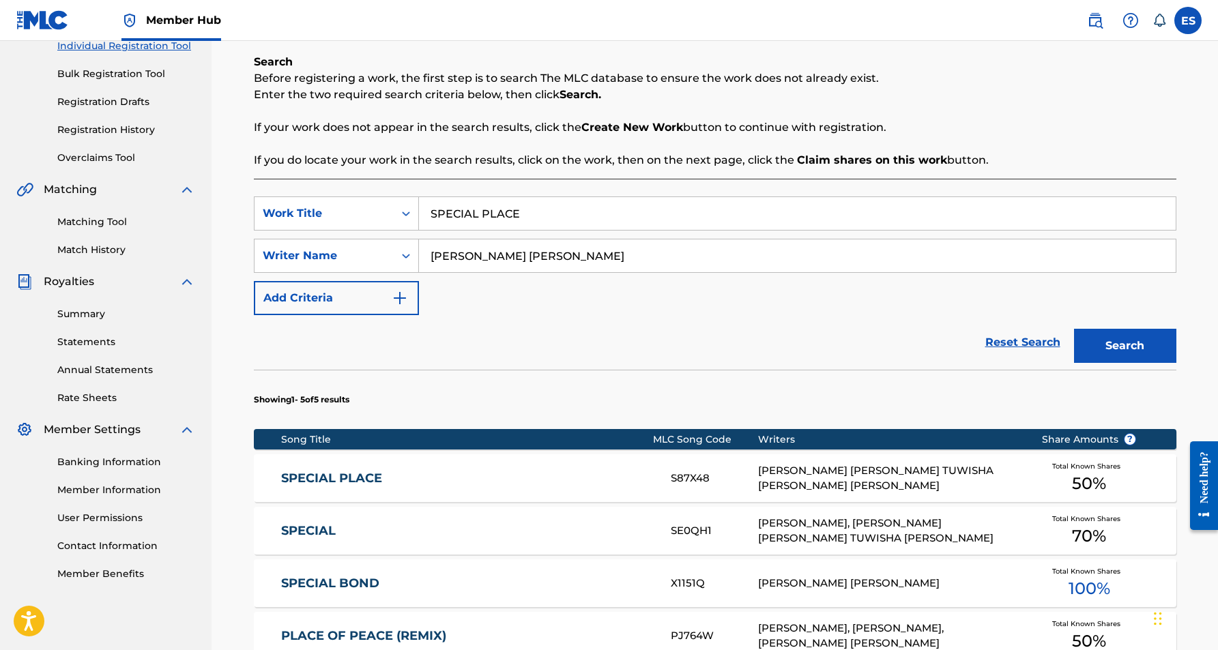
click at [609, 474] on link "SPECIAL PLACE" at bounding box center [466, 479] width 371 height 16
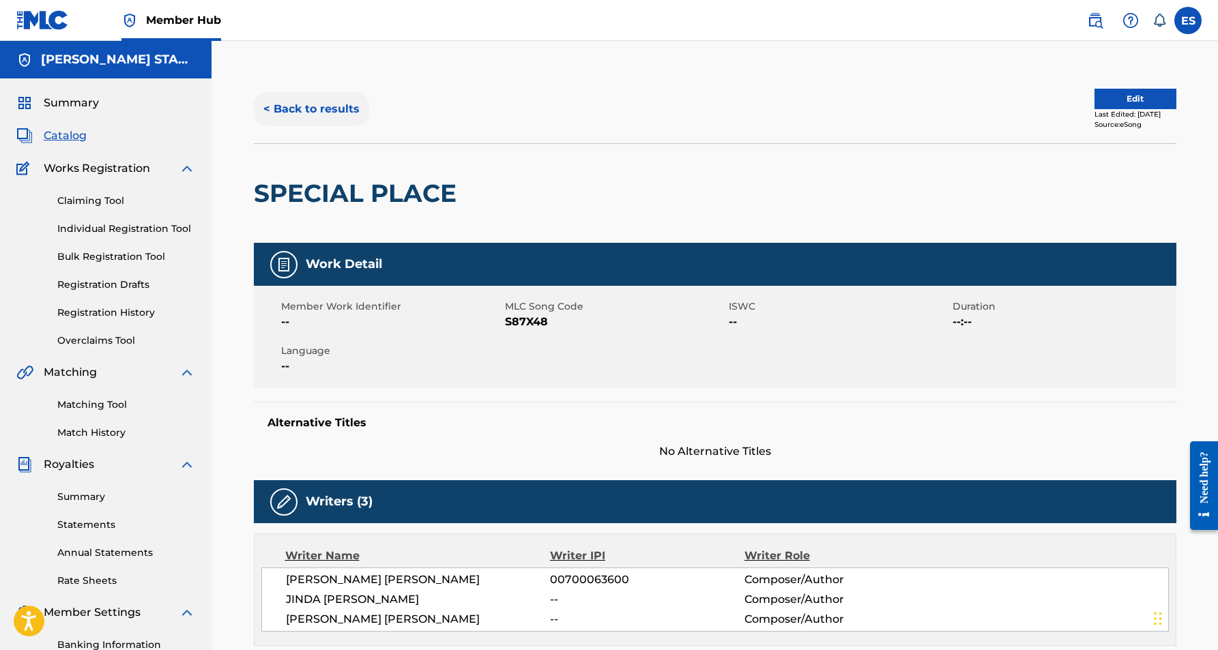
click at [323, 111] on button "< Back to results" at bounding box center [311, 109] width 115 height 34
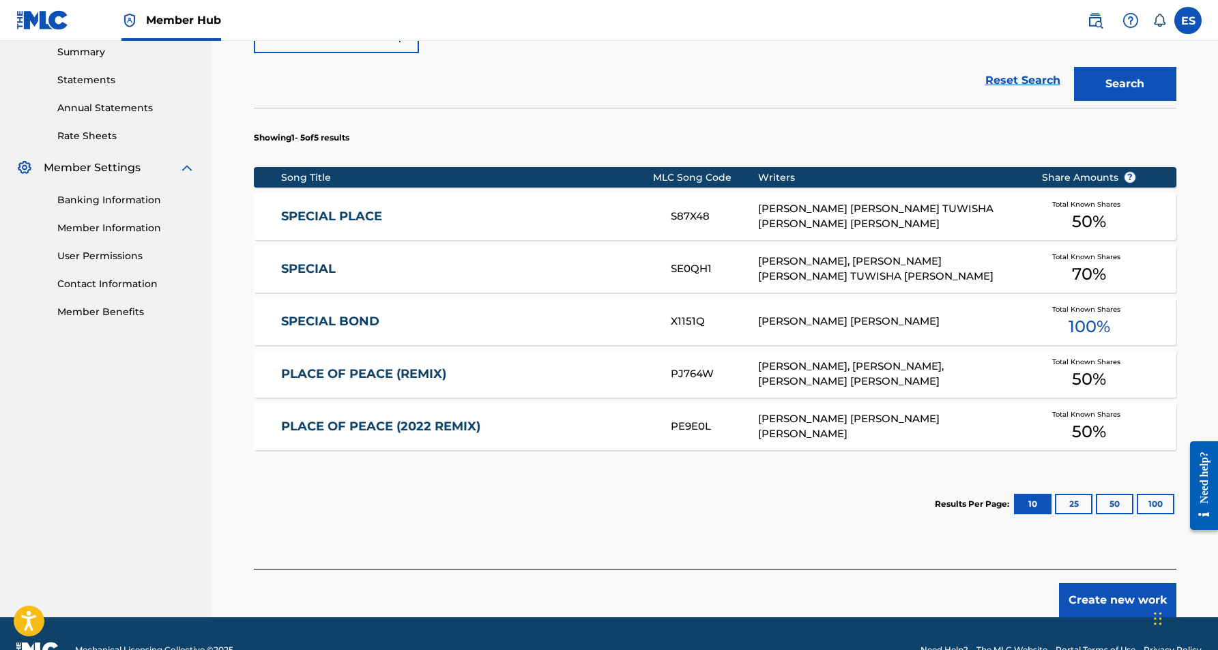
scroll to position [446, 0]
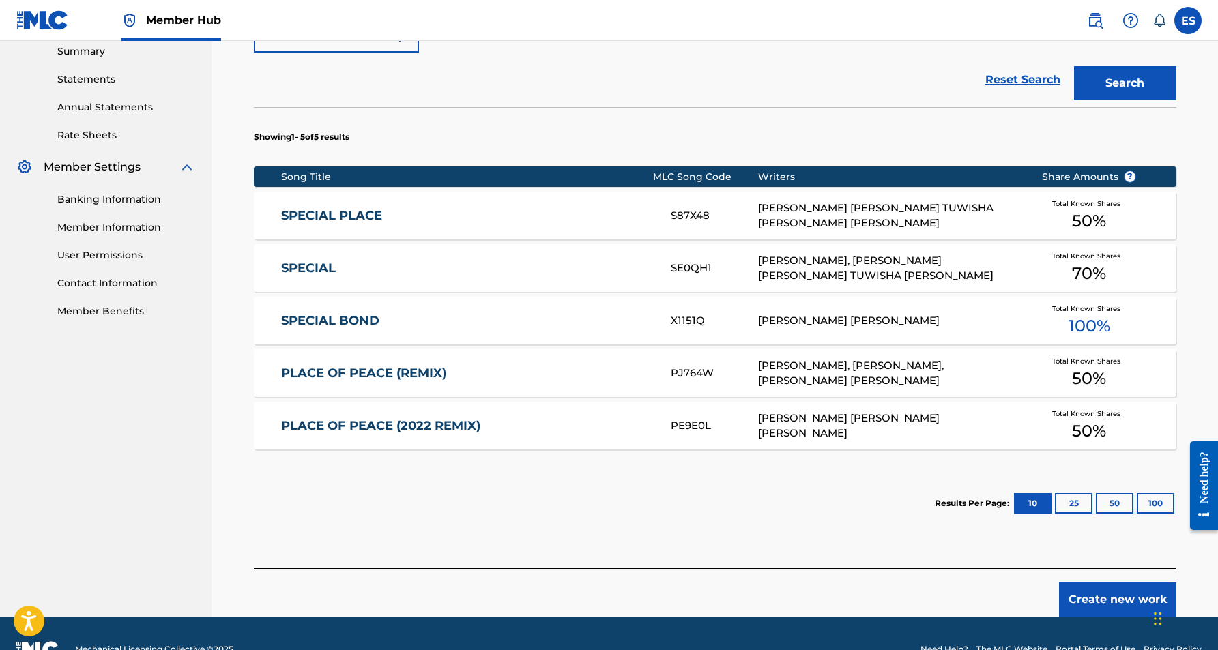
click at [502, 276] on div "SPECIAL SE0QH1 [PERSON_NAME], [PERSON_NAME] [PERSON_NAME] TUWISHA [PERSON_NAME]…" at bounding box center [715, 268] width 923 height 48
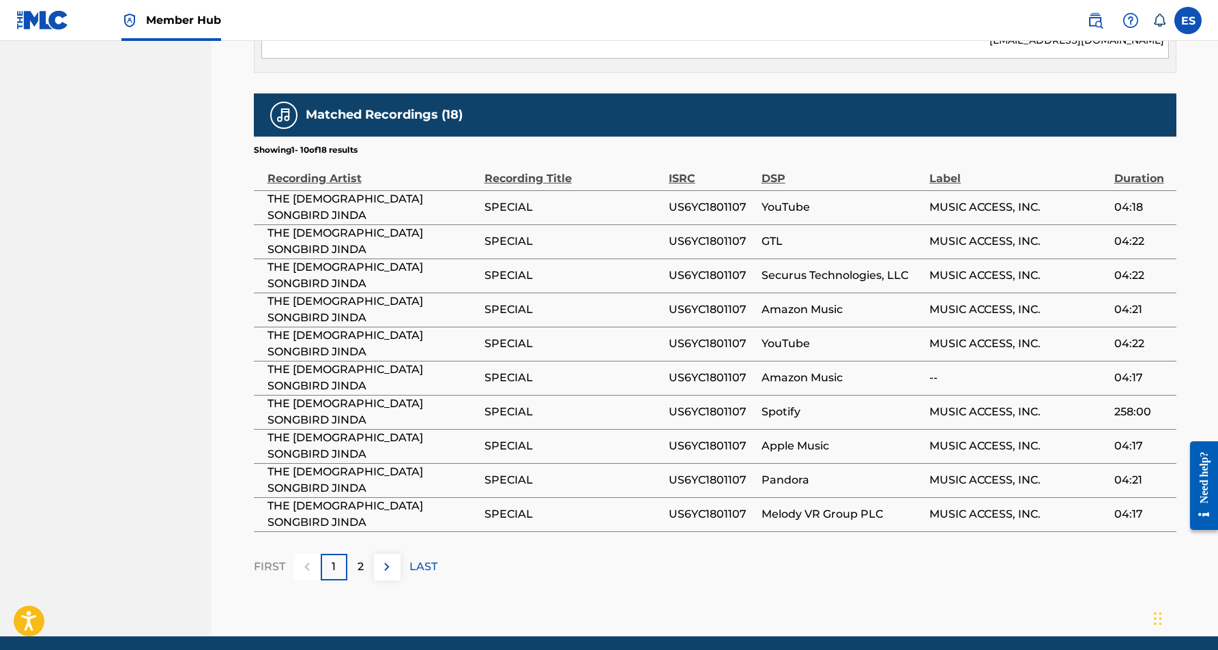
scroll to position [1077, 0]
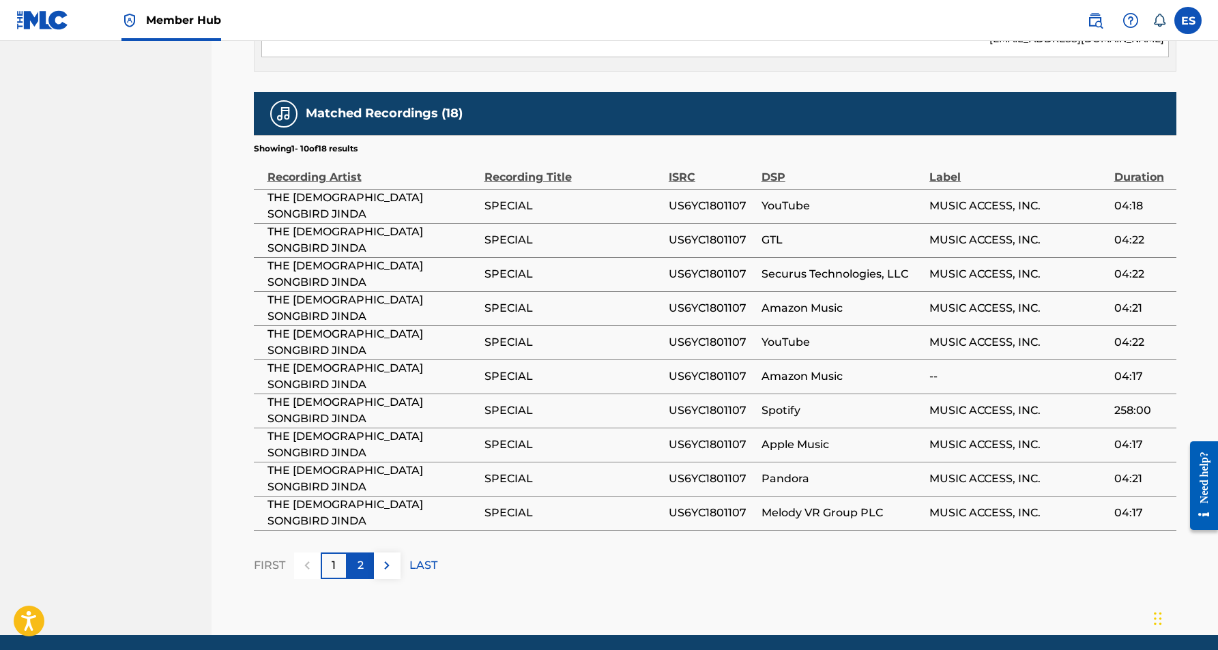
click at [360, 558] on p "2" at bounding box center [361, 566] width 6 height 16
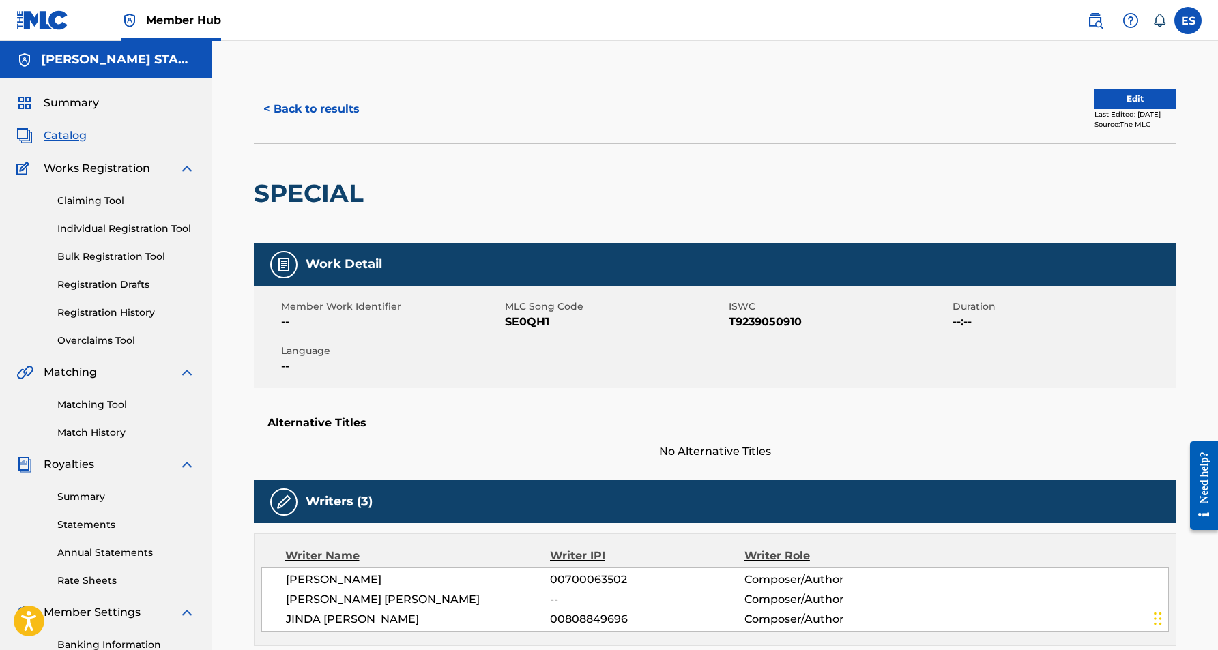
scroll to position [0, 0]
click at [1186, 20] on label at bounding box center [1187, 20] width 27 height 27
click at [1188, 20] on input "ES [PERSON_NAME] [EMAIL_ADDRESS][DOMAIN_NAME] Notification Preferences Profile …" at bounding box center [1188, 20] width 0 height 0
click at [1064, 190] on p "Log out" at bounding box center [1056, 193] width 32 height 12
click at [1188, 20] on input "ES [PERSON_NAME] [EMAIL_ADDRESS][DOMAIN_NAME] Notification Preferences Profile …" at bounding box center [1188, 20] width 0 height 0
